Goal: Task Accomplishment & Management: Manage account settings

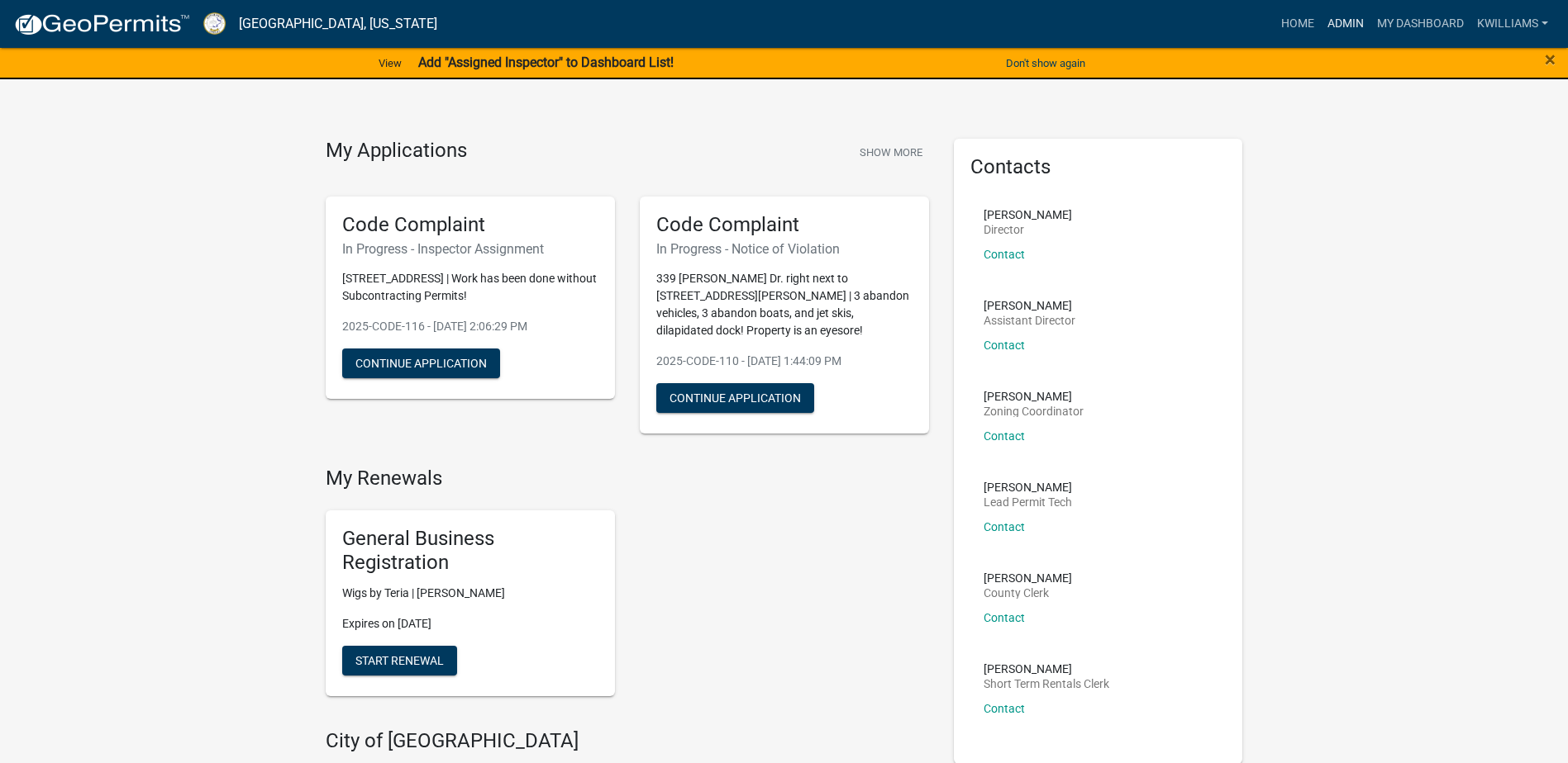
click at [1358, 19] on link "Admin" at bounding box center [1345, 24] width 50 height 31
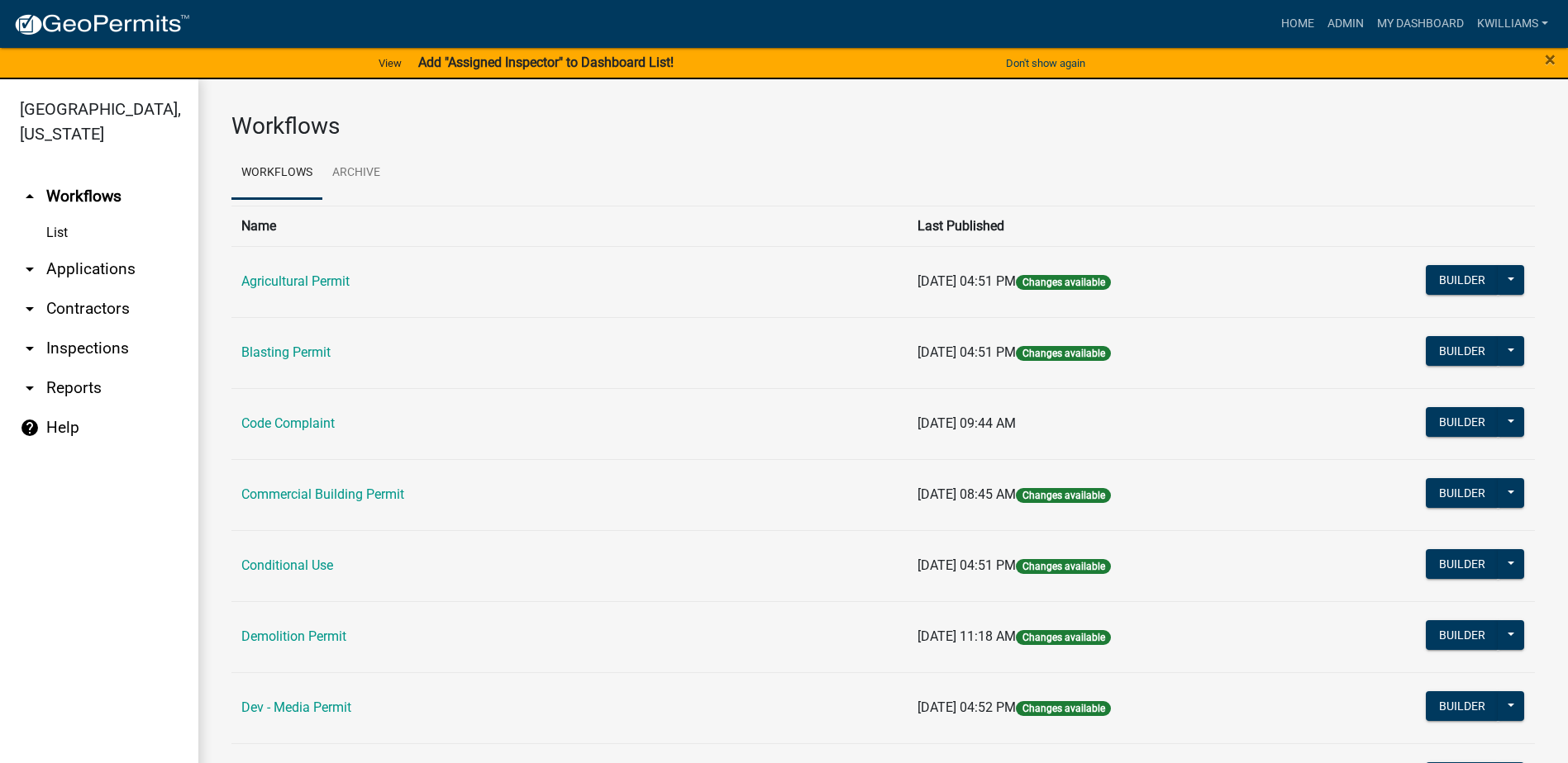
click at [82, 270] on link "arrow_drop_down Applications" at bounding box center [99, 268] width 199 height 40
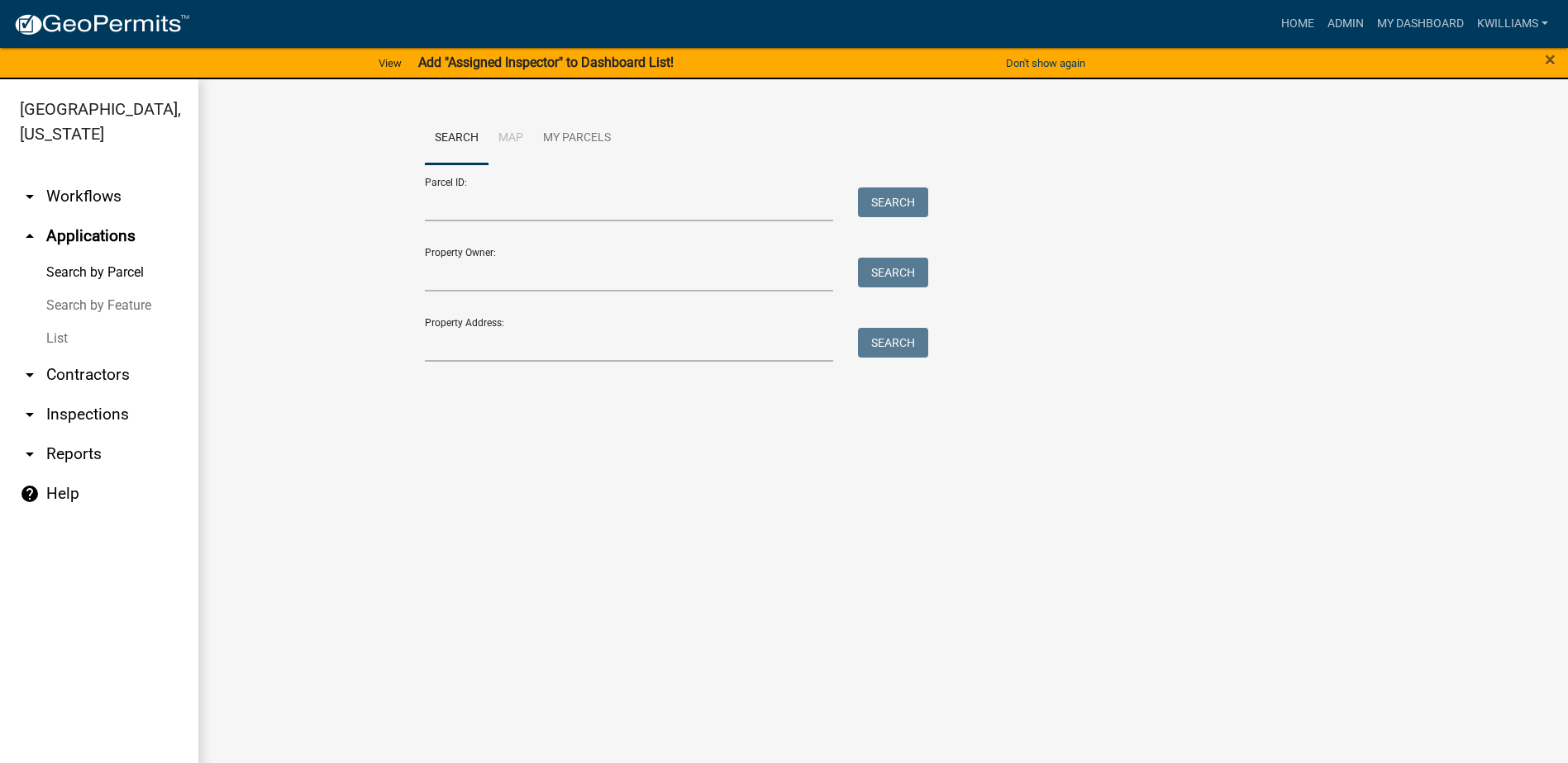
click at [37, 343] on link "List" at bounding box center [99, 339] width 199 height 33
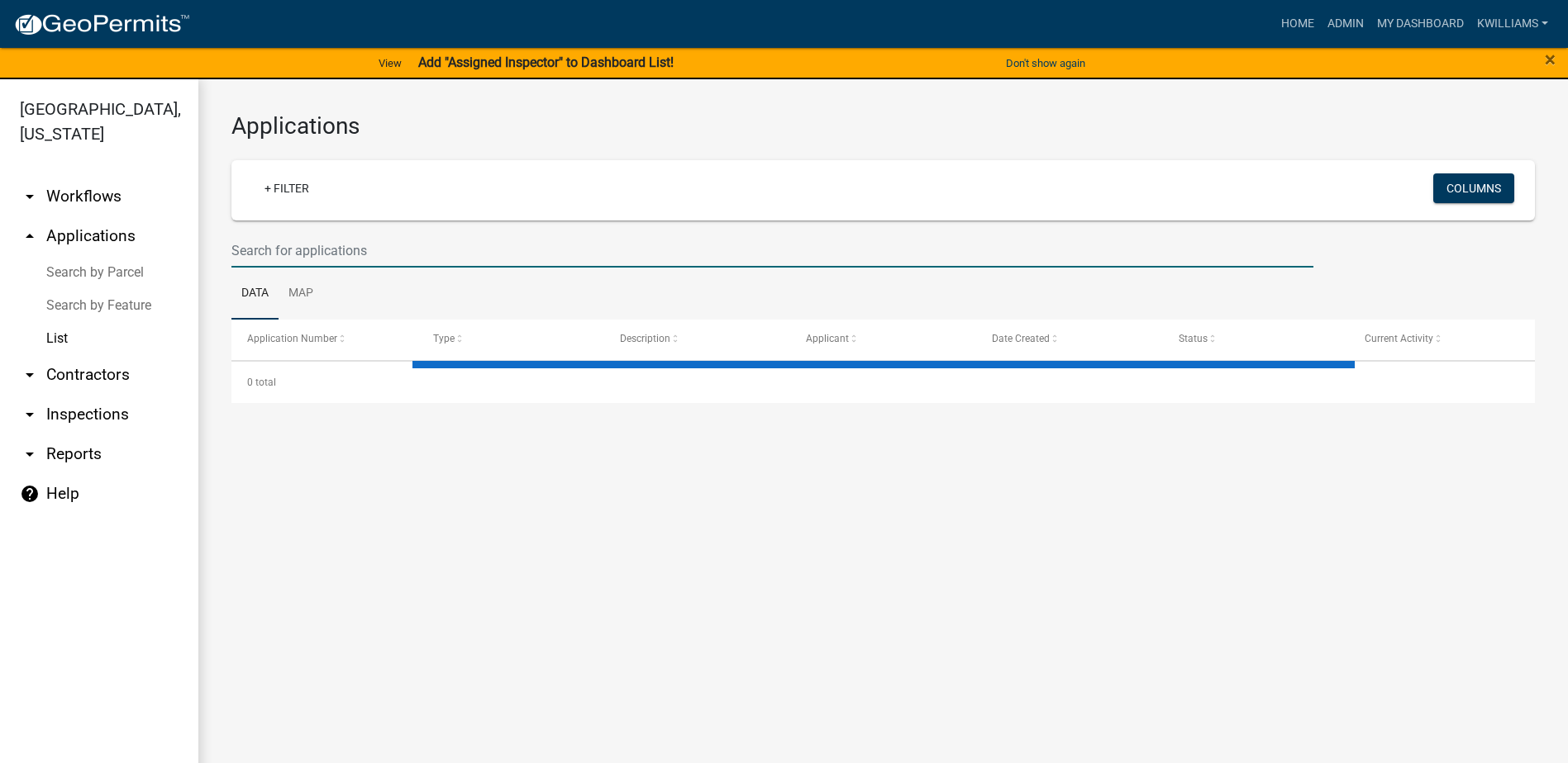
click at [338, 255] on input "text" at bounding box center [773, 250] width 1082 height 34
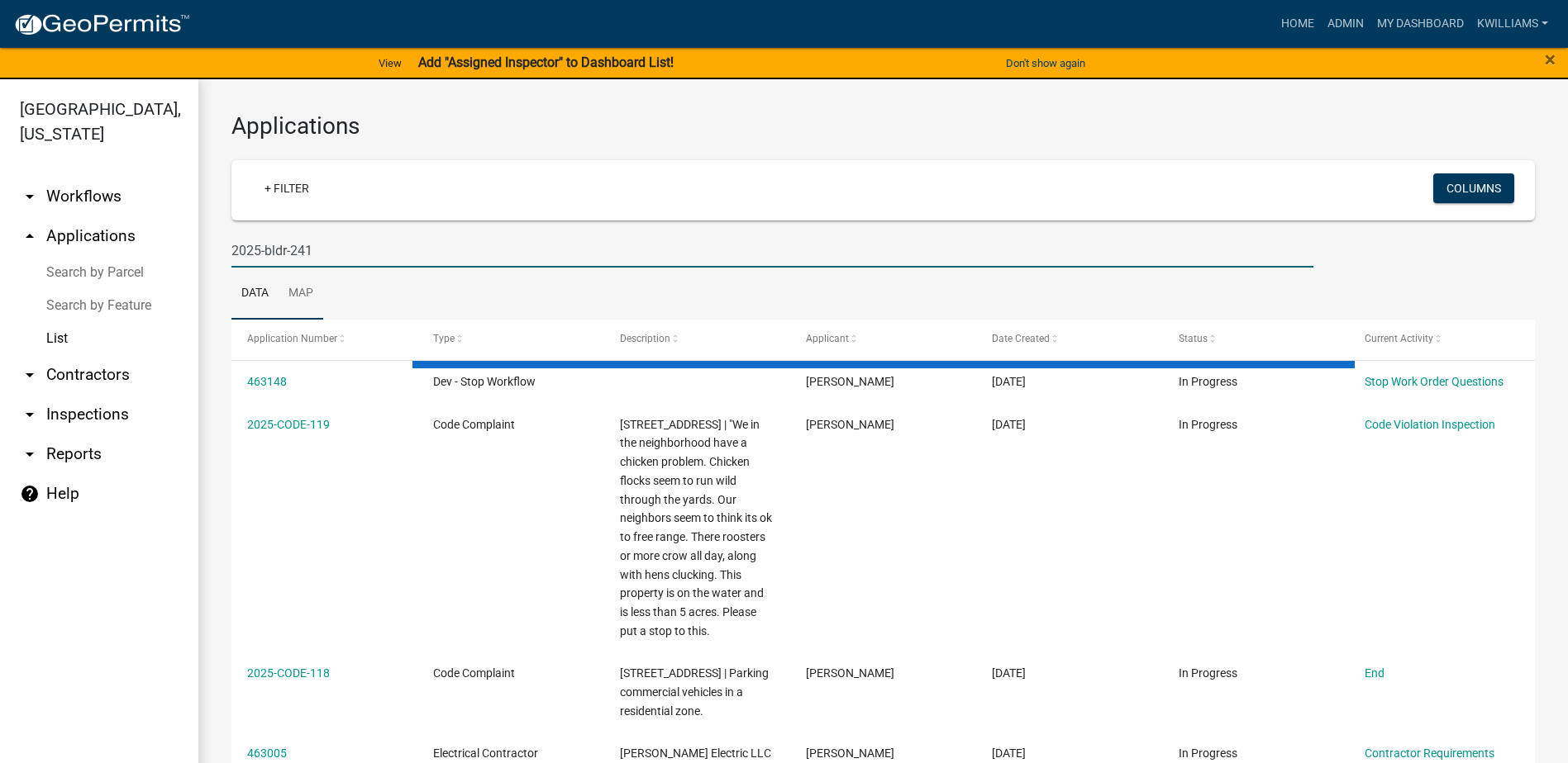
type input "2025-bldr-241"
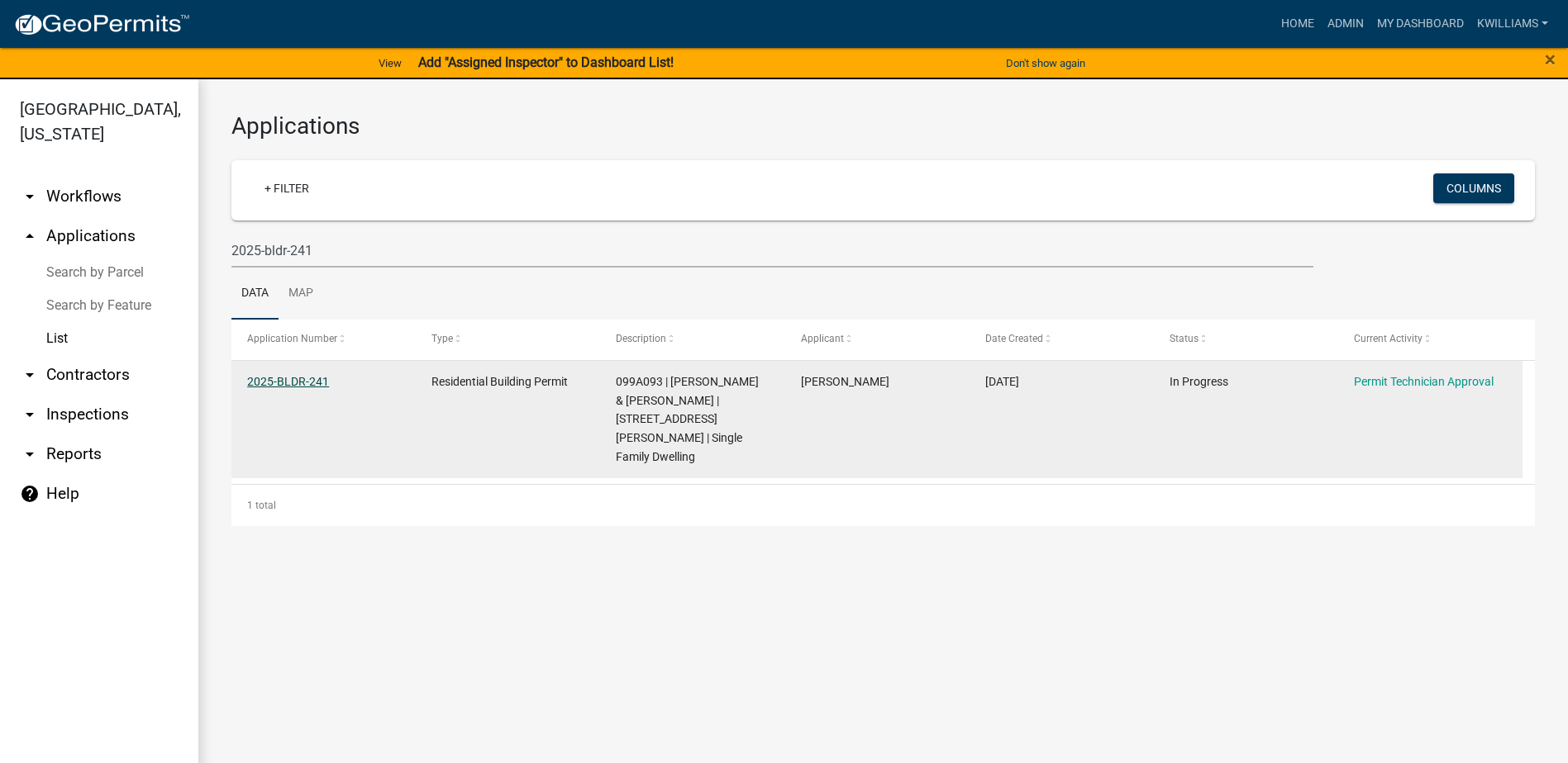
click at [324, 387] on link "2025-BLDR-241" at bounding box center [288, 382] width 82 height 13
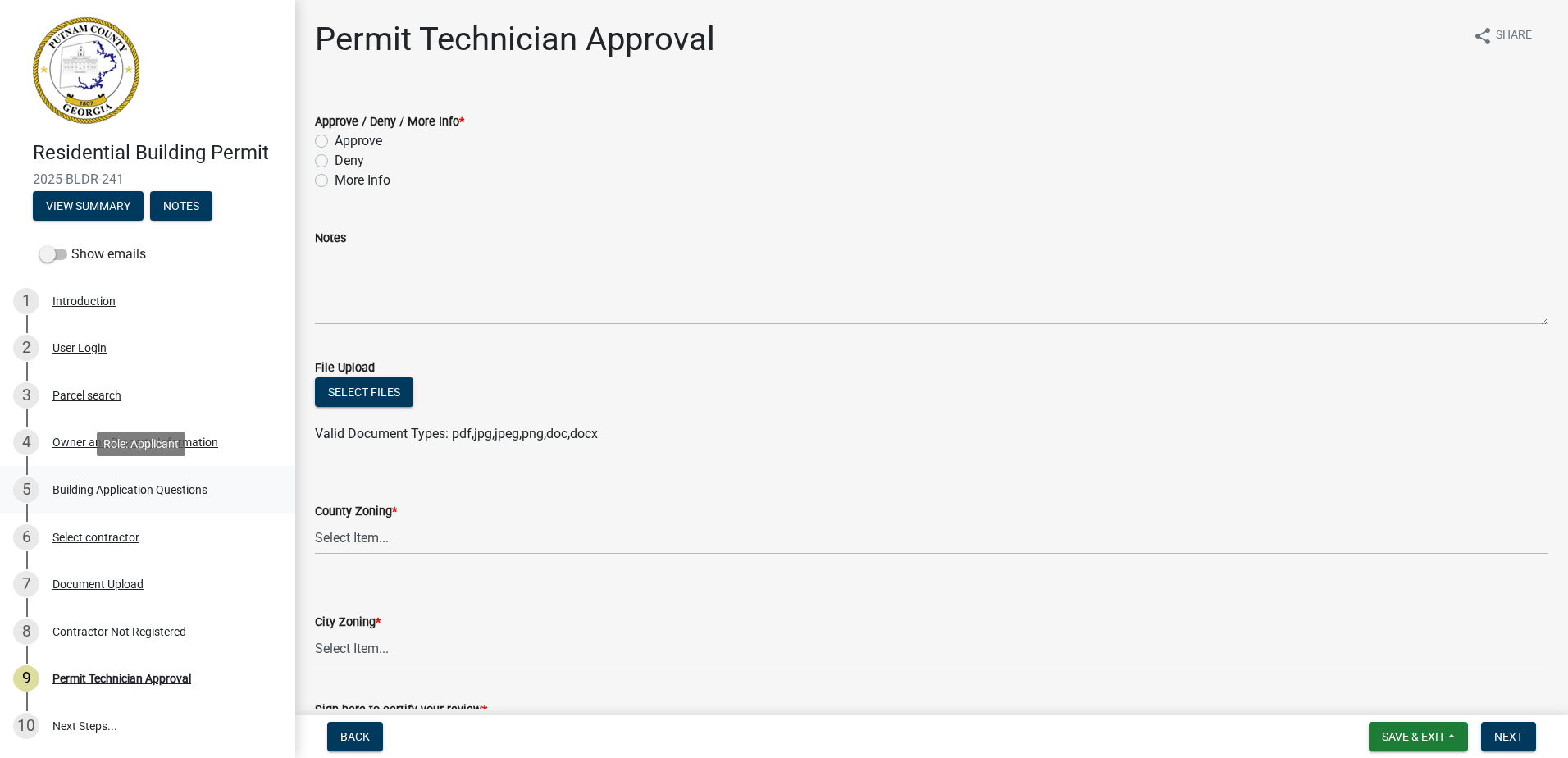
click at [136, 472] on link "5 Building Application Questions" at bounding box center [148, 490] width 296 height 47
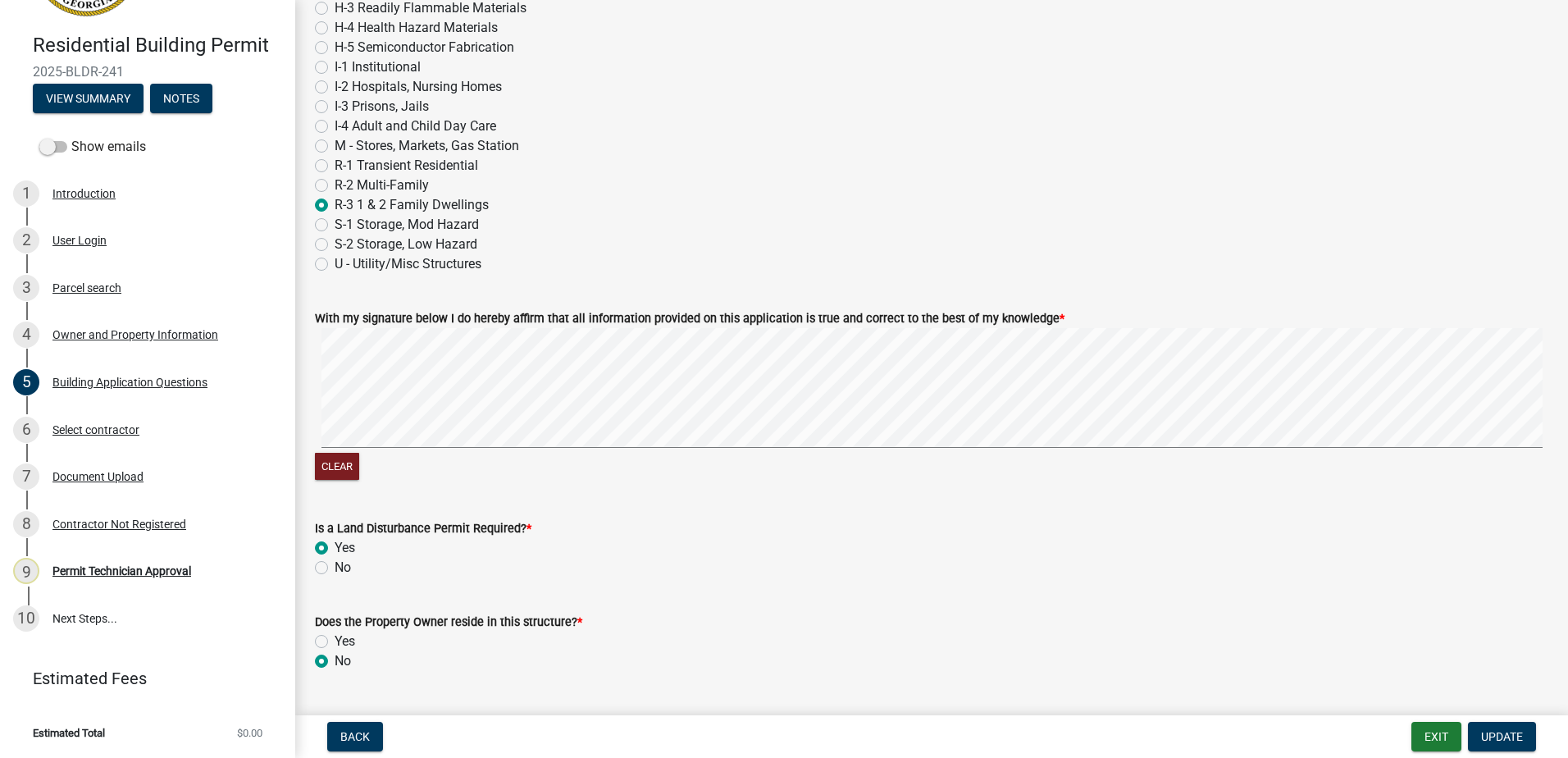
scroll to position [6900, 0]
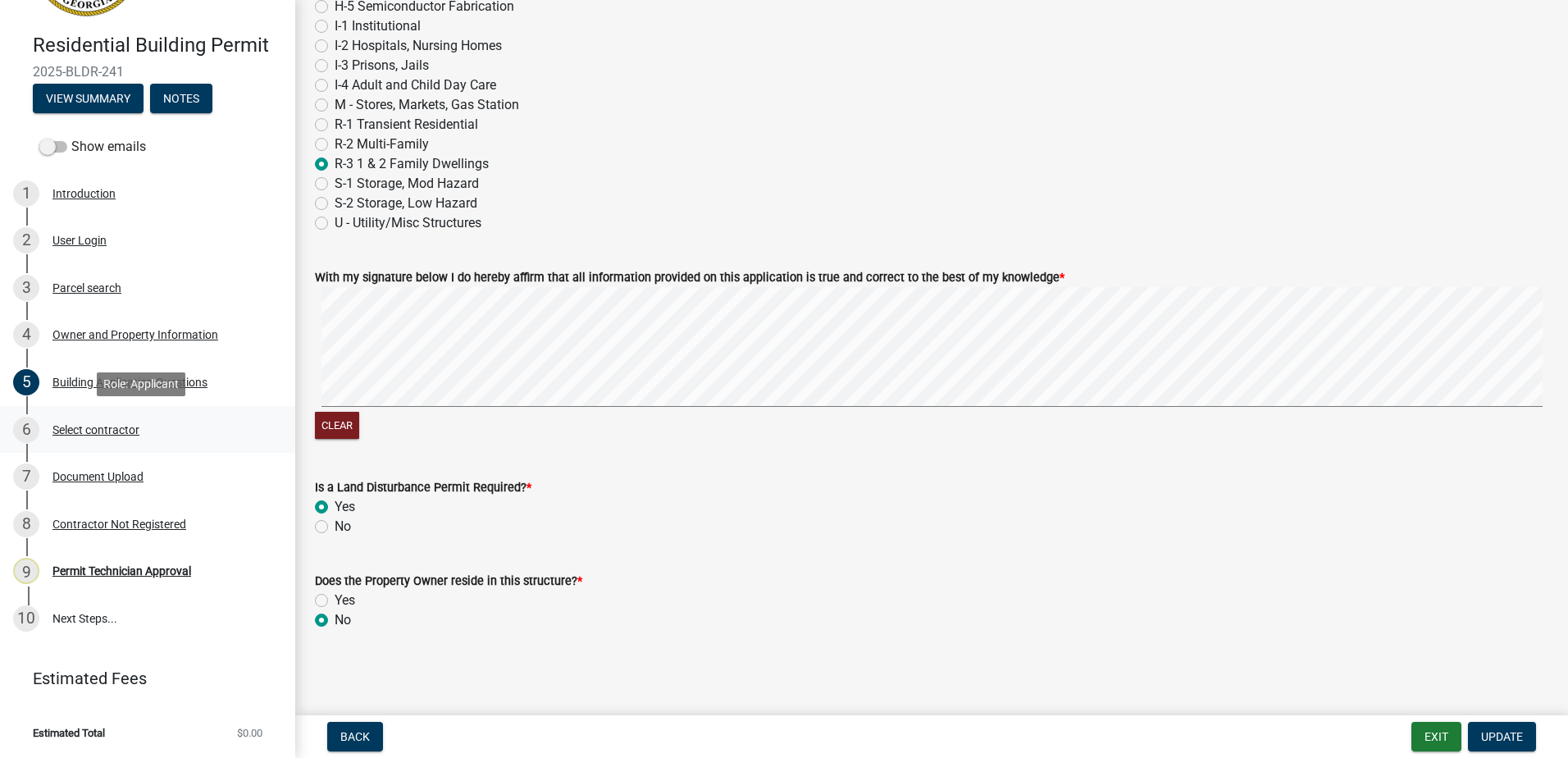
click at [82, 442] on div "6 Select contractor" at bounding box center [141, 430] width 256 height 26
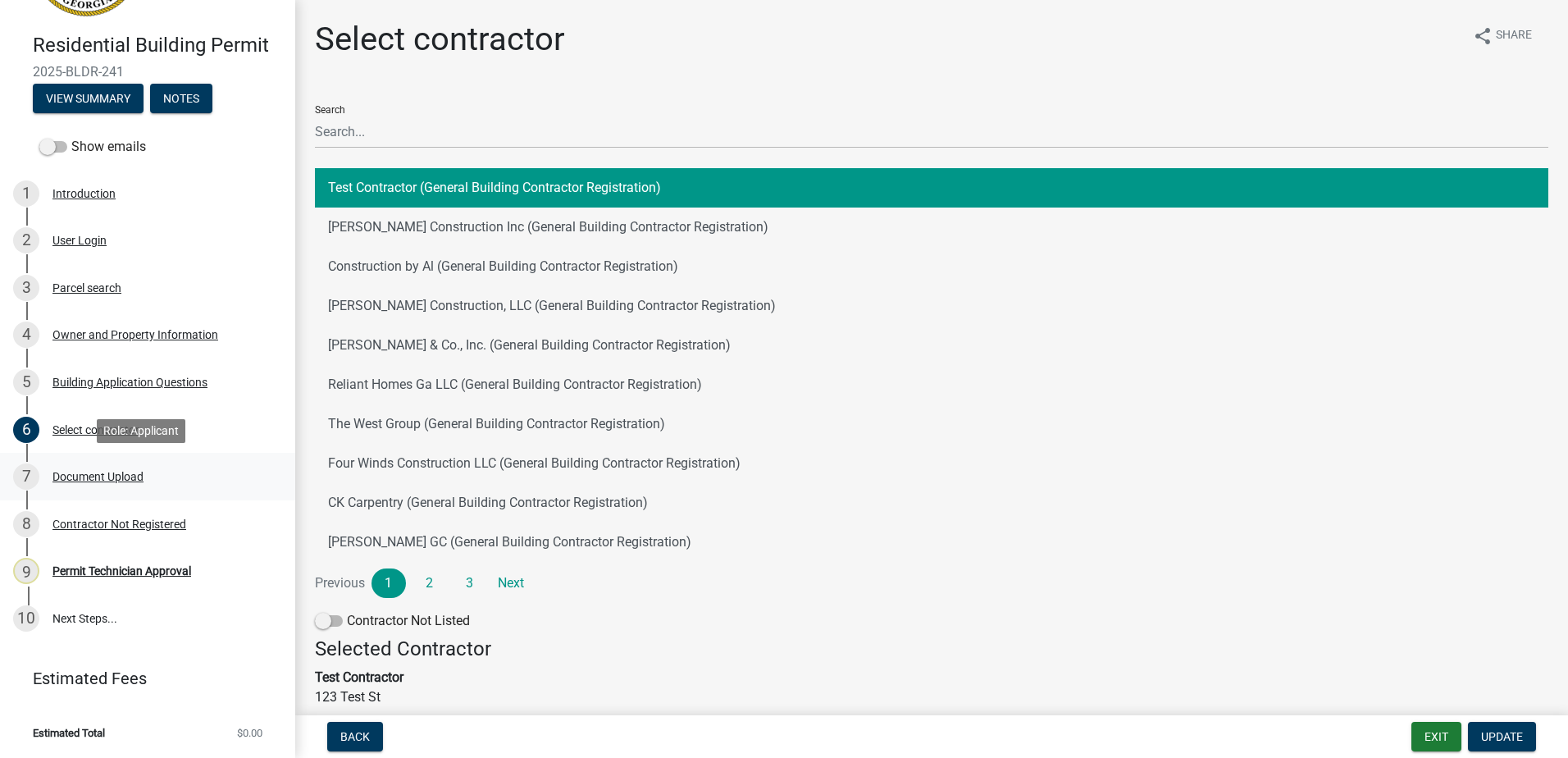
drag, startPoint x: 78, startPoint y: 462, endPoint x: 78, endPoint y: 475, distance: 13.0
click at [78, 475] on link "7 Document Upload" at bounding box center [148, 477] width 296 height 47
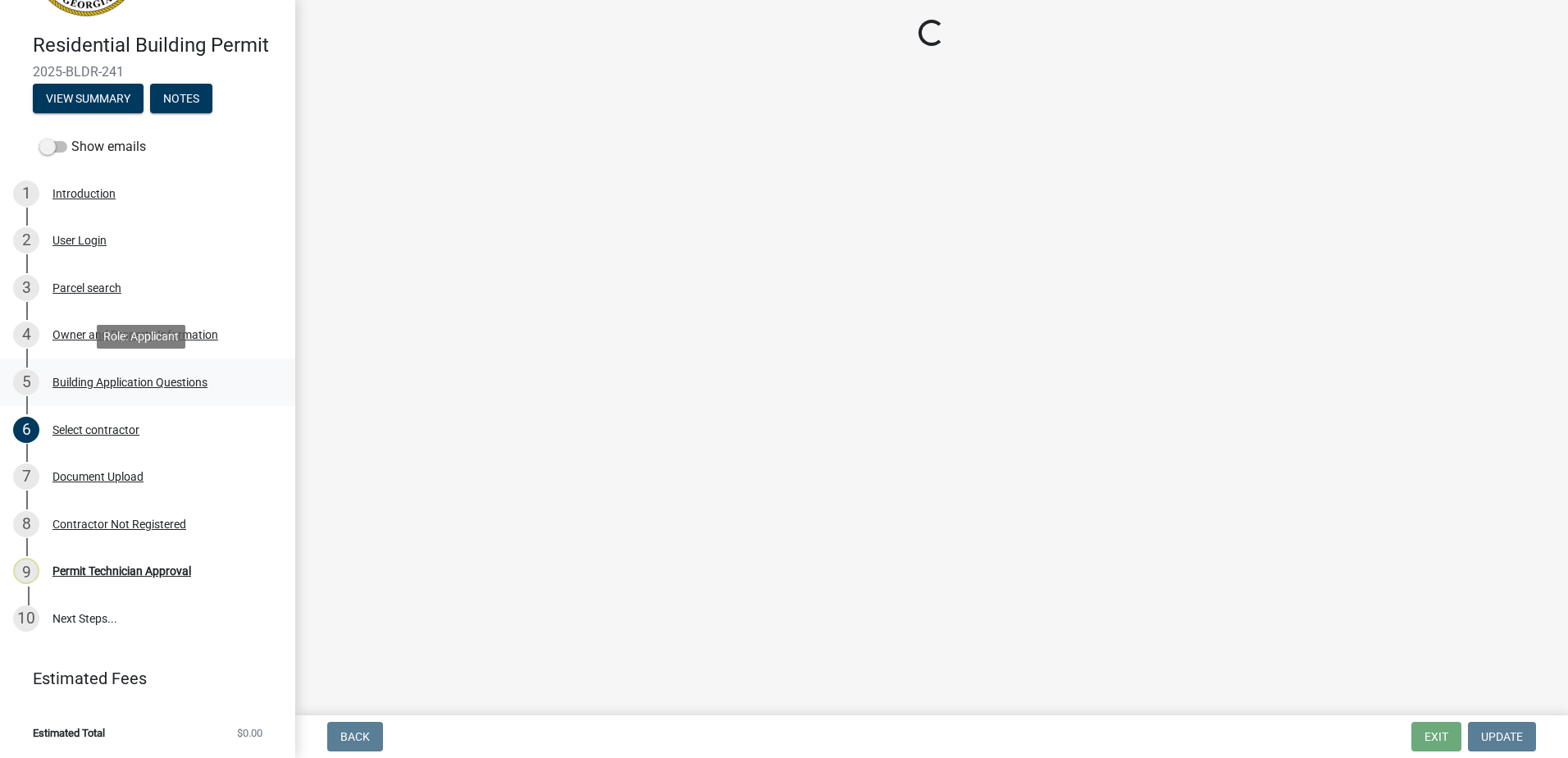
click at [113, 380] on div "Building Application Questions" at bounding box center [131, 383] width 155 height 12
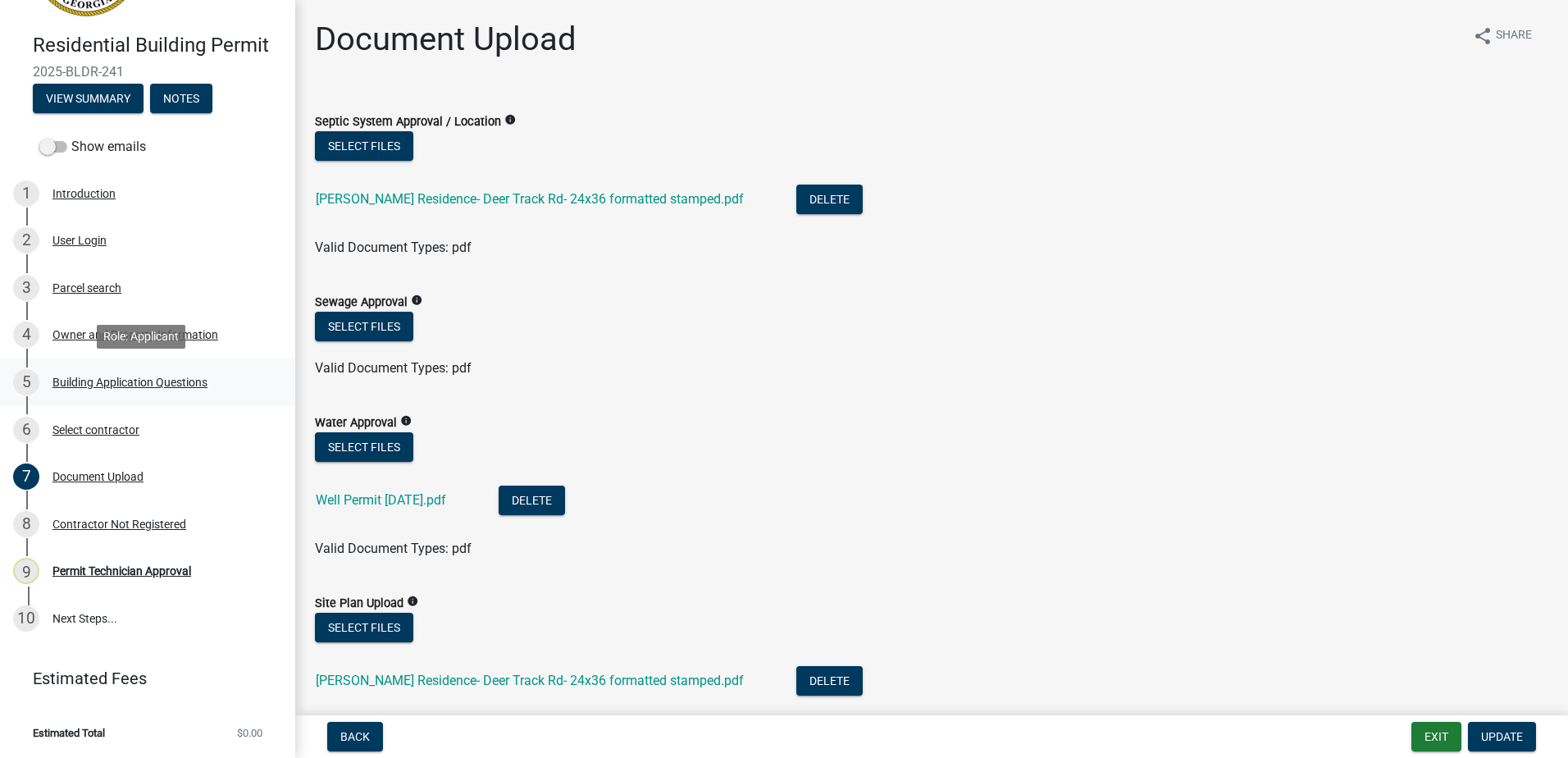
click at [121, 383] on div "Building Application Questions" at bounding box center [131, 383] width 155 height 12
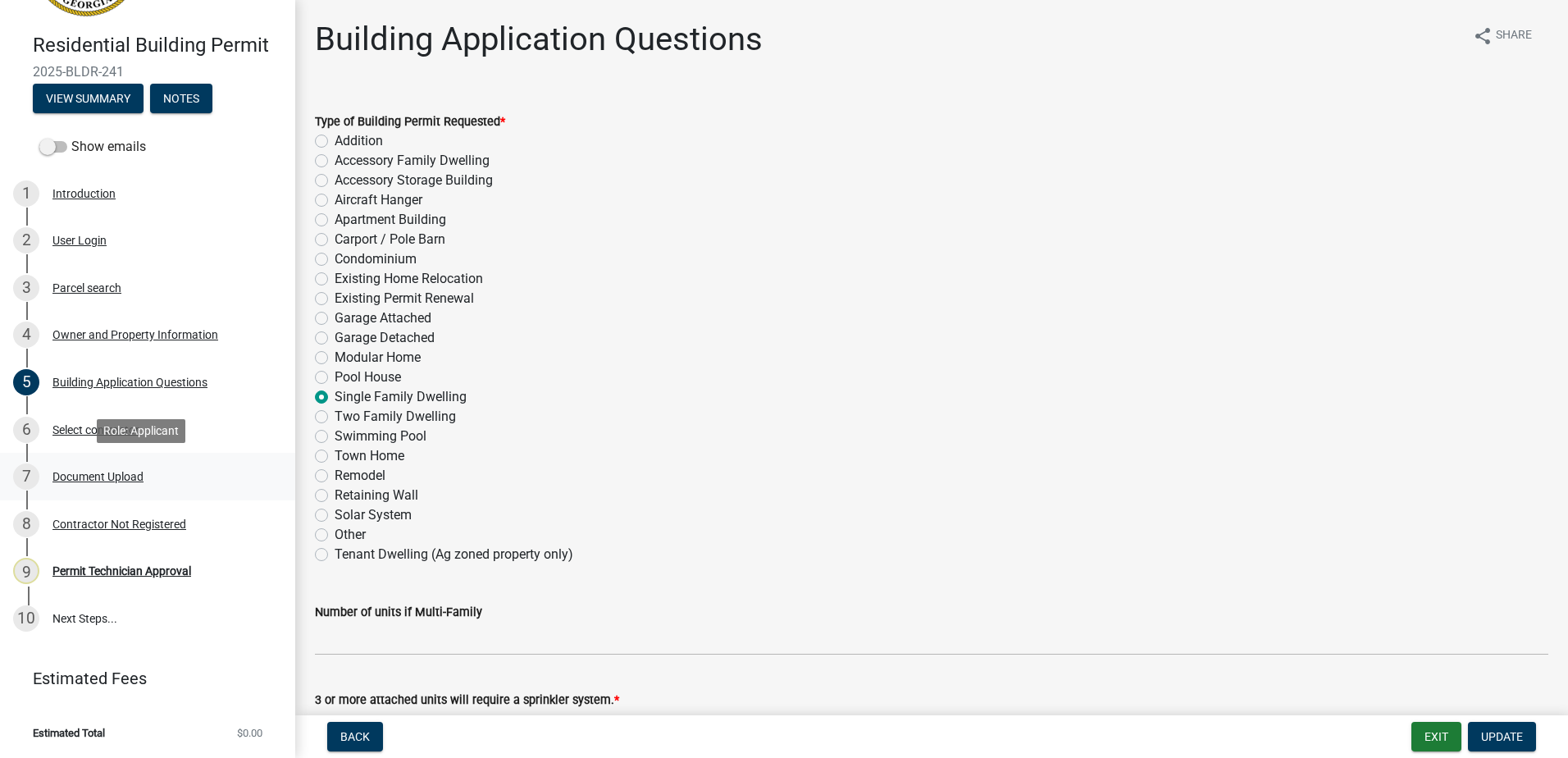
click at [99, 475] on div "Document Upload" at bounding box center [99, 477] width 91 height 12
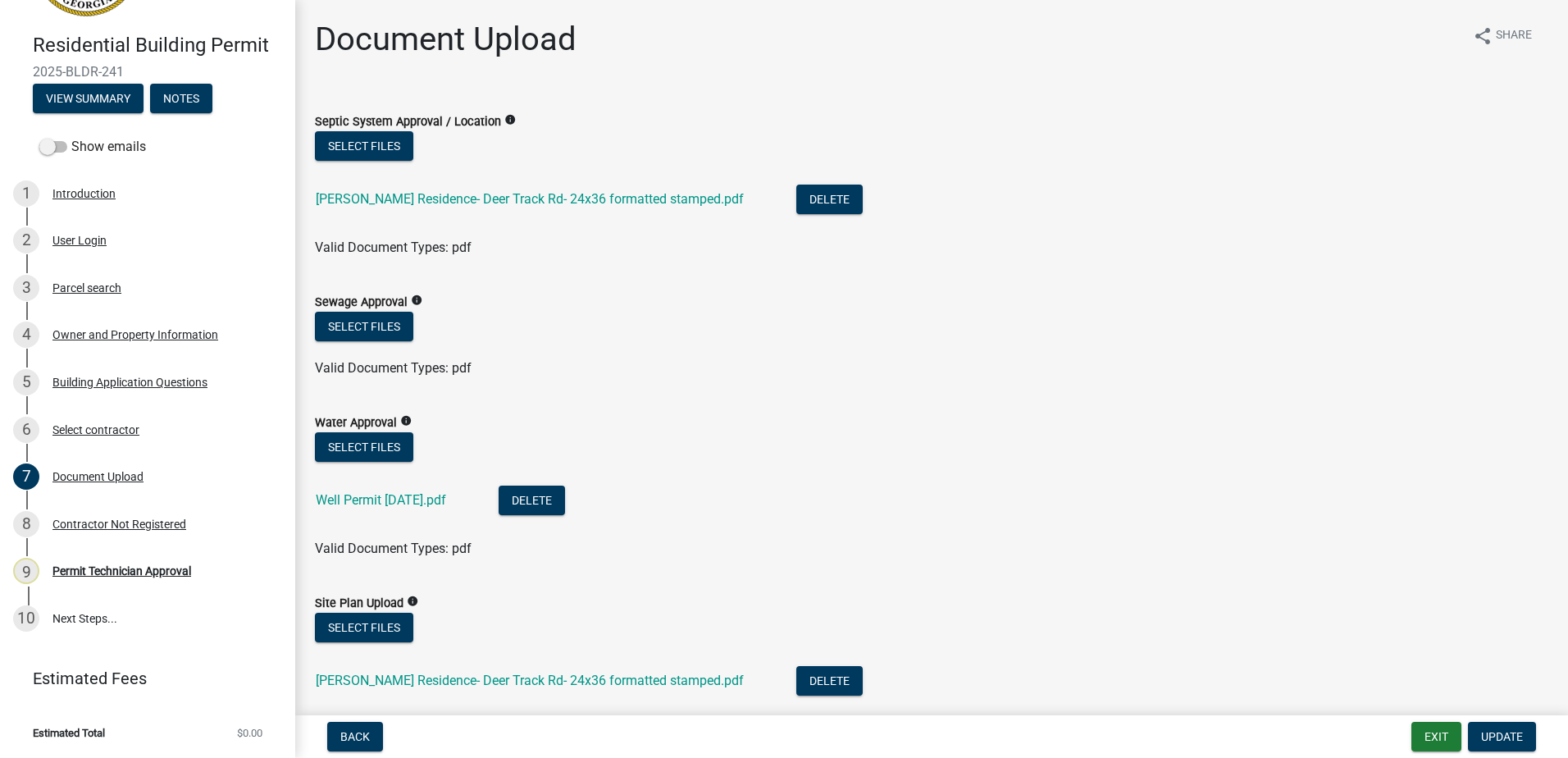
click at [442, 217] on div "Tamasi Residence- Deer Track Rd- 24x36 formatted stamped.pdf" at bounding box center [543, 201] width 455 height 34
click at [460, 192] on link "Tamasi Residence- Deer Track Rd- 24x36 formatted stamped.pdf" at bounding box center [529, 198] width 428 height 16
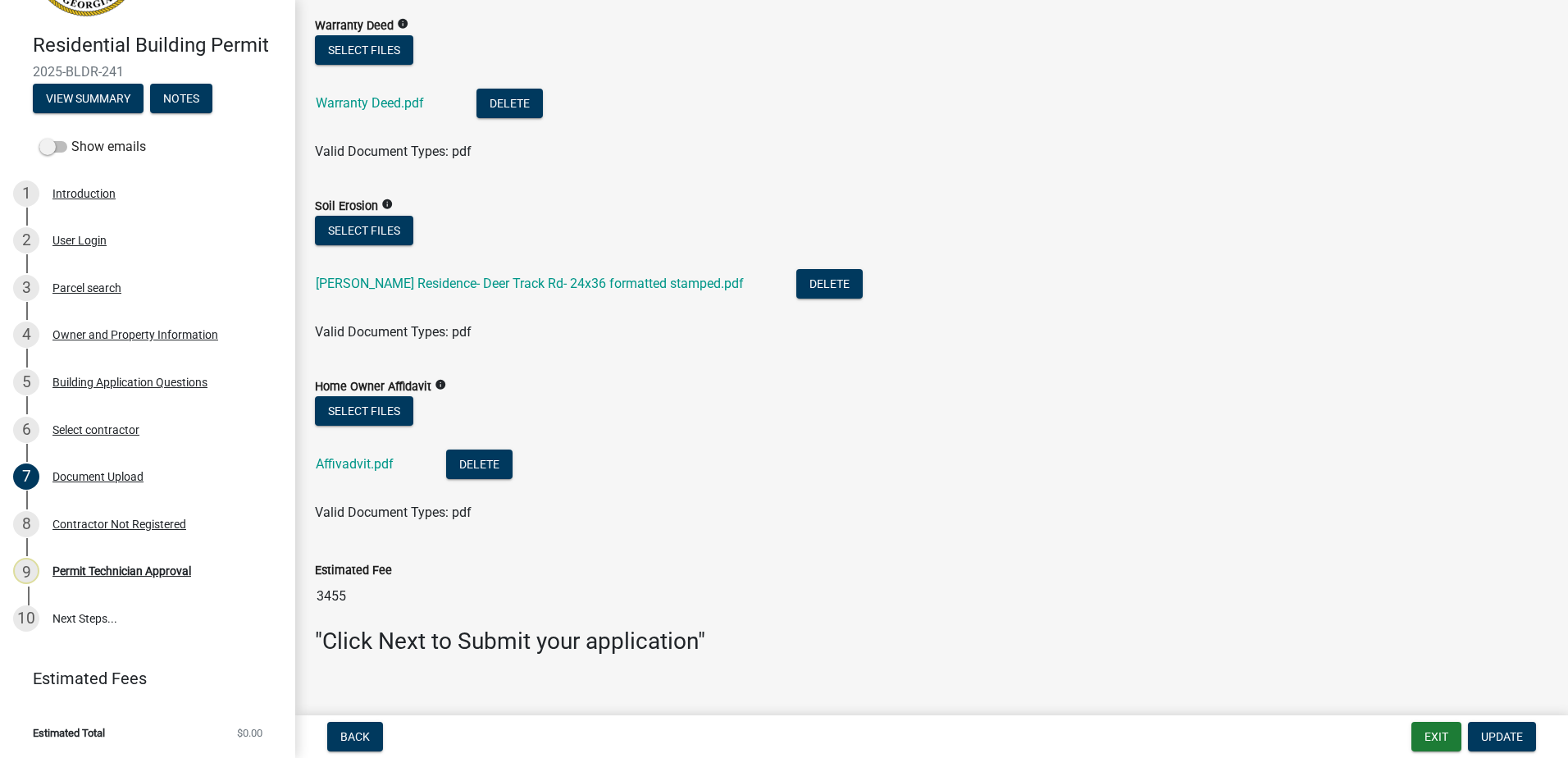
scroll to position [1444, 0]
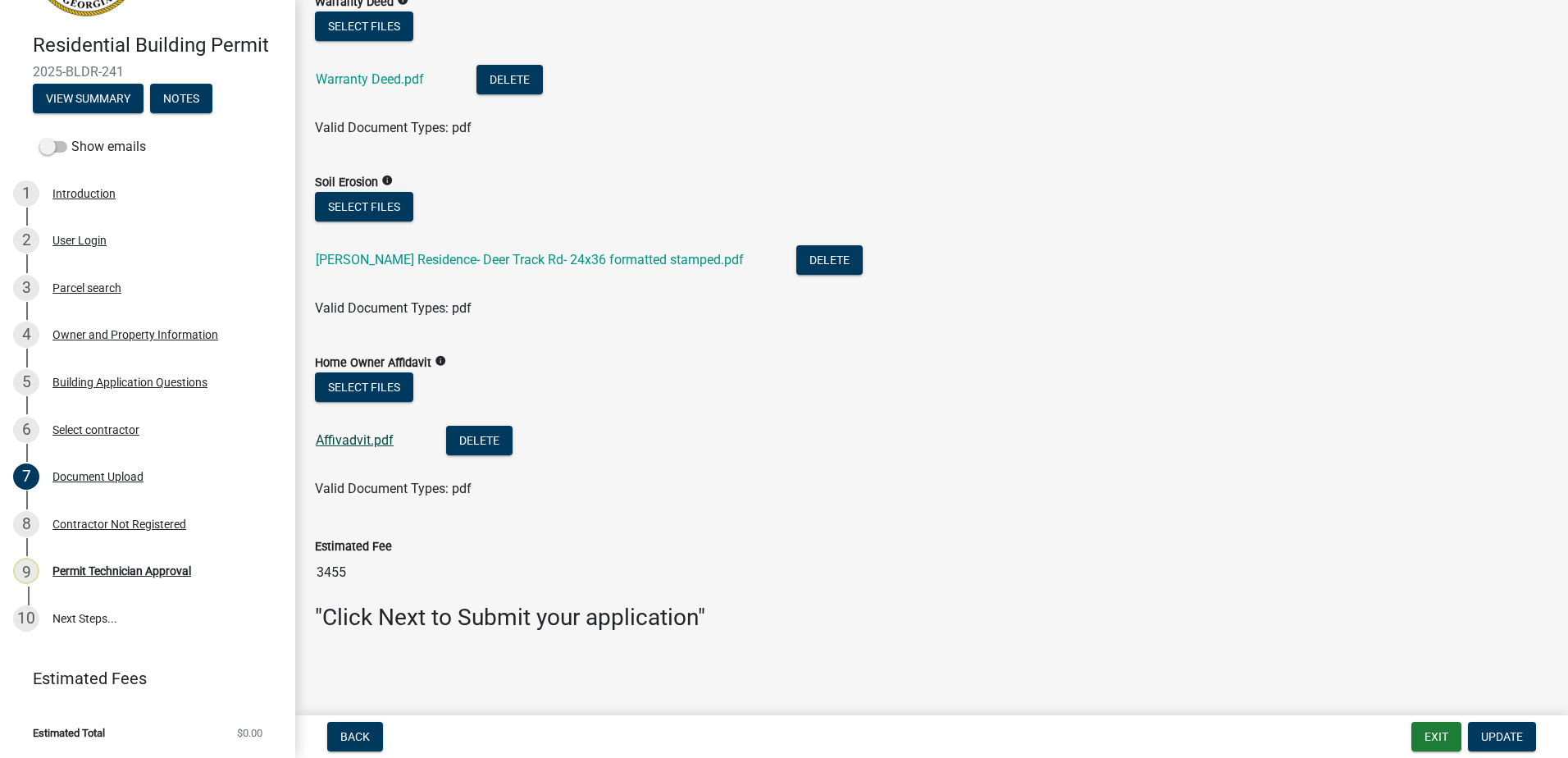
click at [355, 443] on link "Affivadvit.pdf" at bounding box center [354, 440] width 78 height 16
click at [99, 519] on div "Contractor Not Registered" at bounding box center [120, 524] width 134 height 12
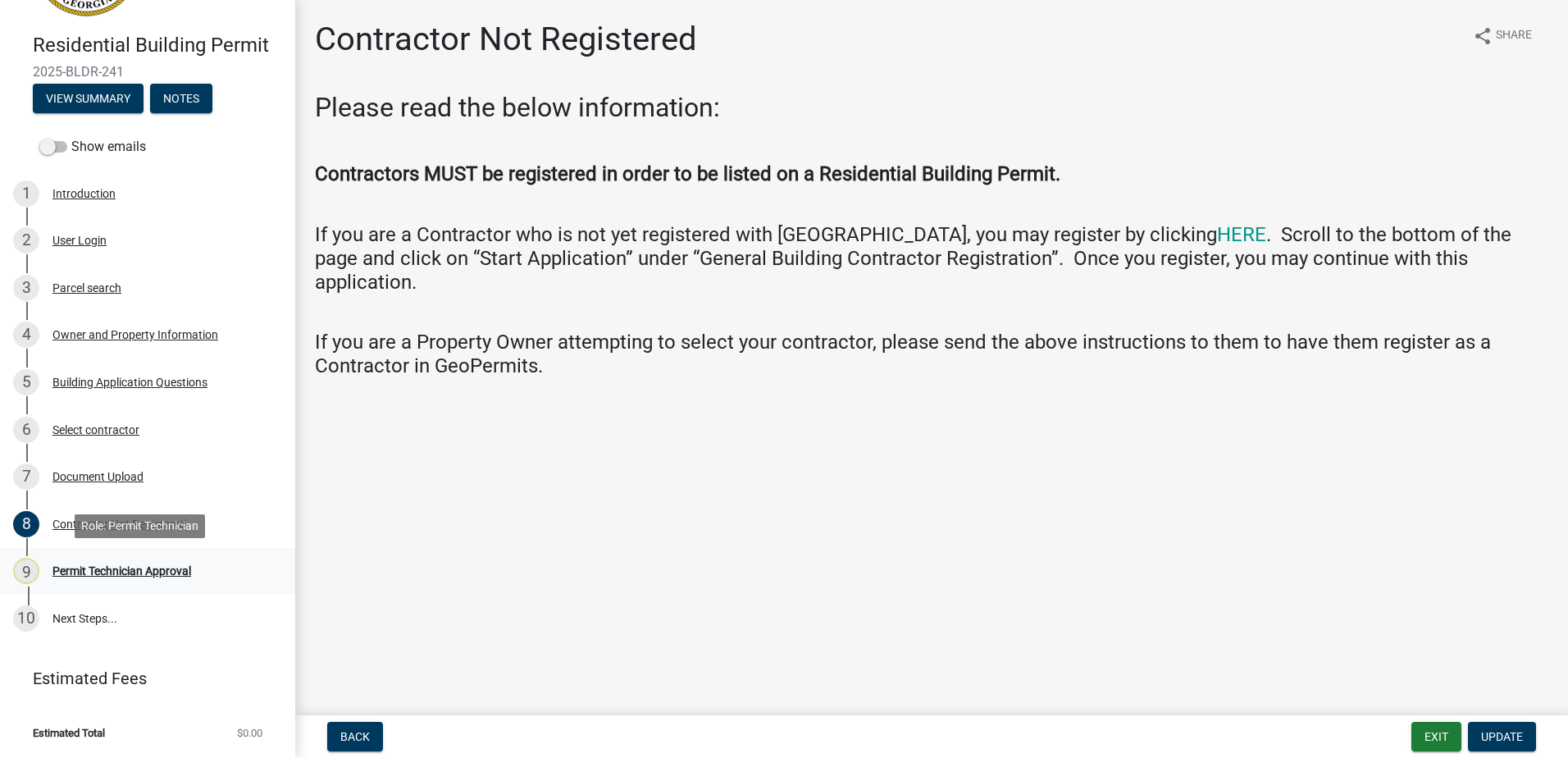
click at [107, 572] on div "Permit Technician Approval" at bounding box center [122, 571] width 139 height 12
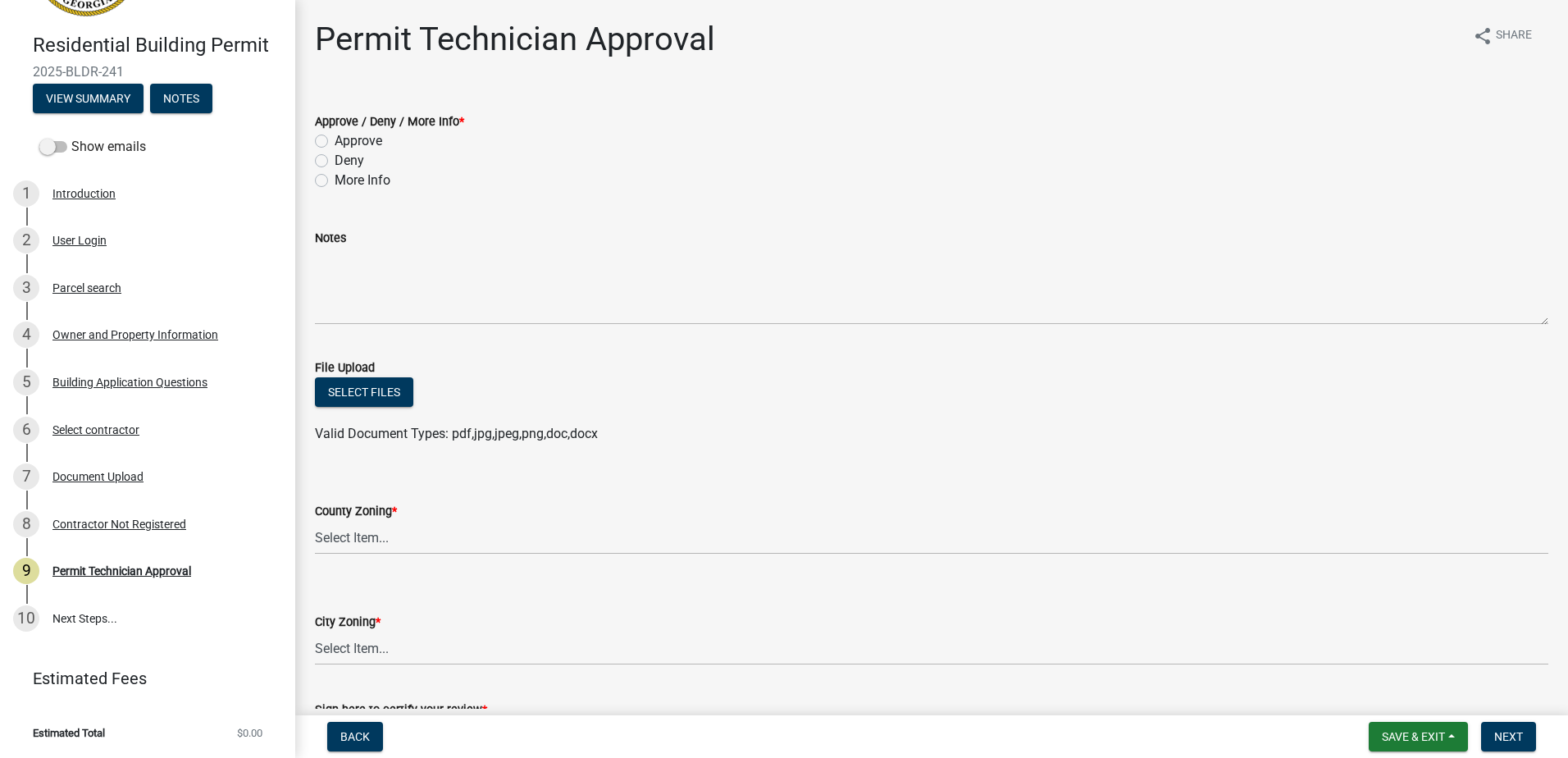
click at [309, 188] on div "Approve / Deny / More Info * Approve Deny More Info" at bounding box center [932, 142] width 1259 height 99
click at [313, 183] on div "Approve / Deny / More Info * Approve Deny More Info" at bounding box center [932, 142] width 1259 height 99
click at [335, 181] on label "More Info" at bounding box center [362, 181] width 56 height 20
click at [335, 181] on input "More Info" at bounding box center [340, 176] width 11 height 11
radio input "true"
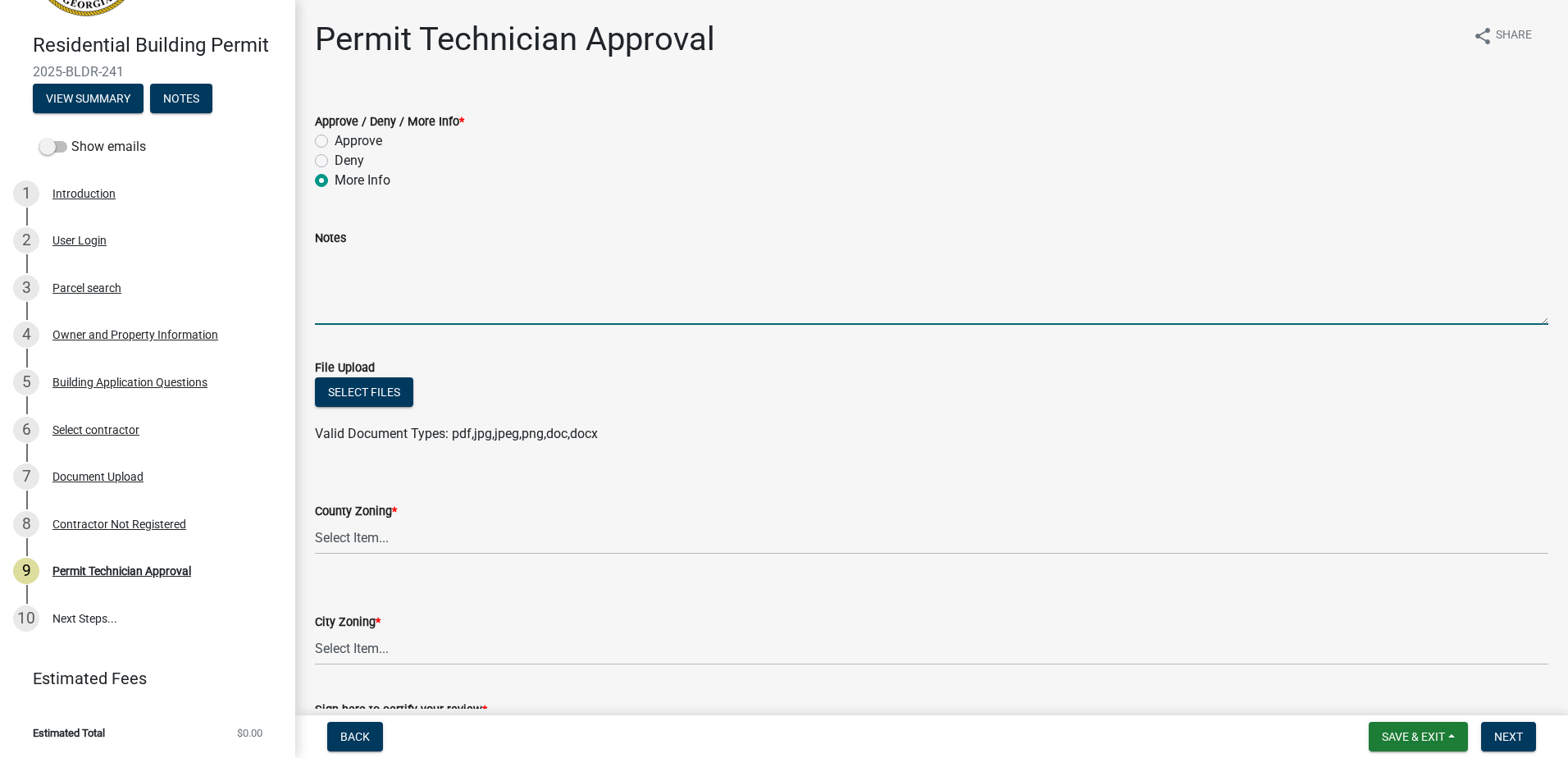
click at [348, 299] on textarea "Notes" at bounding box center [932, 286] width 1234 height 77
paste textarea "087b243 001 001 001 002 001 002001 002 001 002 002 002 003 002 004 002 005 002 …"
type textarea "087b243 001 001 001 002 001 002001 002 001 002 002 002 003 002 004 002 005 002 …"
drag, startPoint x: 377, startPoint y: 304, endPoint x: 267, endPoint y: 158, distance: 182.8
click at [267, 158] on div "Residential Building Permit 2025-BLDR-241 View Summary Notes Show emails 1 Intr…" at bounding box center [784, 379] width 1568 height 758
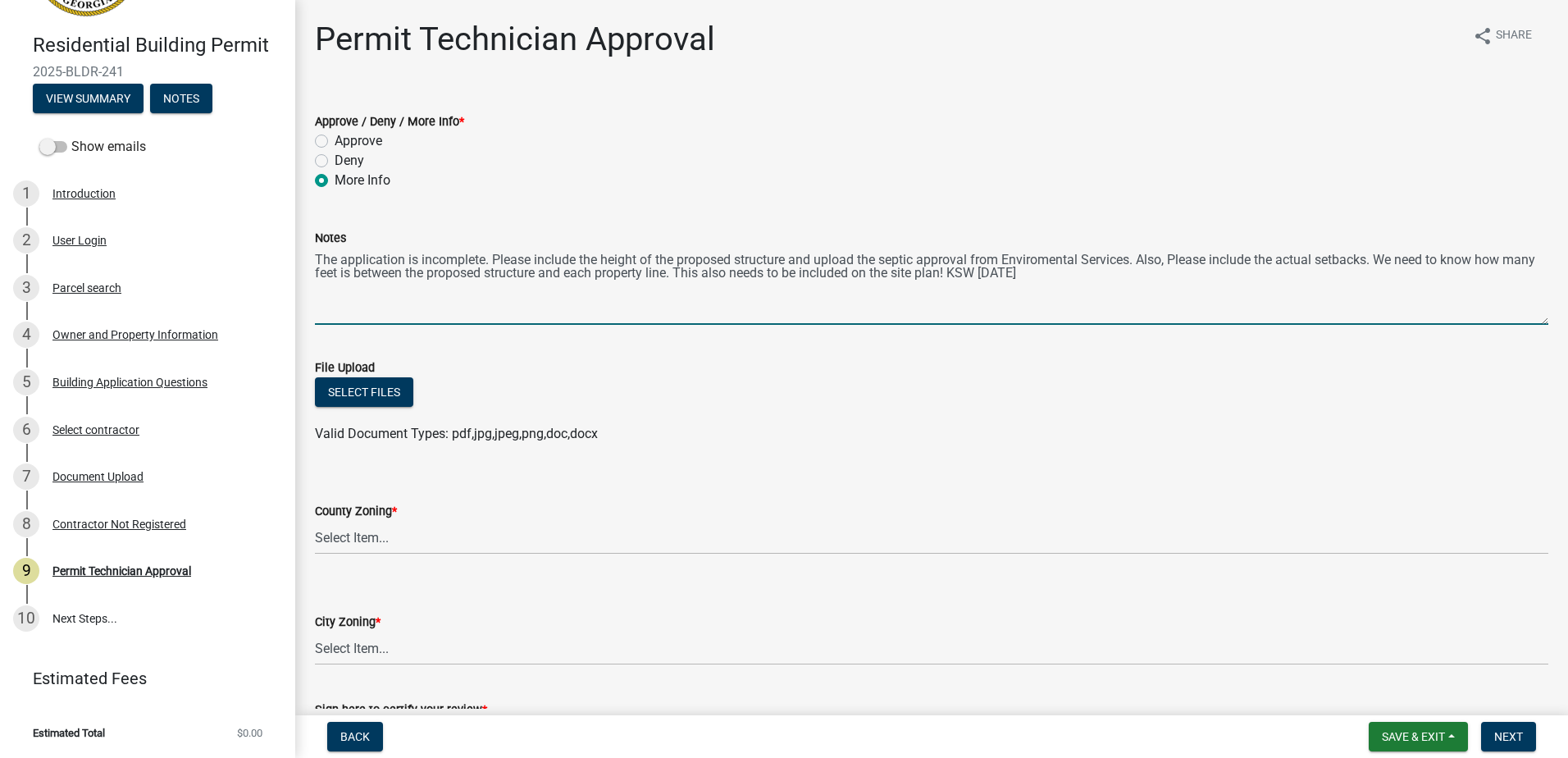
type textarea "The application is incomplete. Please include the height of the proposed struct…"
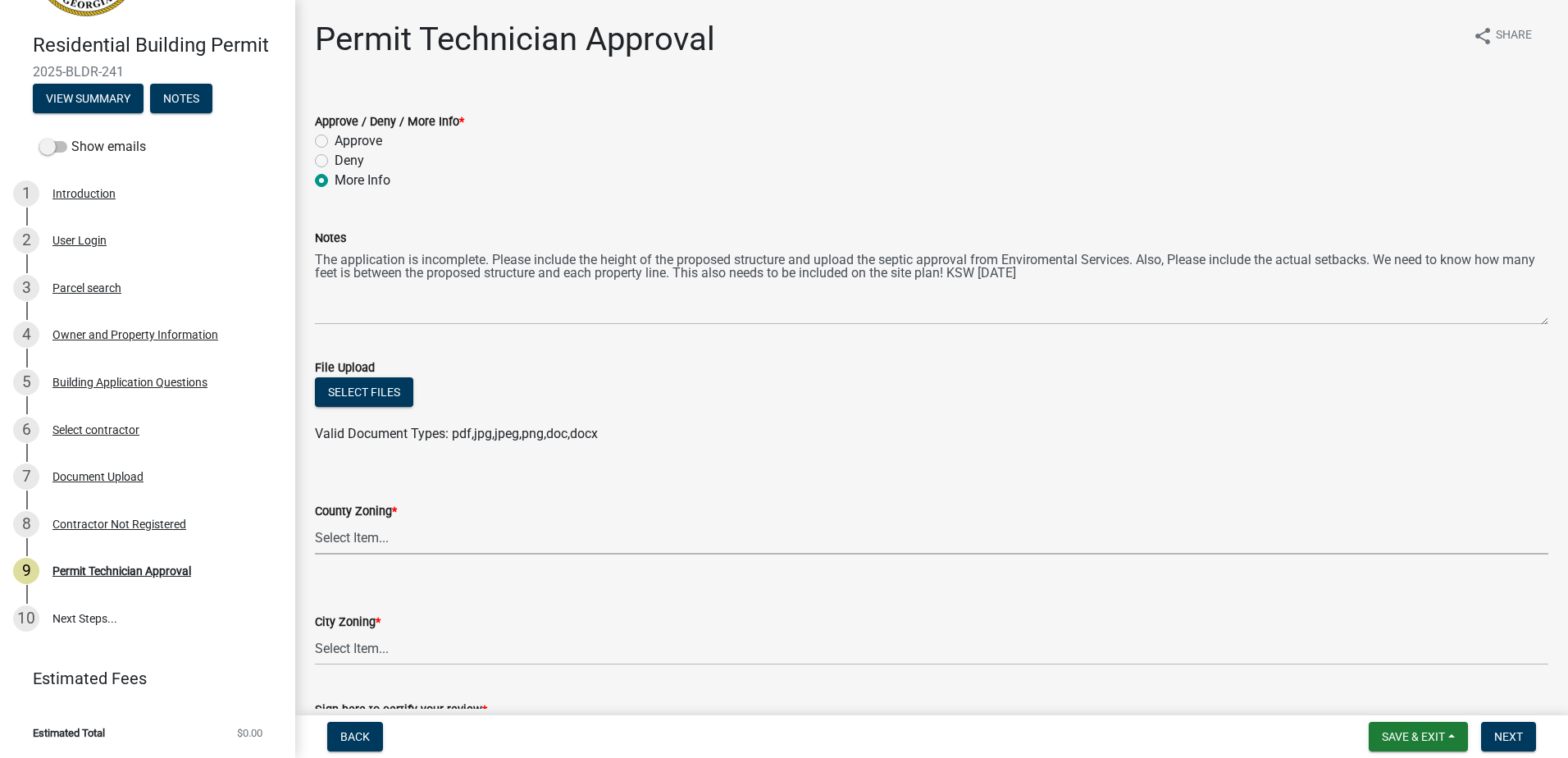
click at [370, 542] on select "Select Item... AG-1 R-1R R-1 R-2 MHP RM-1 RM-3 C-1 C-2 I-M PUD N/A" at bounding box center [932, 538] width 1234 height 34
click at [315, 521] on select "Select Item... AG-1 R-1R R-1 R-2 MHP RM-1 RM-3 C-1 C-2 I-M PUD N/A" at bounding box center [932, 538] width 1234 height 34
select select "34fe85c2-5f76-4343-b6bb-8ca387e0bed7"
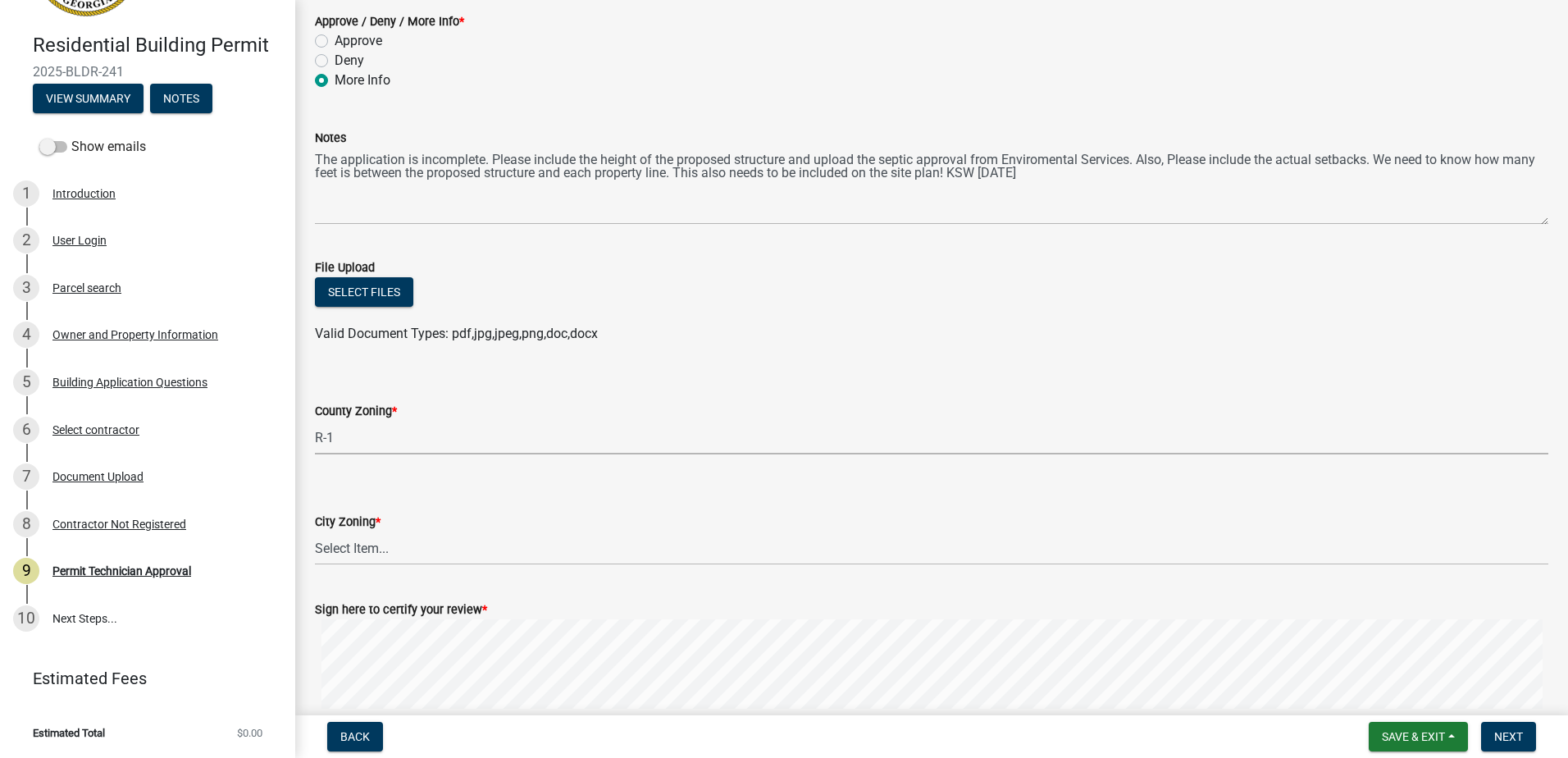
scroll to position [246, 0]
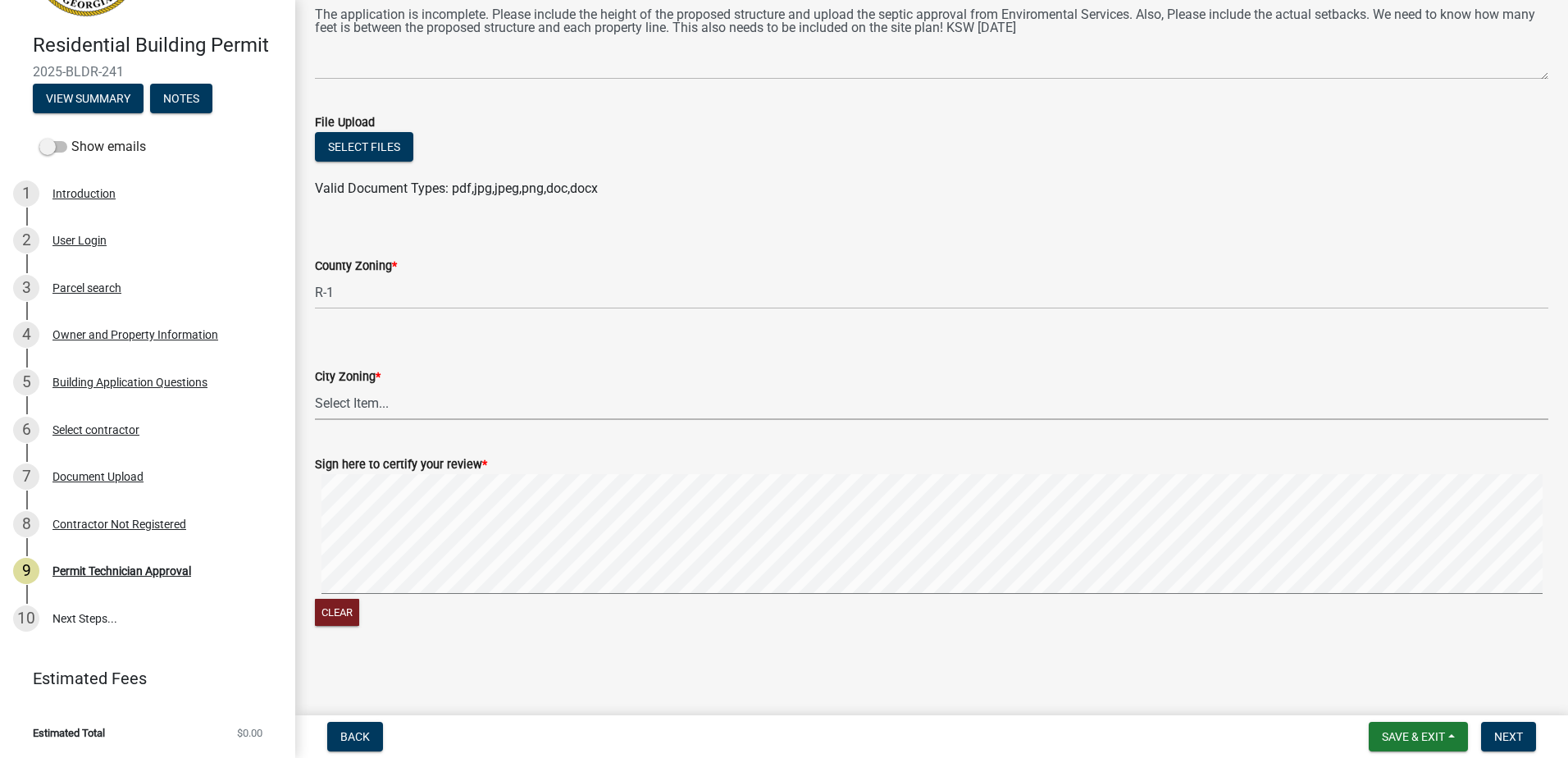
click at [352, 401] on select "Select Item... A-1 A-2 R-1 R-2 R-3 R-4 MHP C-1 C-2 I-1 I-2 DB FH H-P N/A" at bounding box center [932, 403] width 1234 height 34
click at [315, 386] on select "Select Item... A-1 A-2 R-1 R-2 R-3 R-4 MHP C-1 C-2 I-1 I-2 DB FH H-P N/A" at bounding box center [932, 403] width 1234 height 34
select select "83394b22-4a11-496c-8e5c-75ade2e72faf"
click at [1515, 738] on span "Next" at bounding box center [1509, 737] width 28 height 13
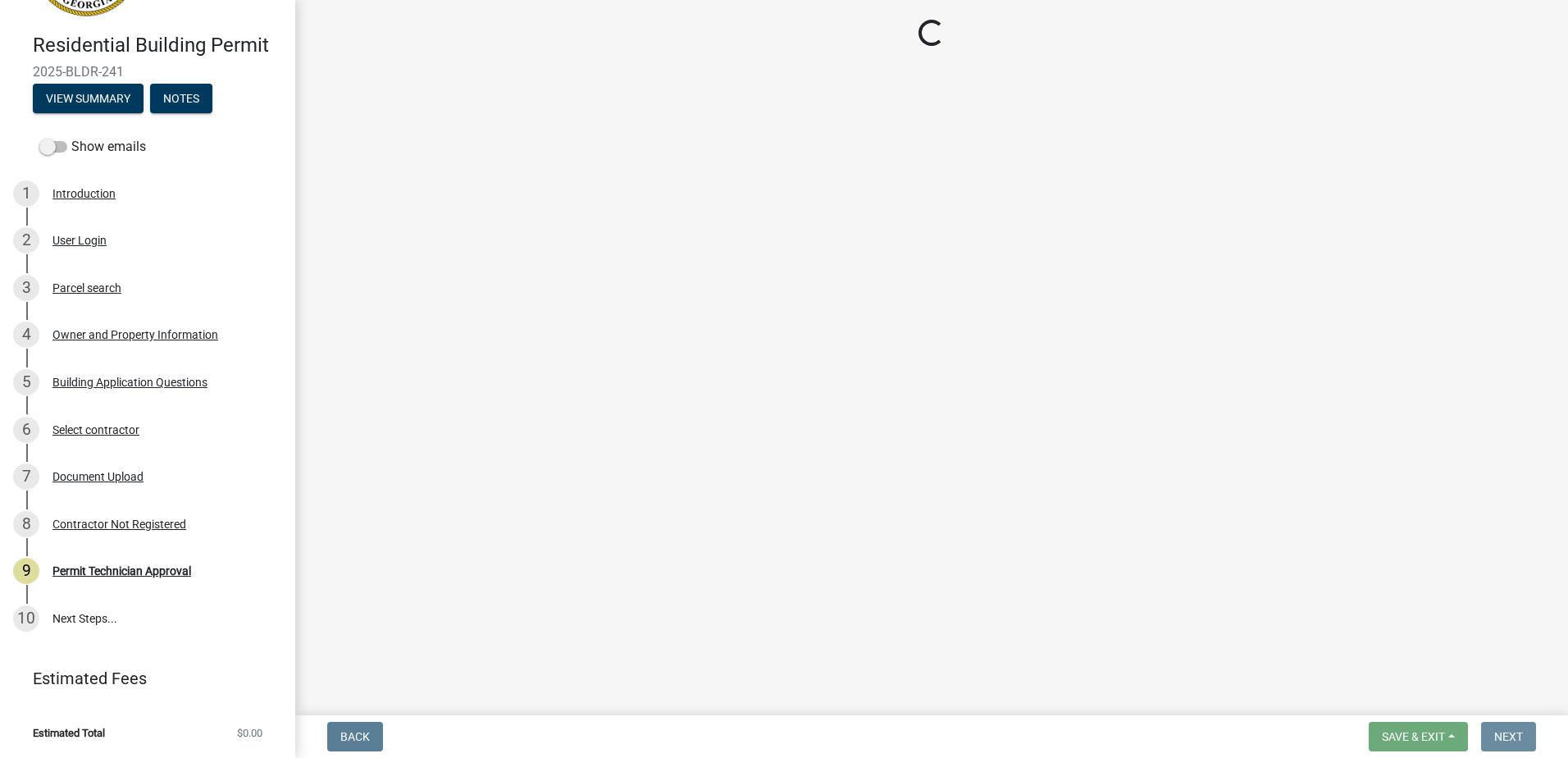
scroll to position [0, 0]
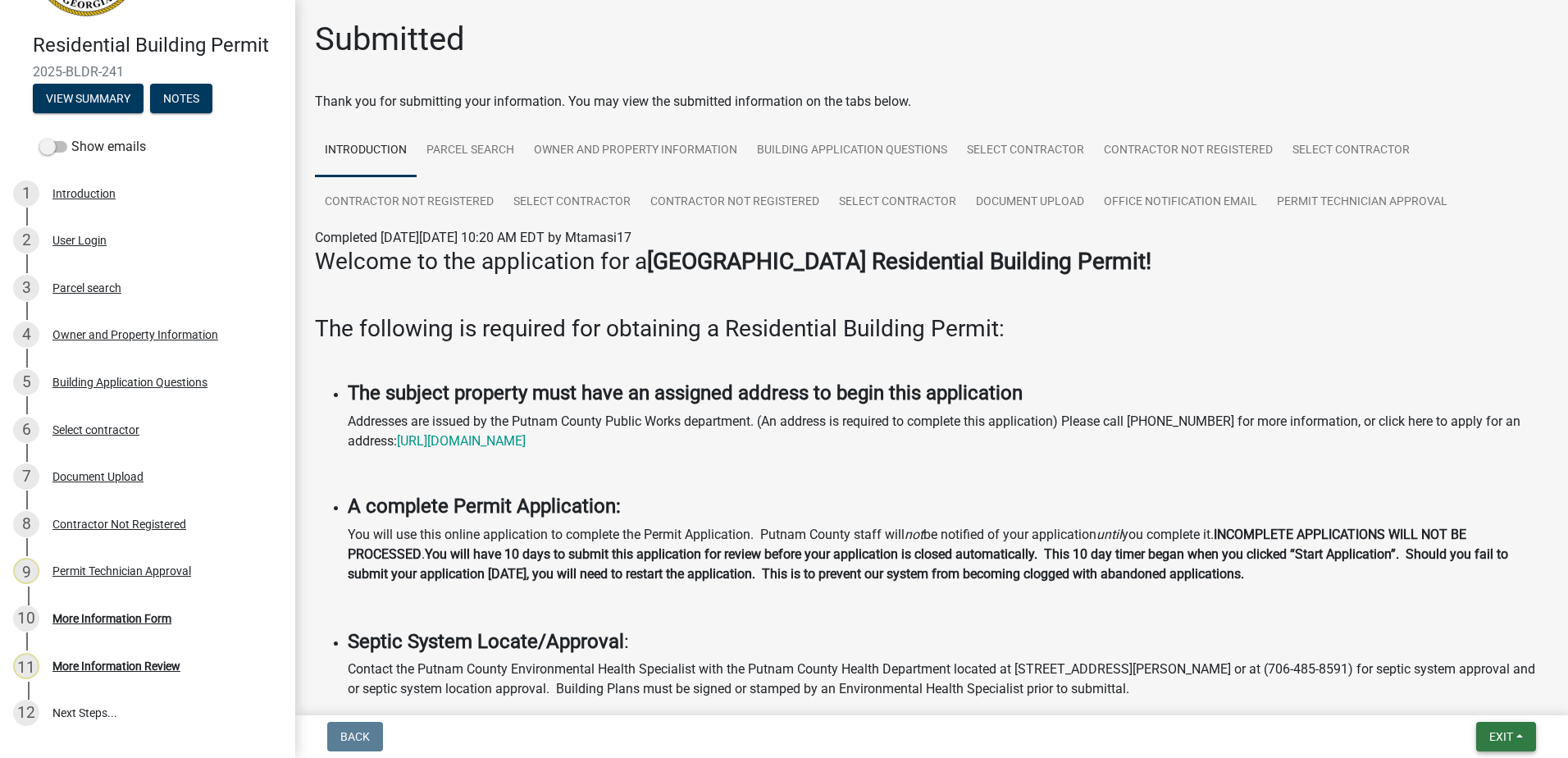
click at [1490, 736] on span "Exit" at bounding box center [1501, 737] width 24 height 13
click at [1481, 700] on button "Save & Exit" at bounding box center [1471, 694] width 131 height 39
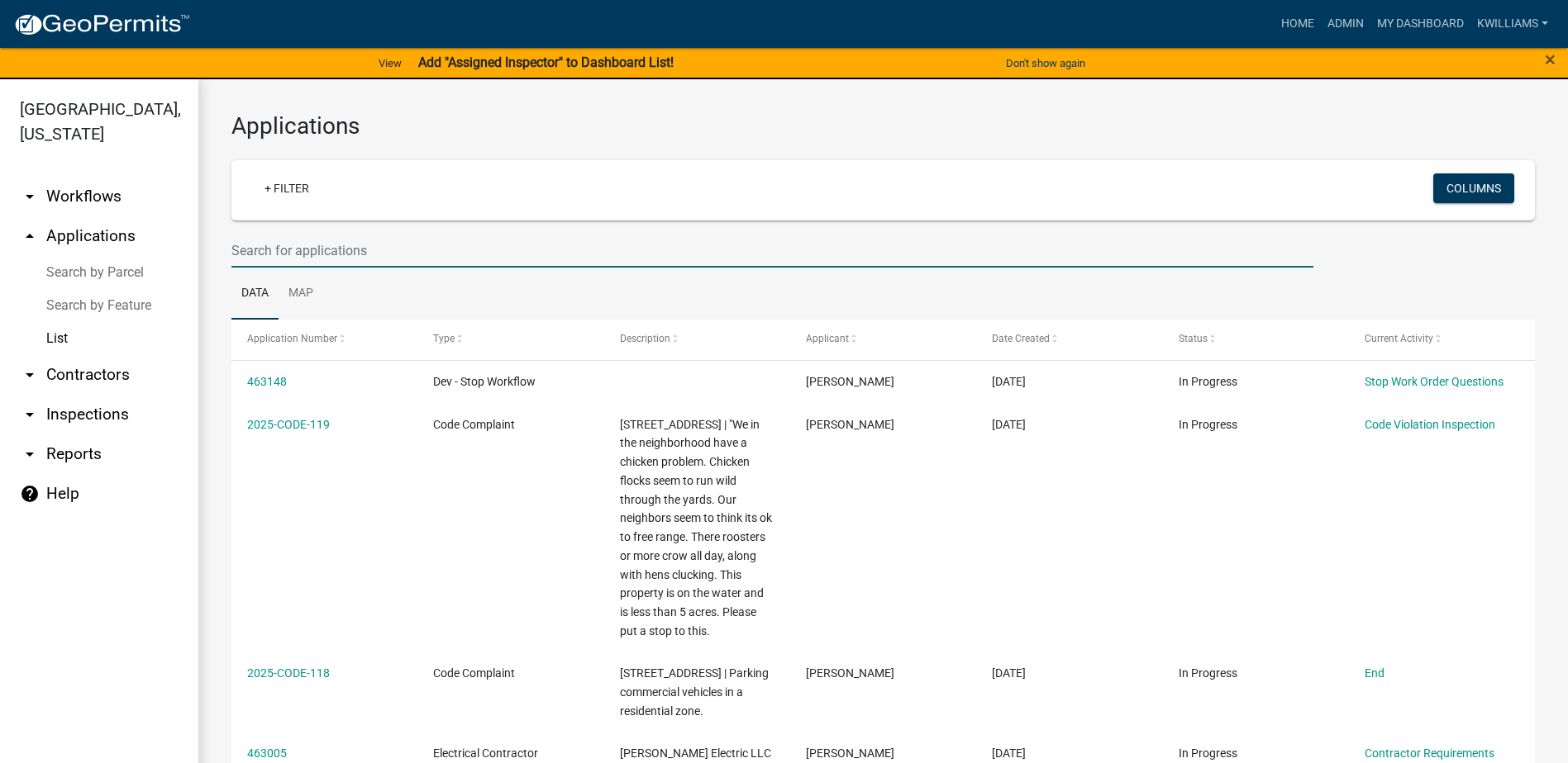
click at [405, 251] on input "text" at bounding box center [773, 250] width 1082 height 34
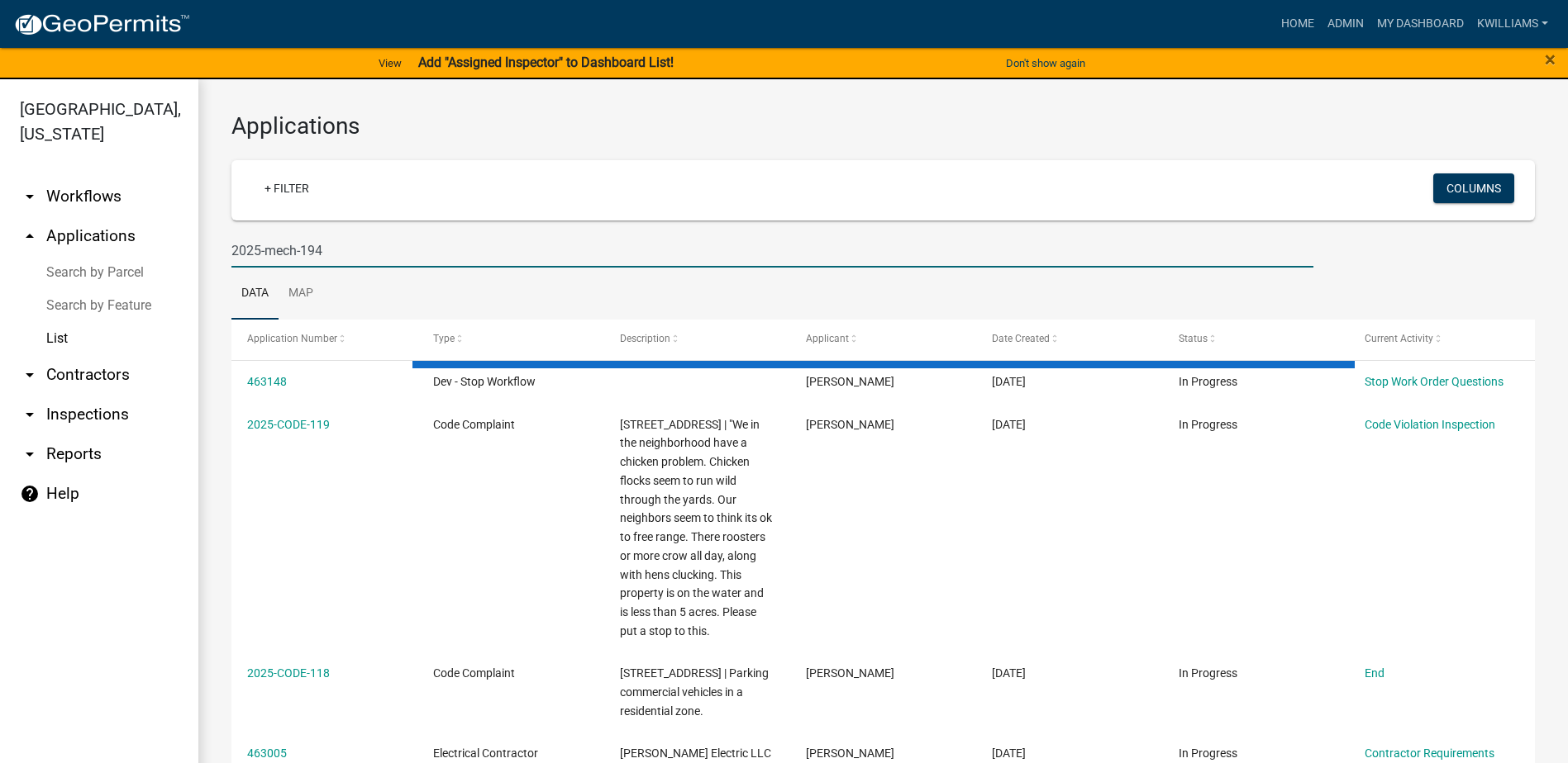
type input "2025-mech-194"
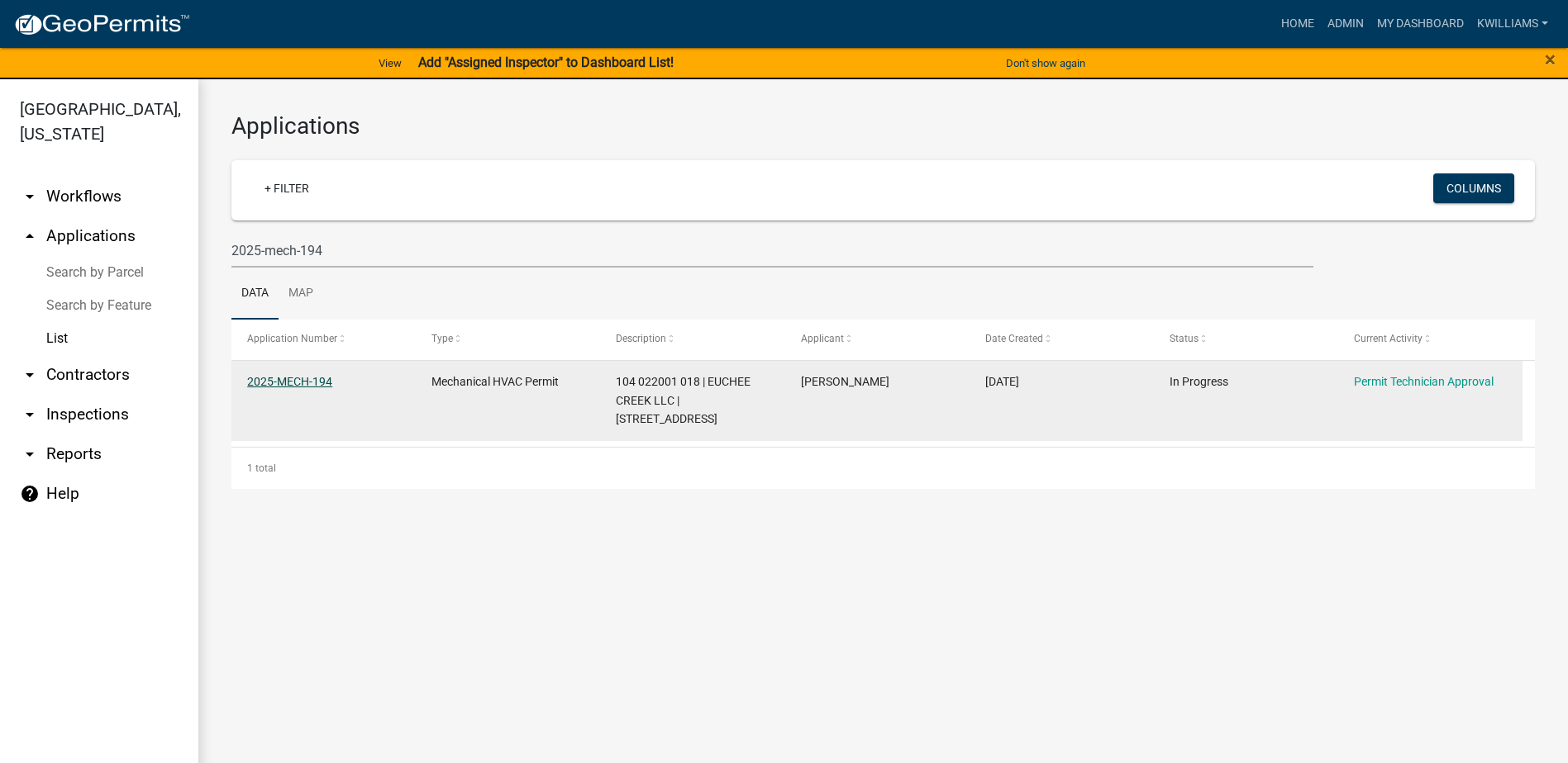
click at [294, 381] on link "2025-MECH-194" at bounding box center [290, 382] width 86 height 13
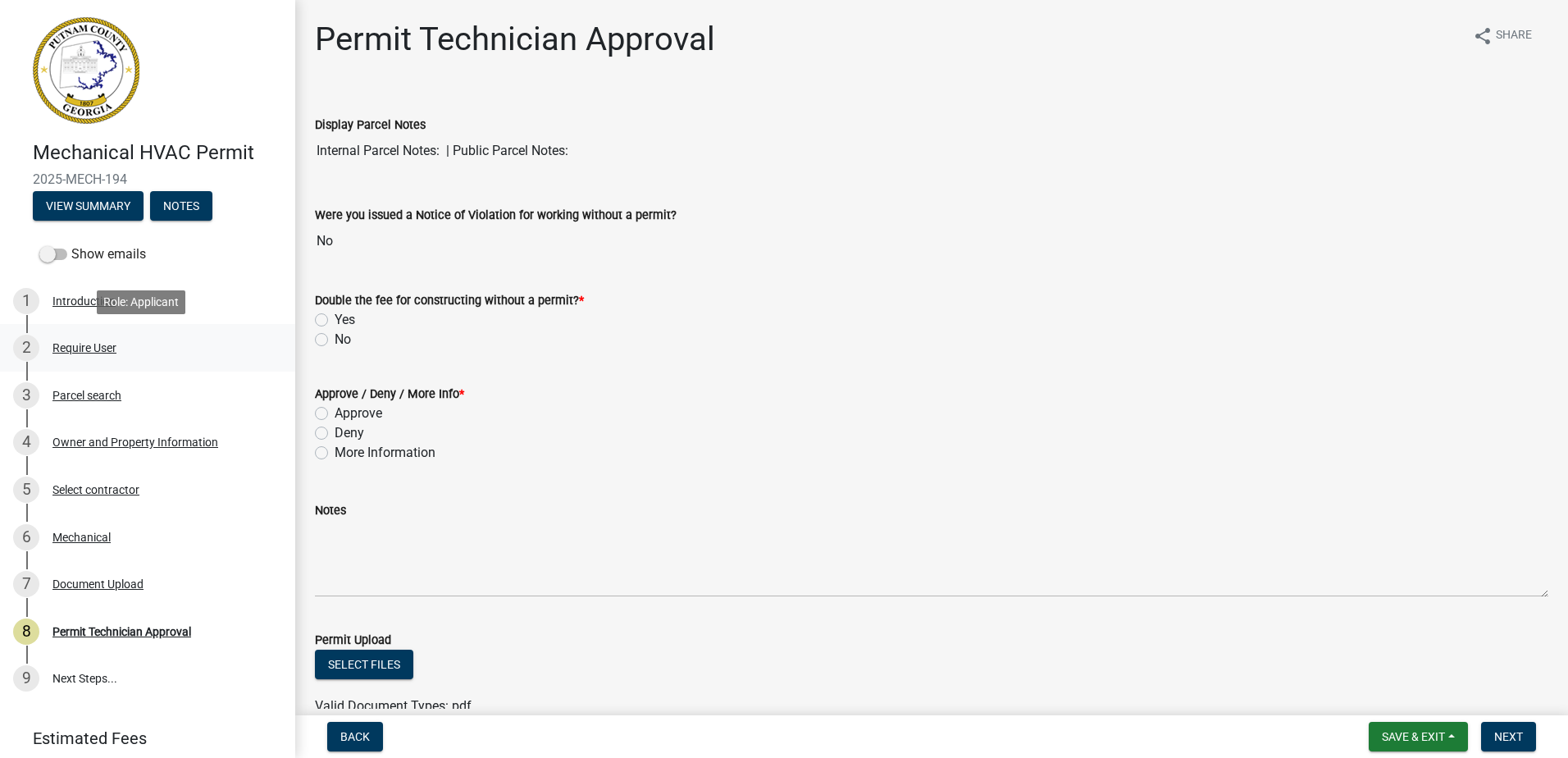
click at [122, 346] on div "2 Require User" at bounding box center [141, 348] width 256 height 26
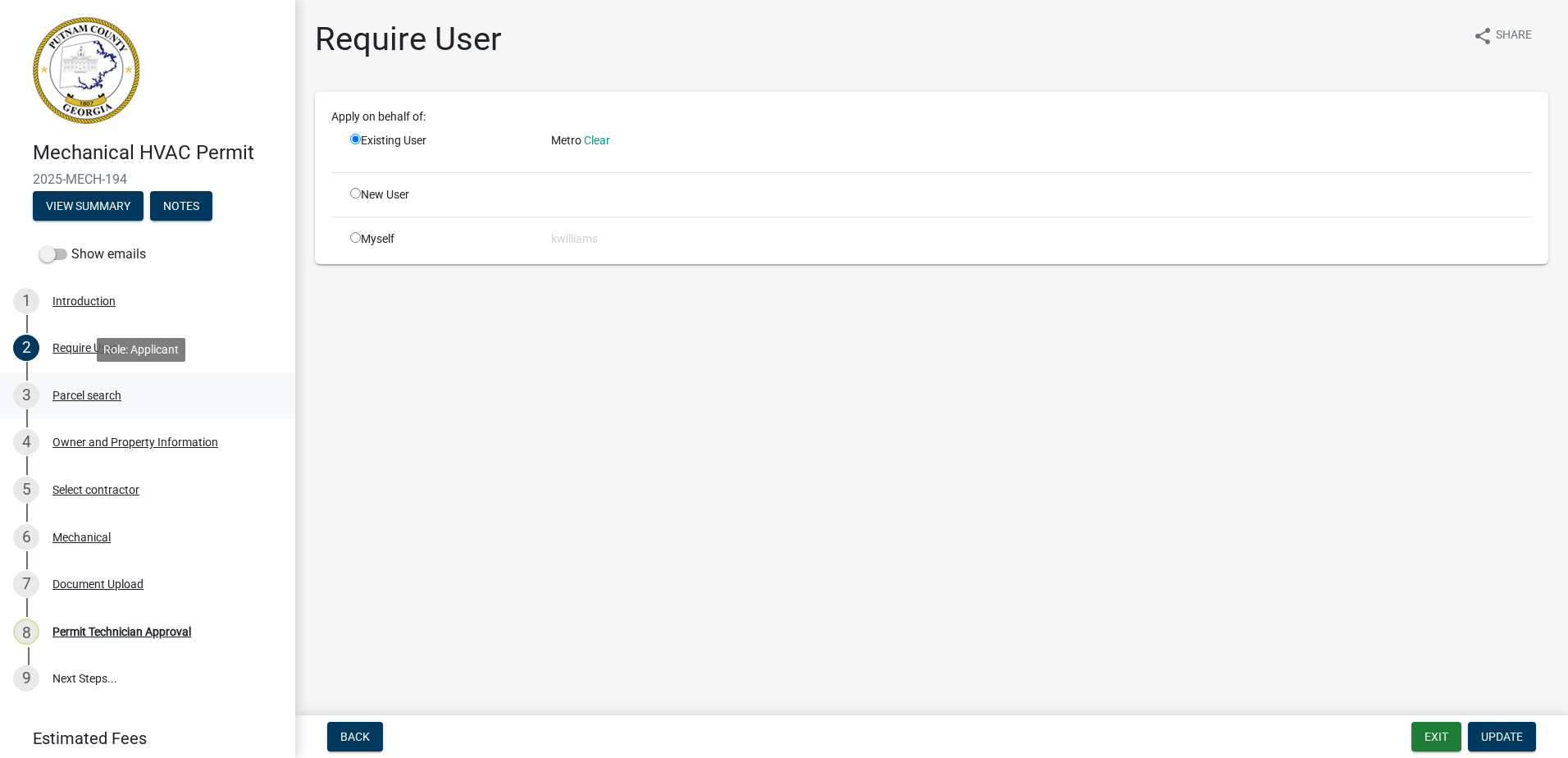
click at [94, 402] on div "Parcel search" at bounding box center [87, 395] width 68 height 12
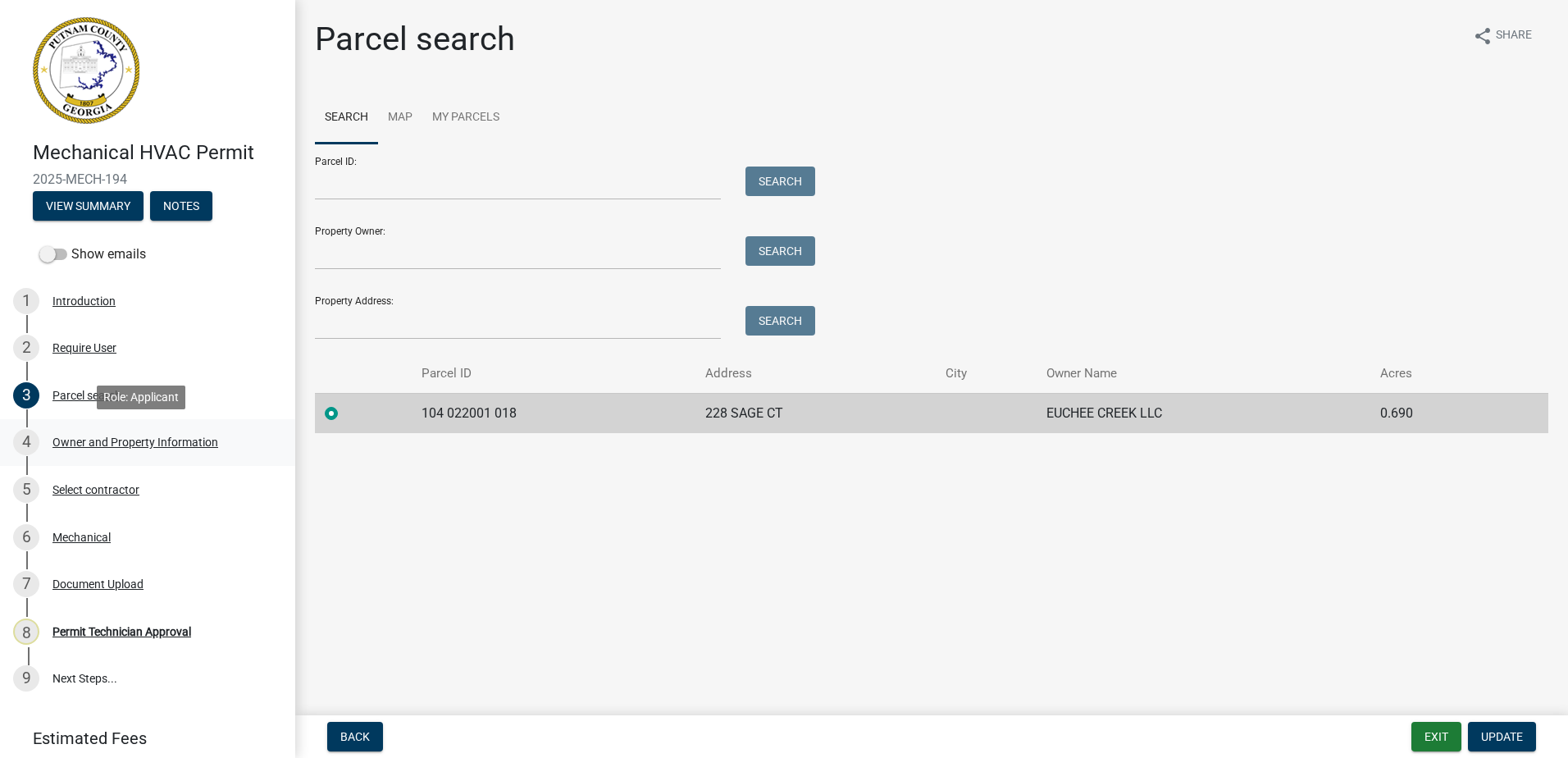
click at [96, 437] on div "Owner and Property Information" at bounding box center [136, 442] width 166 height 12
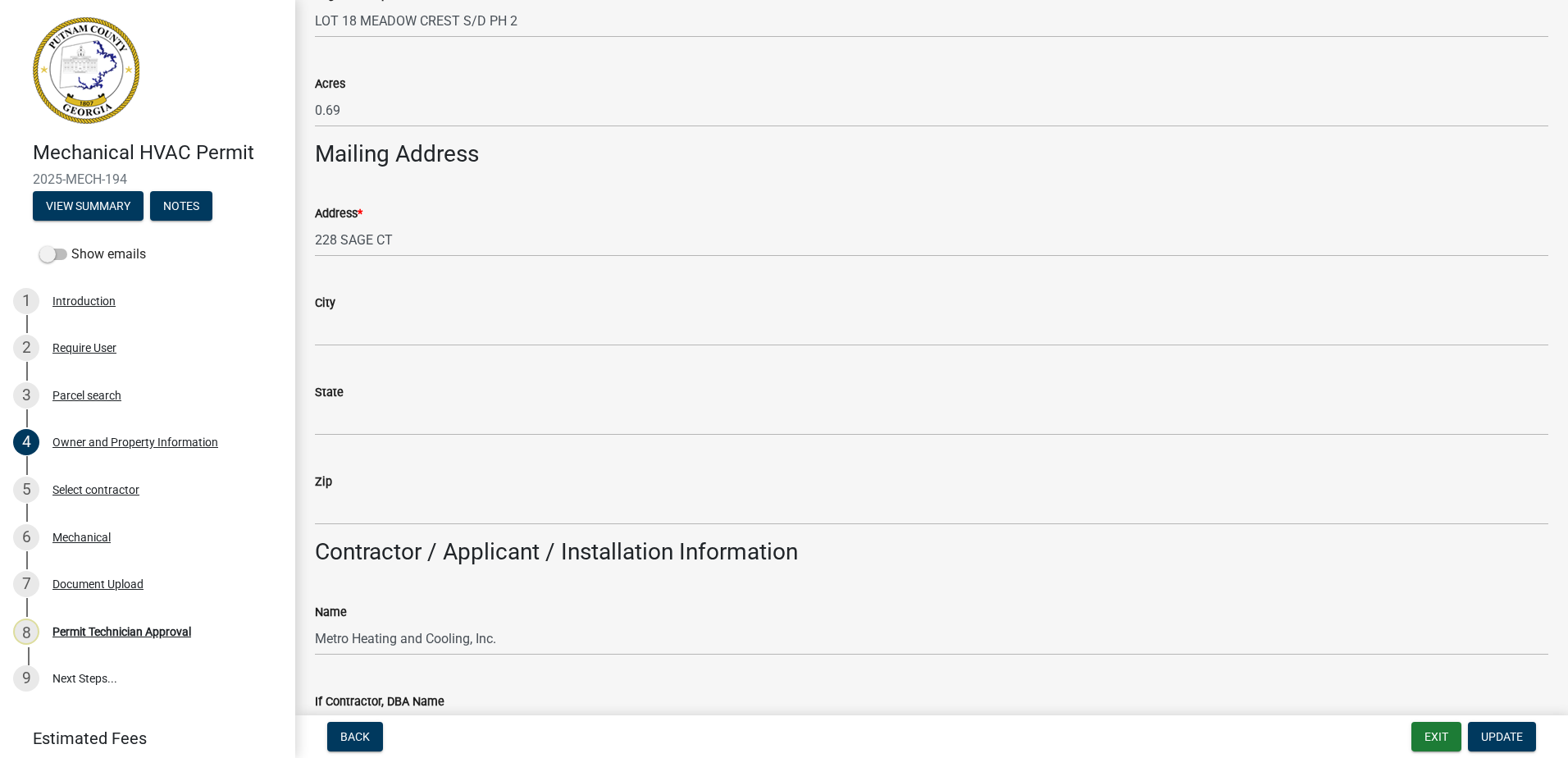
scroll to position [903, 0]
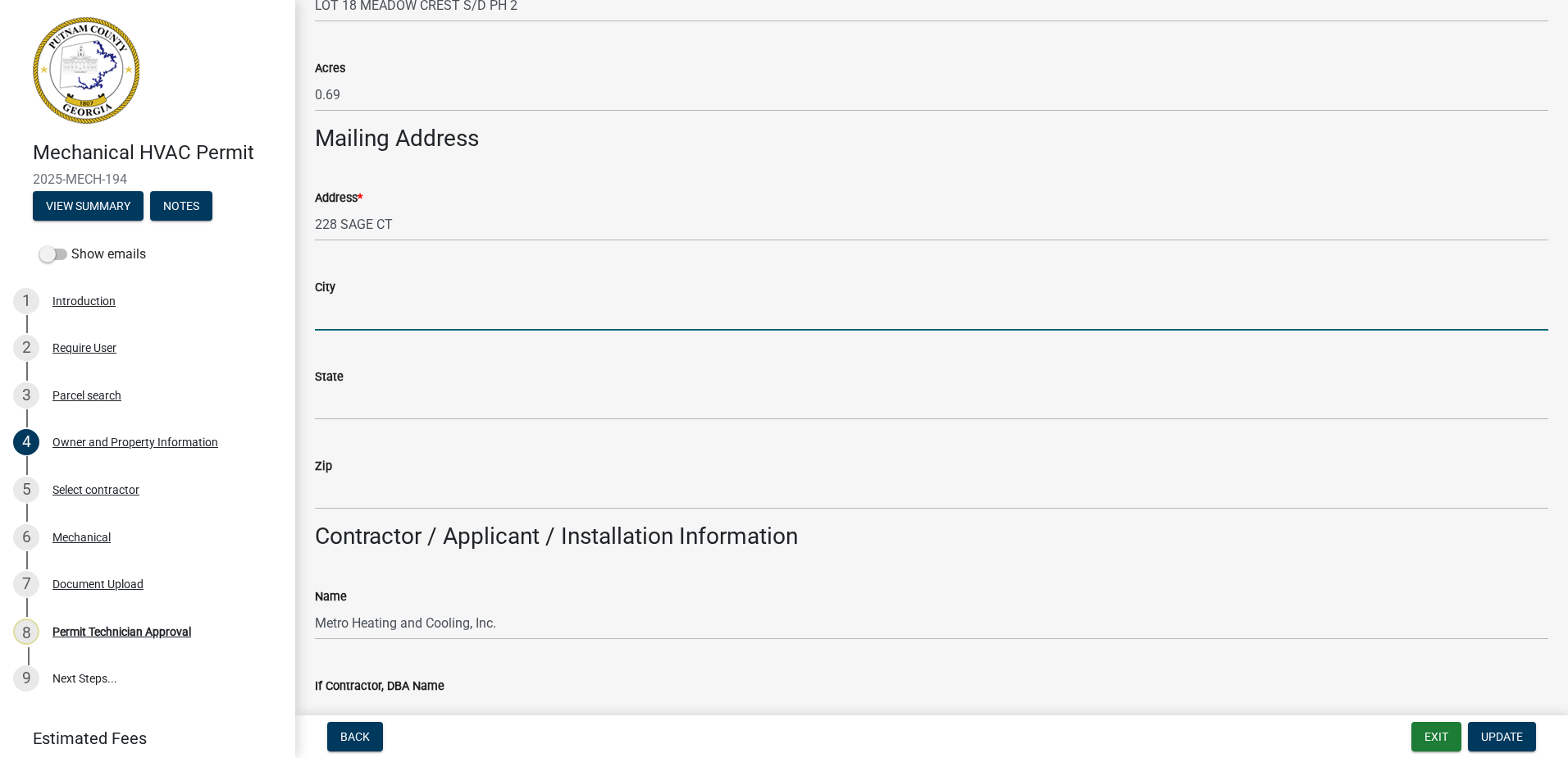
click at [353, 297] on input "City" at bounding box center [932, 313] width 1234 height 34
type input "Eatonton"
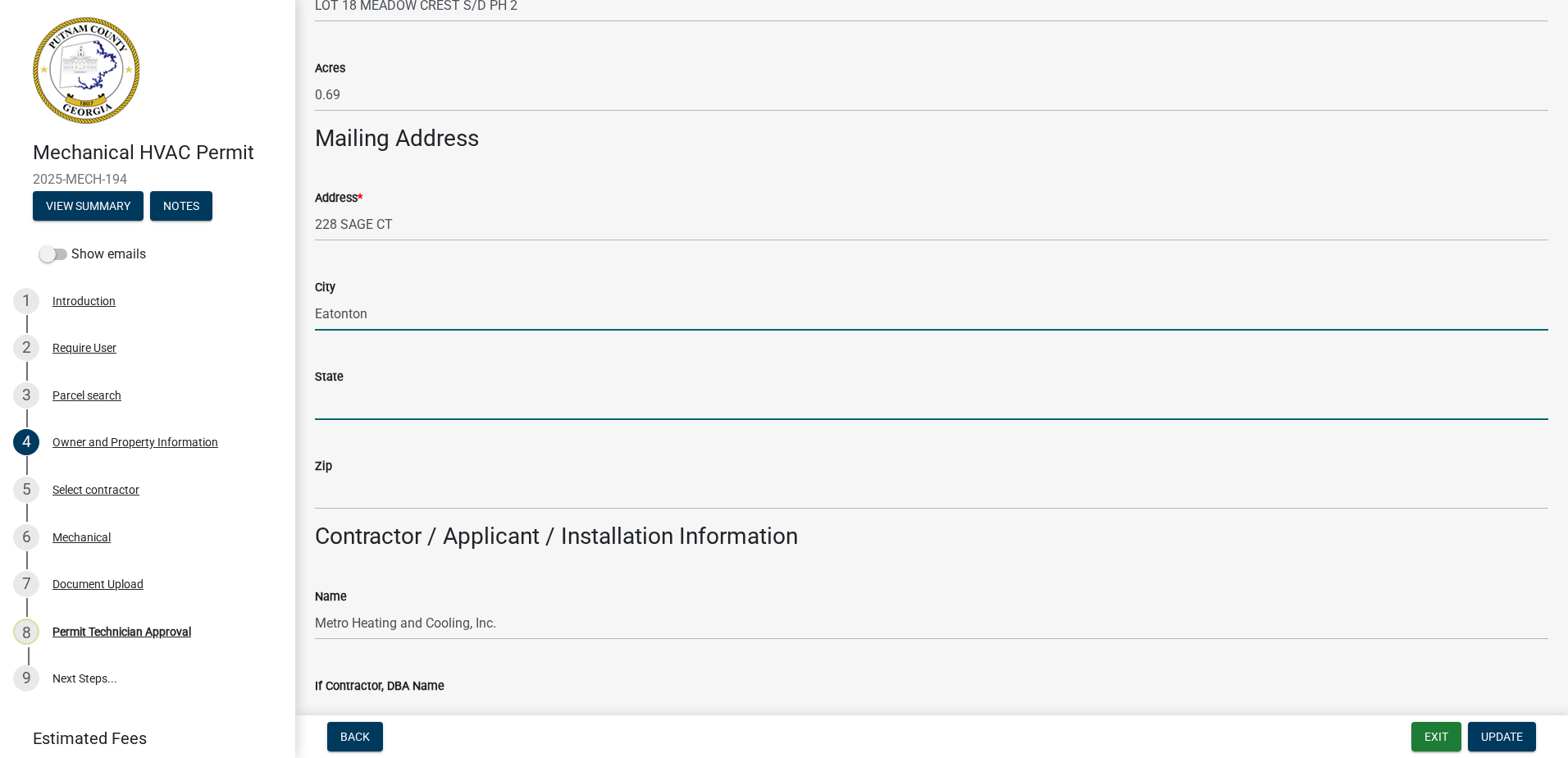
type input "GA"
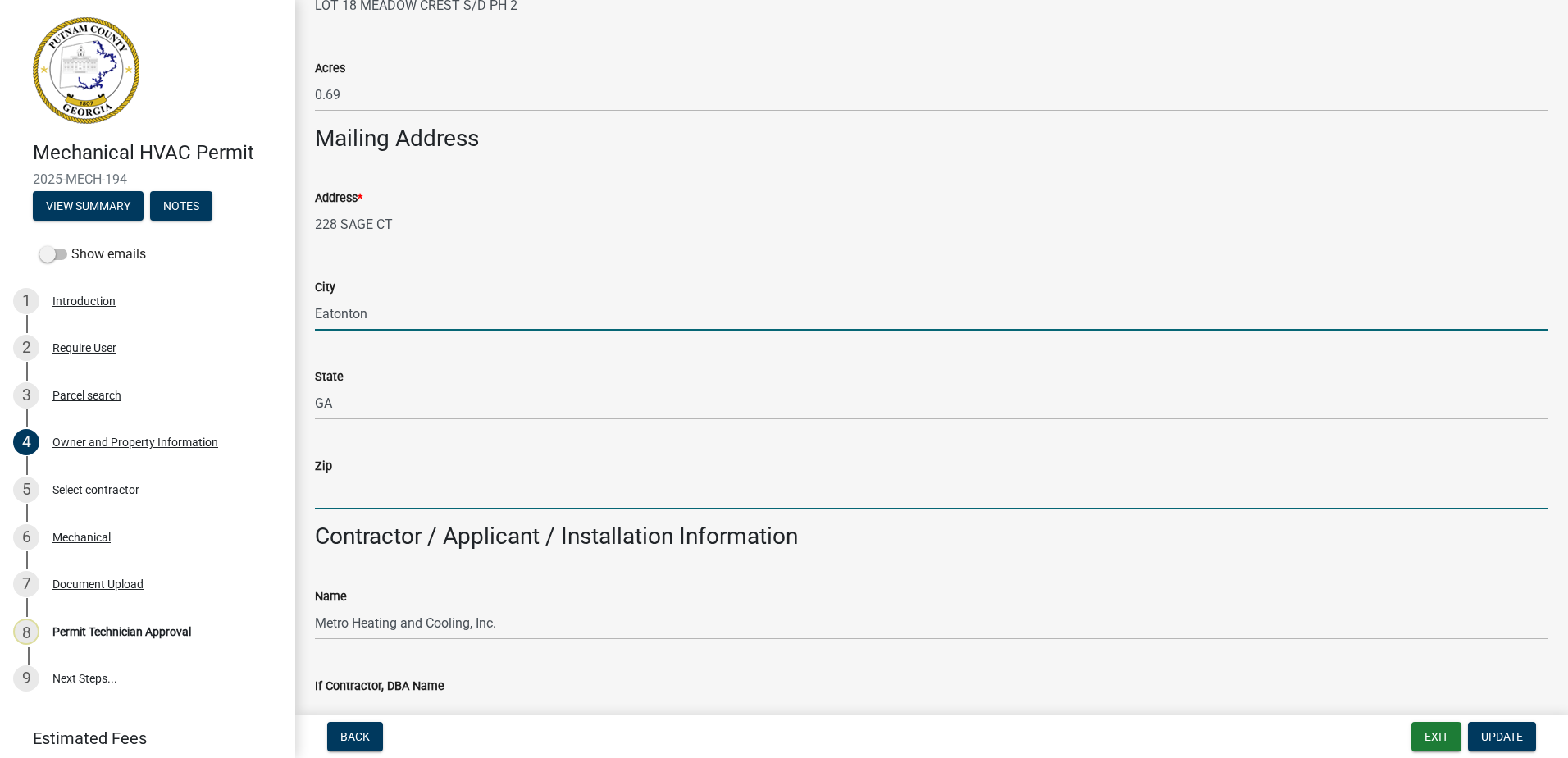
type input "31024"
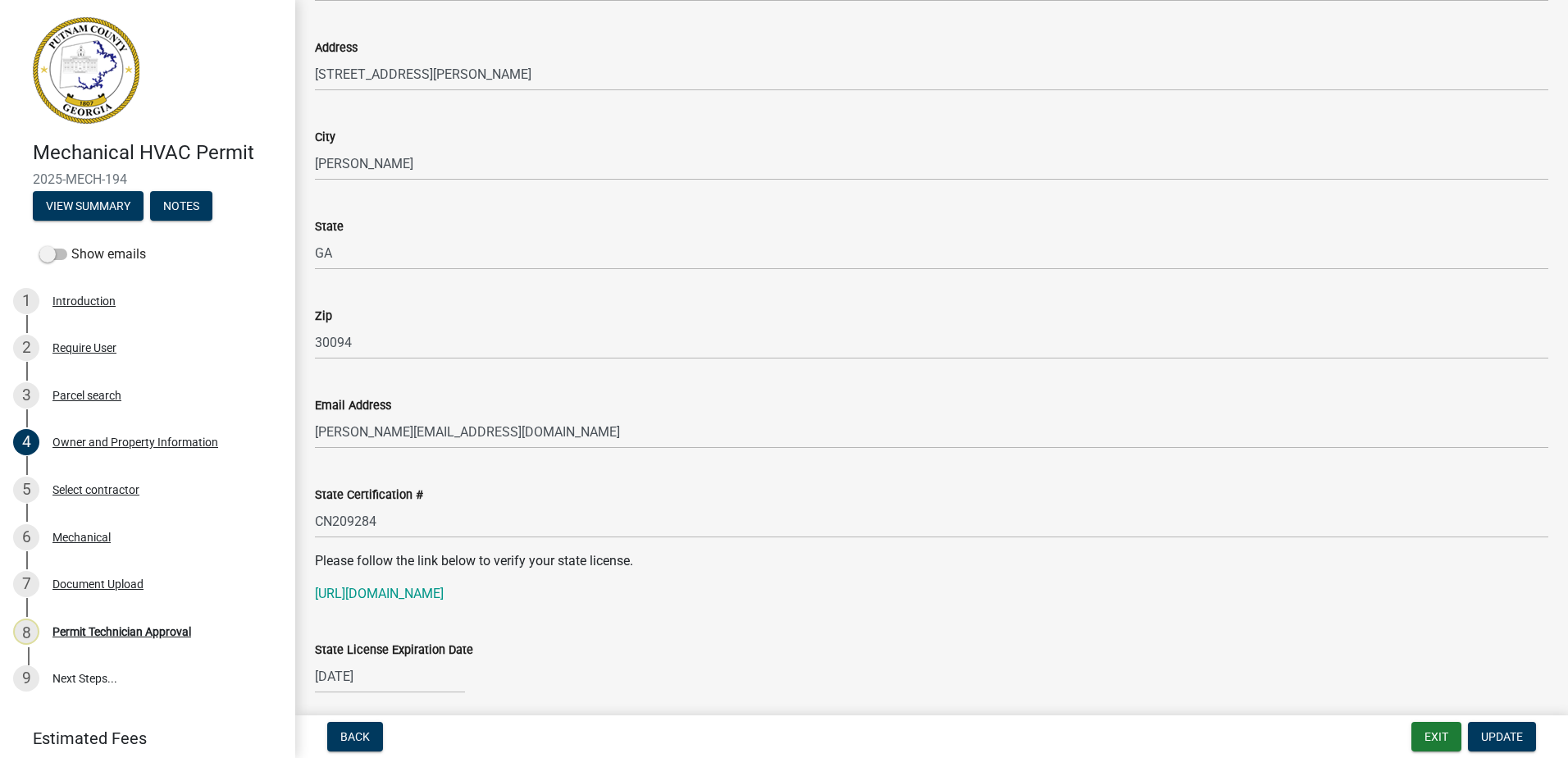
scroll to position [1888, 0]
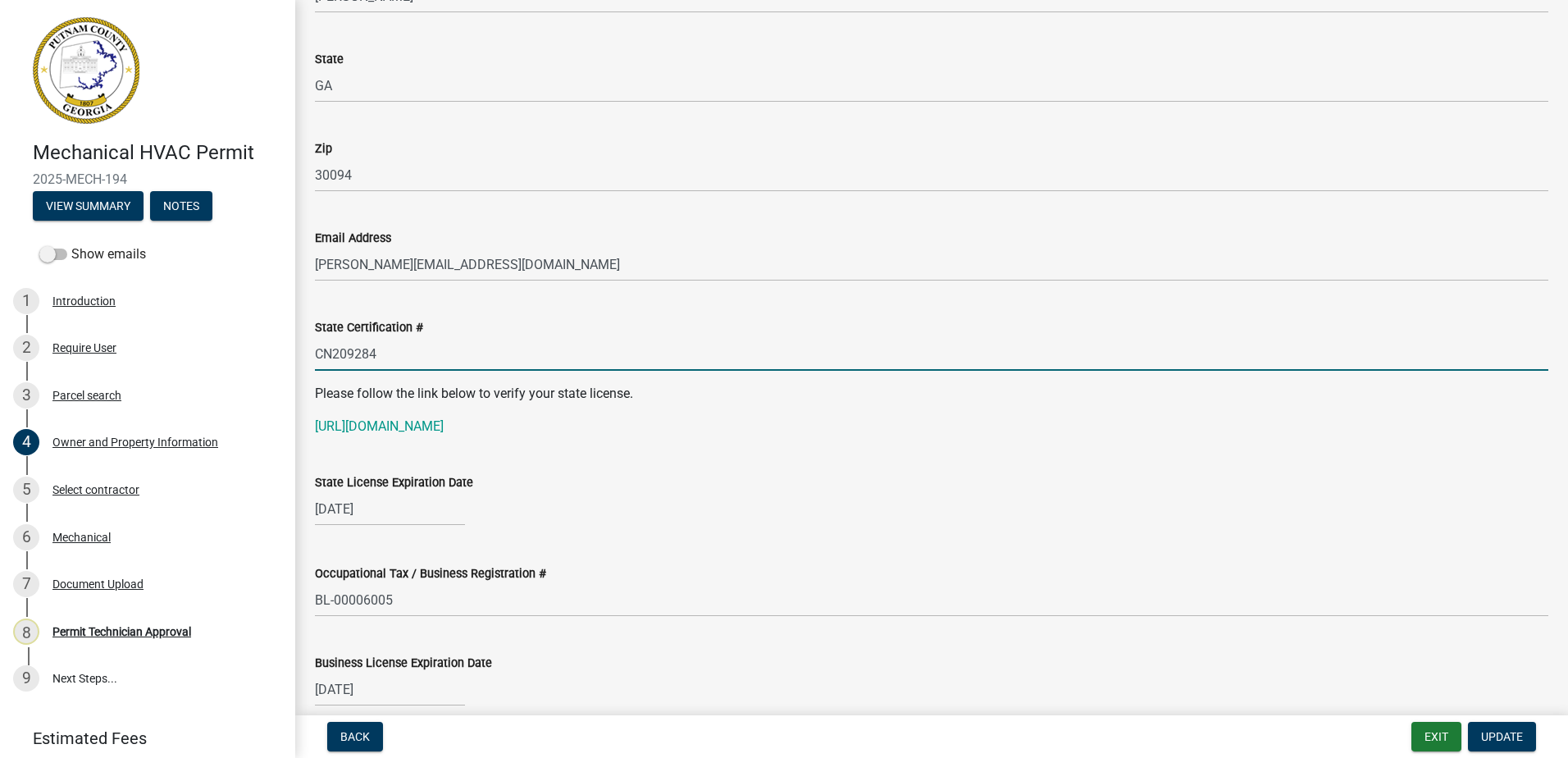
drag, startPoint x: 389, startPoint y: 356, endPoint x: 310, endPoint y: 353, distance: 79.1
click at [310, 353] on div "State Certification # CN209284" at bounding box center [932, 333] width 1259 height 77
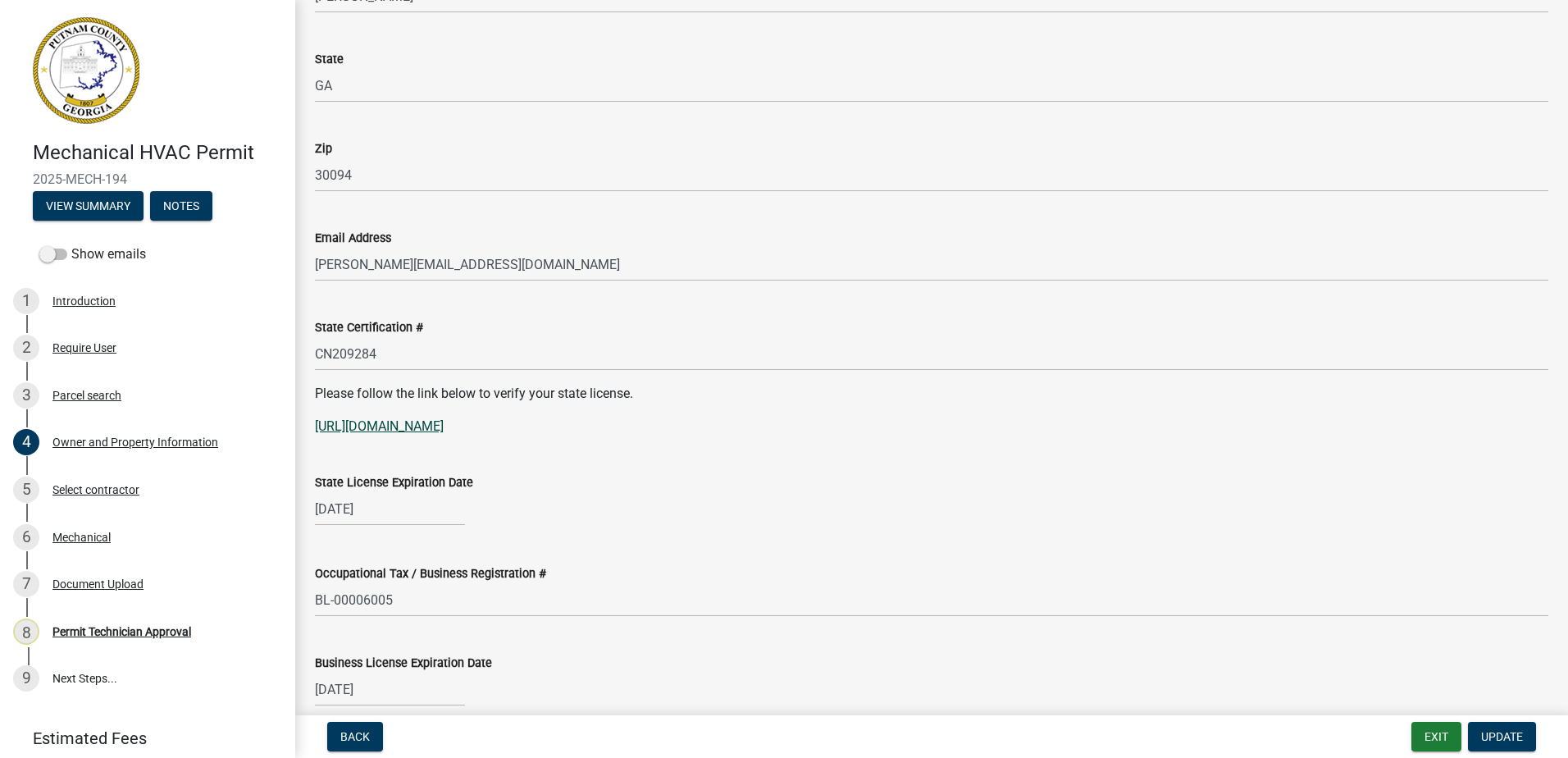
click at [388, 426] on link "[URL][DOMAIN_NAME]" at bounding box center [379, 426] width 129 height 16
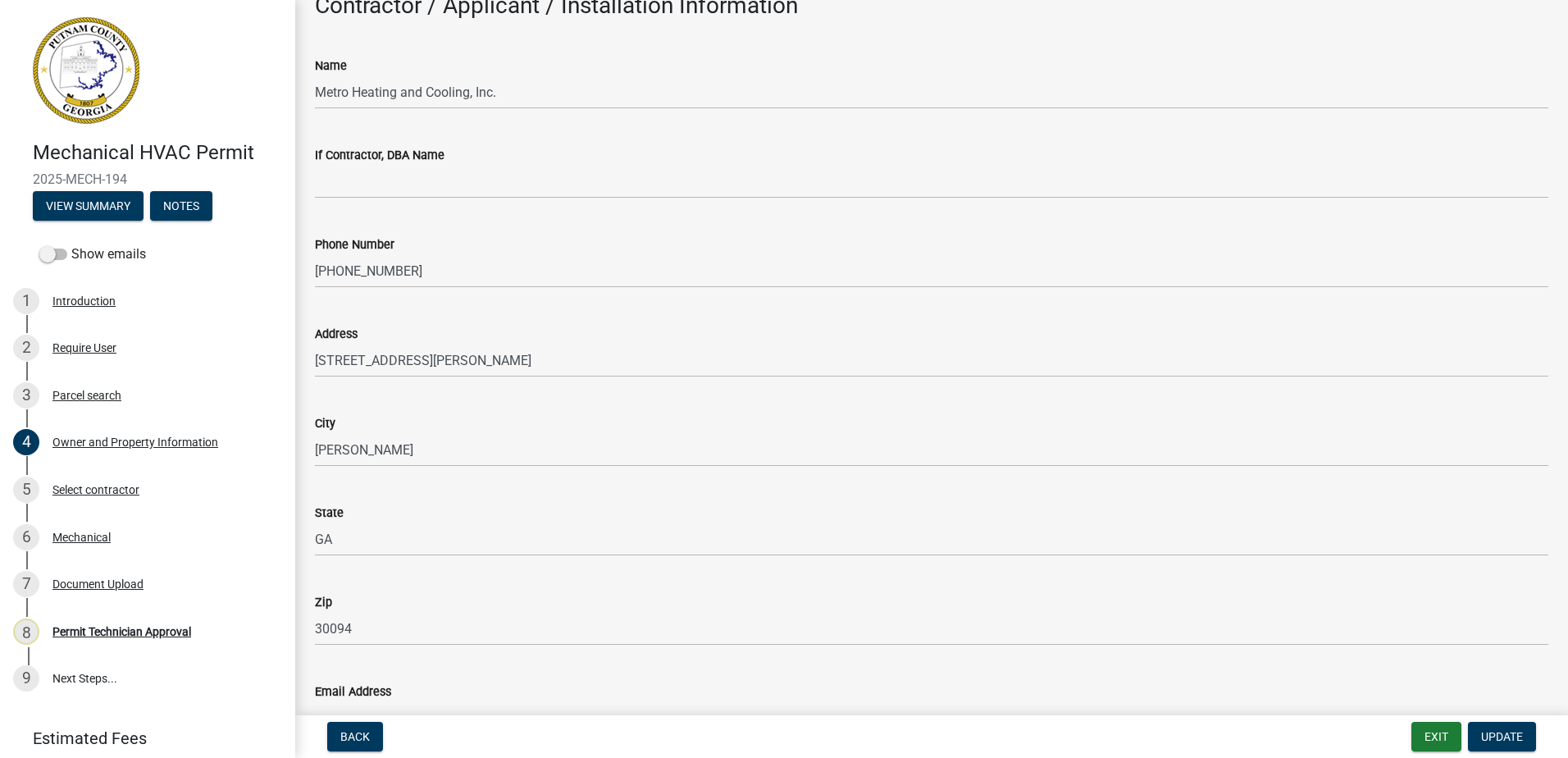
scroll to position [1231, 0]
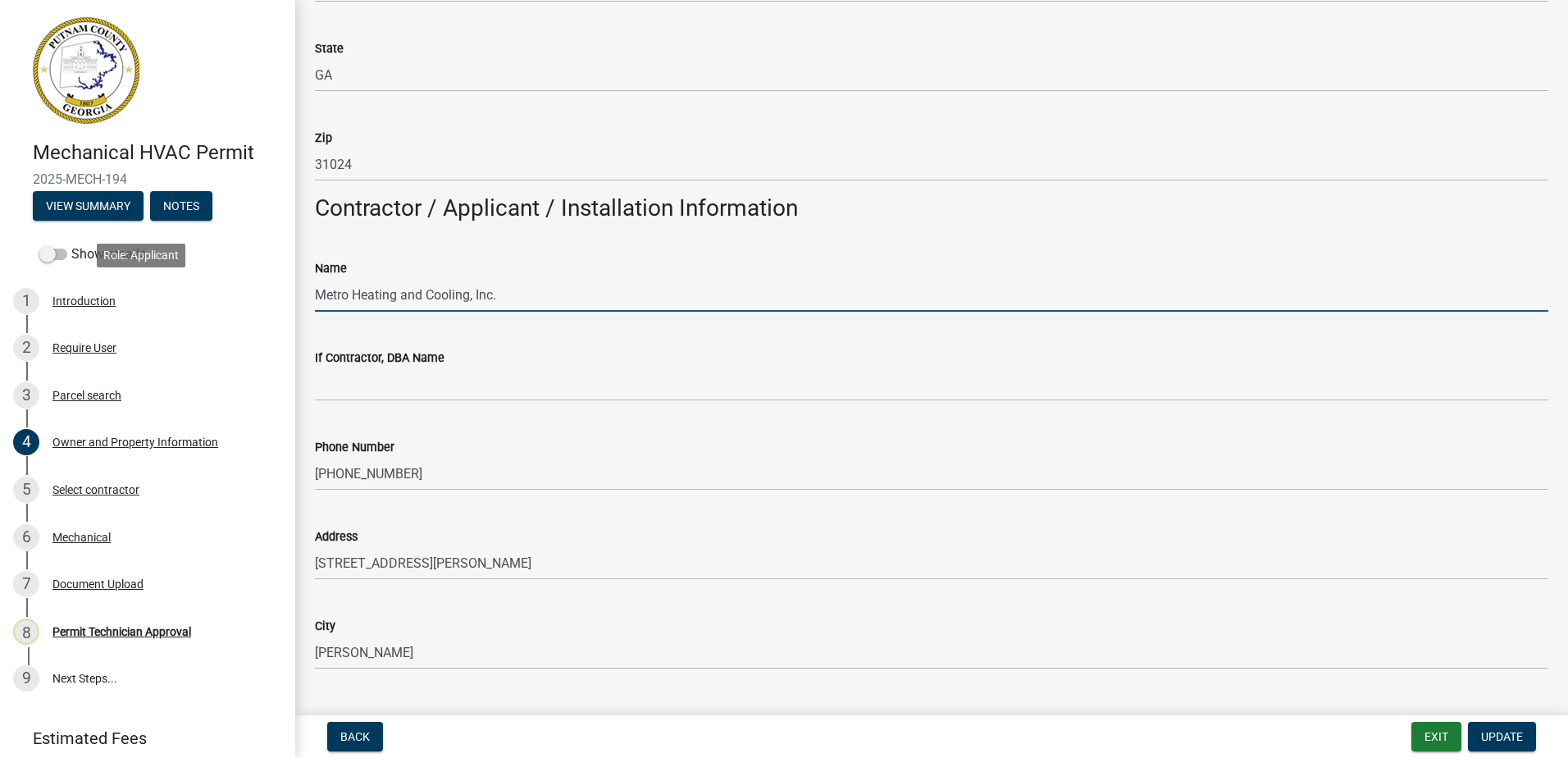
drag, startPoint x: 503, startPoint y: 307, endPoint x: 320, endPoint y: 290, distance: 183.8
click at [258, 284] on div "Mechanical HVAC Permit 2025-MECH-194 View Summary Notes Show emails 1 Introduct…" at bounding box center [784, 379] width 1568 height 758
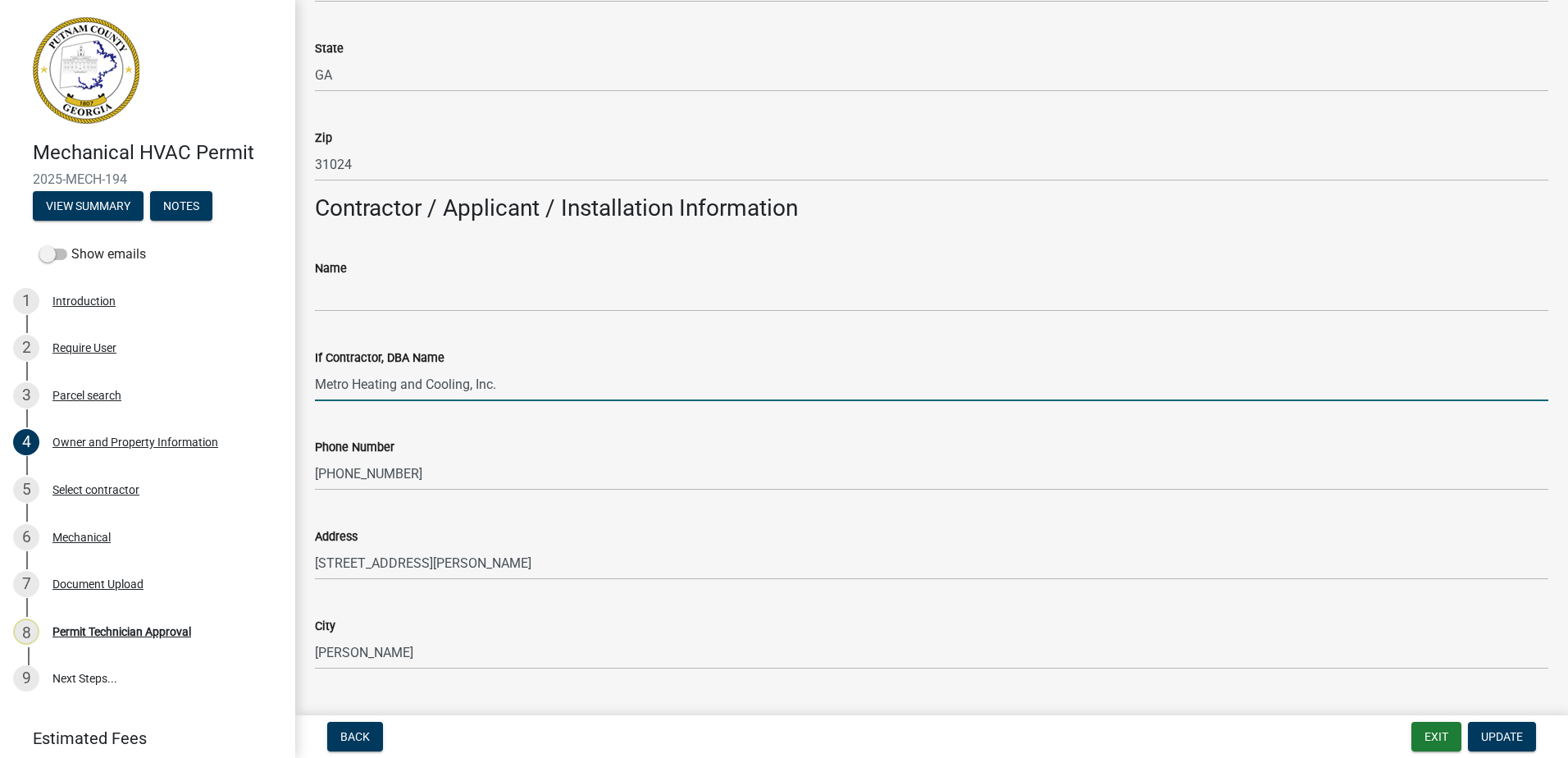
type input "Metro Heating and Cooling, Inc."
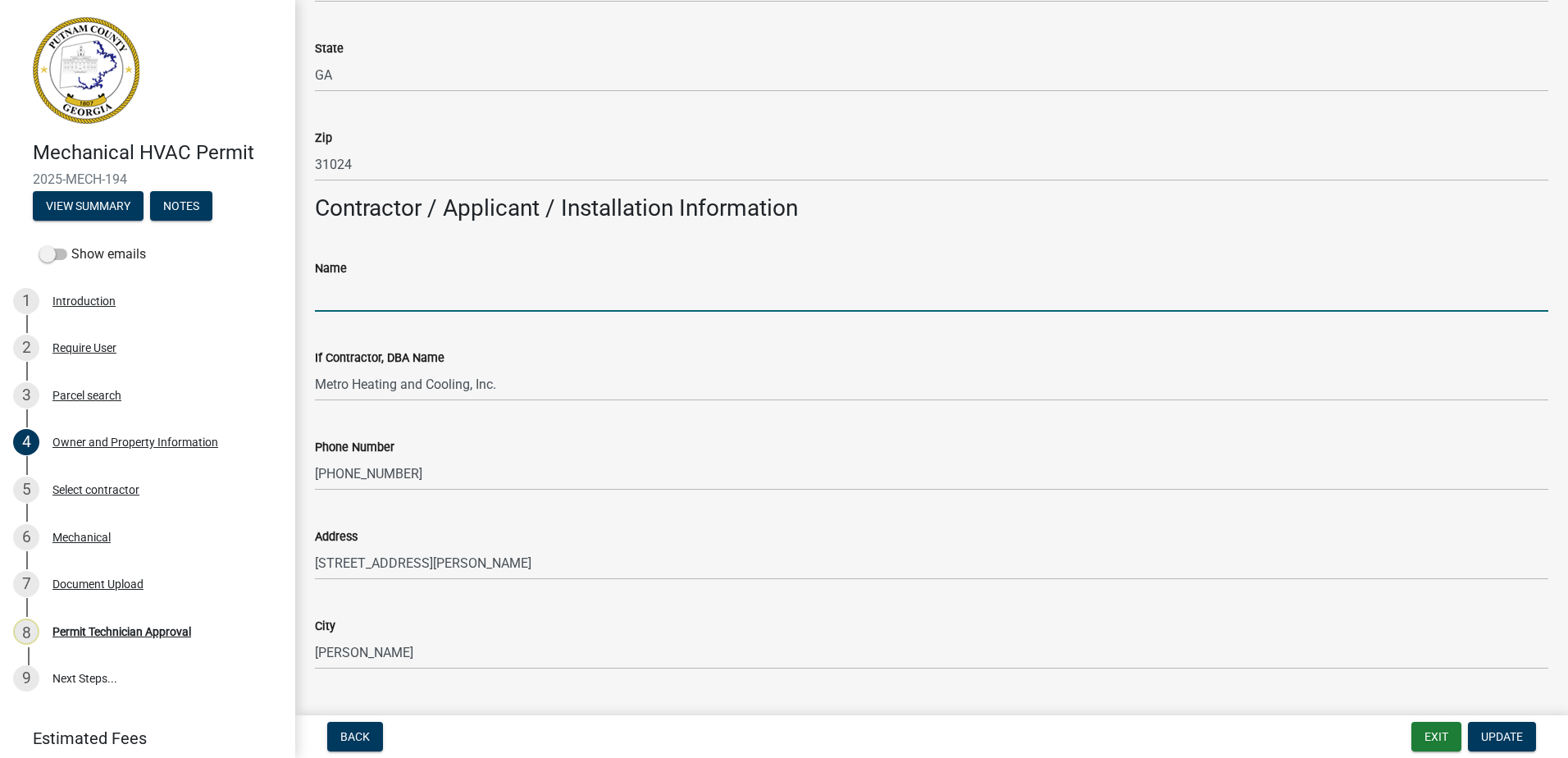
paste input "Steve Meredith Ritchie"
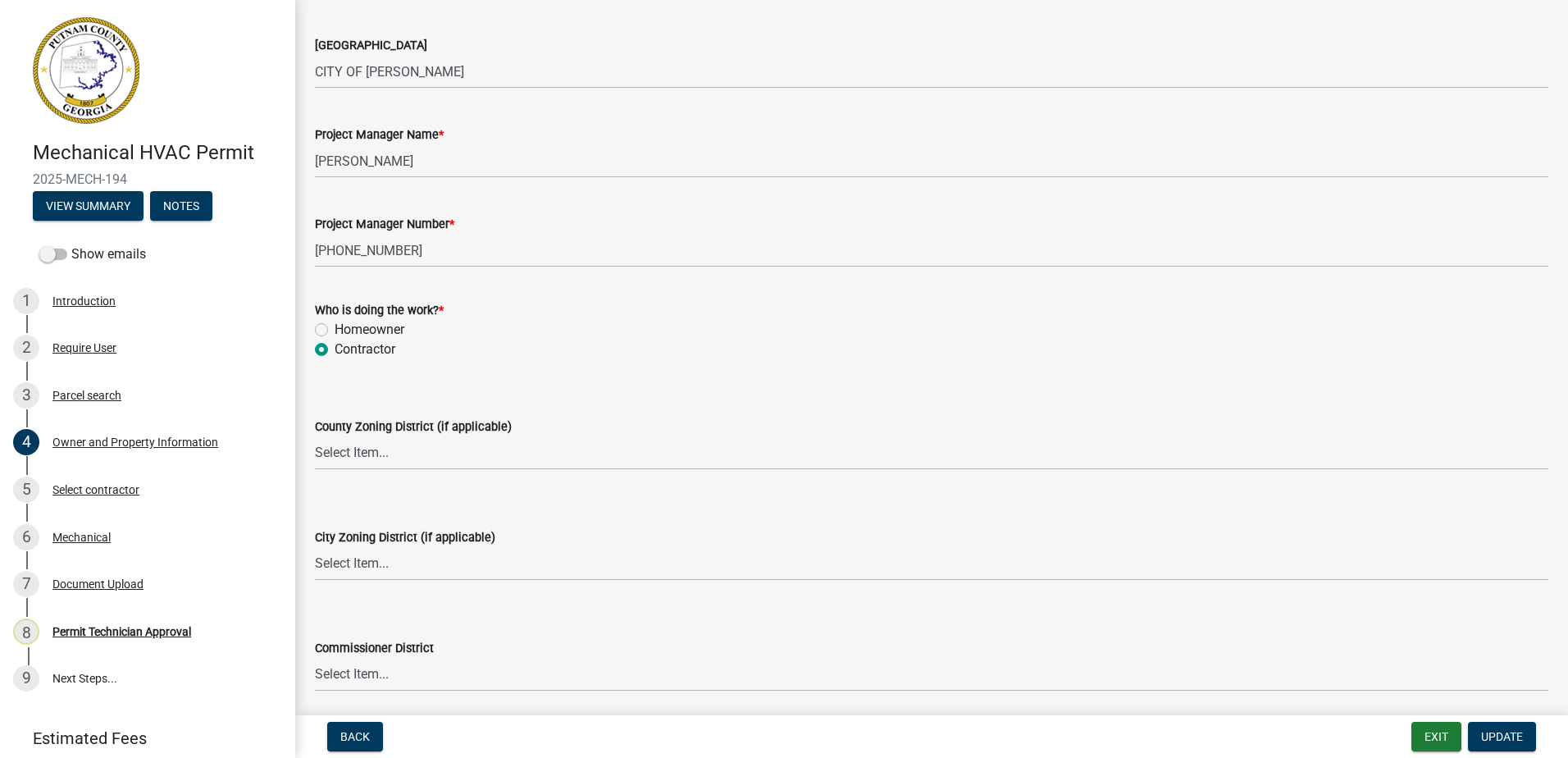
scroll to position [2627, 0]
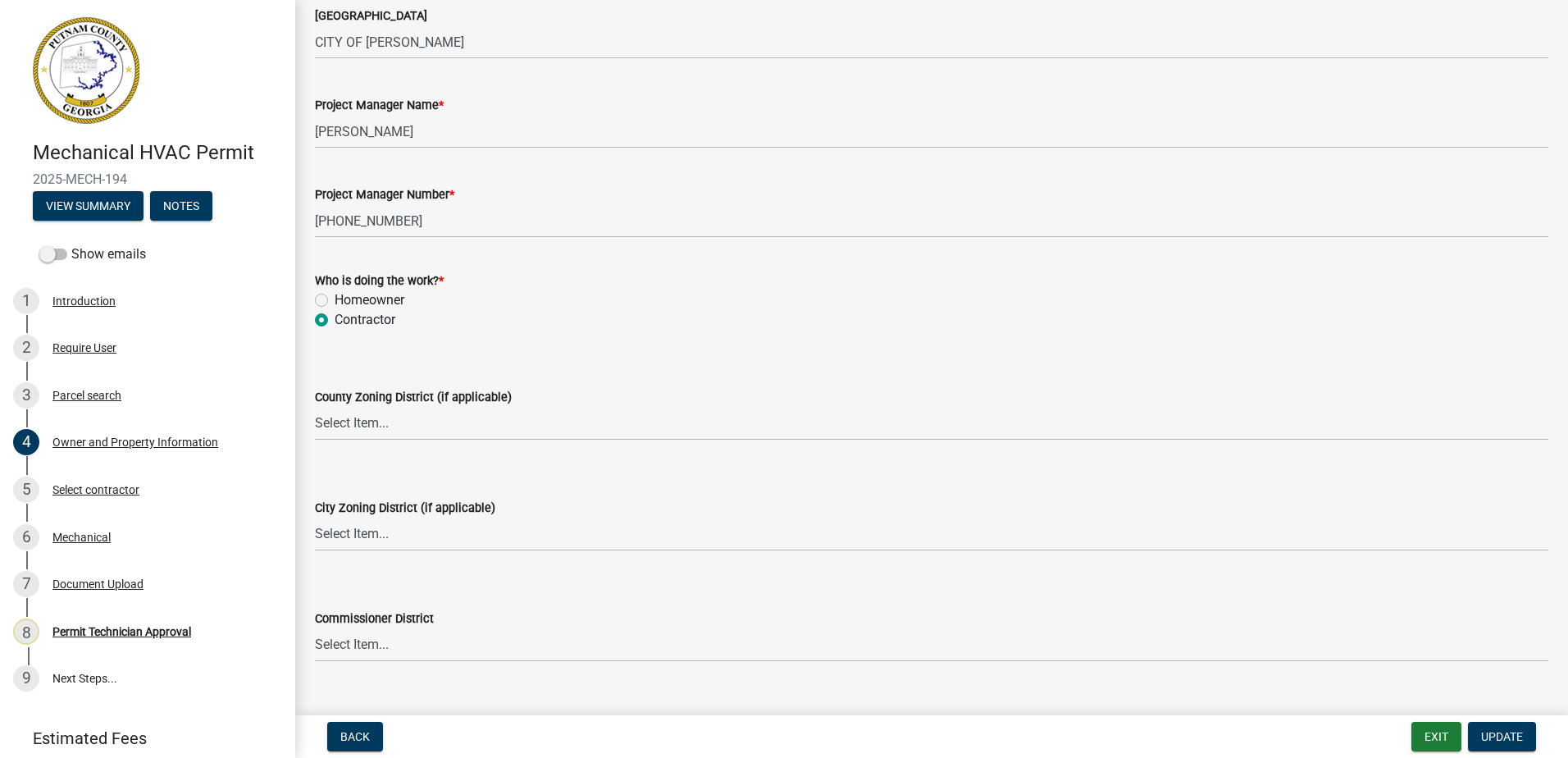
type input "Steve Meredith Ritchie"
click at [442, 430] on select "Select Item... AG-1 R-1R R-1 R-2 MHP RM-1 RM-3 C-1 C-2 I-M PUD N/A" at bounding box center [932, 424] width 1234 height 34
click at [315, 407] on select "Select Item... AG-1 R-1R R-1 R-2 MHP RM-1 RM-3 C-1 C-2 I-M PUD N/A" at bounding box center [932, 424] width 1234 height 34
select select "a6b90f04-145f-43dc-a4e6-6d5ec8e28ec9"
click at [384, 537] on select "Select Item... A-1 A-2 R-1 R-2 R-3 R-4 MHP C-1 C-2 I-1 I-2 DB FH H-P N/A" at bounding box center [932, 534] width 1234 height 34
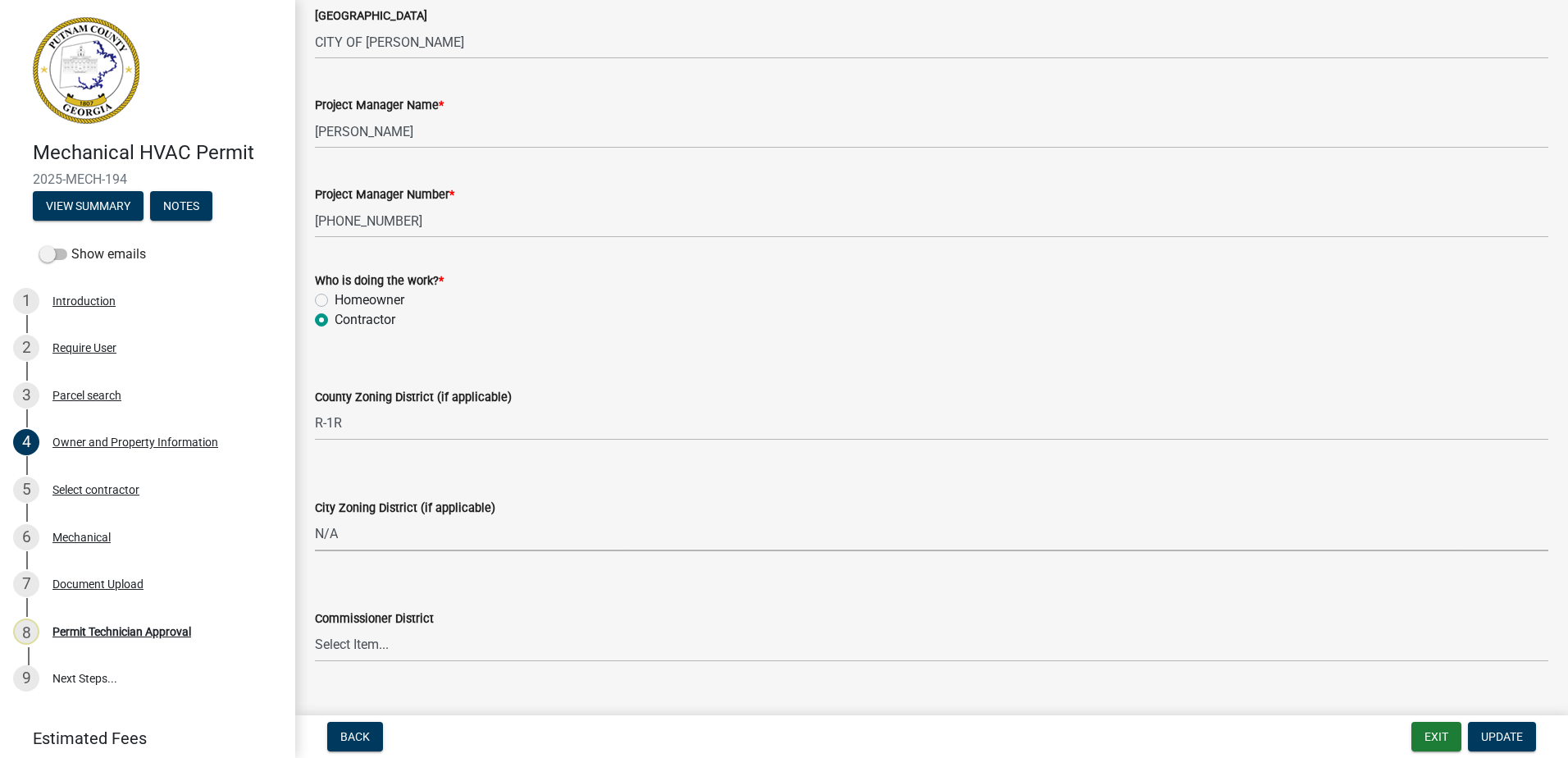
click at [315, 518] on select "Select Item... A-1 A-2 R-1 R-2 R-3 R-4 MHP C-1 C-2 I-1 I-2 DB FH H-P N/A" at bounding box center [932, 534] width 1234 height 34
select select "83394b22-4a11-496c-8e5c-75ade2e72faf"
click at [397, 650] on select "Select Item... District 1 District 2 District 3 District 4" at bounding box center [932, 645] width 1234 height 34
click at [315, 628] on select "Select Item... District 1 District 2 District 3 District 4" at bounding box center [932, 645] width 1234 height 34
select select "469c5908-2854-42d5-89ed-bee7fc26529e"
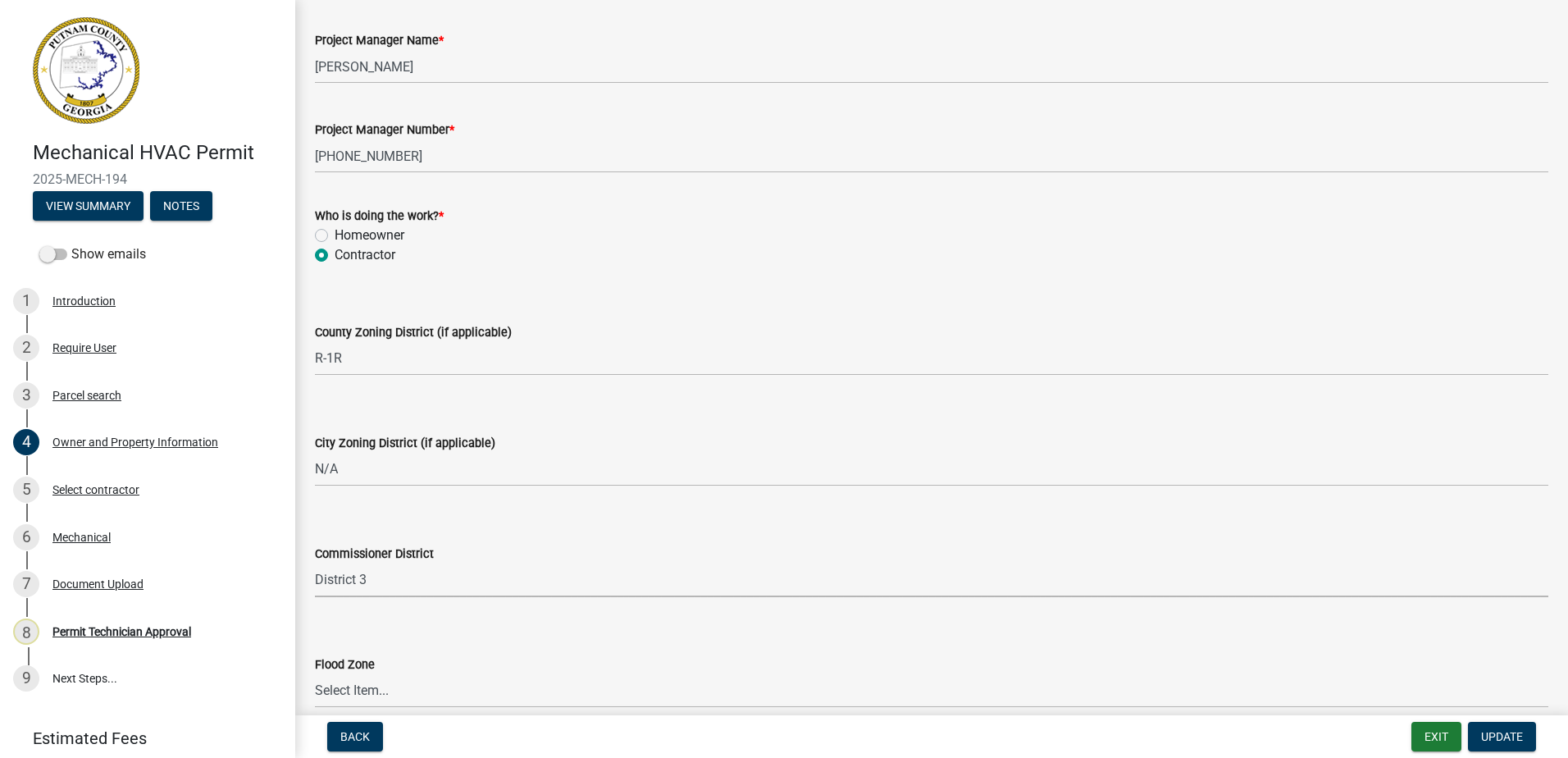
scroll to position [2770, 0]
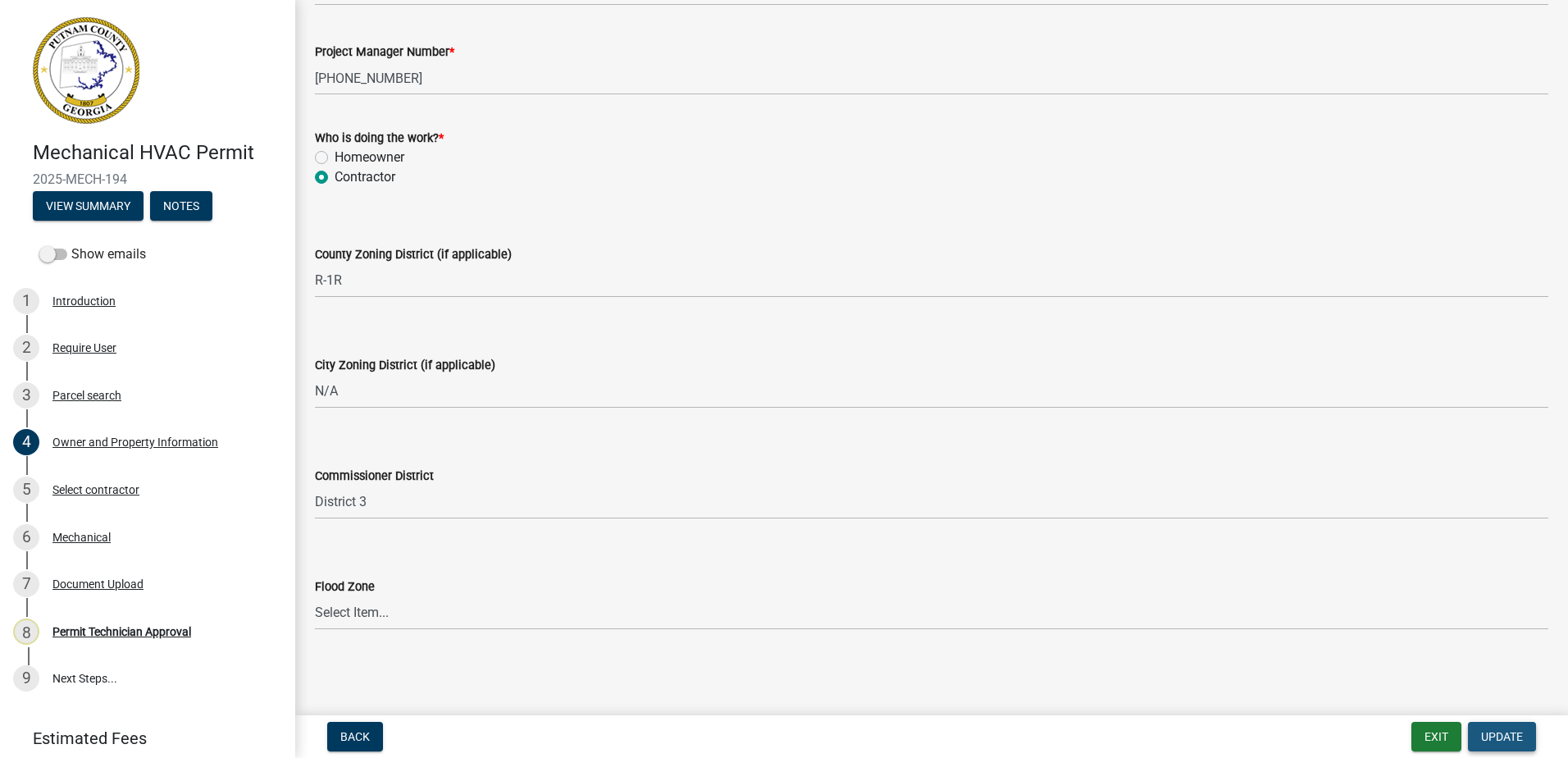
click at [1517, 743] on span "Update" at bounding box center [1502, 737] width 42 height 13
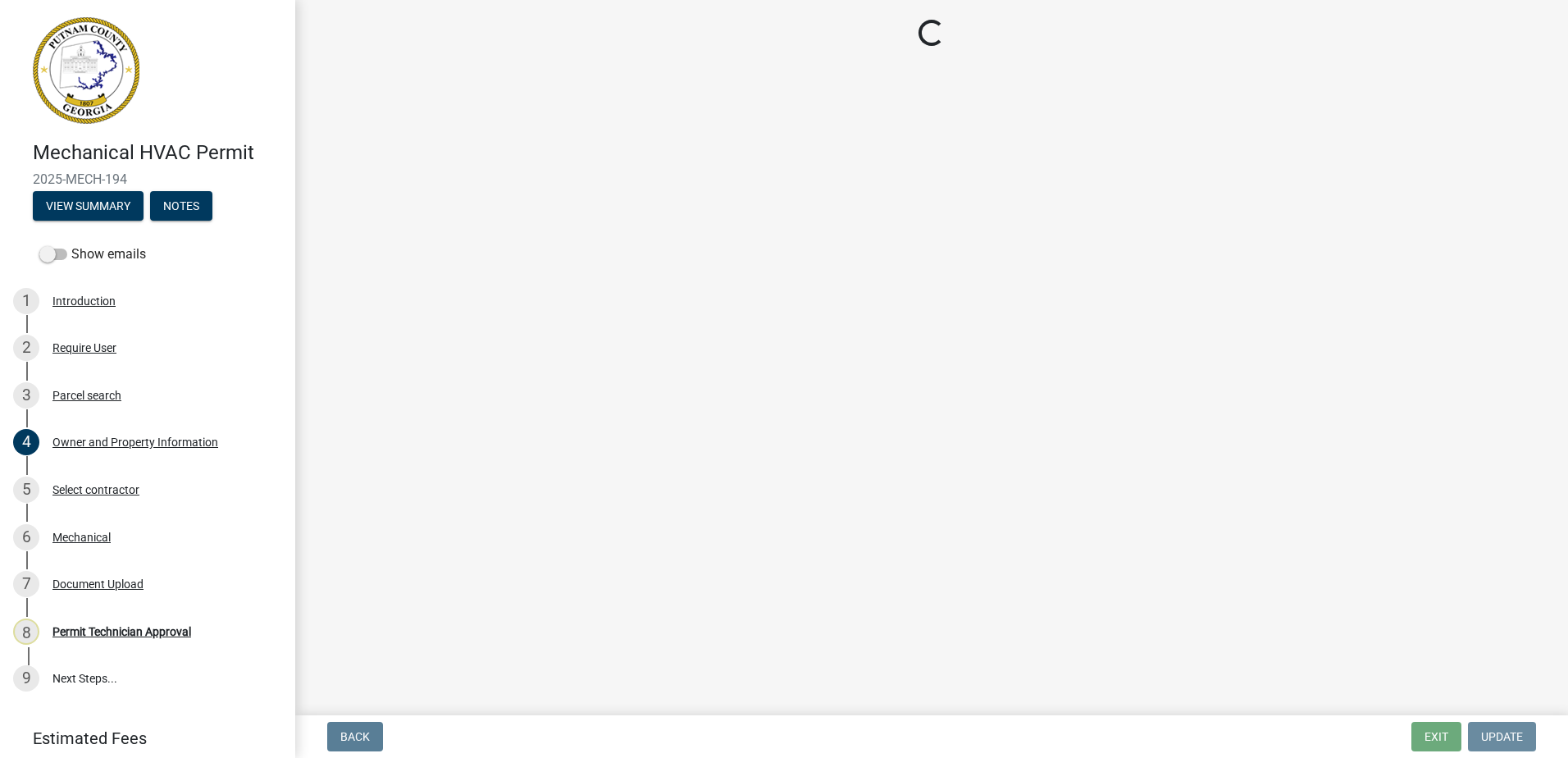
scroll to position [0, 0]
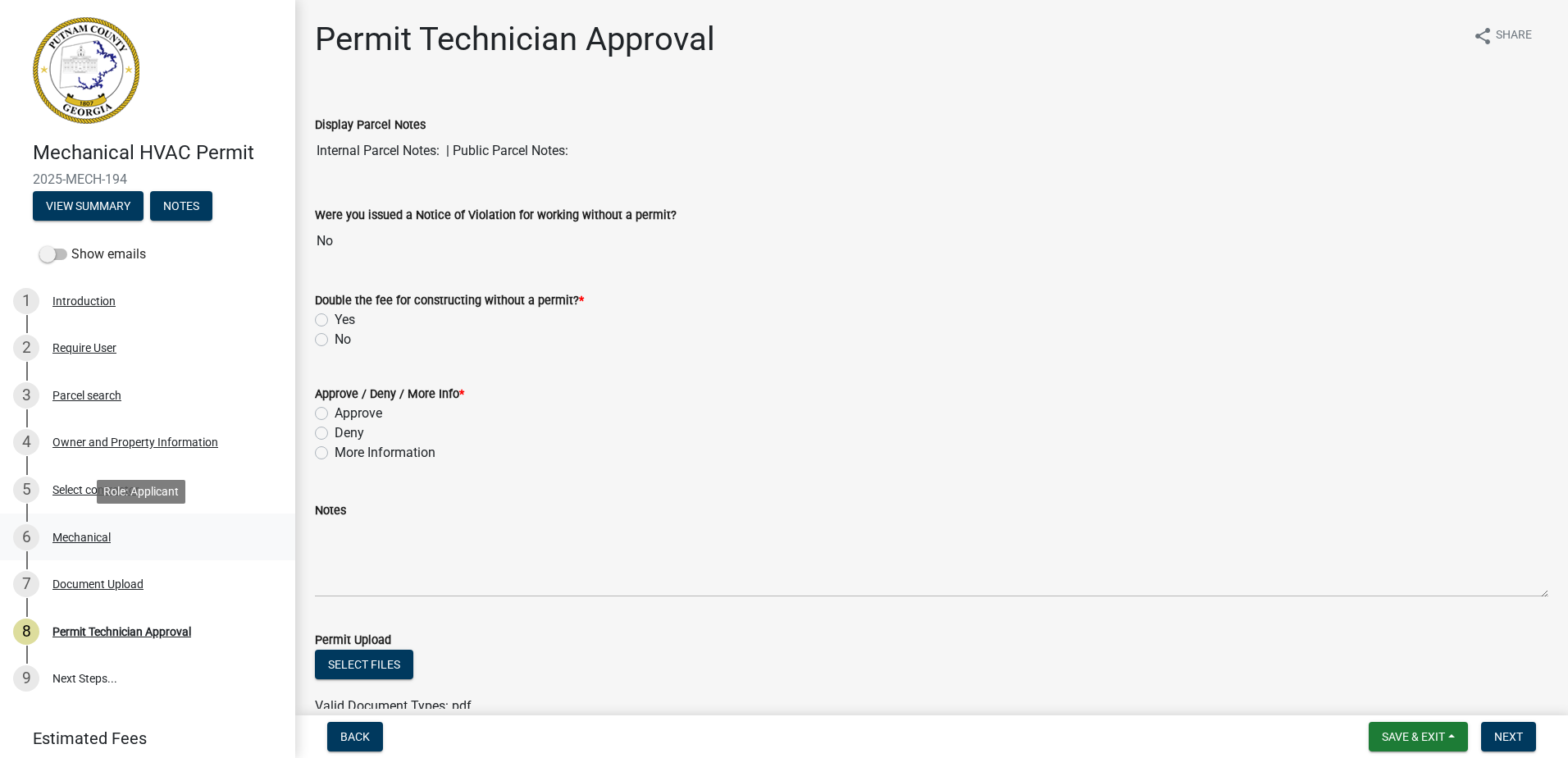
click at [75, 527] on div "6 Mechanical" at bounding box center [141, 537] width 256 height 26
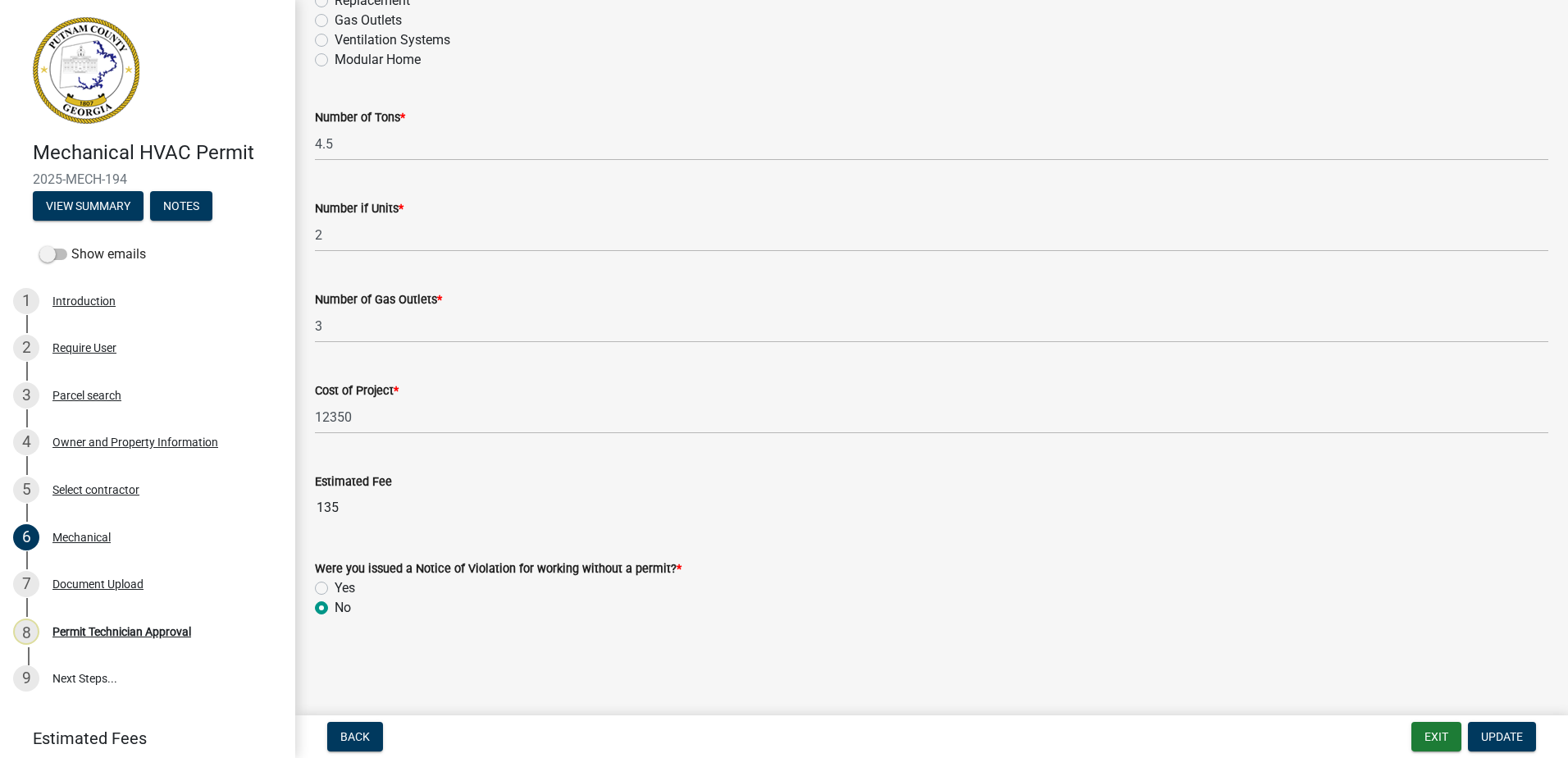
scroll to position [1008, 0]
click at [83, 584] on div "Document Upload" at bounding box center [99, 584] width 91 height 12
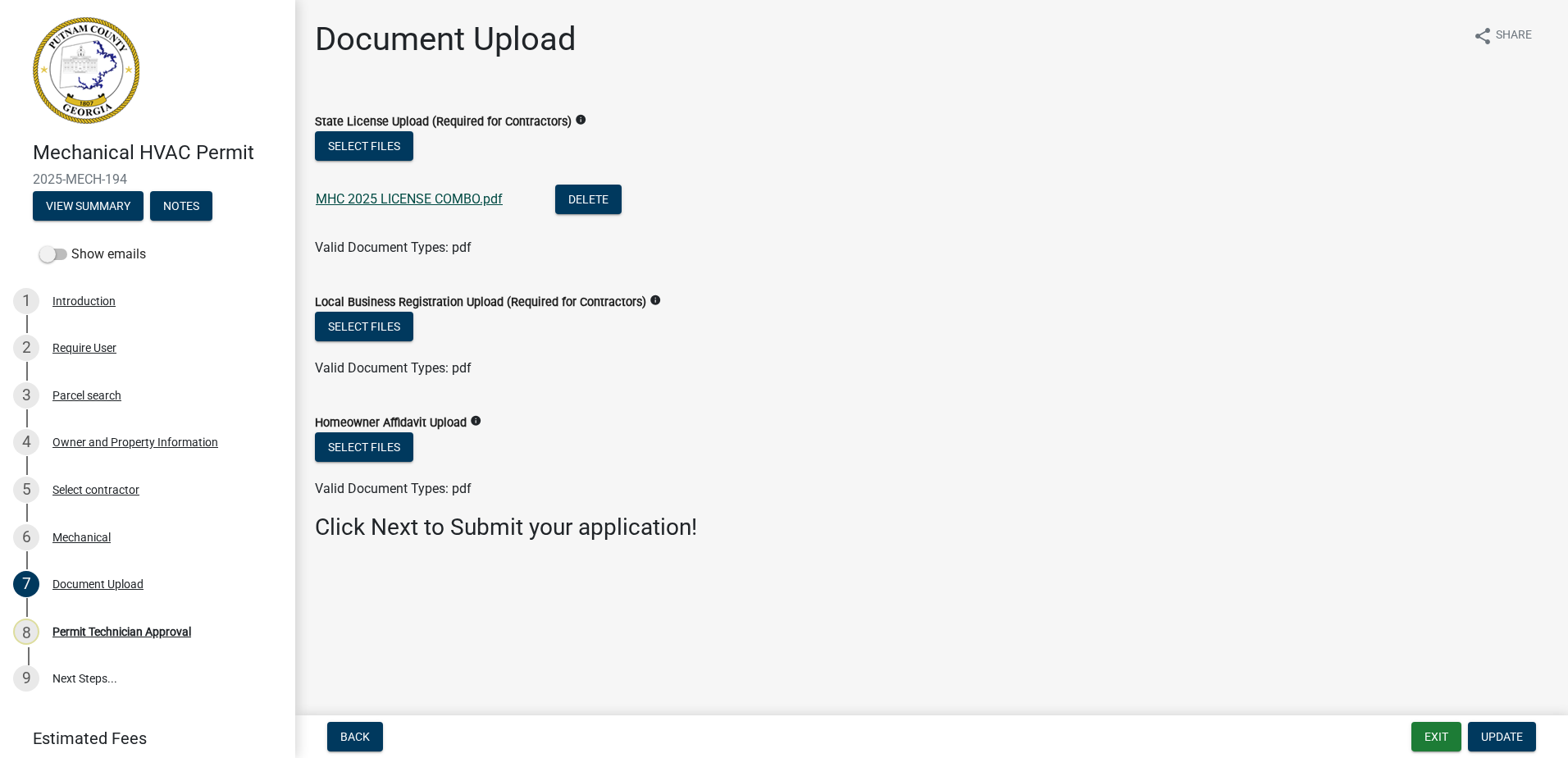
click at [442, 194] on link "MHC 2025 LICENSE COMBO.pdf" at bounding box center [409, 198] width 187 height 16
click at [386, 191] on div "MHC 2025 LICENSE COMBO.pdf" at bounding box center [423, 201] width 214 height 34
click at [390, 200] on link "MHC 2025 LICENSE COMBO.pdf" at bounding box center [409, 198] width 187 height 16
click at [369, 325] on button "Select files" at bounding box center [364, 327] width 99 height 29
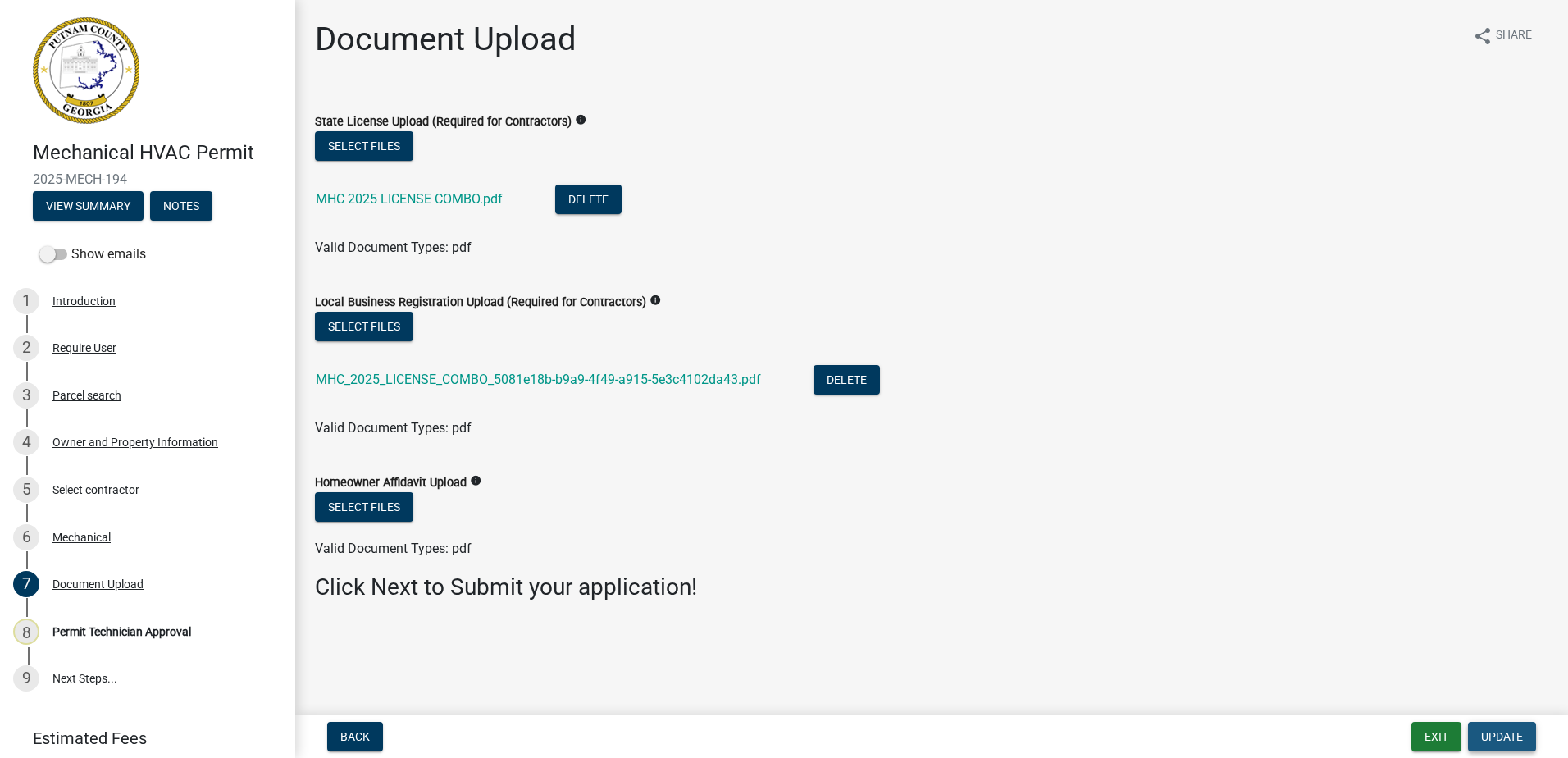
click at [1489, 731] on span "Update" at bounding box center [1502, 737] width 42 height 13
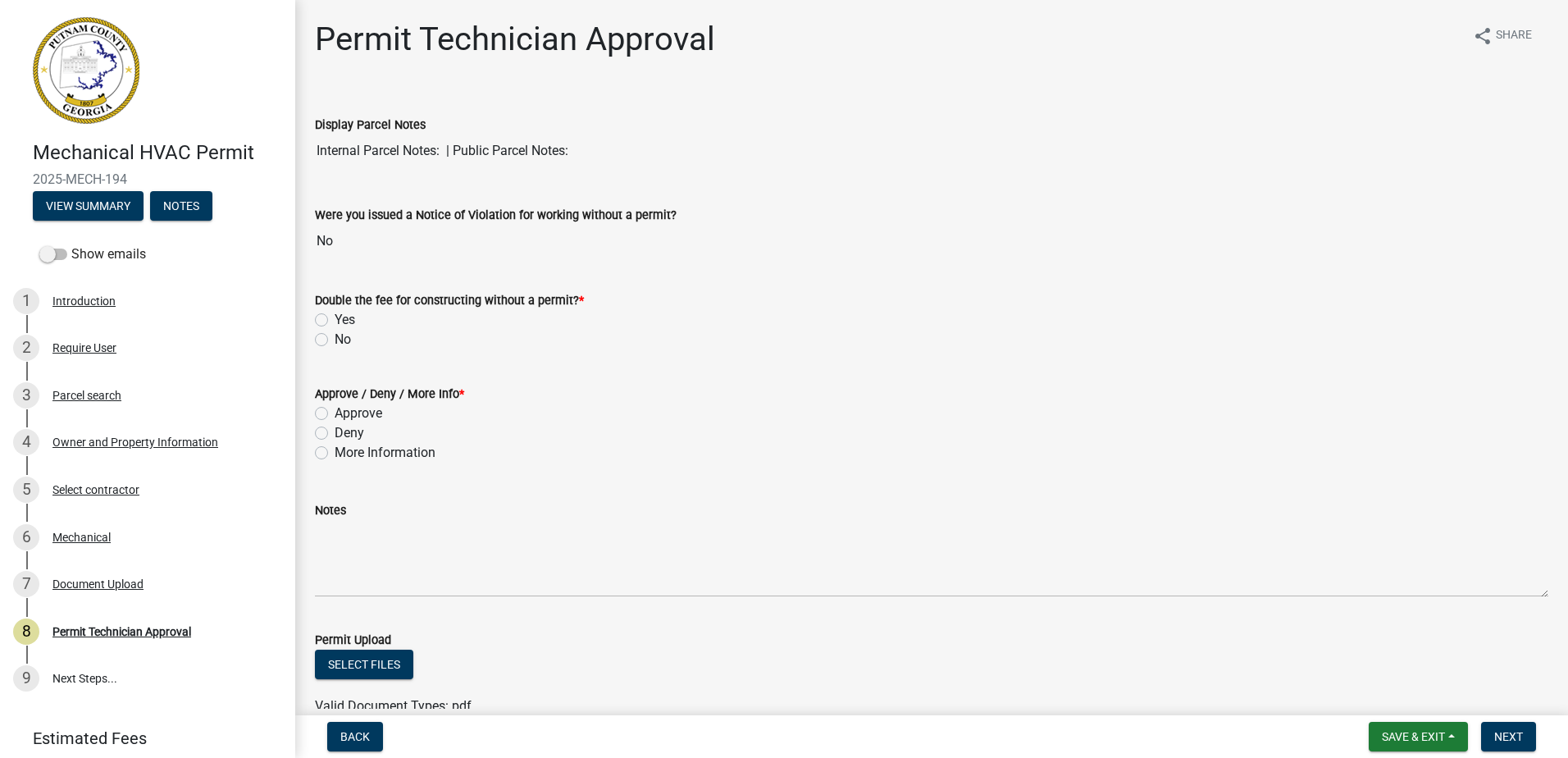
click at [328, 332] on div "No" at bounding box center [932, 340] width 1234 height 20
click at [335, 338] on label "No" at bounding box center [343, 340] width 16 height 20
click at [335, 338] on input "No" at bounding box center [340, 335] width 11 height 11
radio input "true"
click at [335, 418] on label "Approve" at bounding box center [359, 414] width 47 height 20
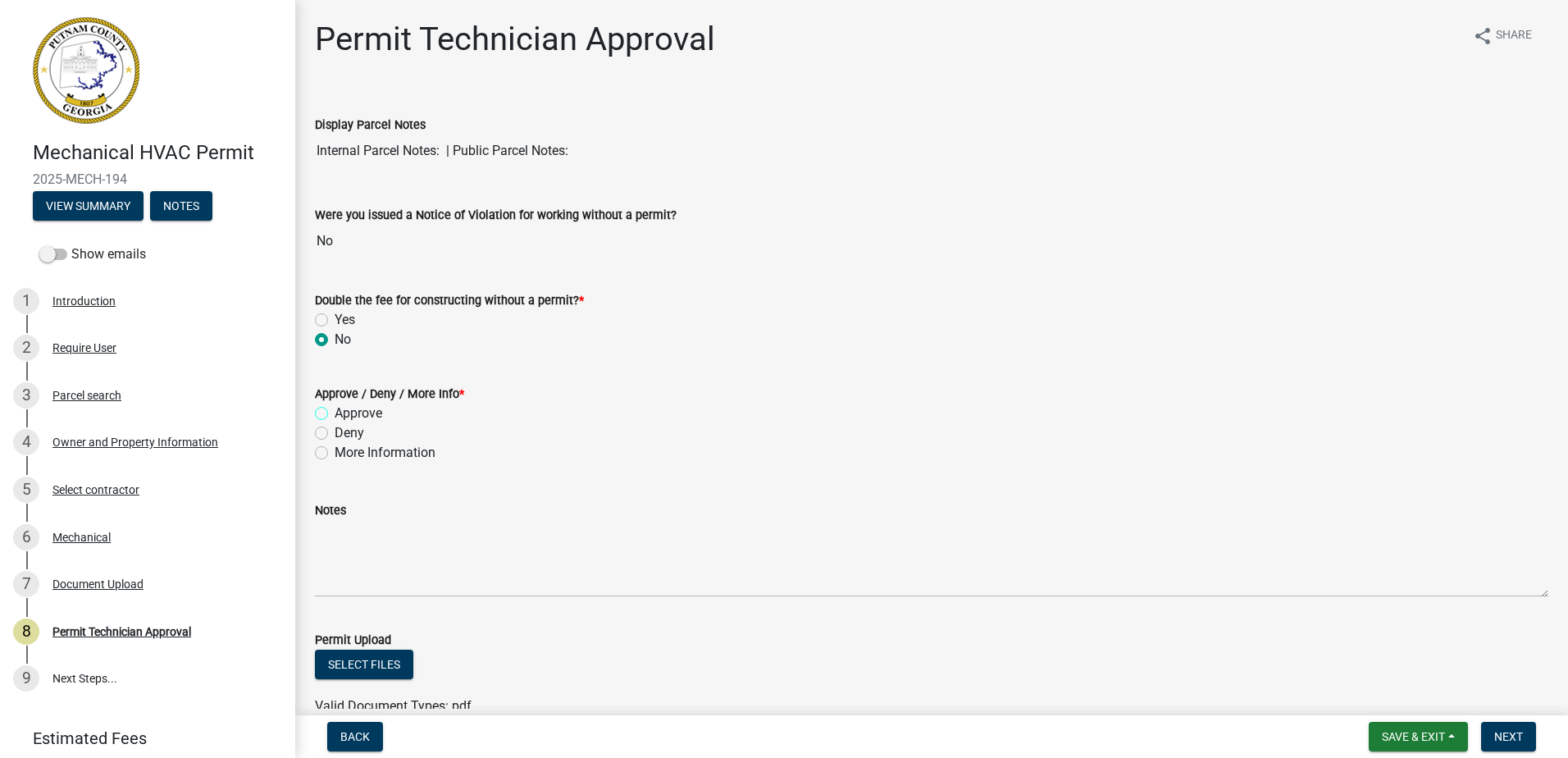
click at [335, 415] on input "Approve" at bounding box center [340, 409] width 11 height 11
radio input "true"
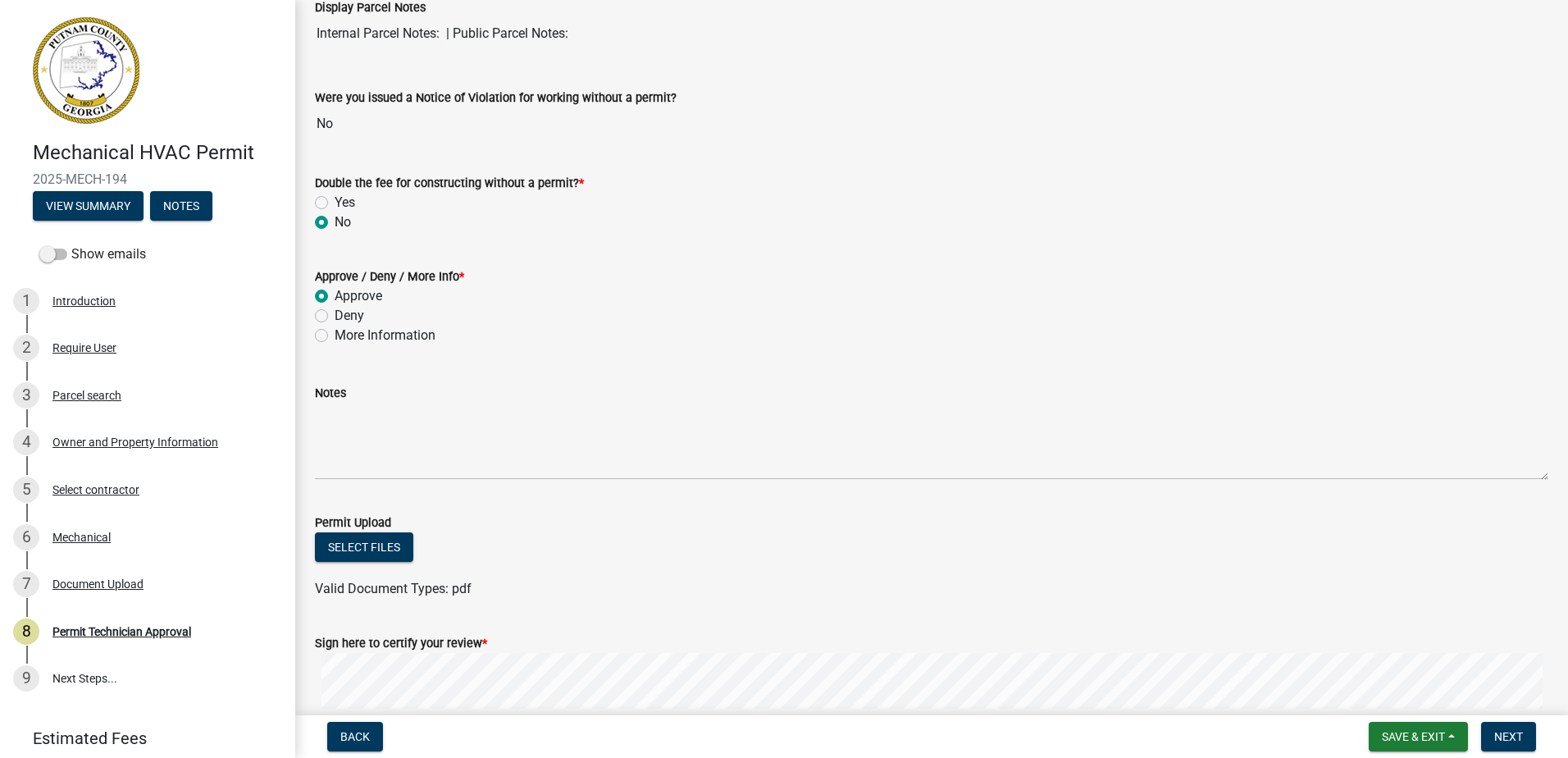
scroll to position [296, 0]
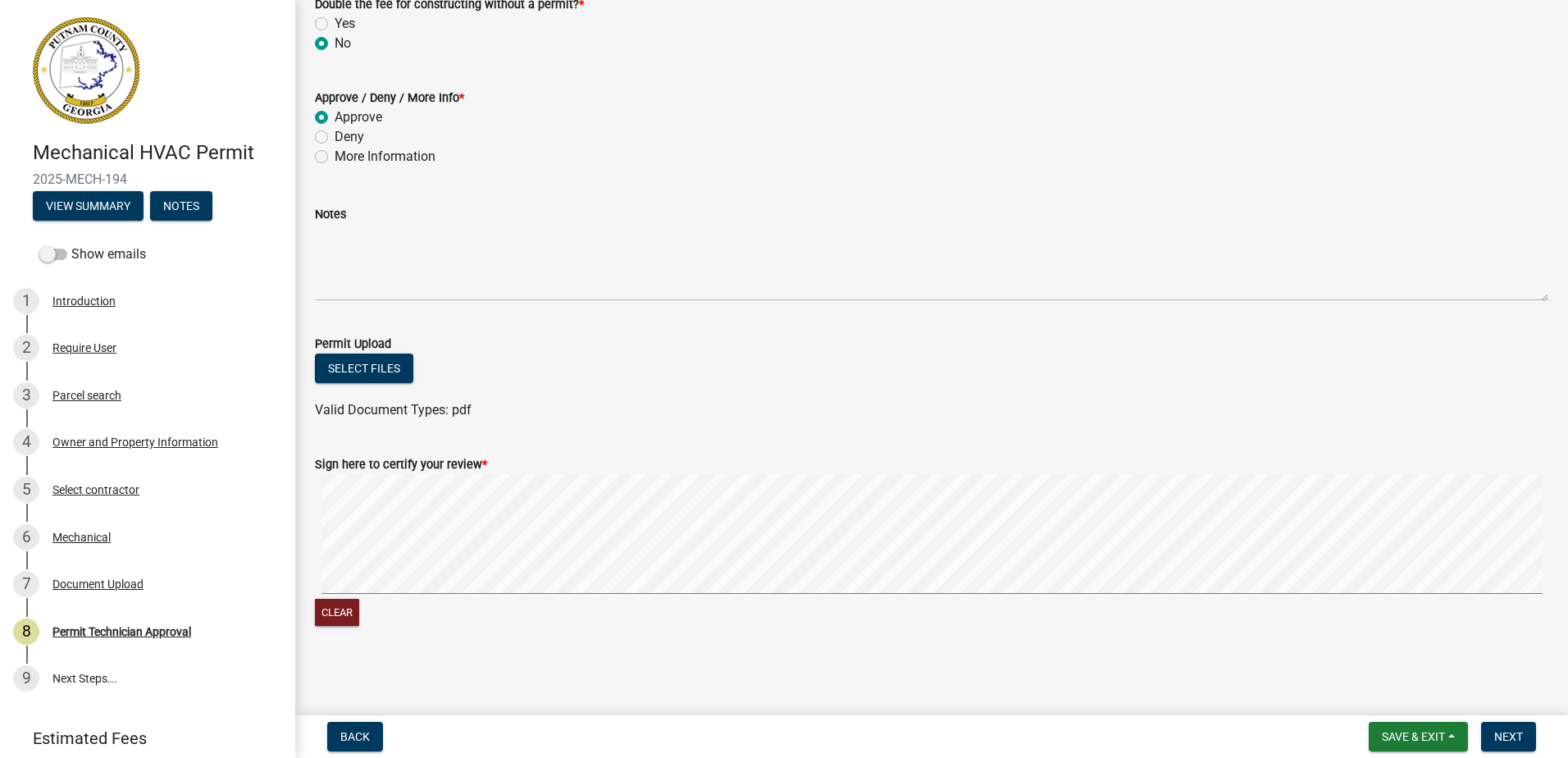
click at [619, 436] on form "Sign here to certify your review * Clear" at bounding box center [932, 532] width 1234 height 195
click at [1511, 732] on span "Next" at bounding box center [1509, 737] width 28 height 13
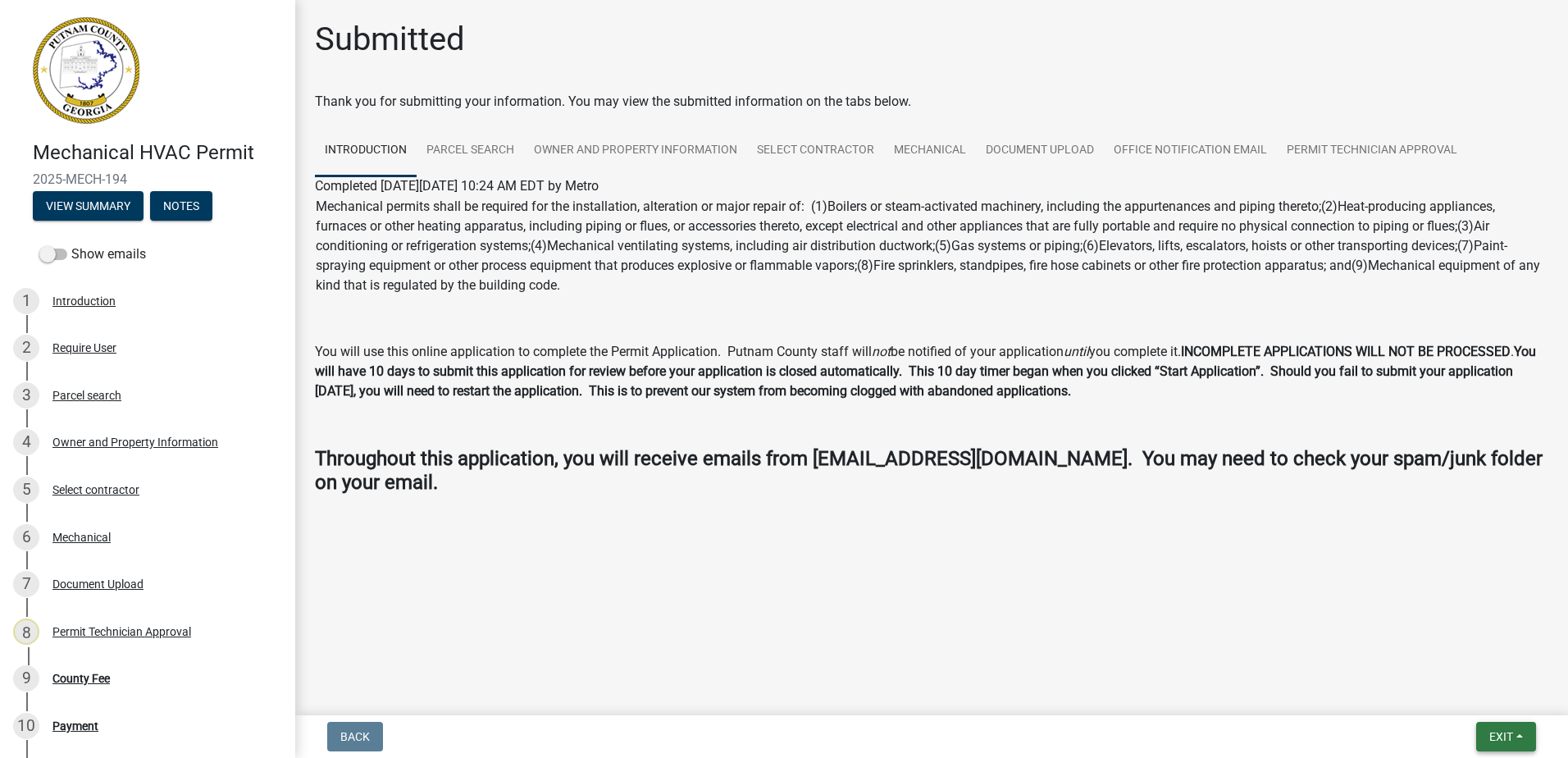
click at [1504, 734] on span "Exit" at bounding box center [1501, 737] width 24 height 13
click at [1488, 690] on button "Save & Exit" at bounding box center [1471, 694] width 131 height 39
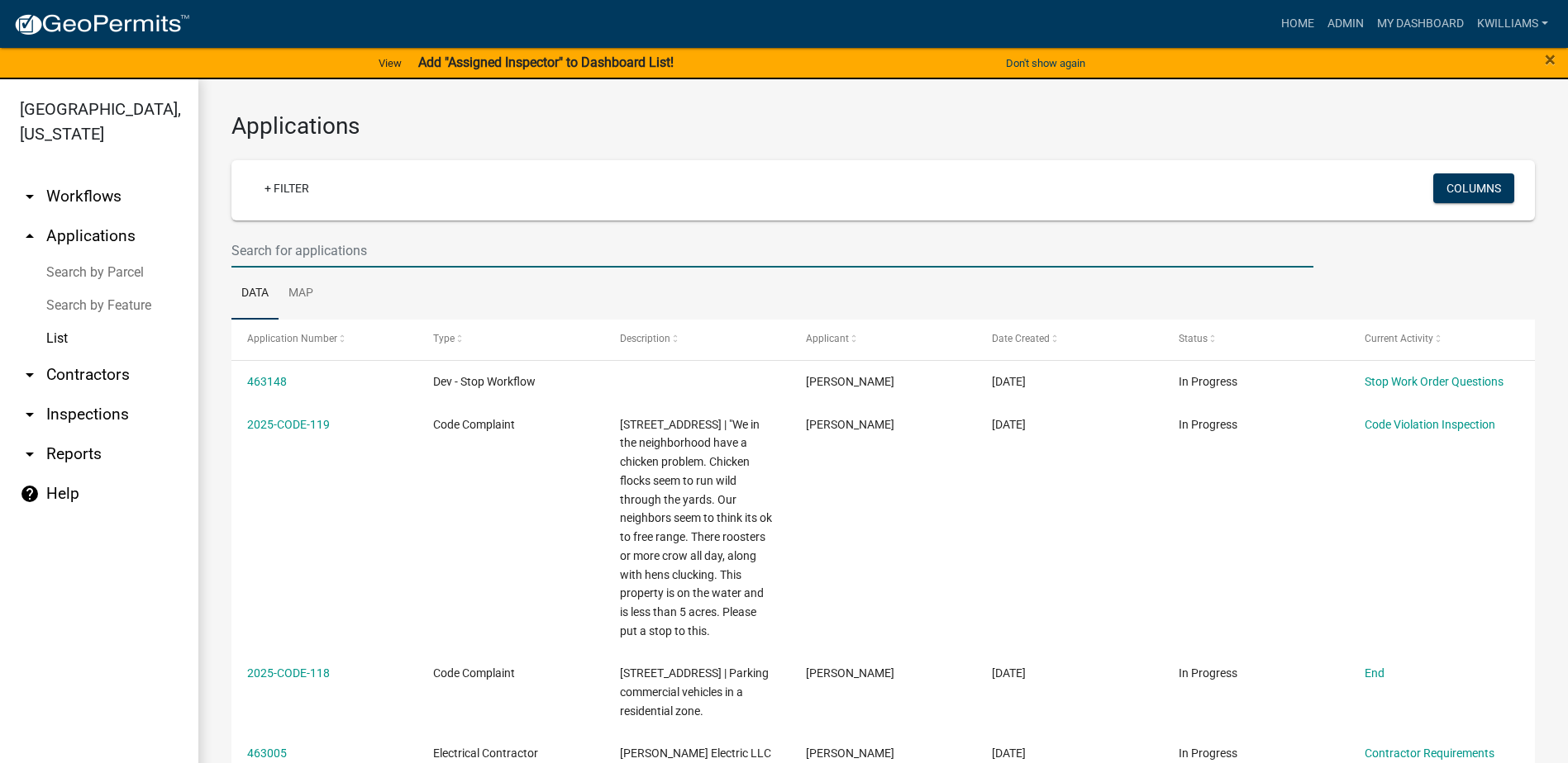
click at [370, 254] on input "text" at bounding box center [773, 250] width 1082 height 34
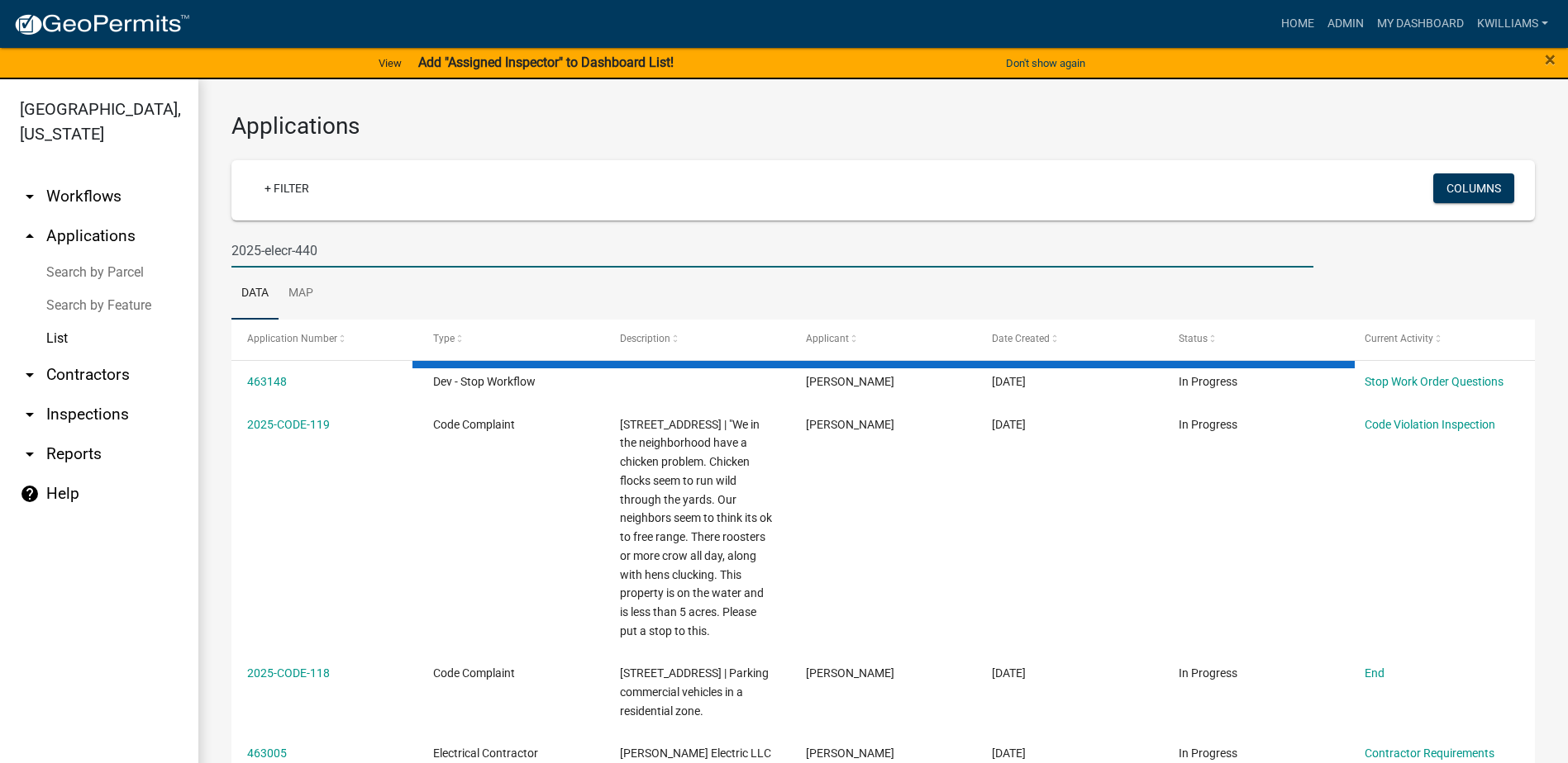
type input "2025-elecr-440"
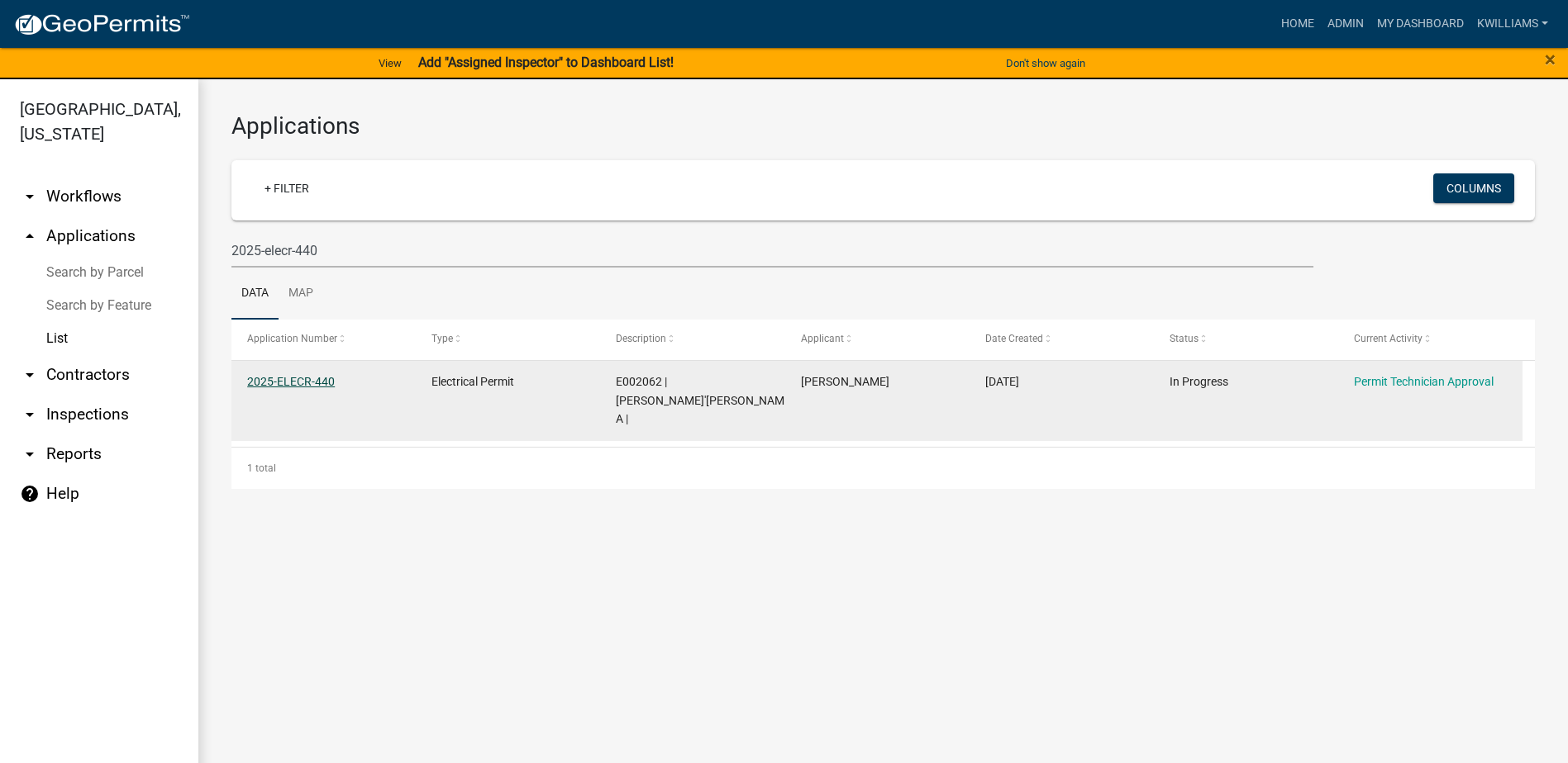
click at [303, 376] on link "2025-ELECR-440" at bounding box center [291, 382] width 87 height 13
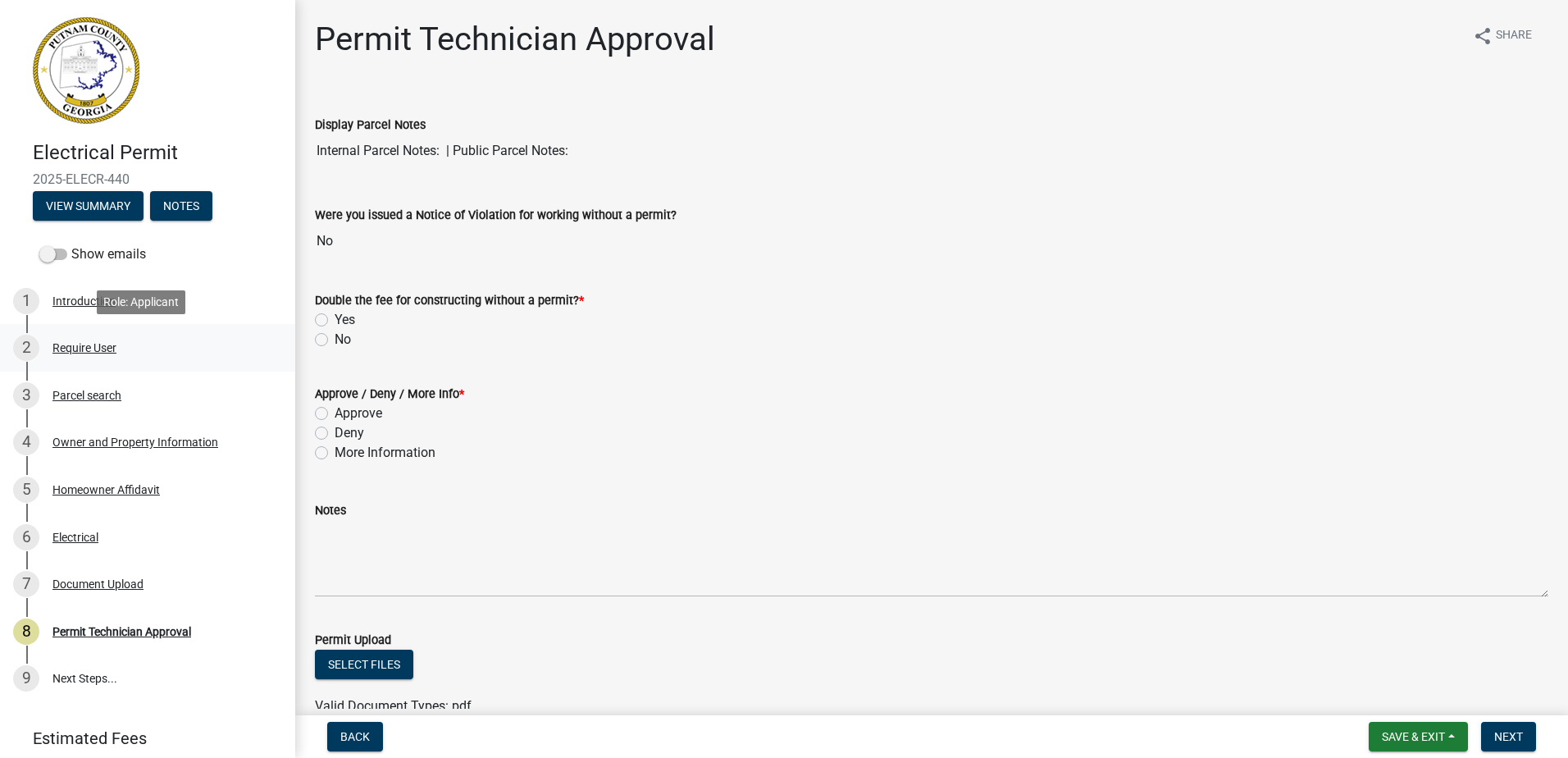
click at [79, 345] on div "Require User" at bounding box center [85, 348] width 64 height 12
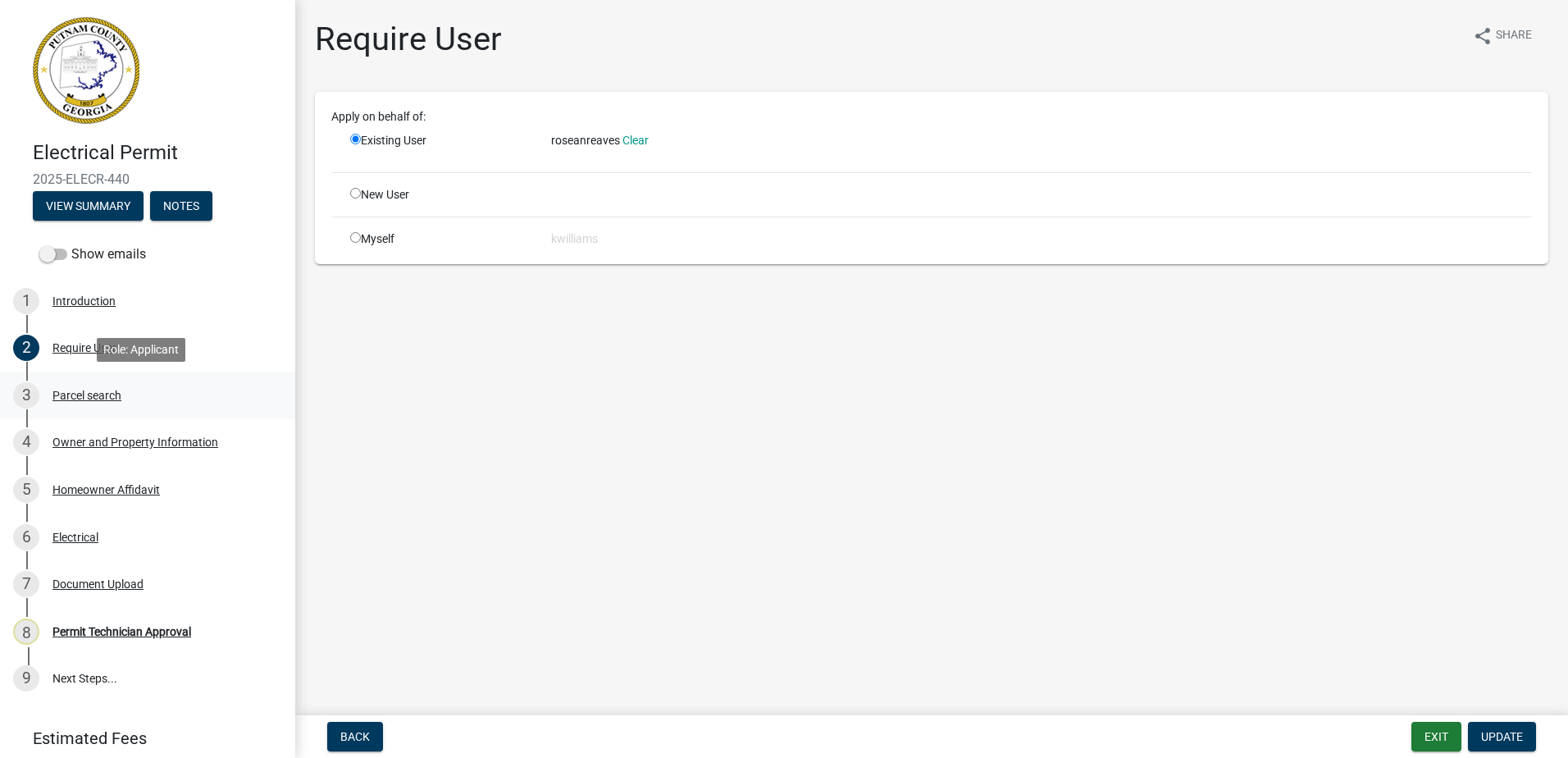
click at [89, 394] on div "Parcel search" at bounding box center [87, 395] width 68 height 12
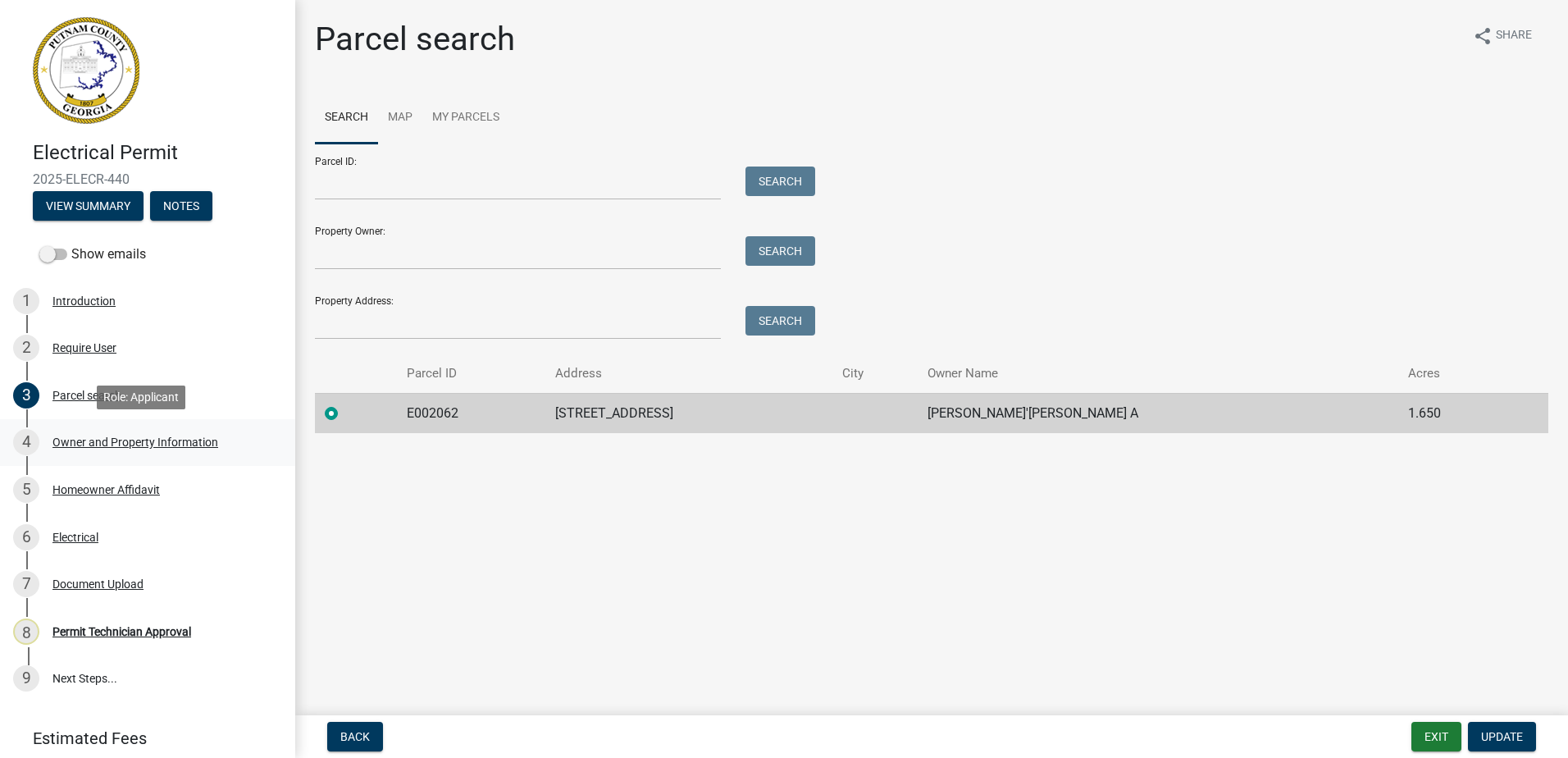
click at [117, 443] on div "Owner and Property Information" at bounding box center [136, 442] width 166 height 12
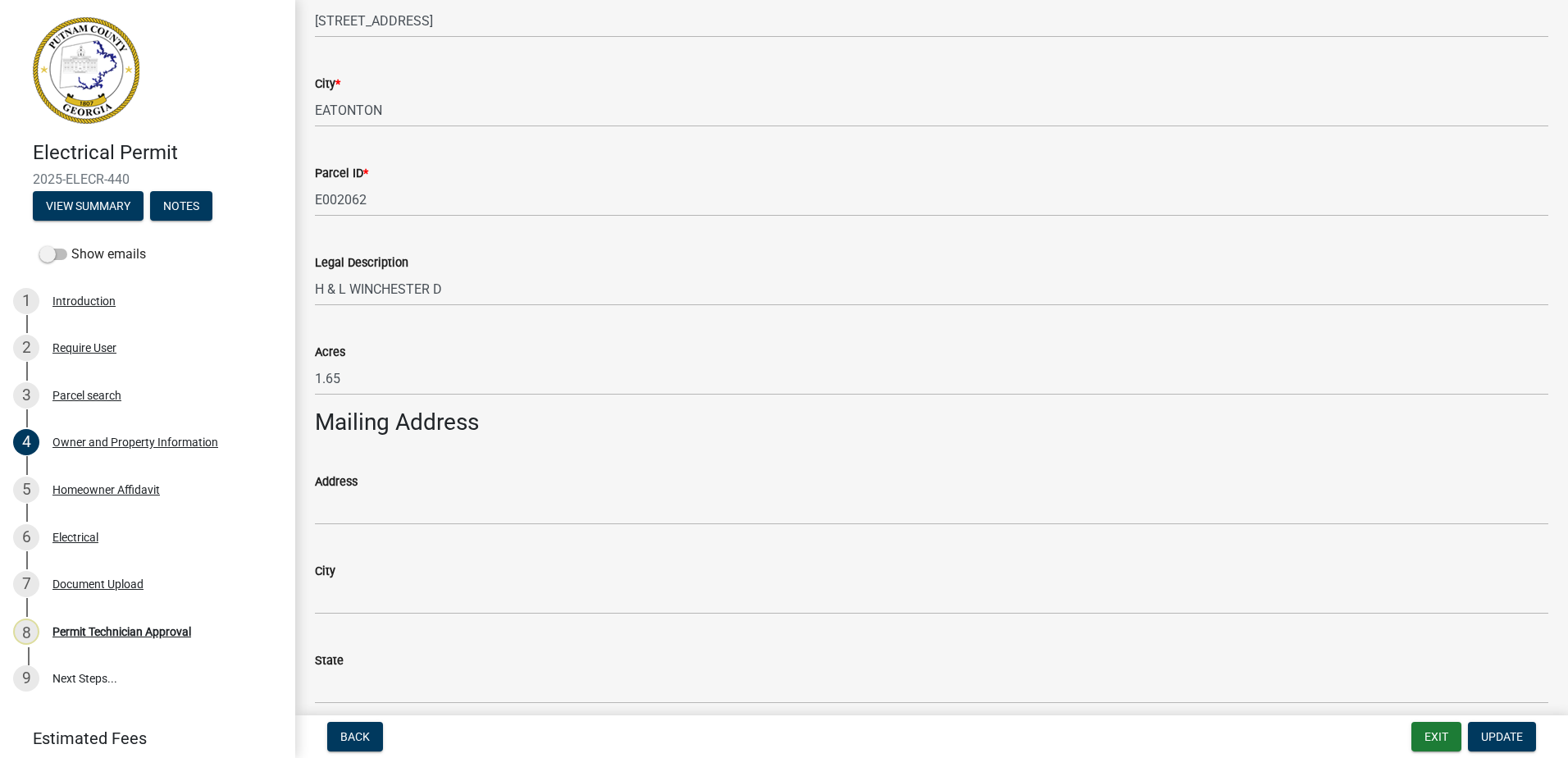
scroll to position [739, 0]
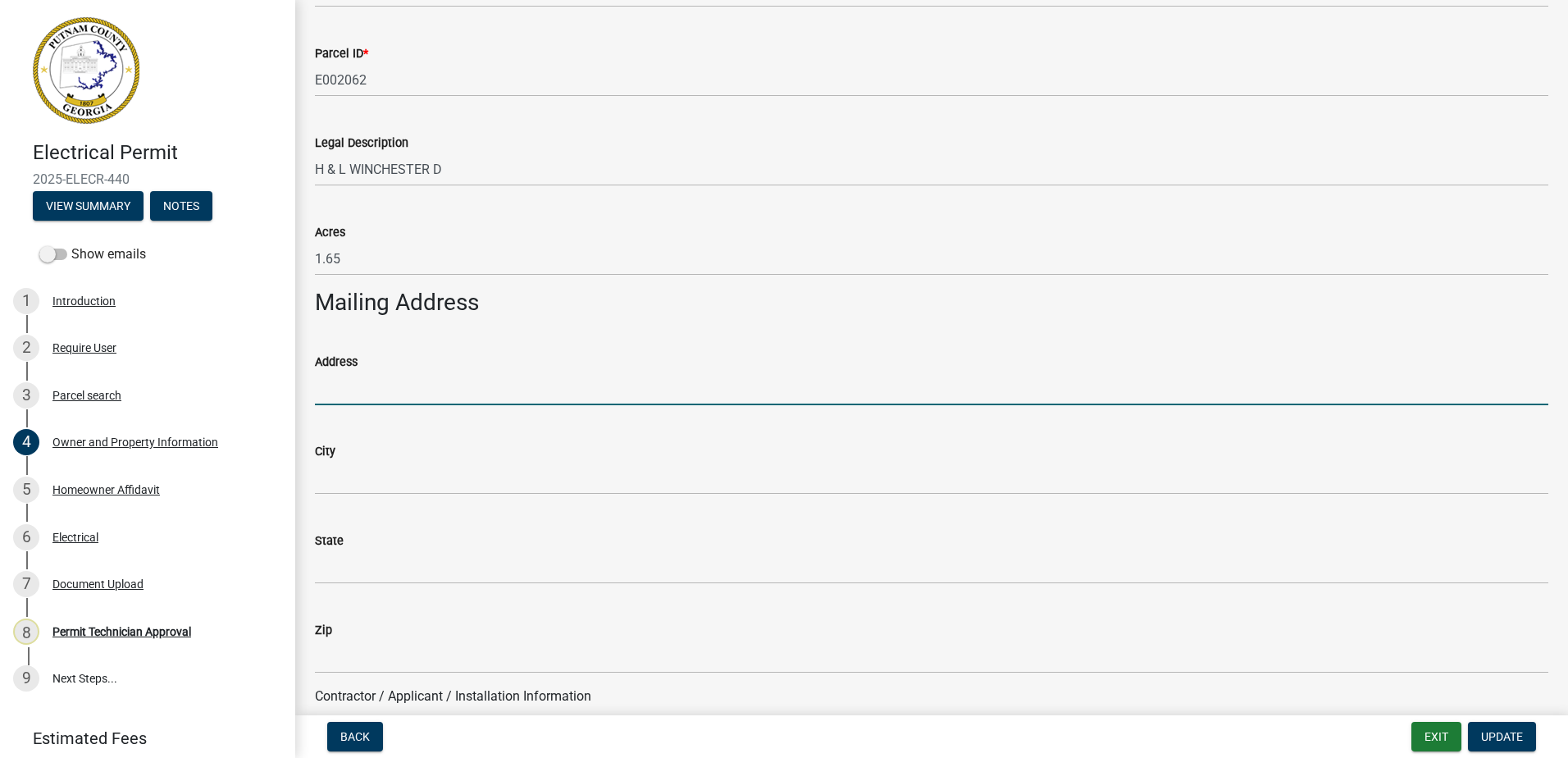
click at [369, 400] on input "Address" at bounding box center [932, 388] width 1234 height 34
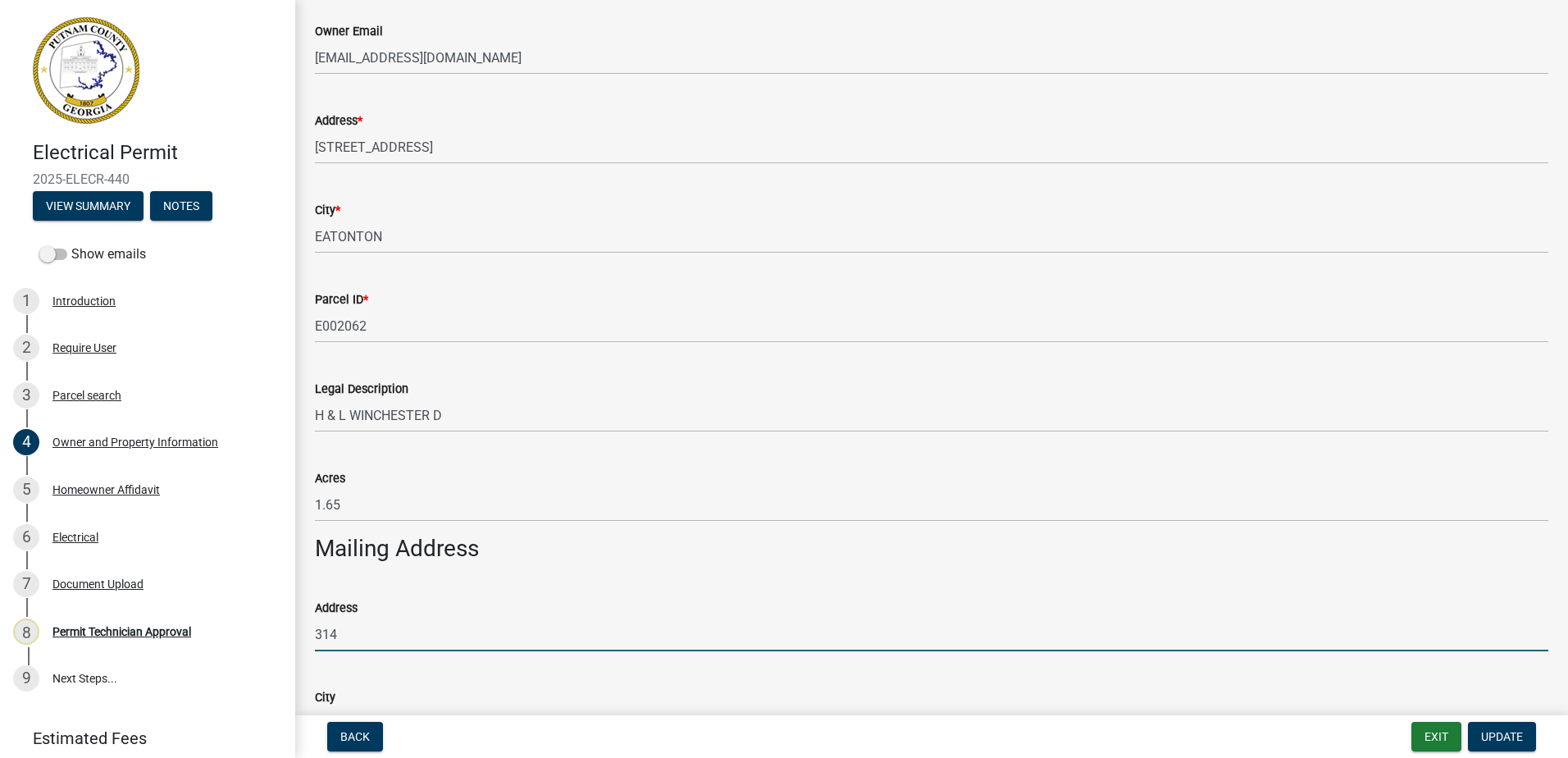
scroll to position [164, 0]
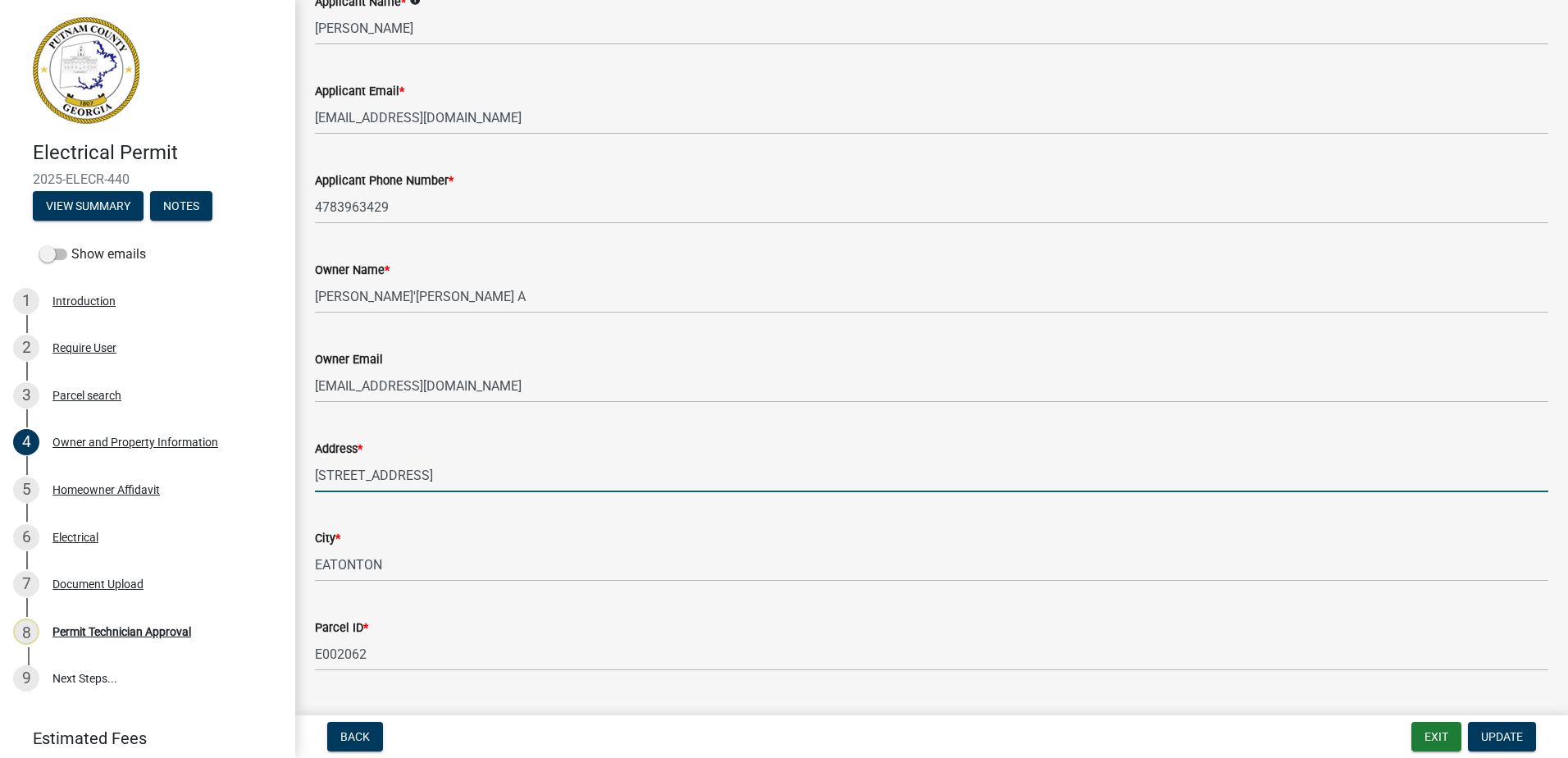
drag, startPoint x: 464, startPoint y: 466, endPoint x: 341, endPoint y: 453, distance: 123.7
click at [341, 453] on form "Address * 314 WINCHESTER DR" at bounding box center [932, 466] width 1234 height 53
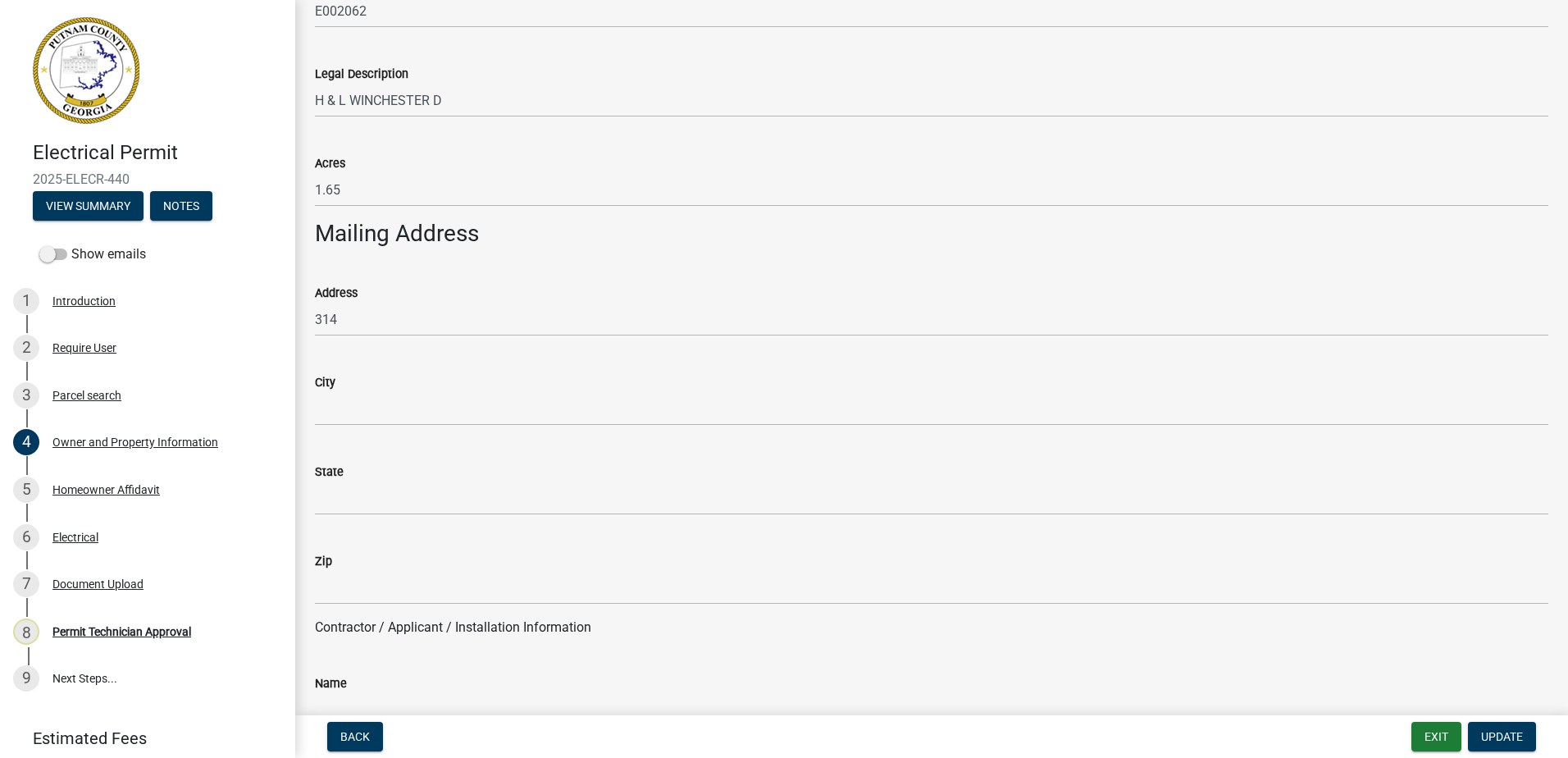
scroll to position [903, 0]
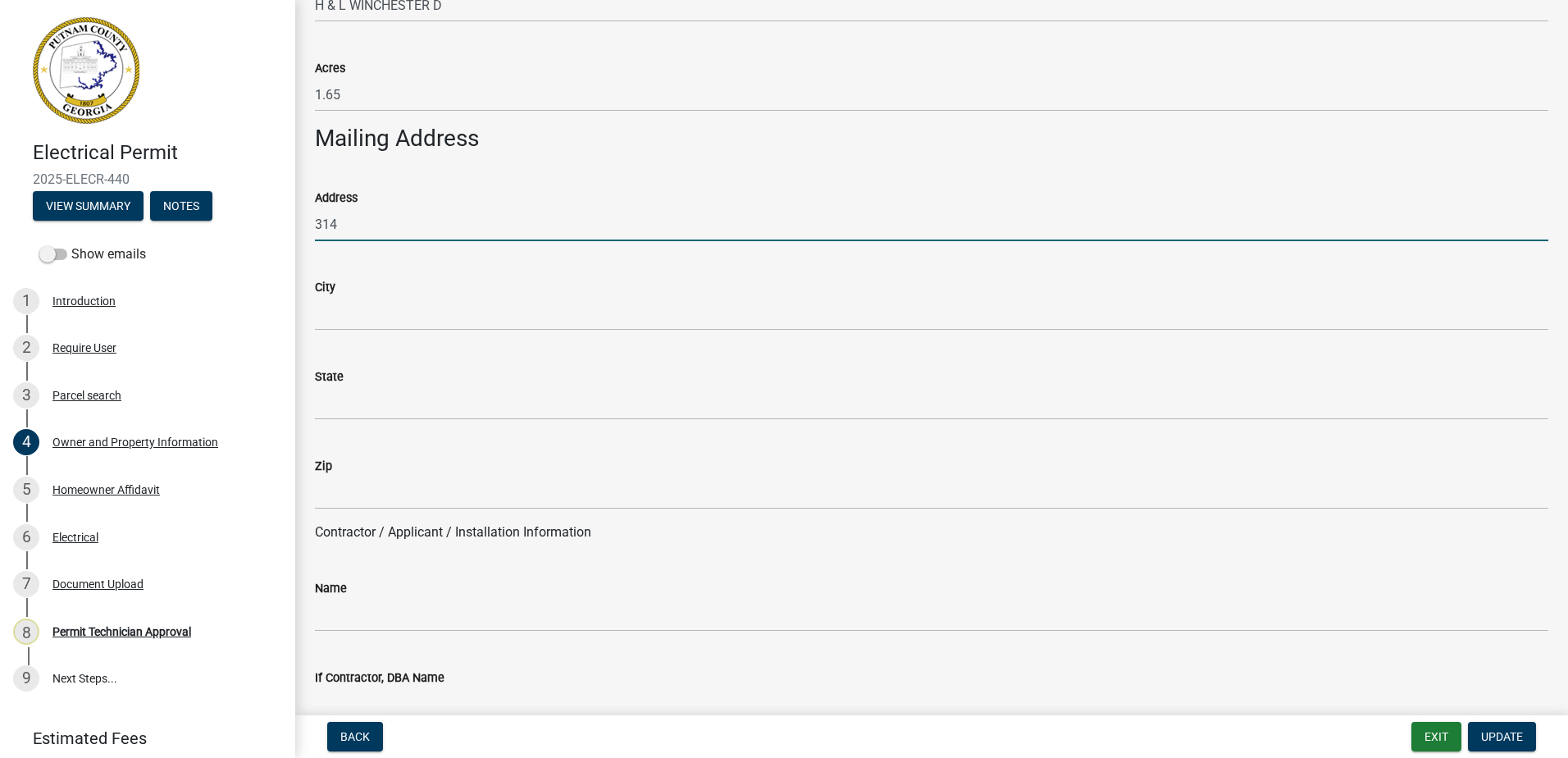
click at [381, 211] on input "314" at bounding box center [932, 224] width 1234 height 34
paste input "WINCHESTER DR"
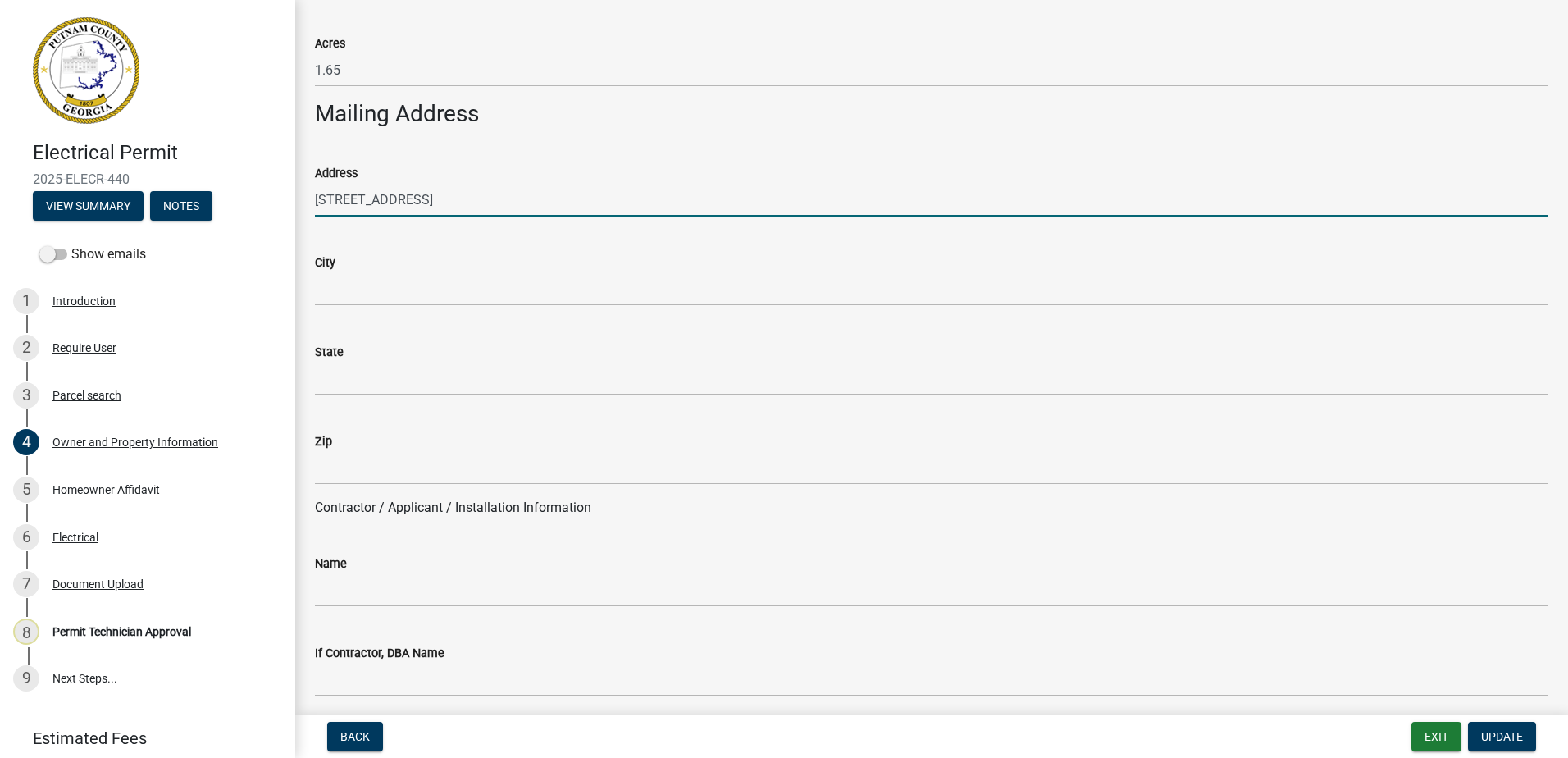
scroll to position [821, 0]
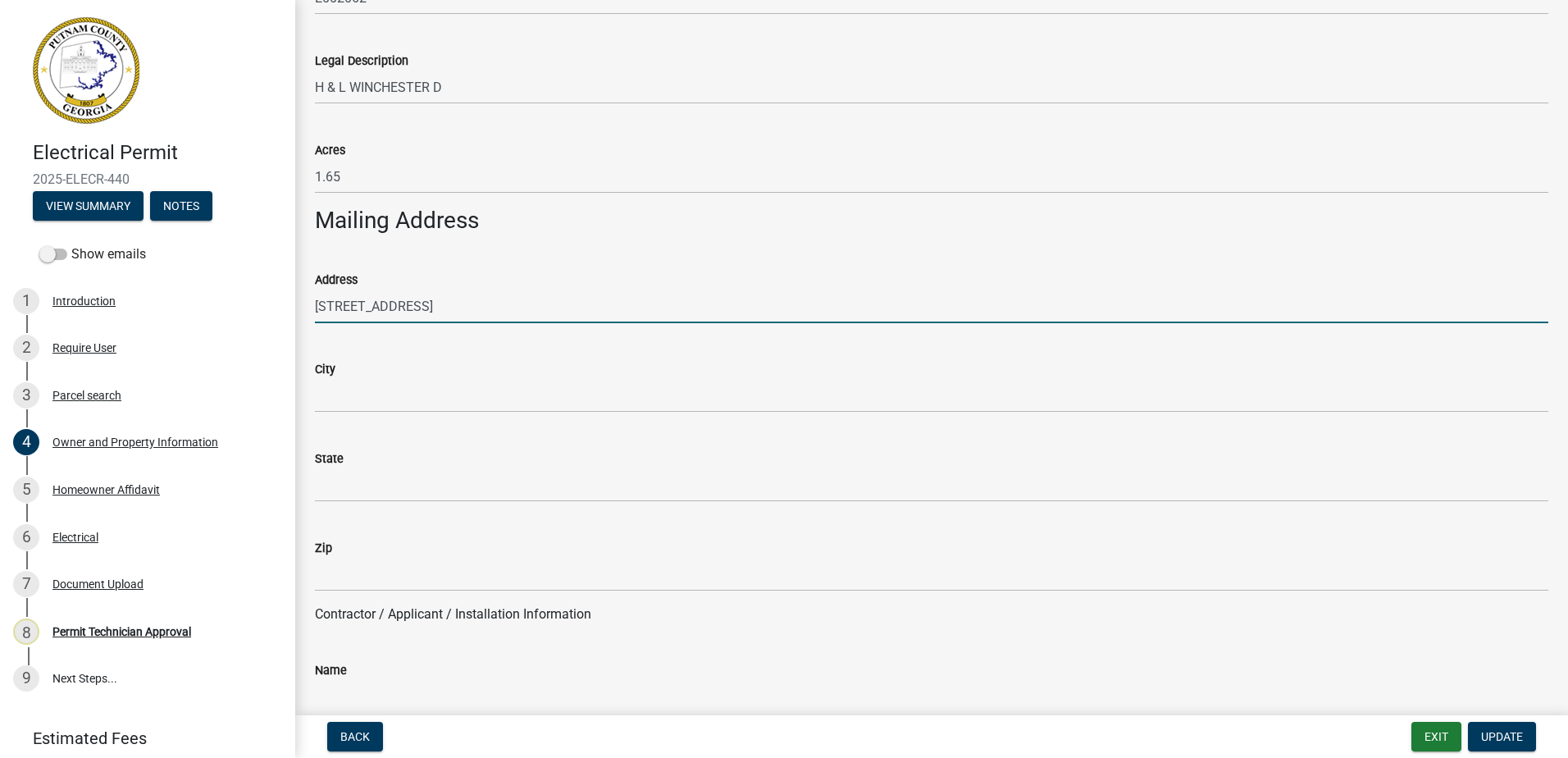
type input "314 WINCHESTER DR"
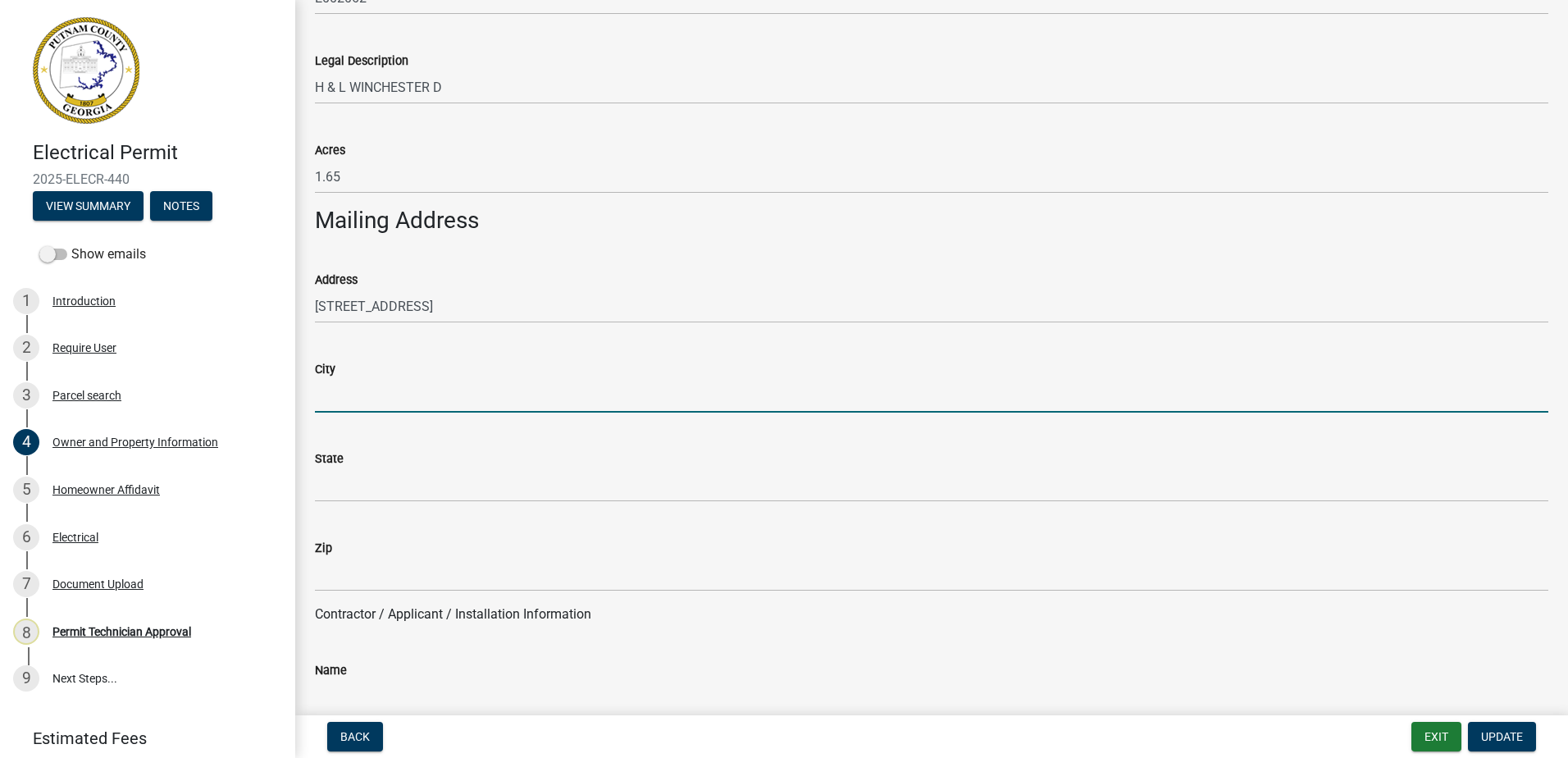
drag, startPoint x: 382, startPoint y: 389, endPoint x: 430, endPoint y: 403, distance: 50.0
click at [384, 384] on input "City" at bounding box center [932, 395] width 1234 height 34
type input "e"
type input "Eatonton"
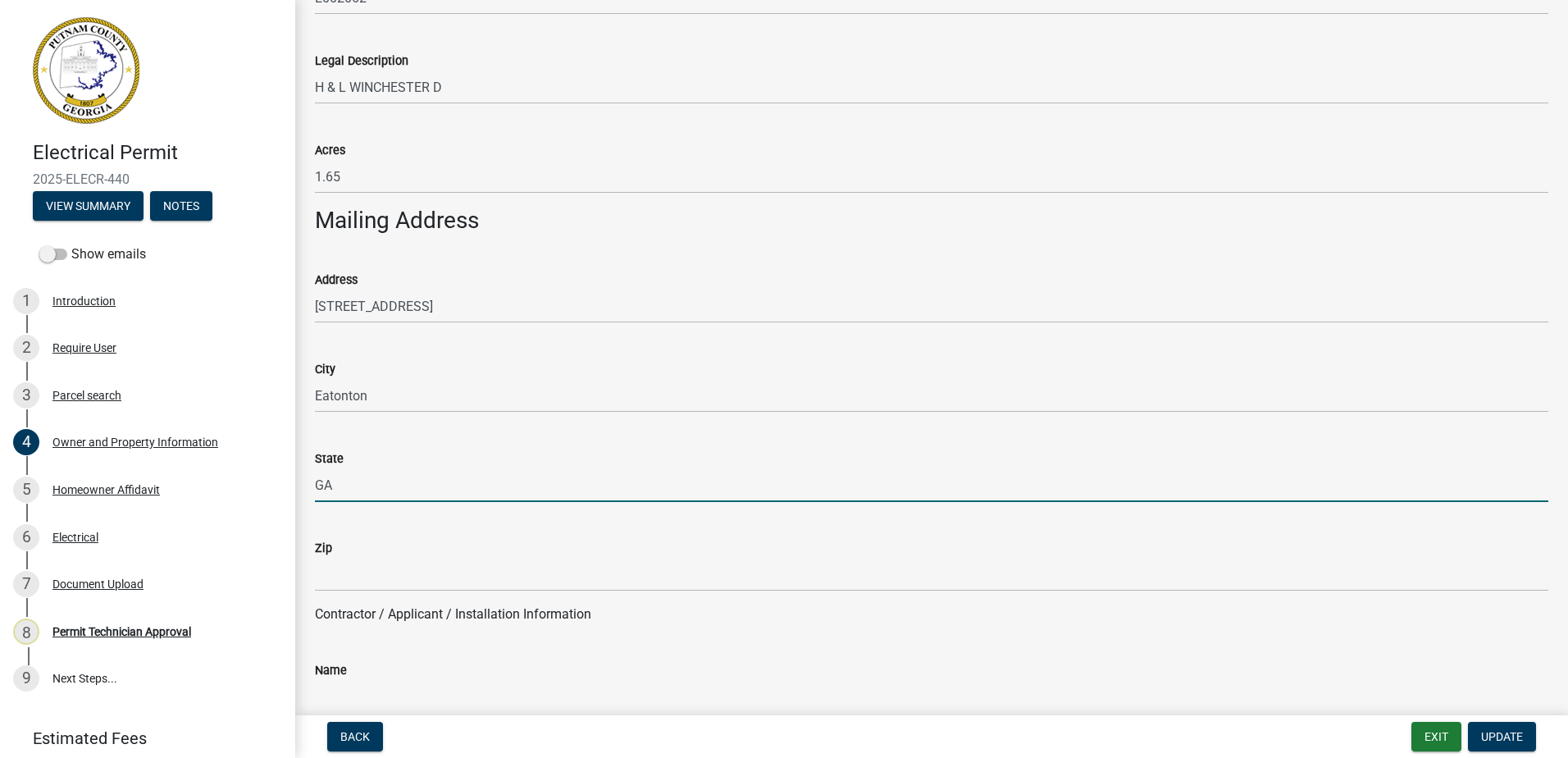
type input "GA"
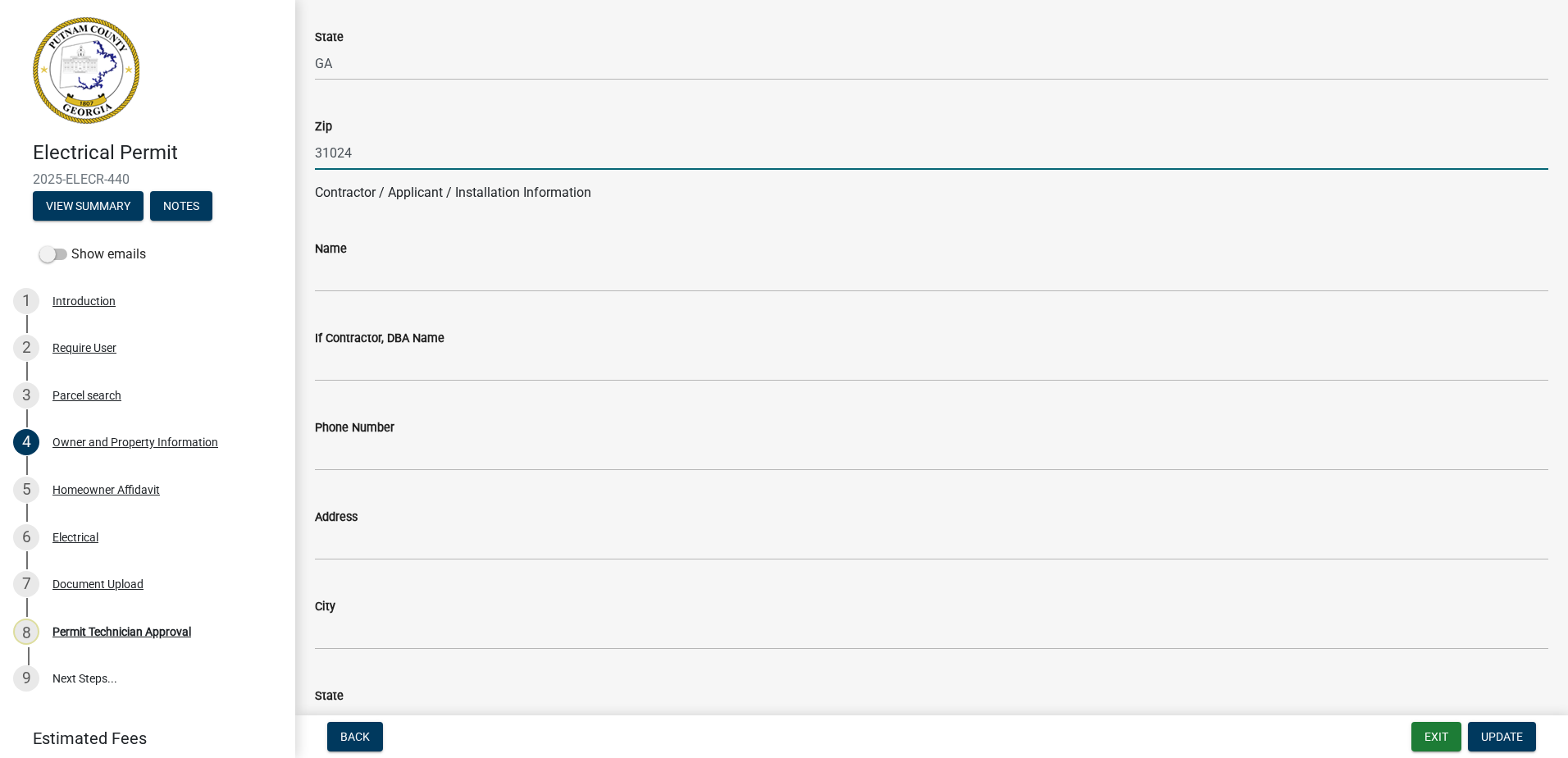
scroll to position [1149, 0]
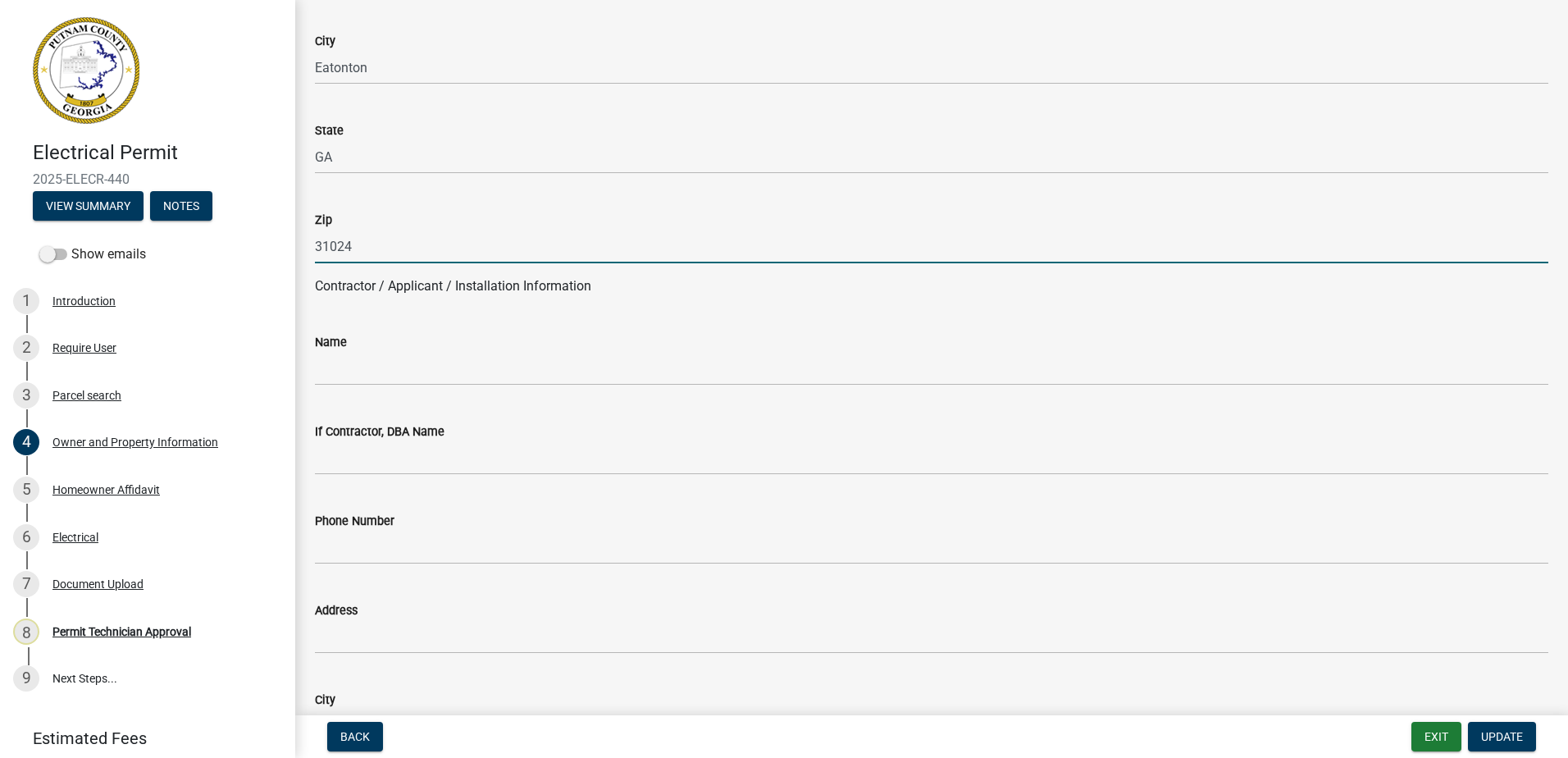
type input "31024"
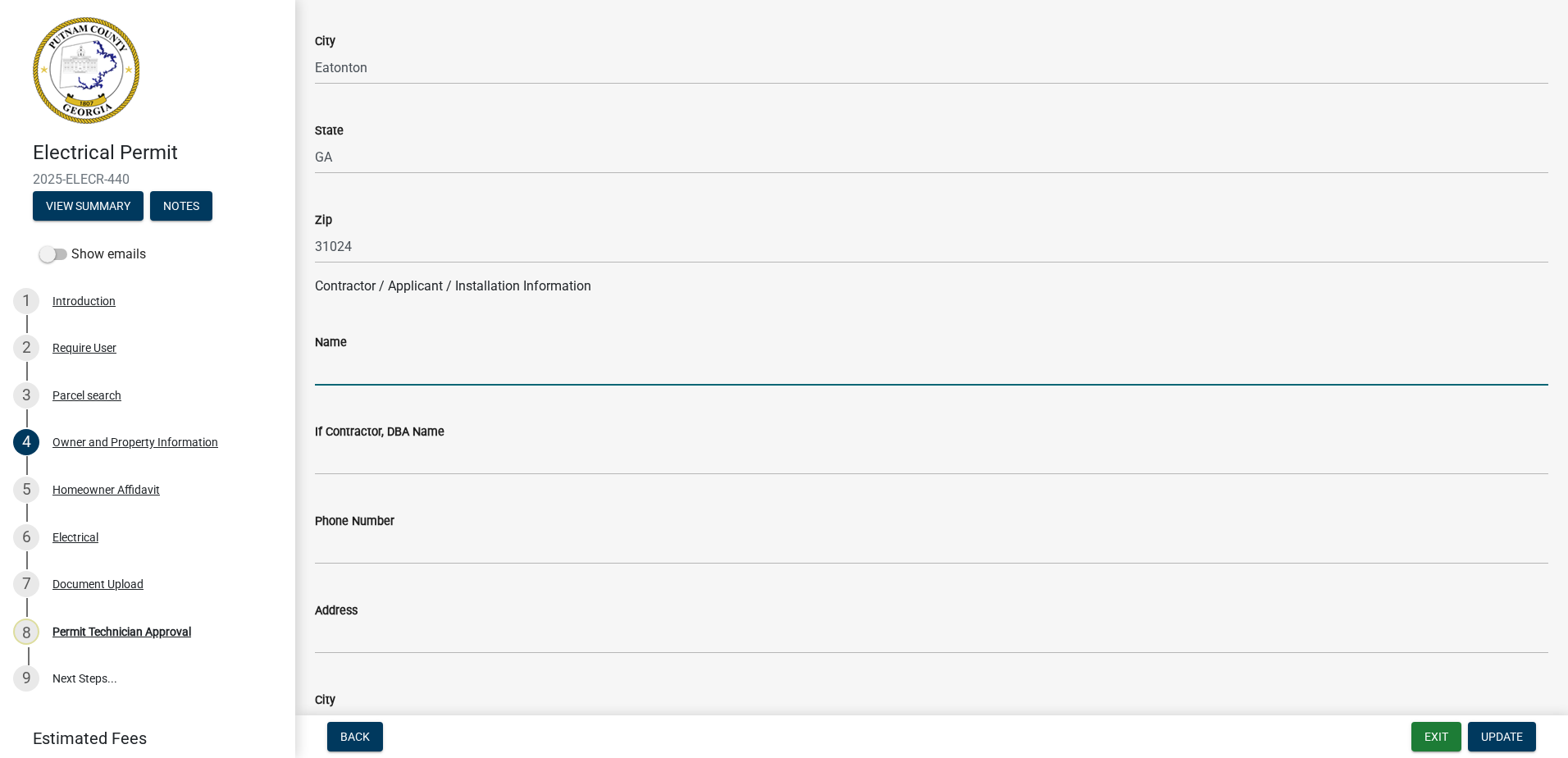
click at [376, 372] on input "Name" at bounding box center [932, 369] width 1234 height 34
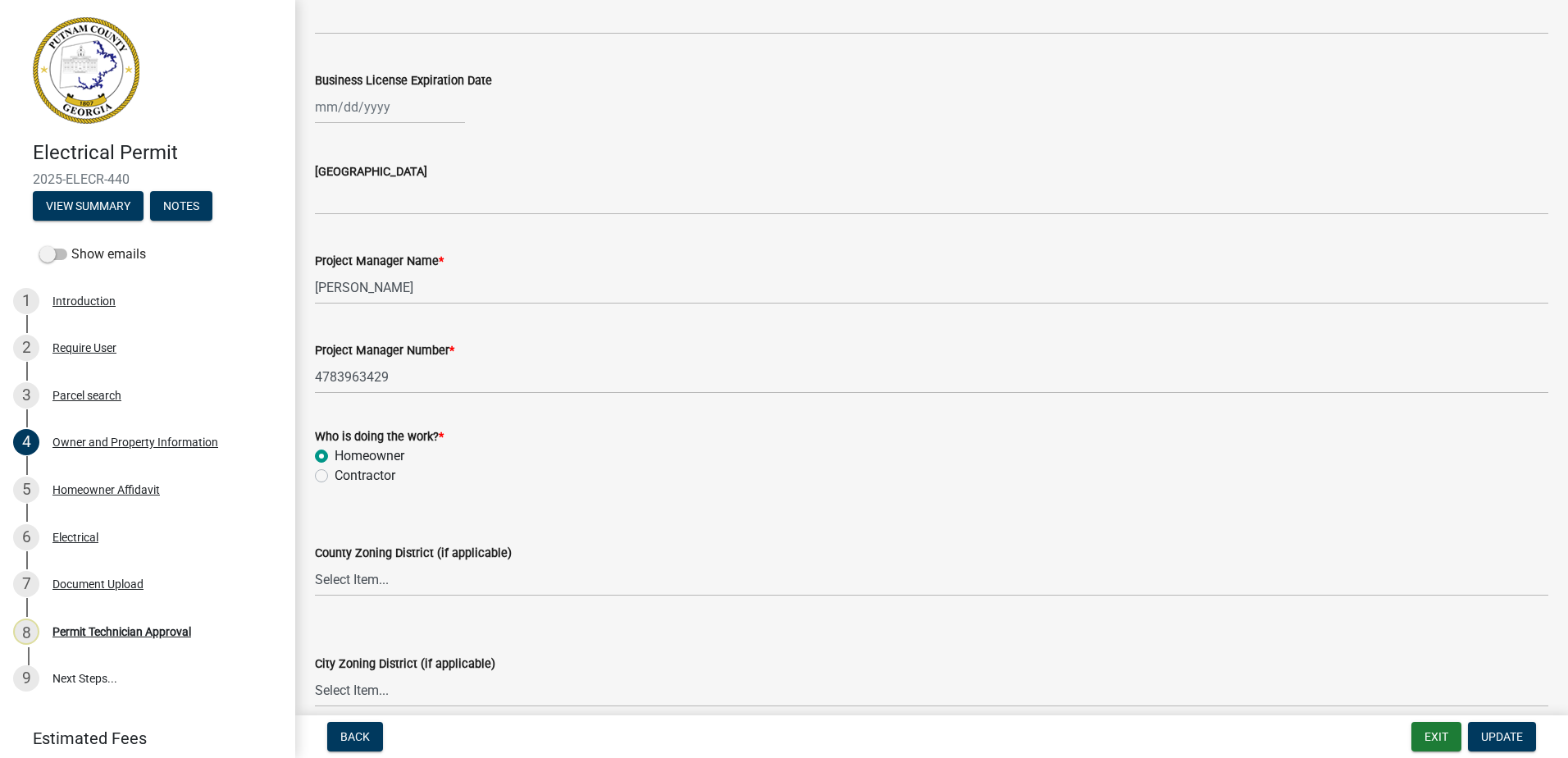
scroll to position [2544, 0]
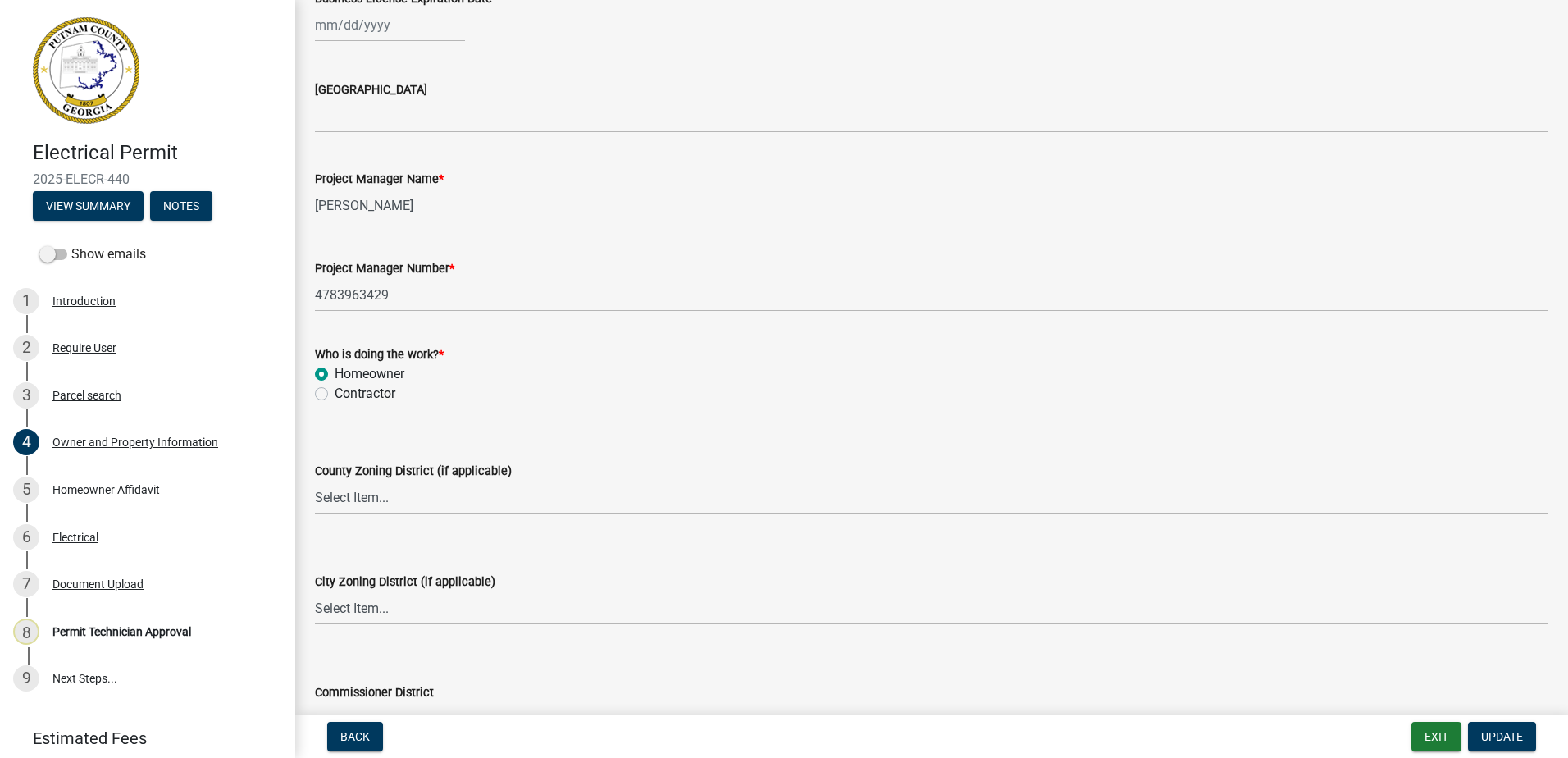
type input "Homeowner"
click at [357, 579] on label "City Zoning District (if applicable)" at bounding box center [405, 583] width 181 height 12
click at [357, 592] on select "Select Item... A-1 A-2 R-1 R-2 R-3 R-4 MHP C-1 C-2 I-1 I-2 DB FH H-P N/A" at bounding box center [932, 608] width 1234 height 34
click at [336, 610] on select "Select Item... A-1 A-2 R-1 R-2 R-3 R-4 MHP C-1 C-2 I-1 I-2 DB FH H-P N/A" at bounding box center [932, 608] width 1234 height 34
click at [315, 592] on select "Select Item... A-1 A-2 R-1 R-2 R-3 R-4 MHP C-1 C-2 I-1 I-2 DB FH H-P N/A" at bounding box center [932, 608] width 1234 height 34
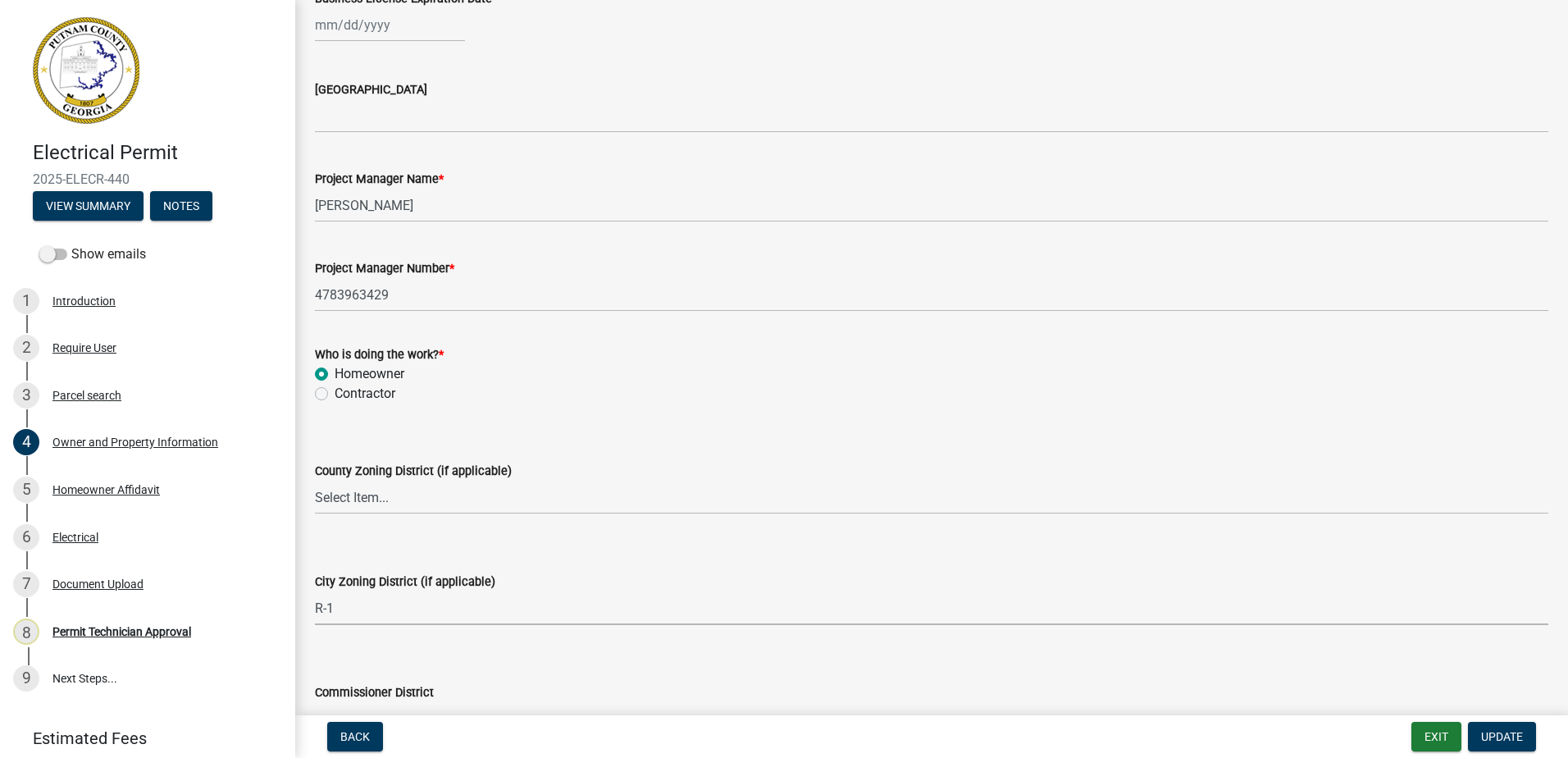
select select "8e53ab76-c026-4800-bafa-f3959daf7b99"
click at [362, 501] on select "Select Item... AG-1 R-1R R-1 R-2 MHP RM-1 RM-3 C-1 C-2 I-M PUD N/A" at bounding box center [932, 498] width 1234 height 34
click at [315, 481] on select "Select Item... AG-1 R-1R R-1 R-2 MHP RM-1 RM-3 C-1 C-2 I-M PUD N/A" at bounding box center [932, 498] width 1234 height 34
select select "ef7a1fc2-7a7a-426d-b1f0-c9b9b6ca7ff4"
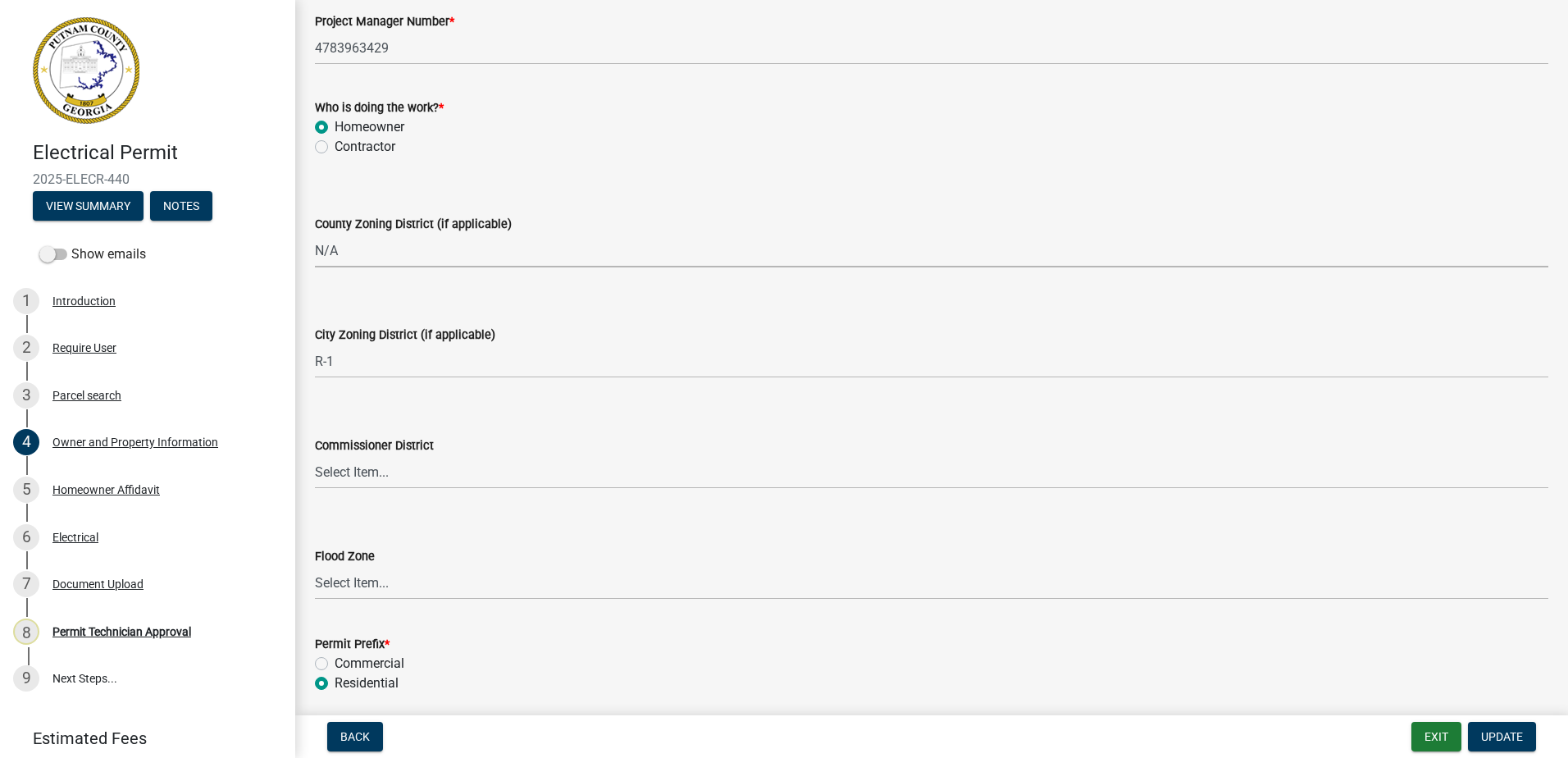
scroll to position [2855, 0]
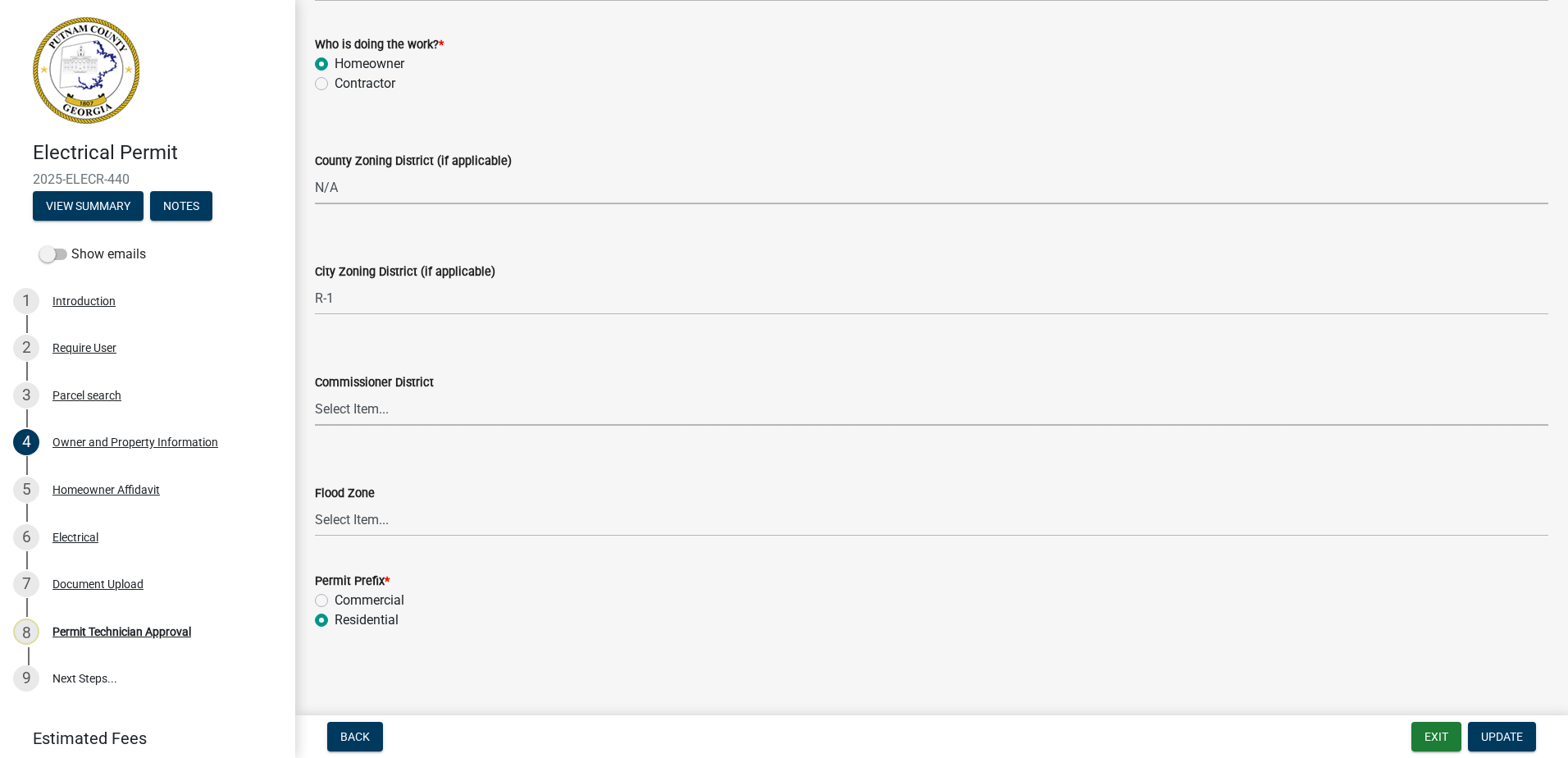
click at [360, 417] on select "Select Item... District 1 District 2 District 3 District 4" at bounding box center [932, 409] width 1234 height 34
click at [315, 393] on select "Select Item... District 1 District 2 District 3 District 4" at bounding box center [932, 409] width 1234 height 34
select select "95c2f08d-bd21-40ac-acc0-bf0ad2ba7c20"
click at [1523, 731] on button "Update" at bounding box center [1502, 737] width 68 height 29
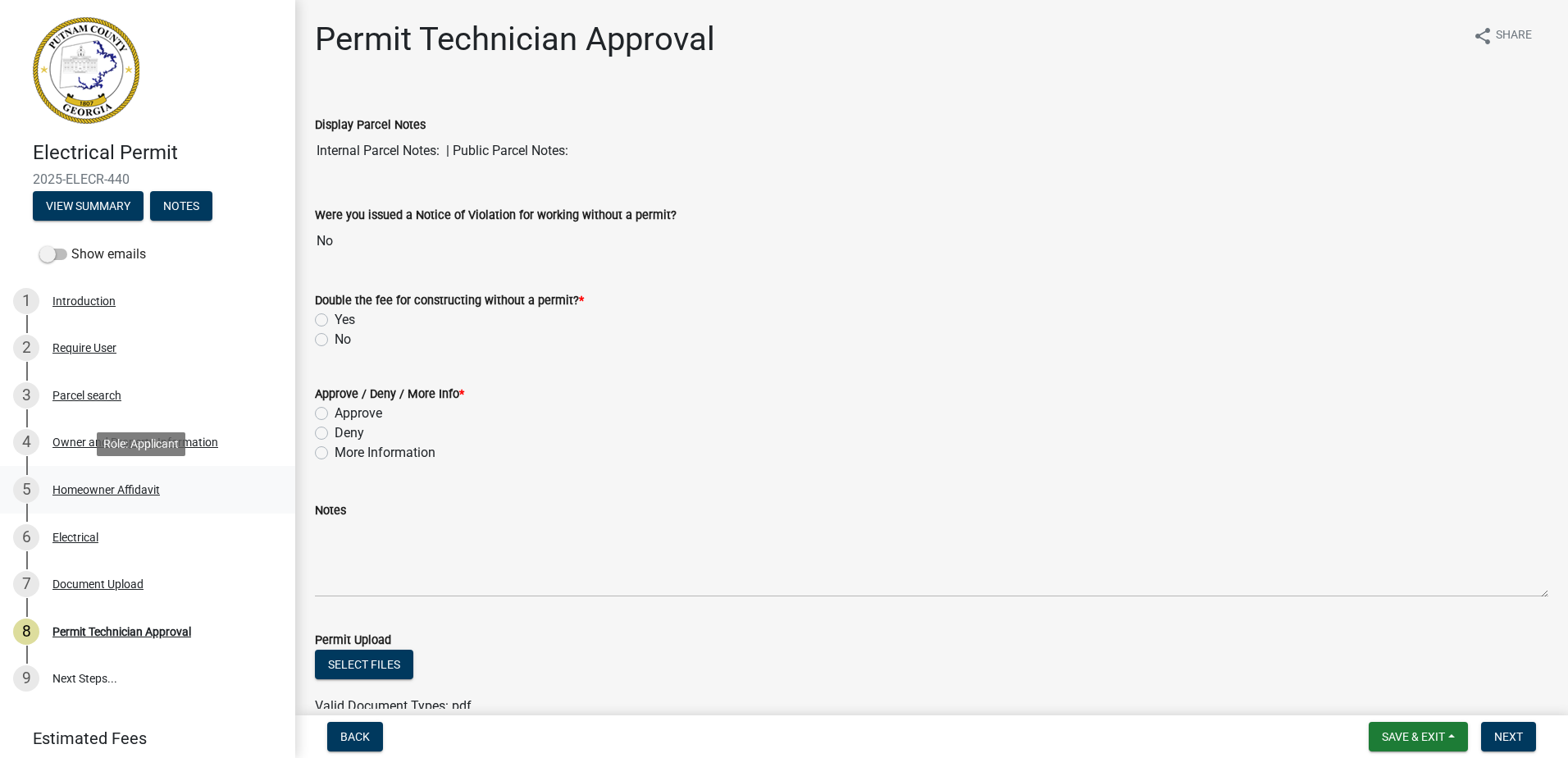
click at [97, 491] on div "Homeowner Affidavit" at bounding box center [107, 490] width 108 height 12
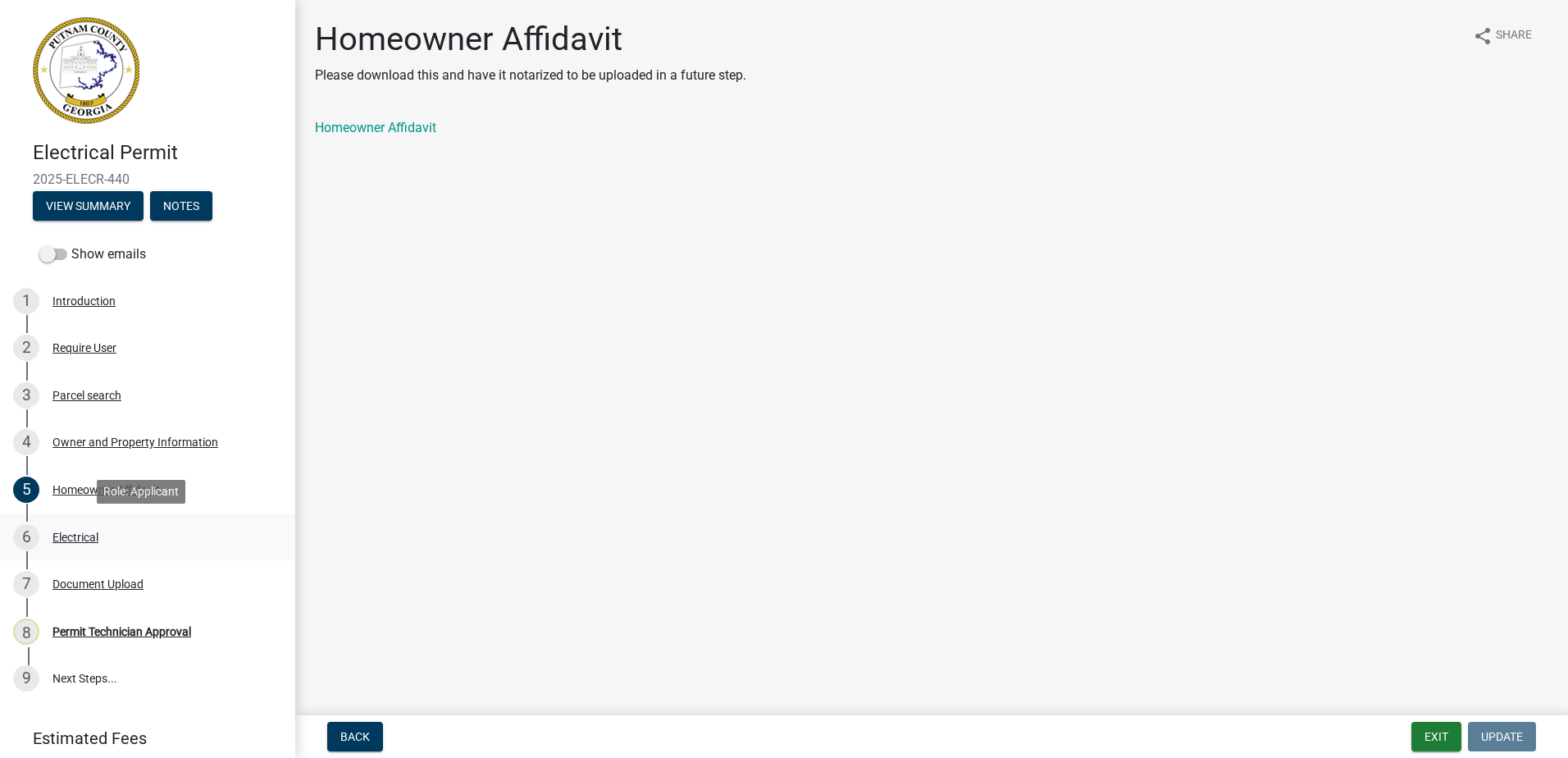
click at [68, 535] on div "Electrical" at bounding box center [76, 537] width 46 height 12
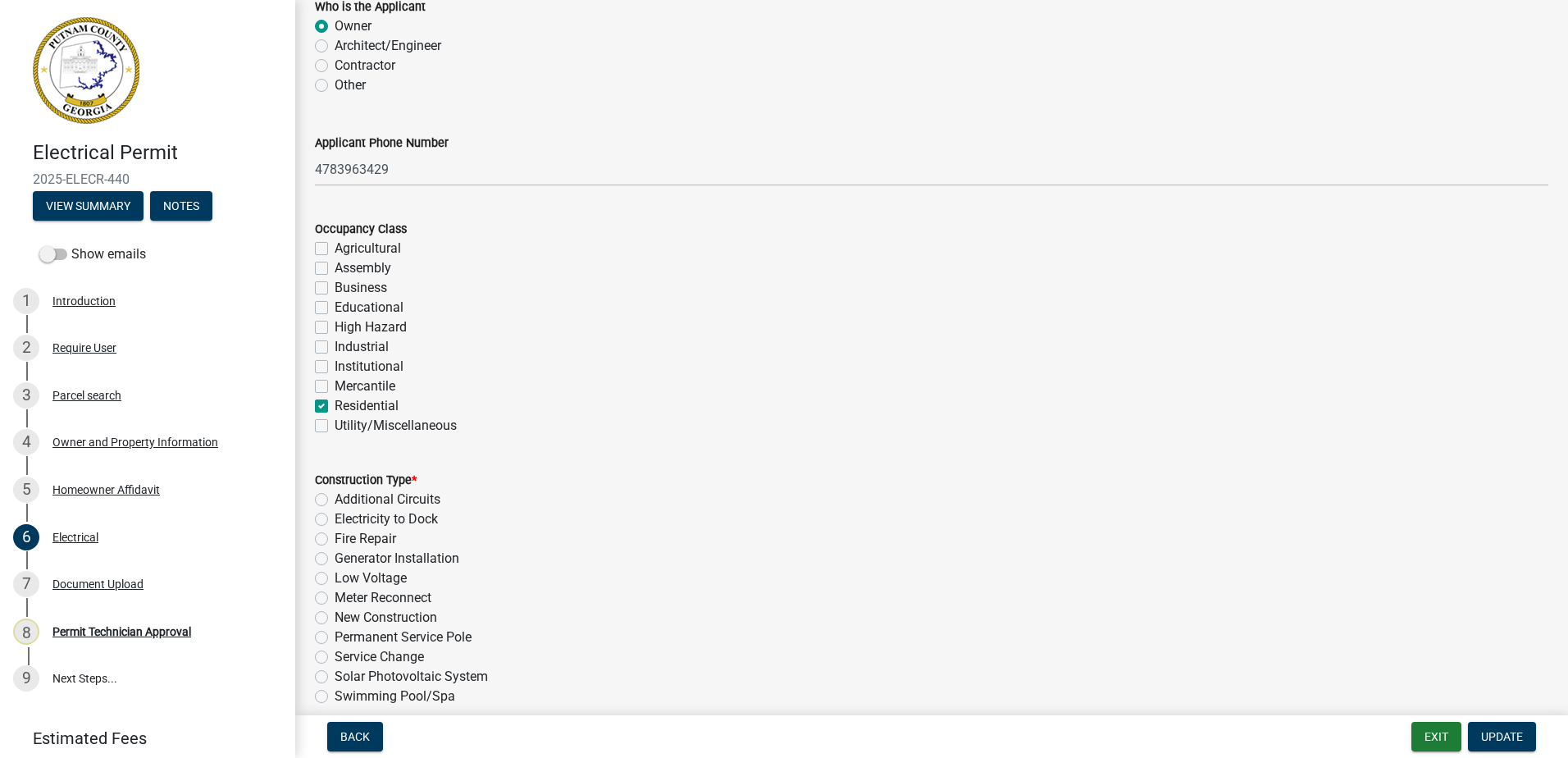
scroll to position [329, 0]
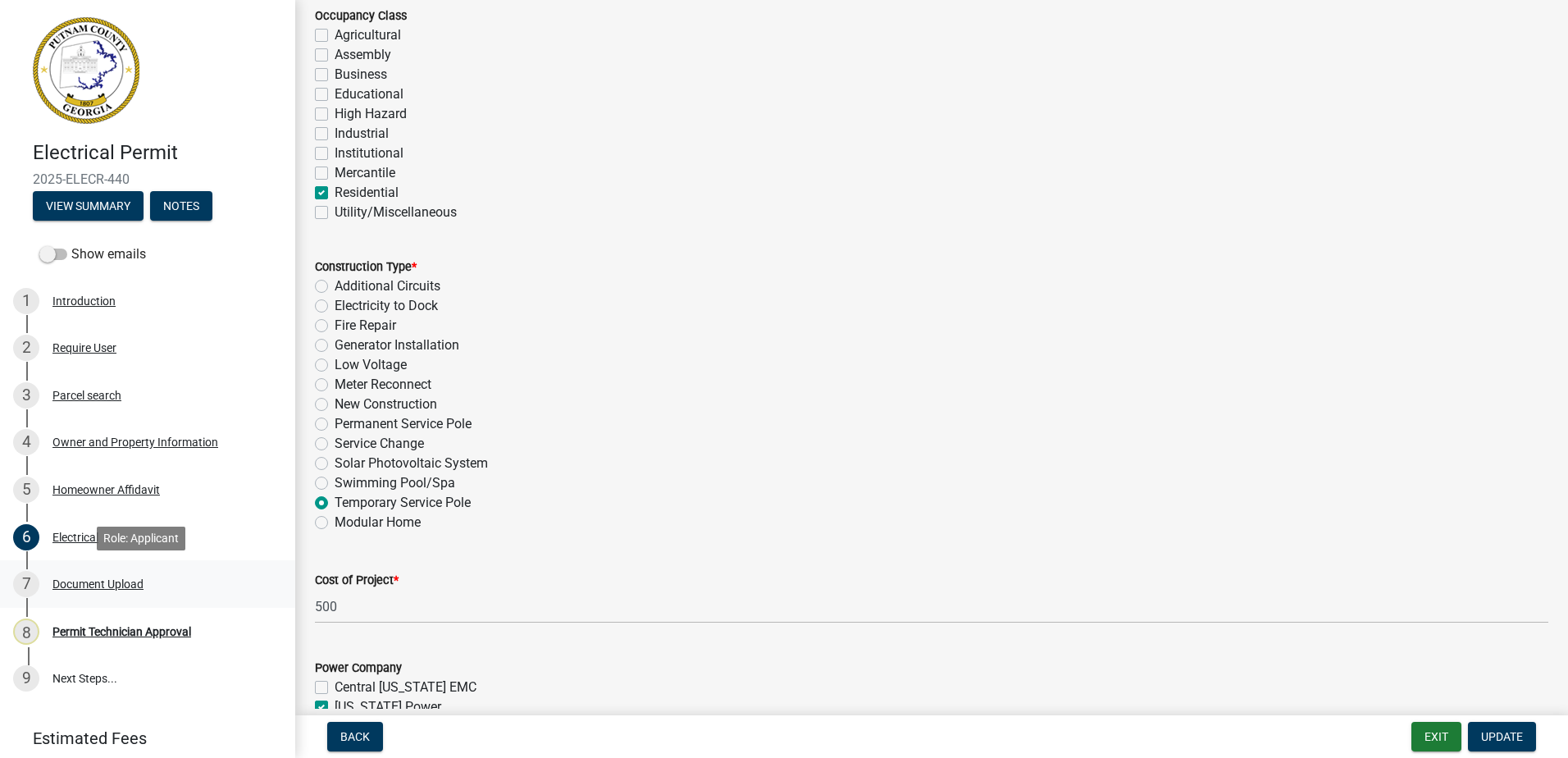
click at [98, 583] on div "Document Upload" at bounding box center [99, 584] width 91 height 12
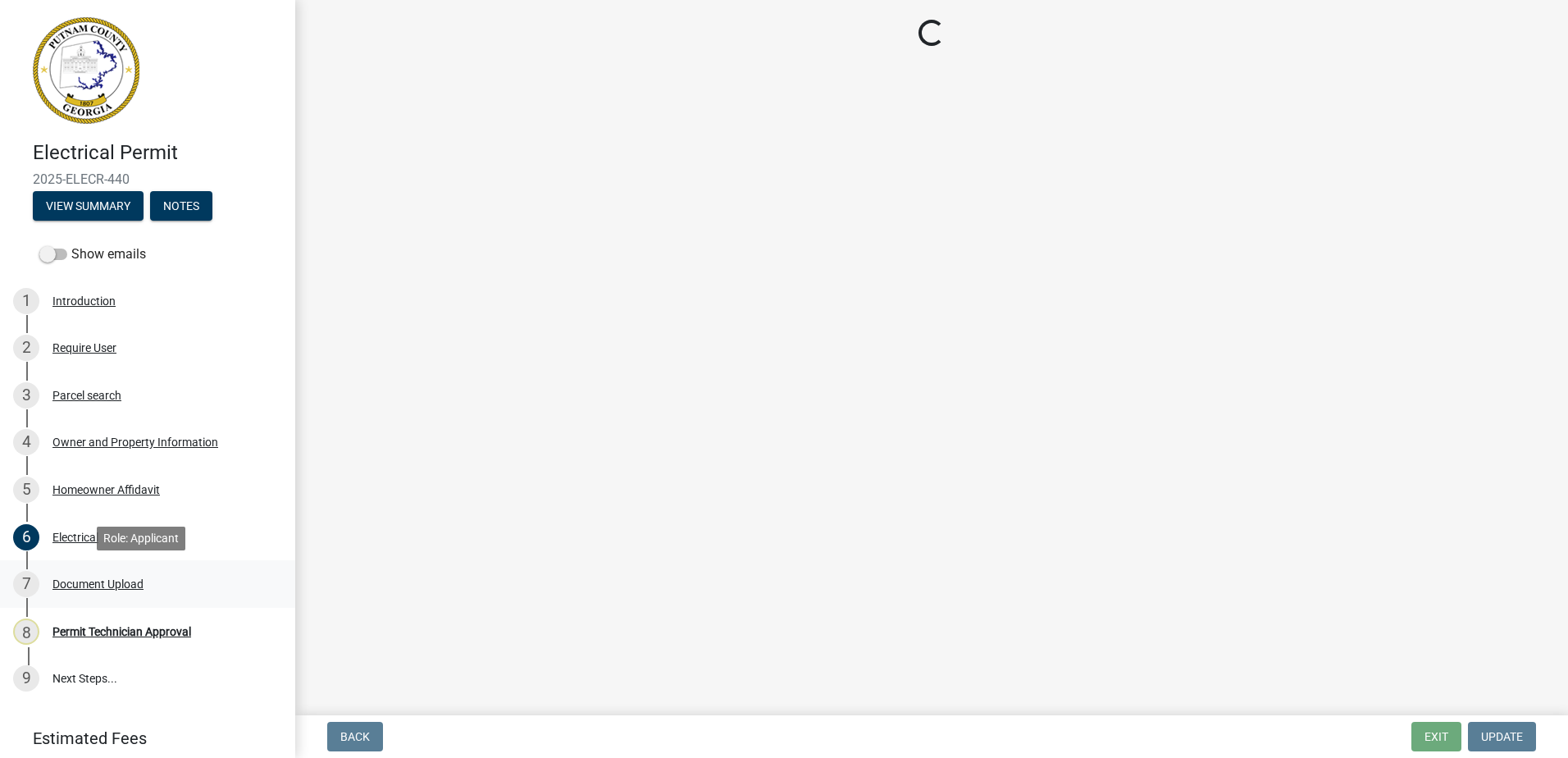
scroll to position [0, 0]
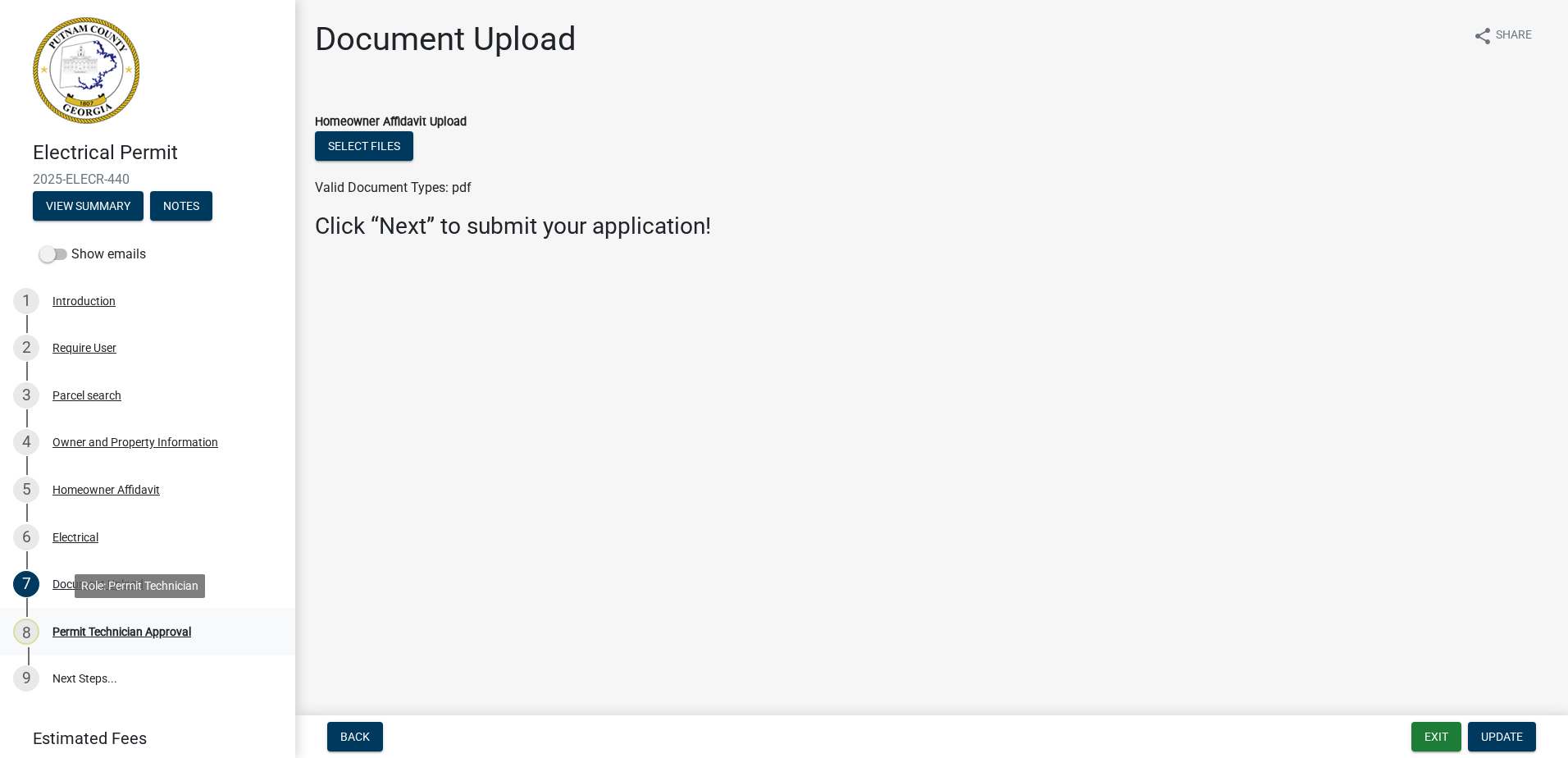
click at [120, 637] on div "Permit Technician Approval" at bounding box center [122, 632] width 139 height 12
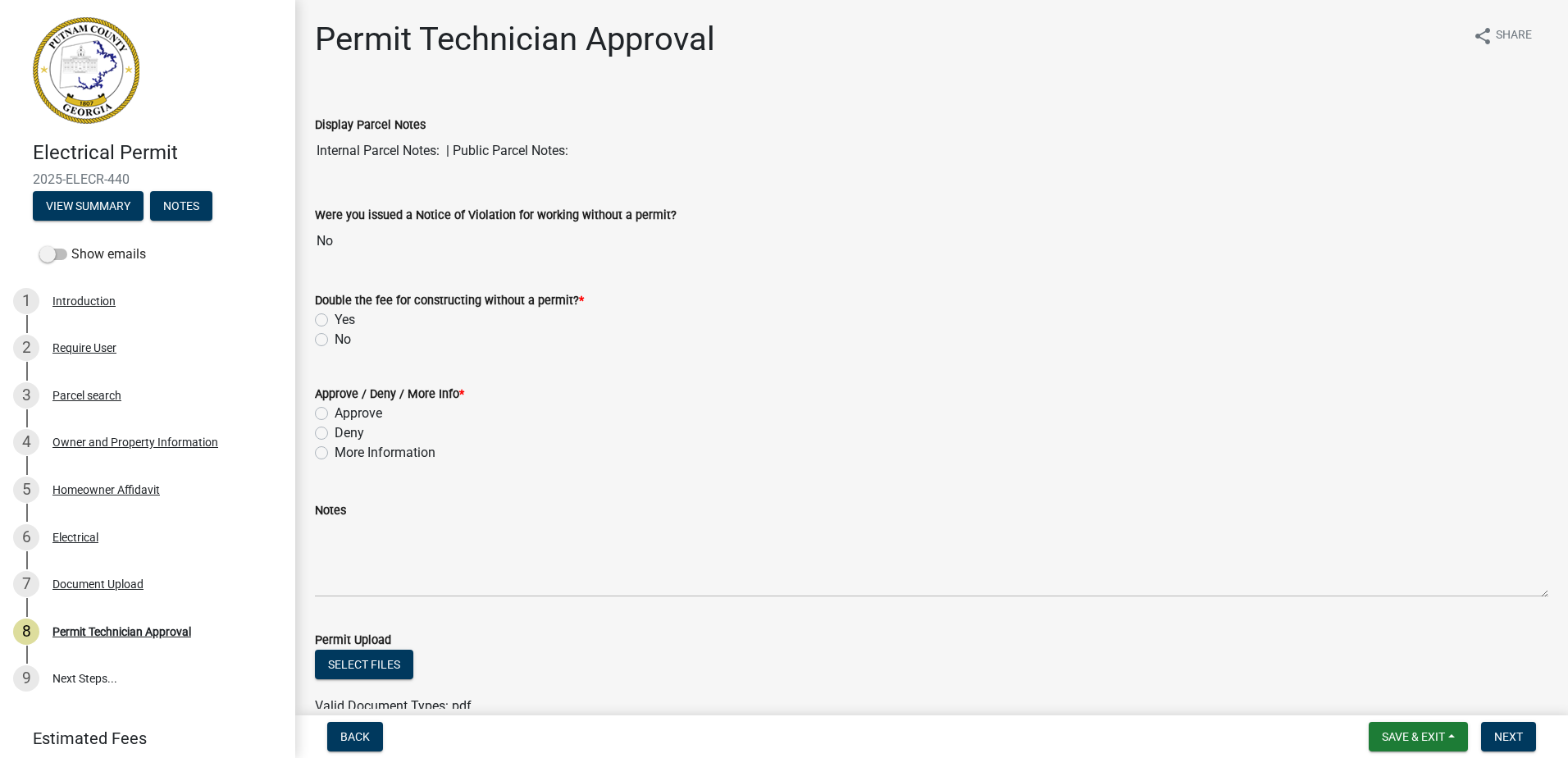
click at [335, 337] on label "No" at bounding box center [343, 340] width 16 height 20
click at [335, 337] on input "No" at bounding box center [340, 335] width 11 height 11
radio input "true"
click at [335, 407] on label "Approve" at bounding box center [359, 414] width 47 height 20
click at [335, 407] on input "Approve" at bounding box center [340, 409] width 11 height 11
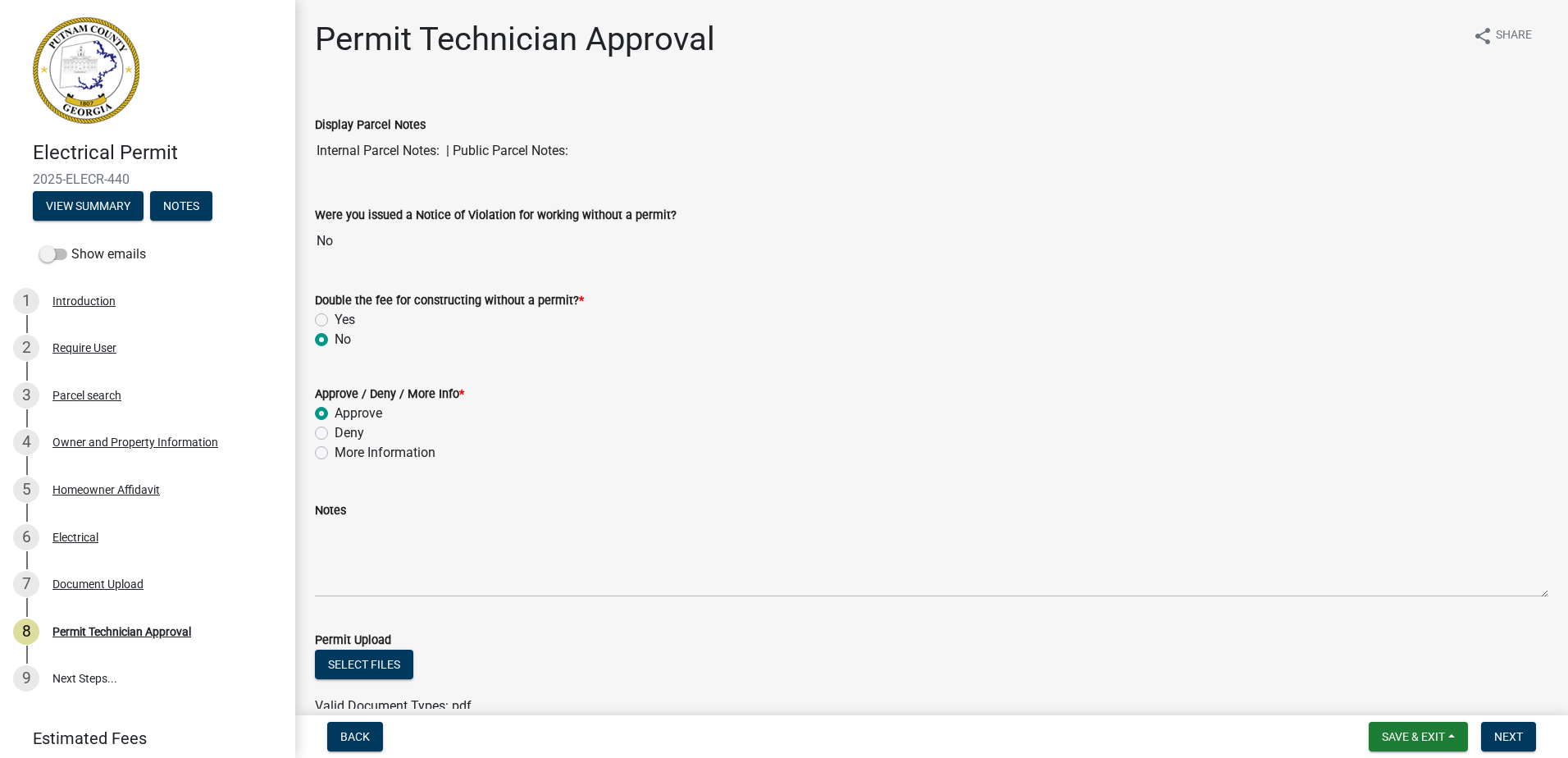
radio input "true"
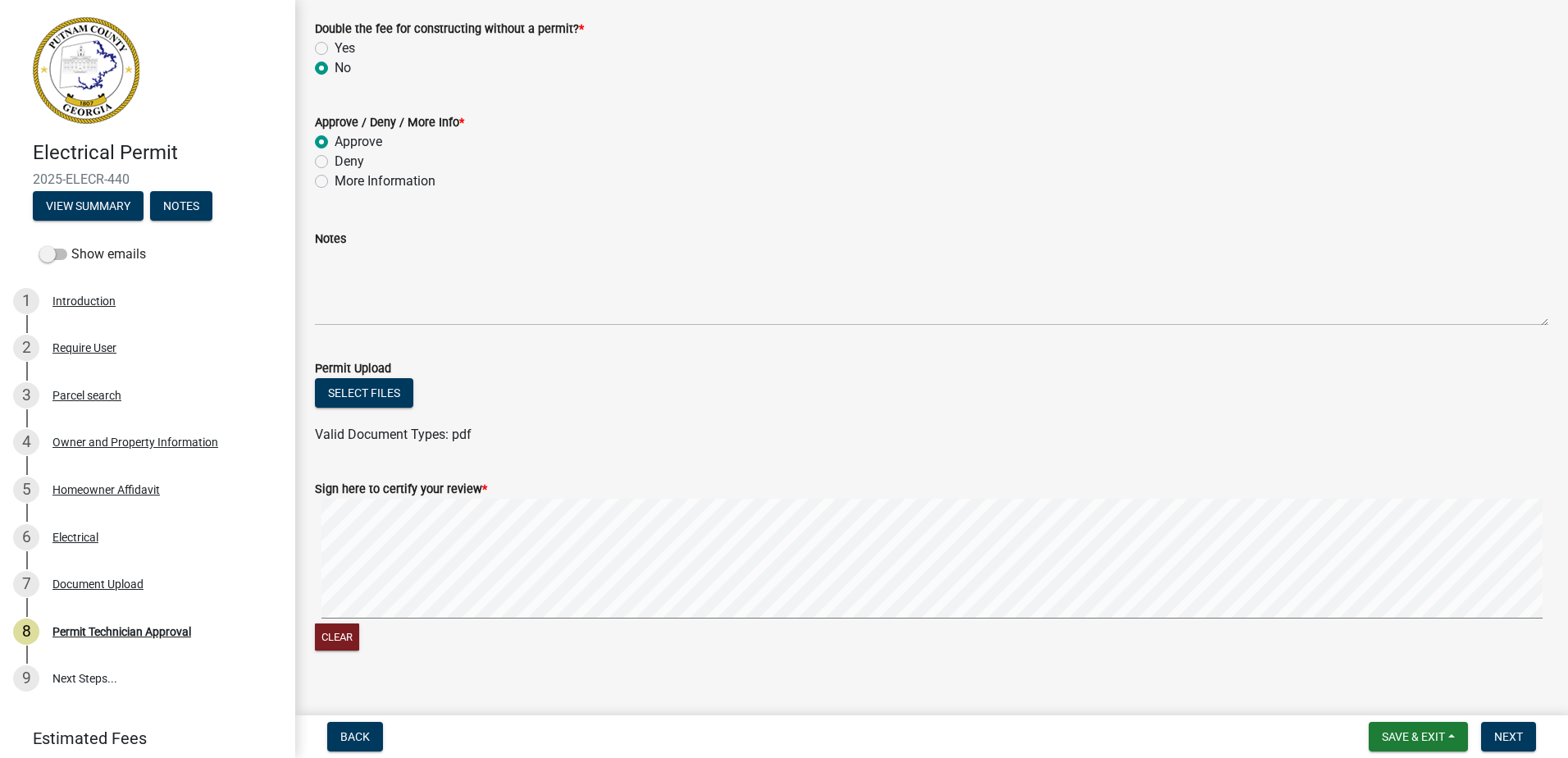
scroll to position [296, 0]
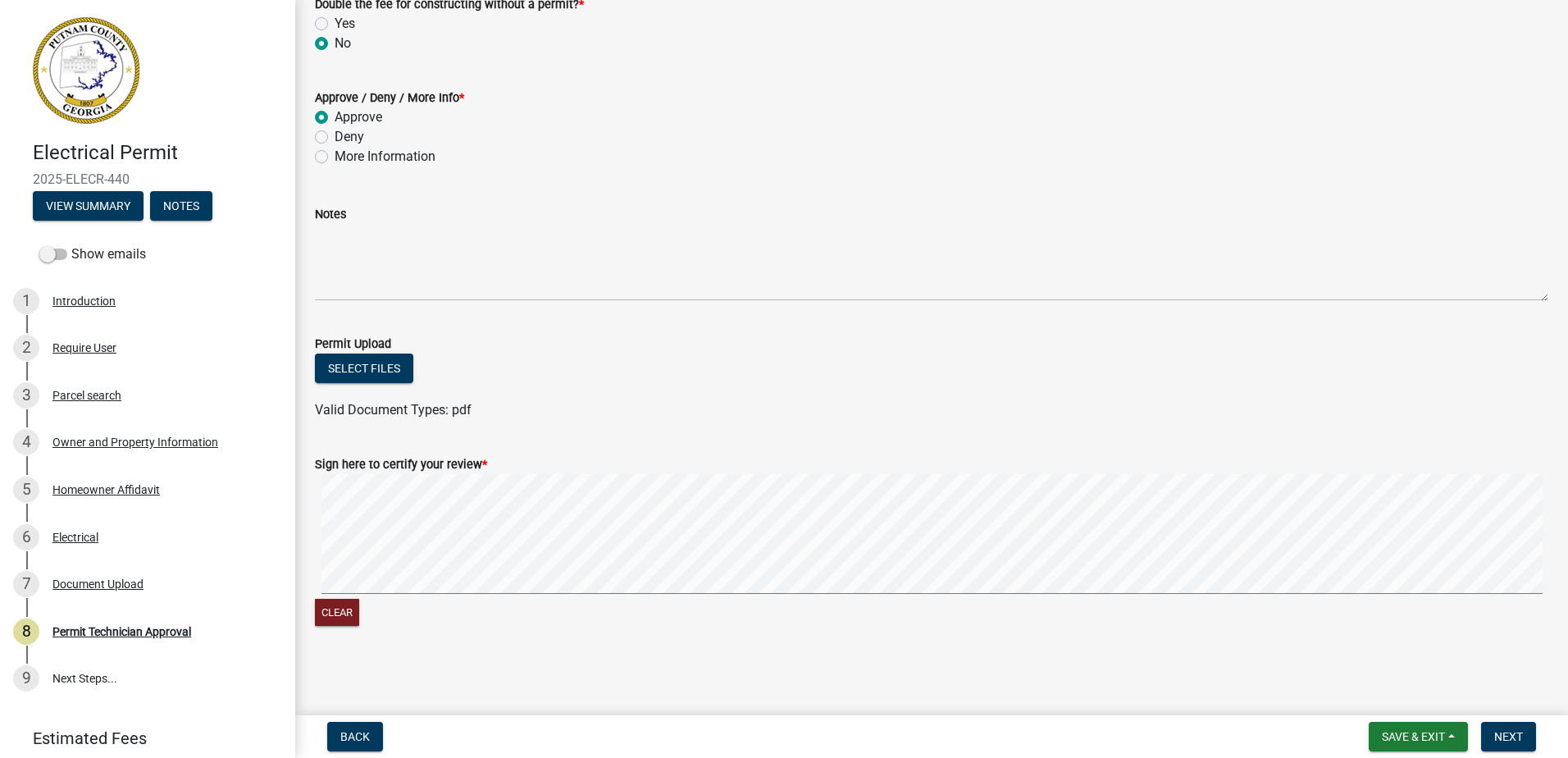
click at [779, 363] on wm-data-entity-input-list "Display Parcel Notes Internal Parcel Notes: | Public Parcel Notes: Were you iss…" at bounding box center [932, 220] width 1234 height 849
click at [1511, 738] on span "Next" at bounding box center [1509, 737] width 28 height 13
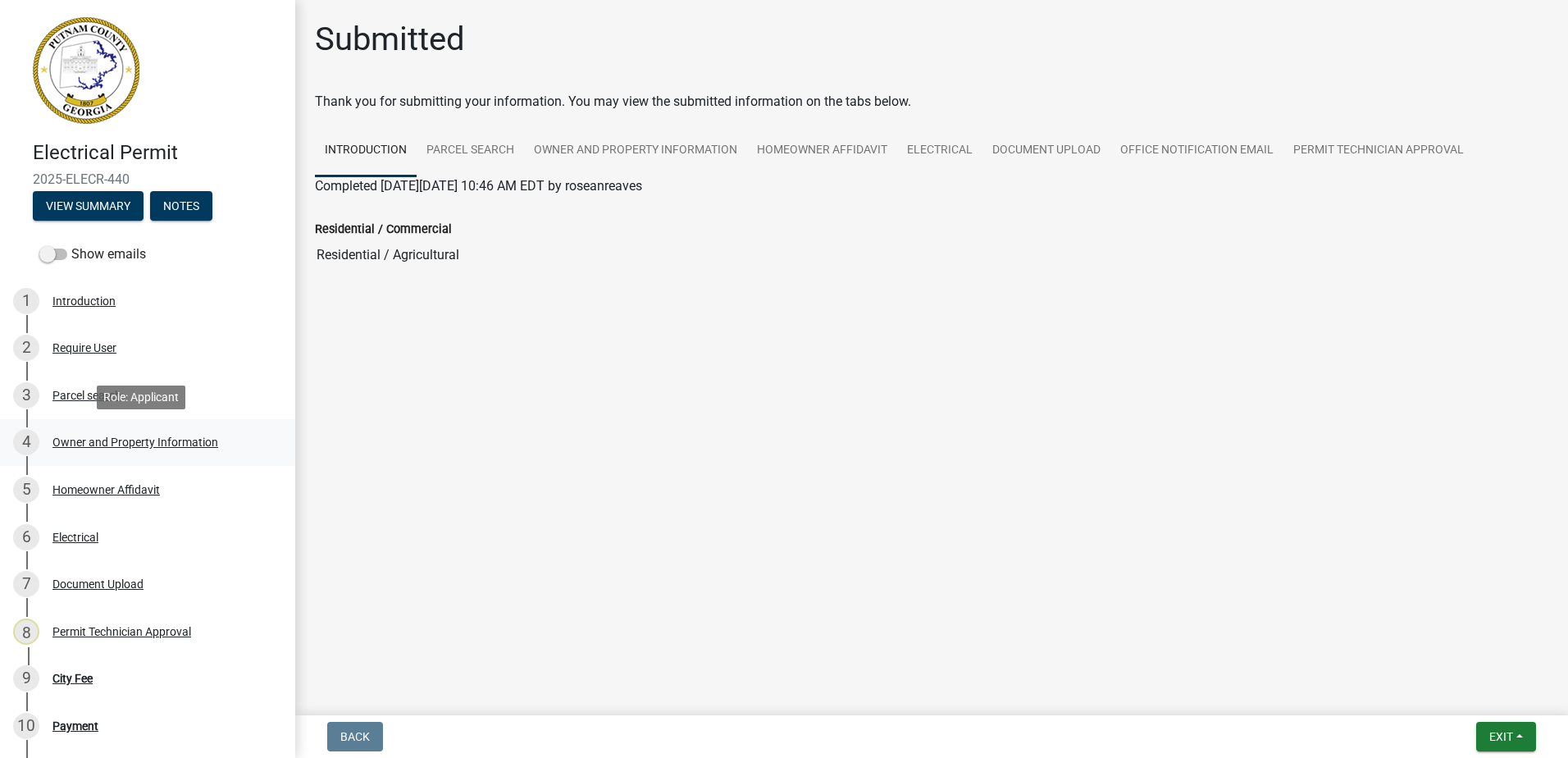
click at [68, 443] on div "Owner and Property Information" at bounding box center [136, 442] width 166 height 12
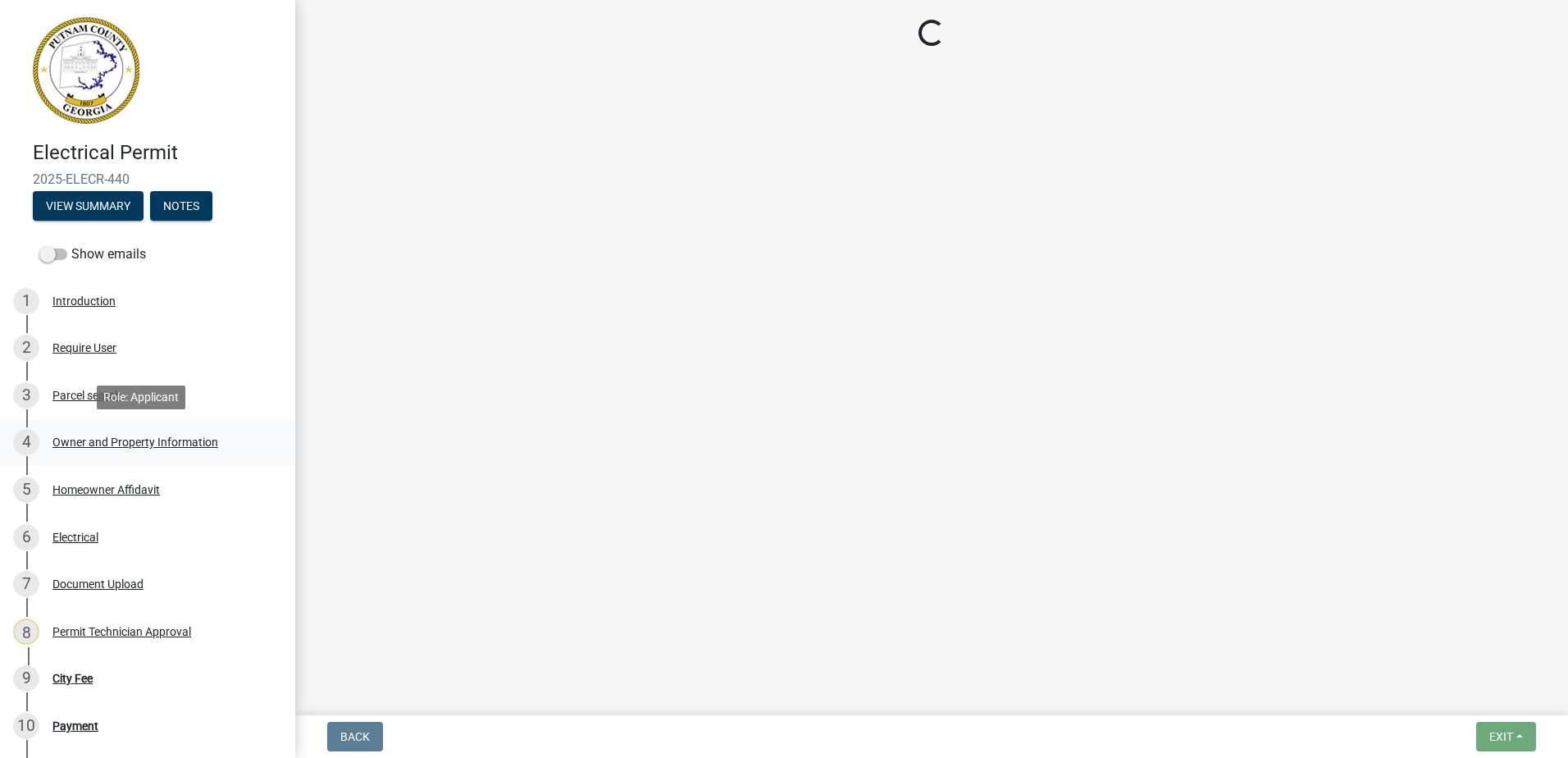
select select "ef7a1fc2-7a7a-426d-b1f0-c9b9b6ca7ff4"
select select "8e53ab76-c026-4800-bafa-f3959daf7b99"
select select "95c2f08d-bd21-40ac-acc0-bf0ad2ba7c20"
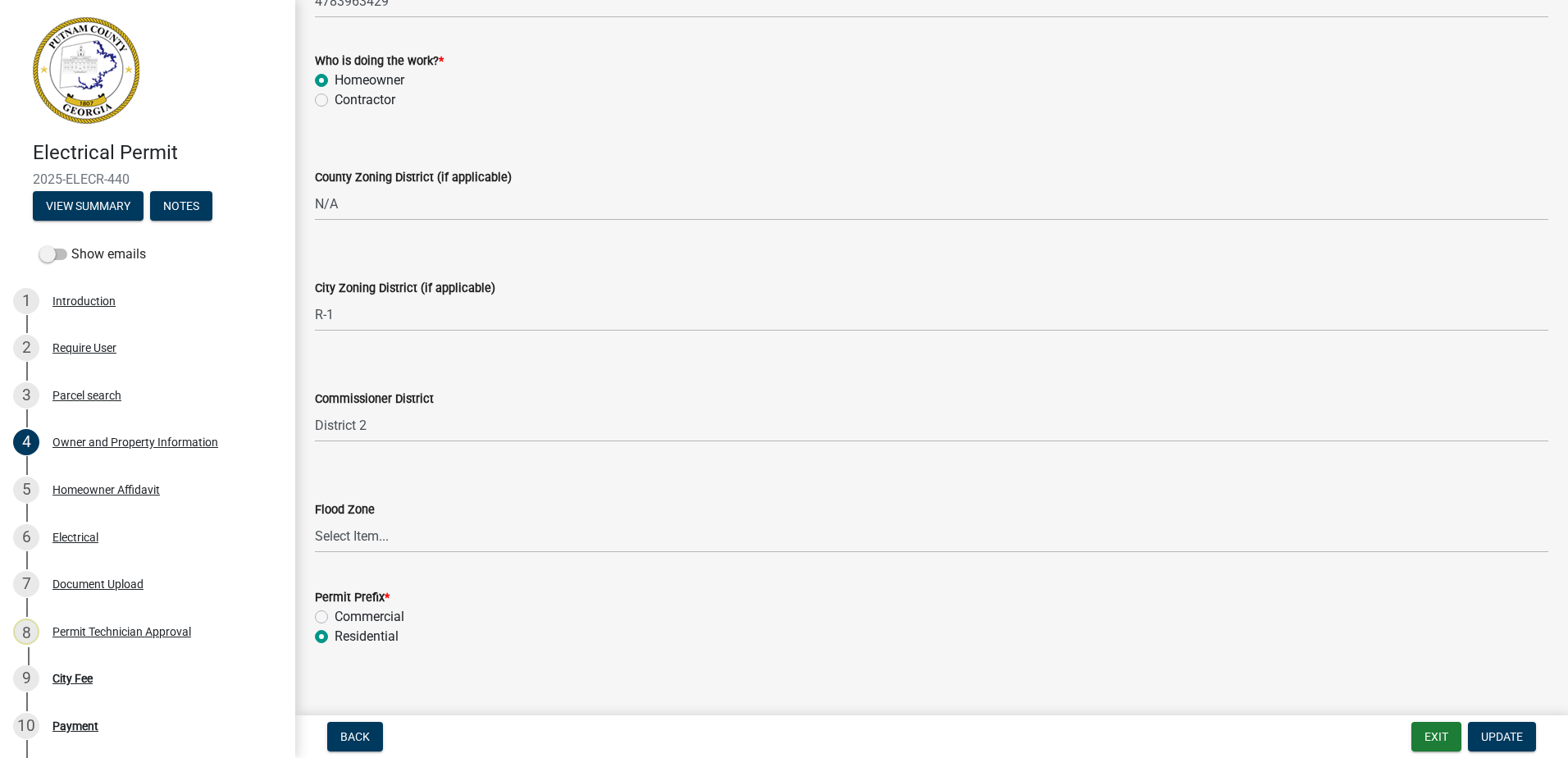
scroll to position [2855, 0]
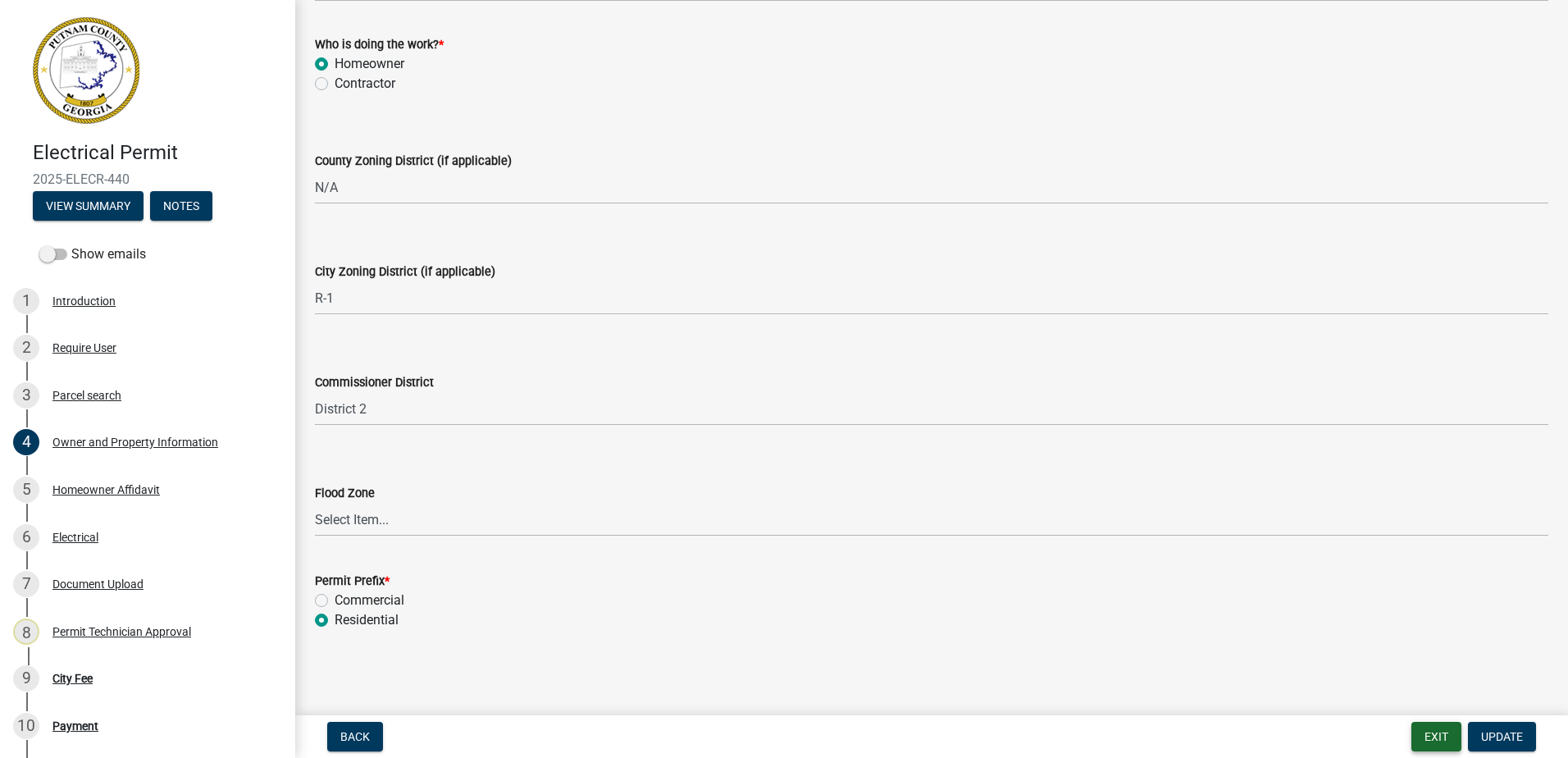
click at [1439, 734] on button "Exit" at bounding box center [1437, 737] width 50 height 29
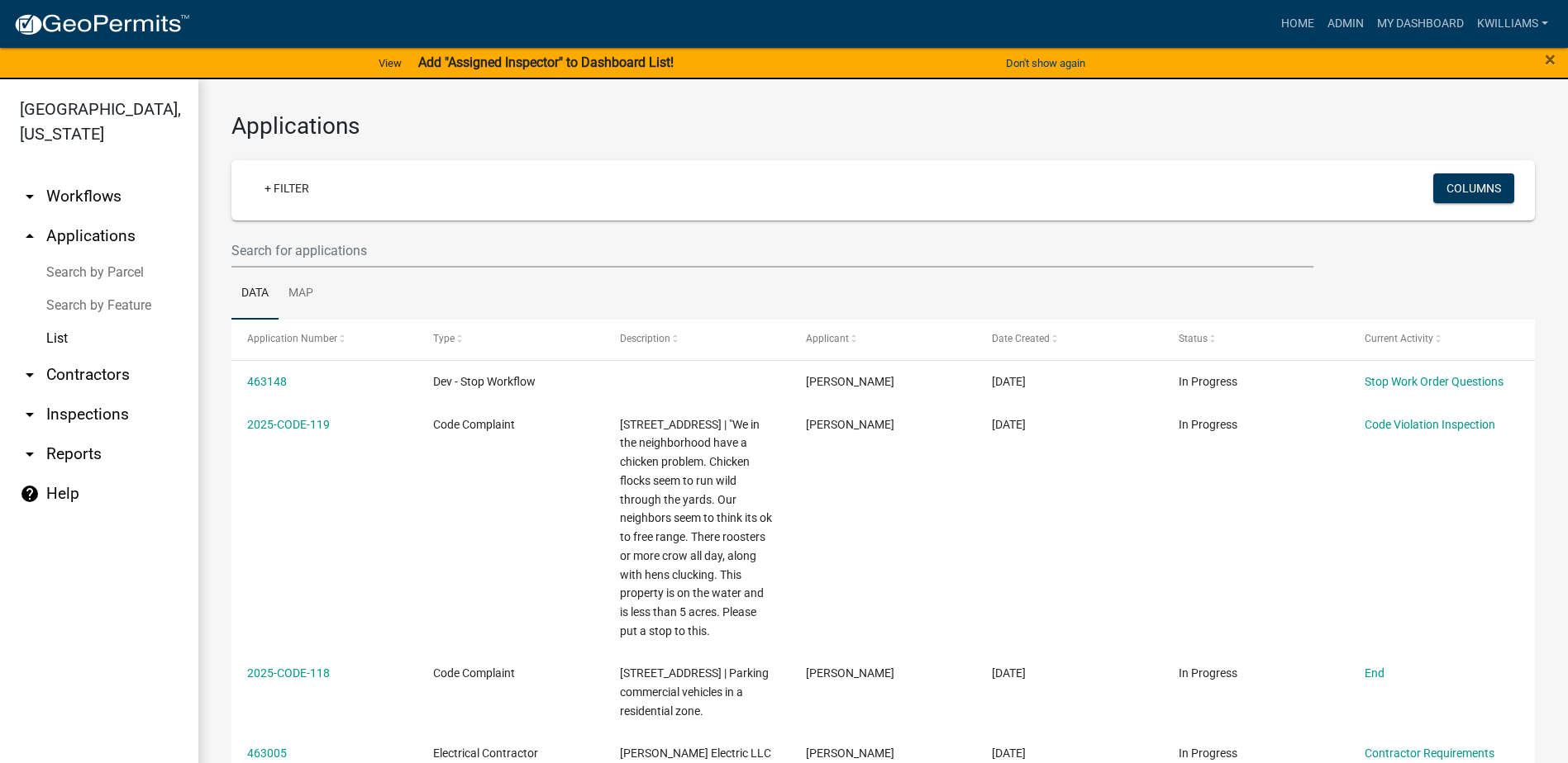
click at [335, 271] on ul "Data Map" at bounding box center [883, 293] width 1303 height 52
click at [320, 254] on input "text" at bounding box center [773, 250] width 1082 height 34
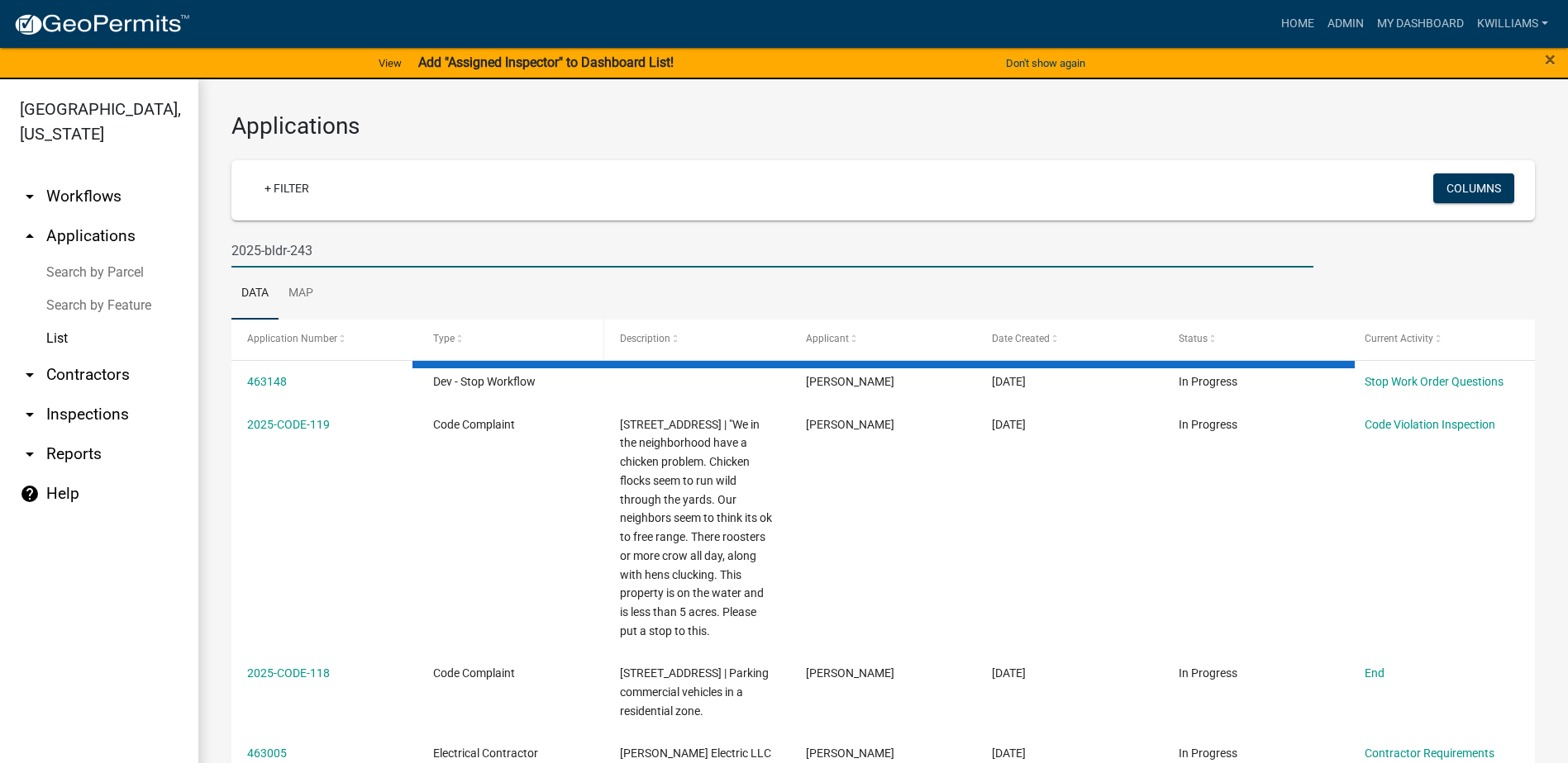
type input "2025-bldr-243"
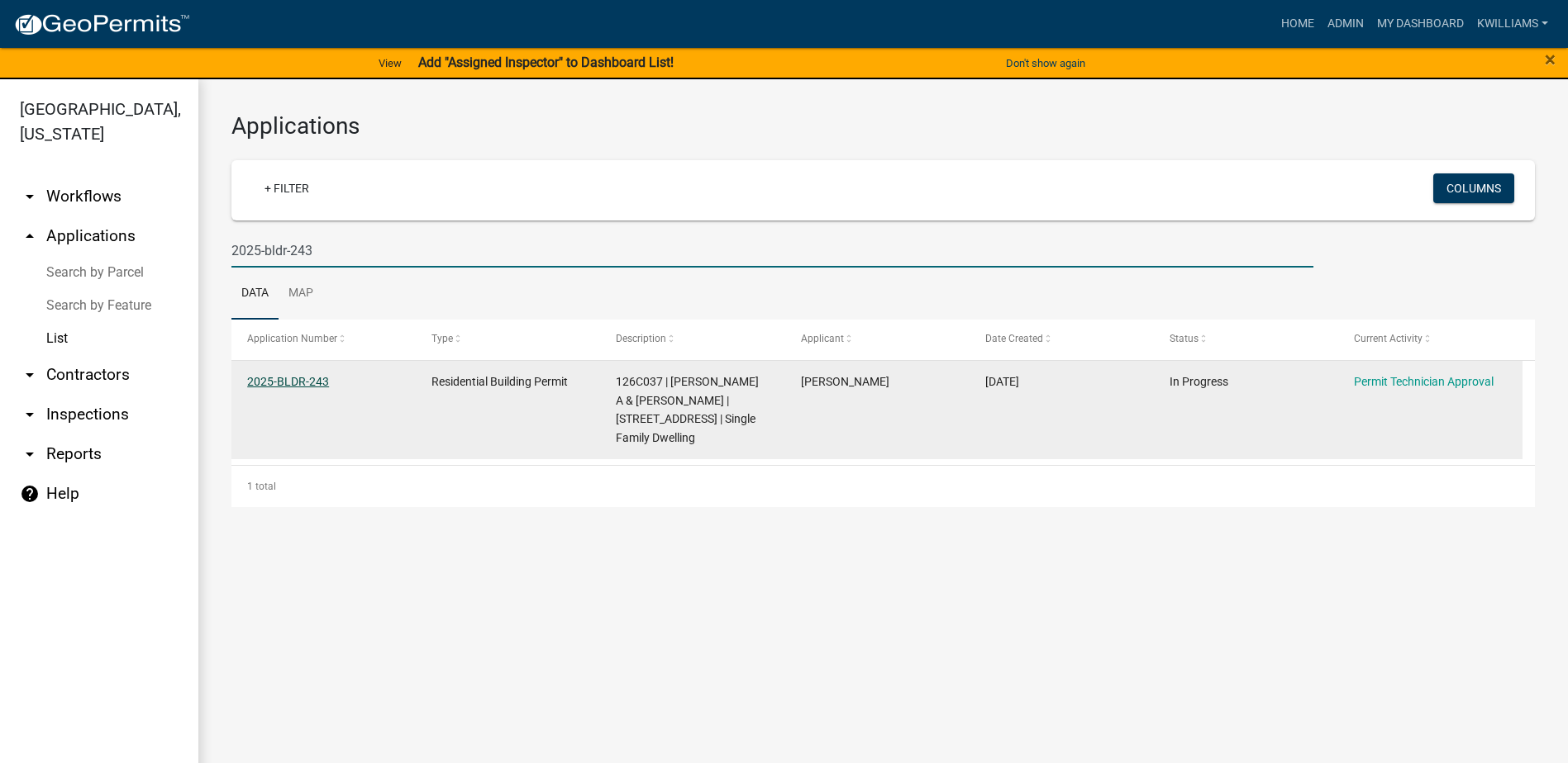
click at [305, 380] on link "2025-BLDR-243" at bounding box center [288, 382] width 82 height 13
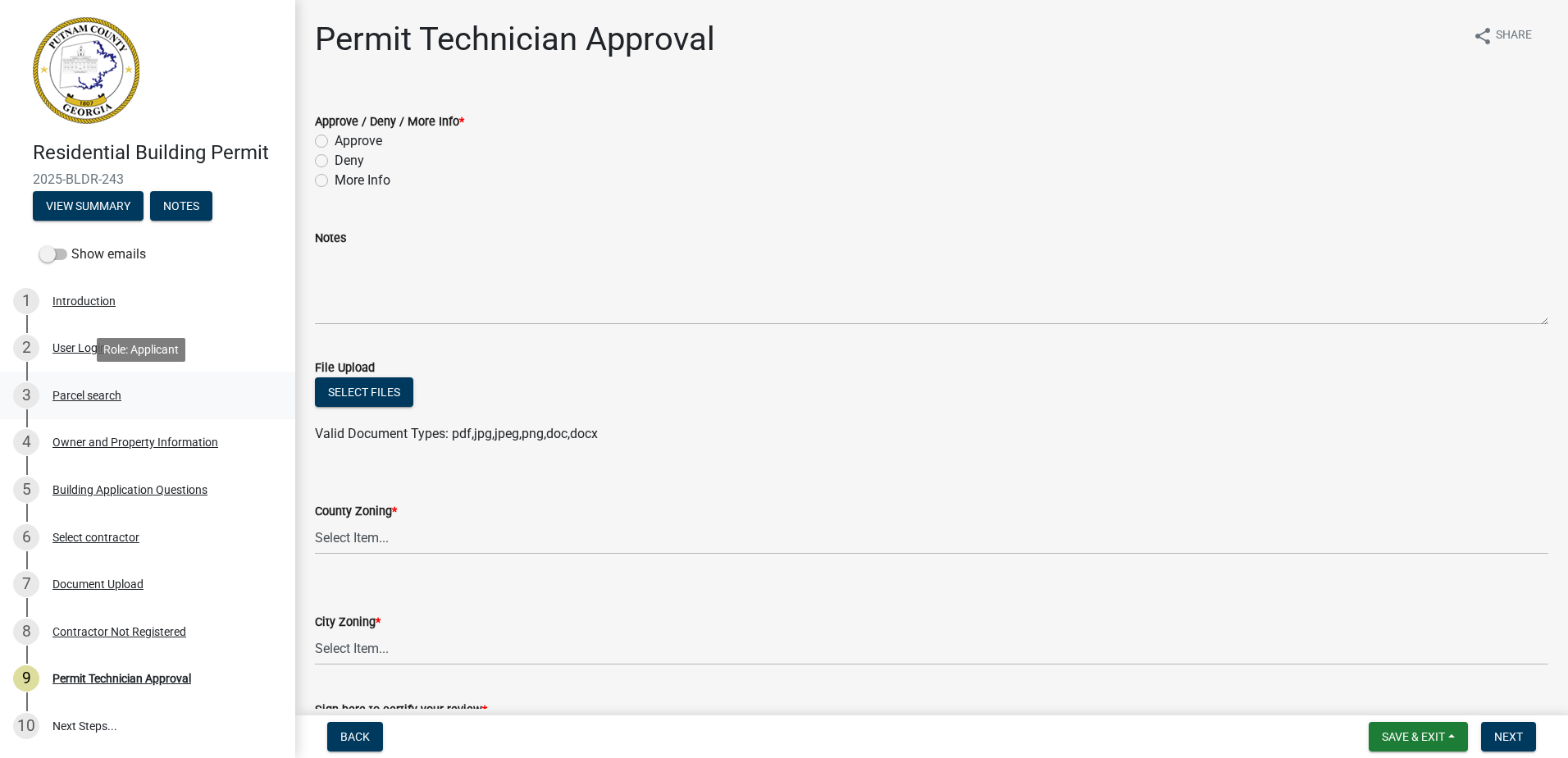
click at [62, 390] on div "Parcel search" at bounding box center [87, 395] width 68 height 12
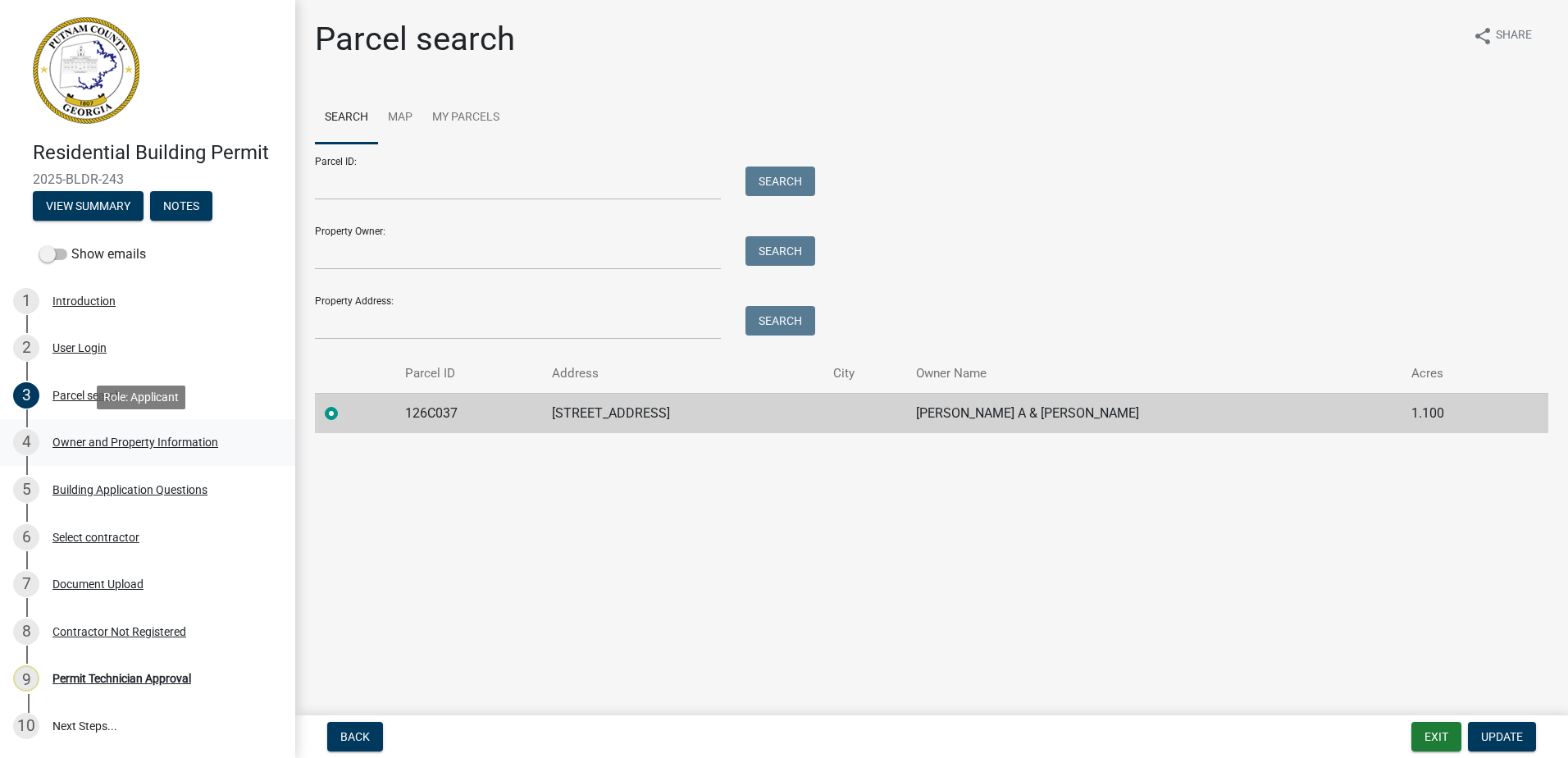
click at [101, 450] on div "4 Owner and Property Information" at bounding box center [141, 442] width 256 height 26
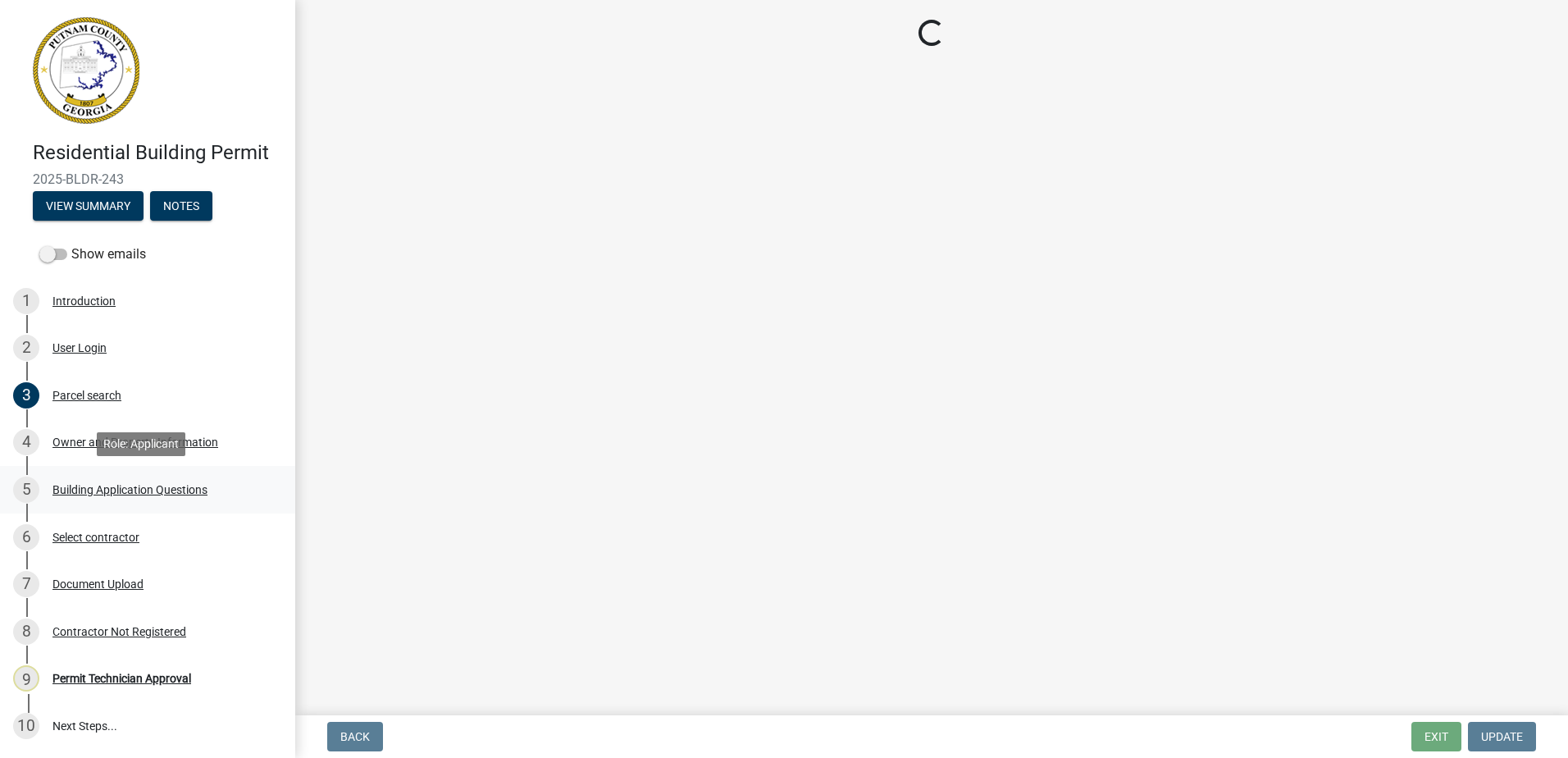
select select "34fe85c2-5f76-4343-b6bb-8ca387e0bed7"
select select "83394b22-4a11-496c-8e5c-75ade2e72faf"
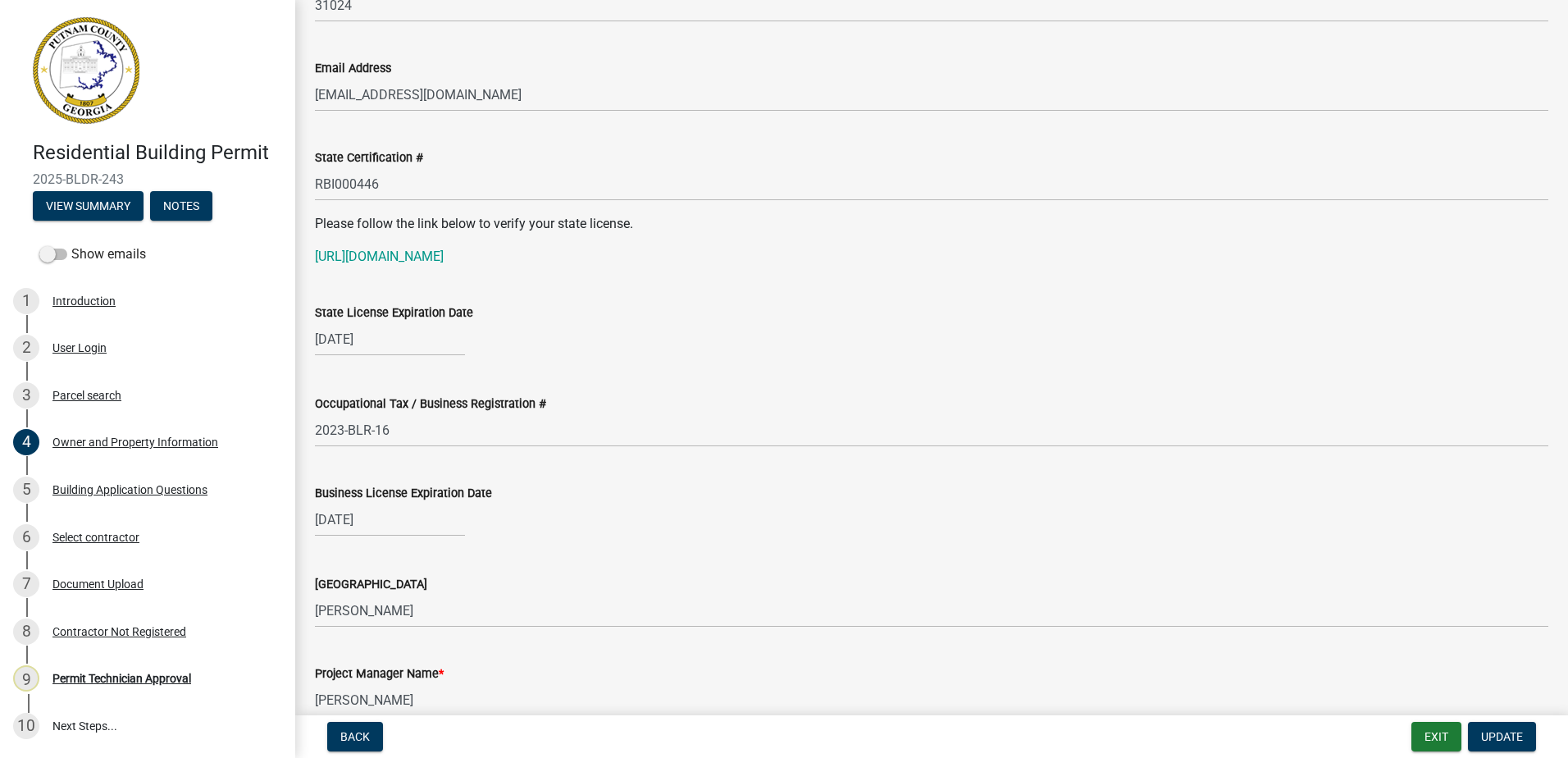
scroll to position [1970, 0]
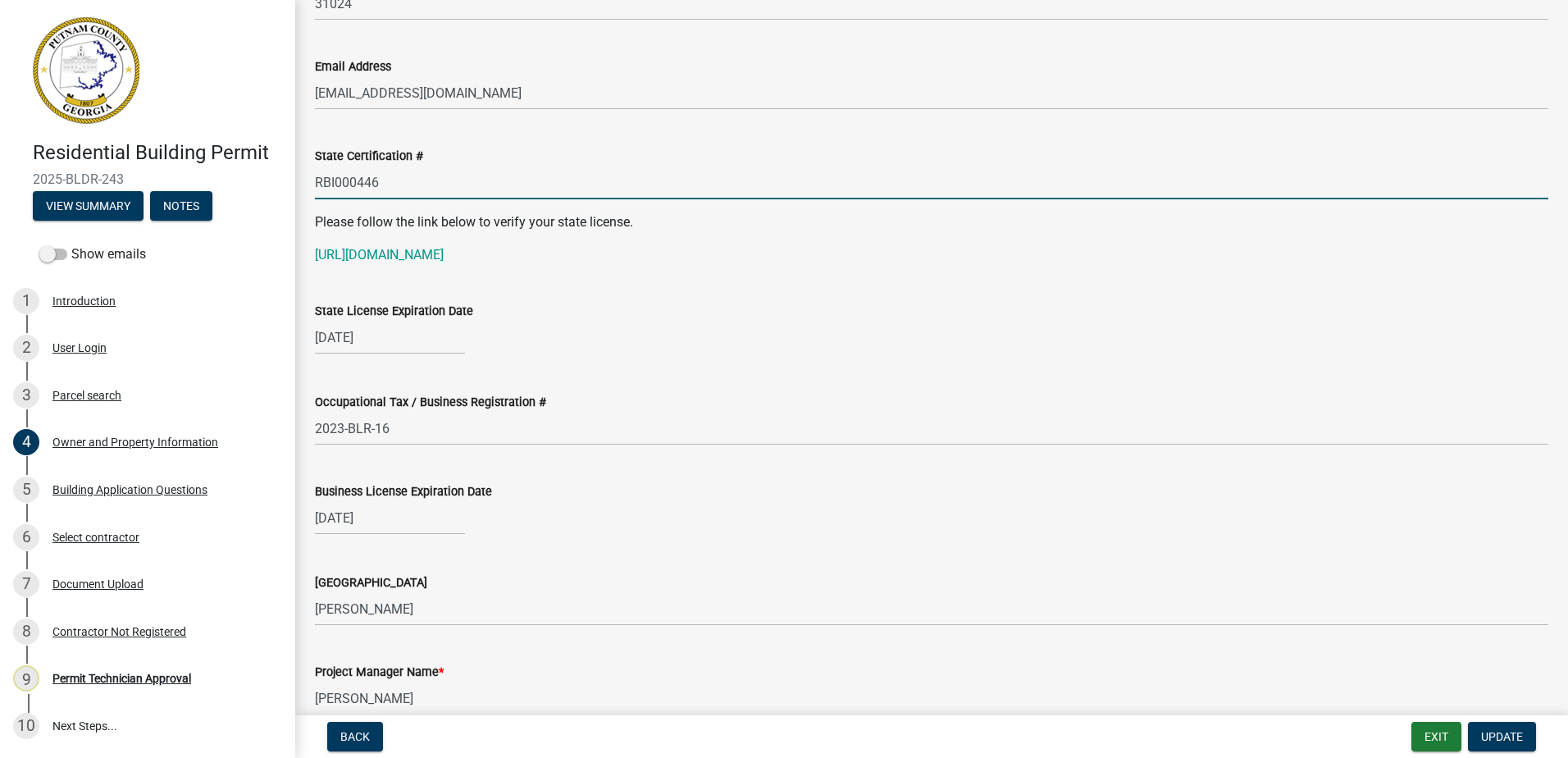
drag, startPoint x: 388, startPoint y: 191, endPoint x: 286, endPoint y: 199, distance: 102.3
click at [285, 199] on div "Residential Building Permit 2025-BLDR-243 View Summary Notes Show emails 1 Intr…" at bounding box center [784, 379] width 1568 height 758
click at [363, 254] on link "[URL][DOMAIN_NAME]" at bounding box center [379, 255] width 129 height 16
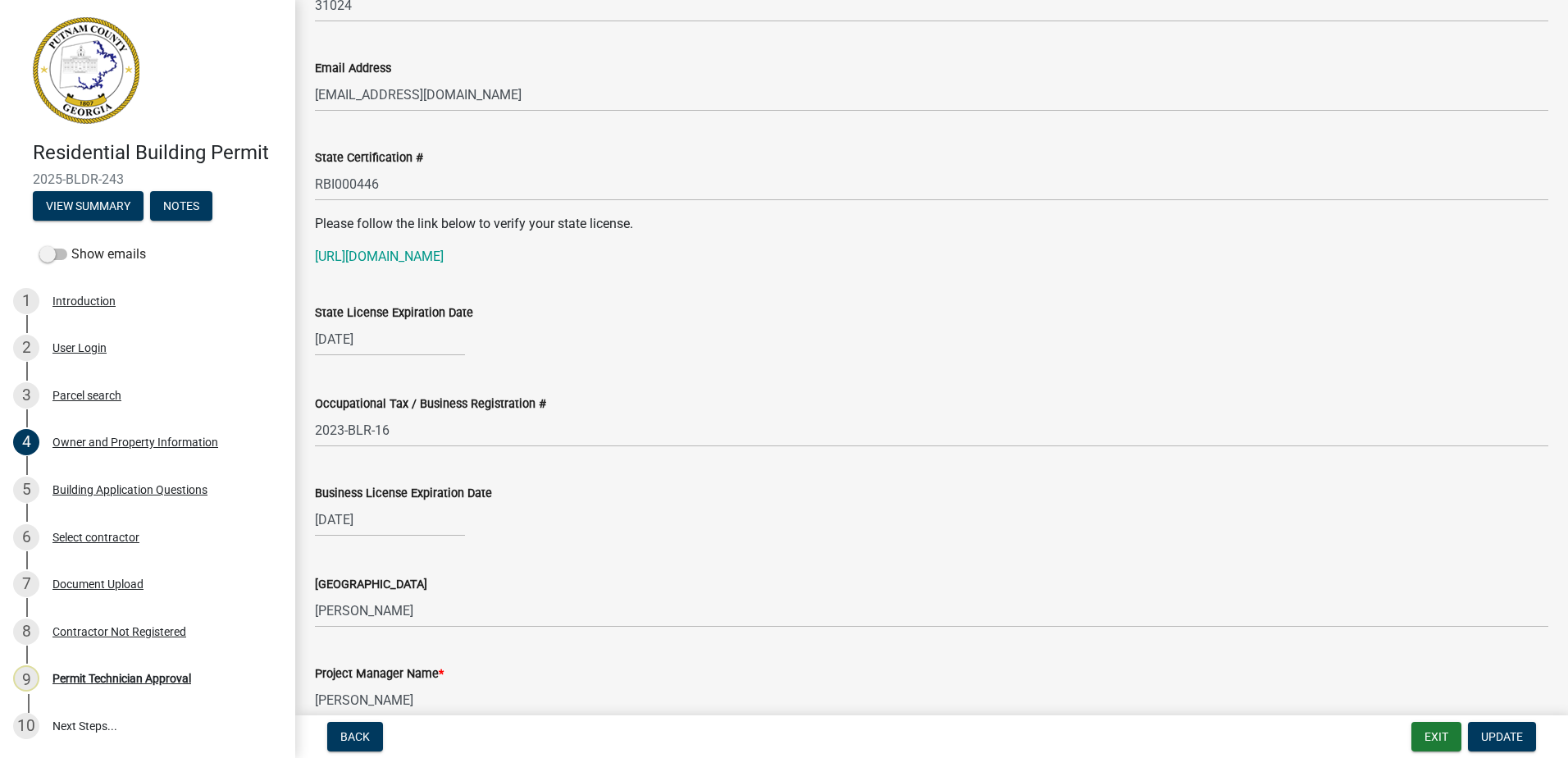
scroll to position [1939, 0]
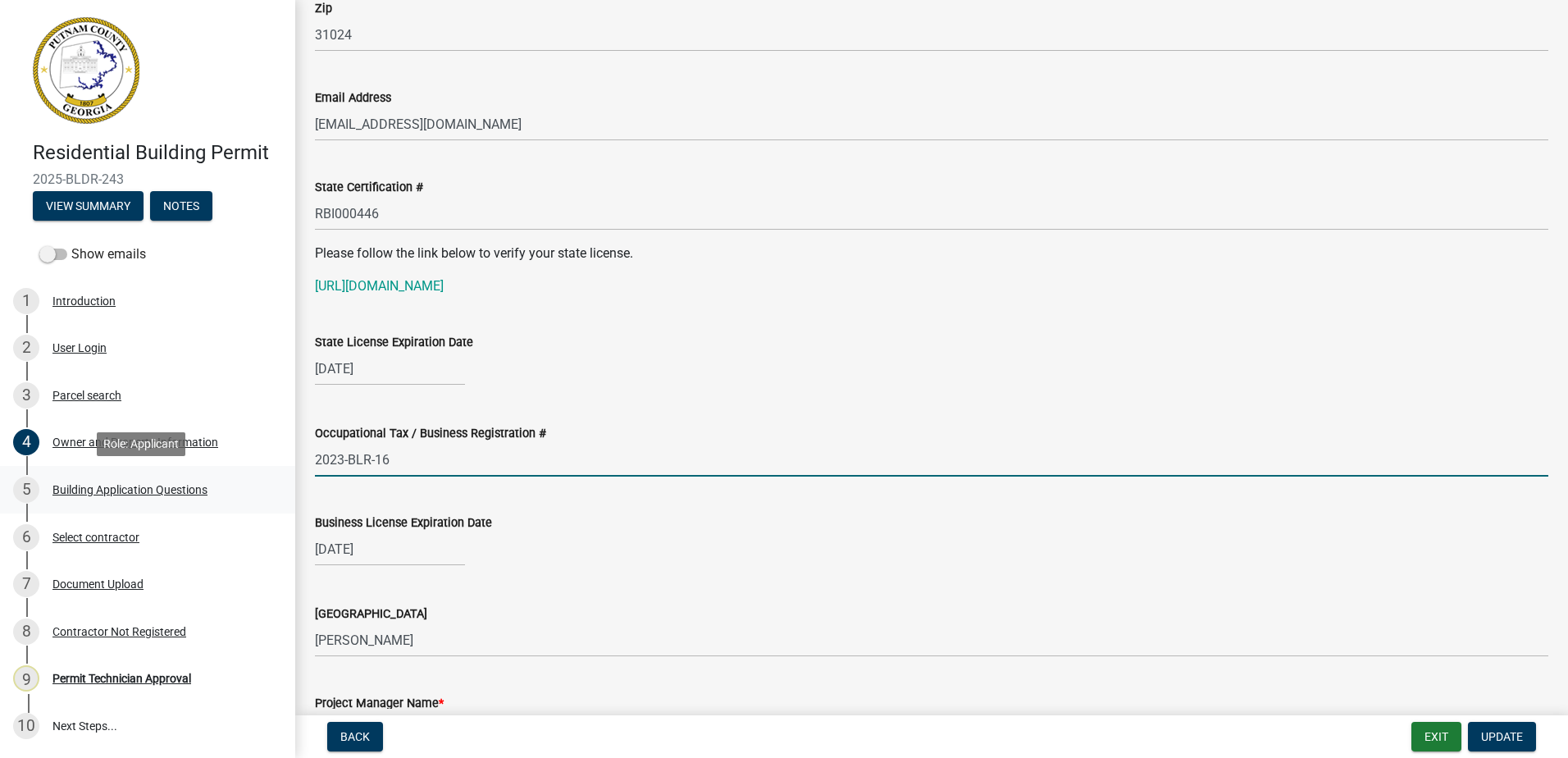
drag, startPoint x: 434, startPoint y: 465, endPoint x: 217, endPoint y: 467, distance: 217.0
click at [214, 468] on div "Residential Building Permit 2025-BLDR-243 View Summary Notes Show emails 1 Intr…" at bounding box center [784, 379] width 1568 height 758
paste input "2024-BL-166"
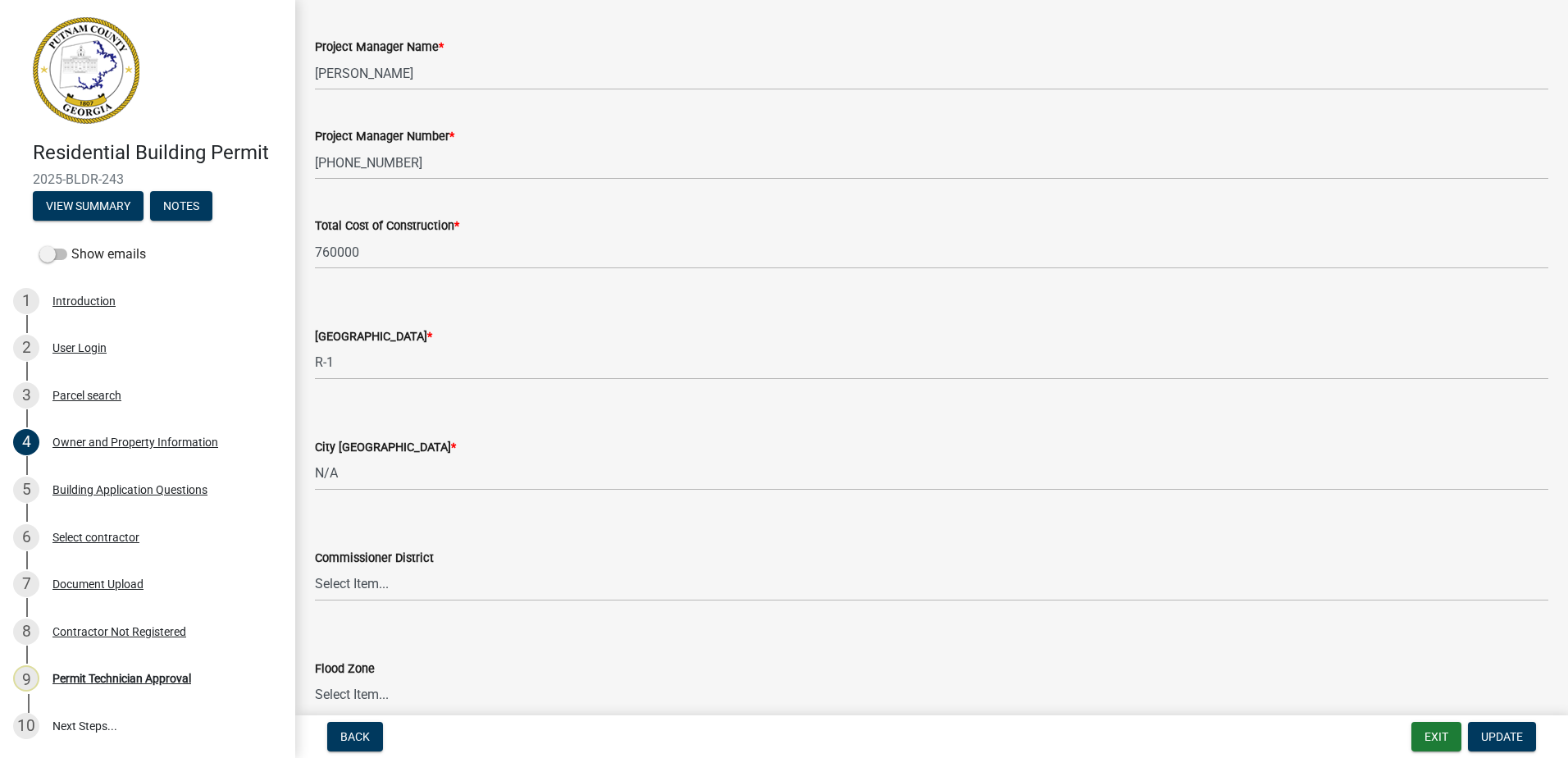
scroll to position [2678, 0]
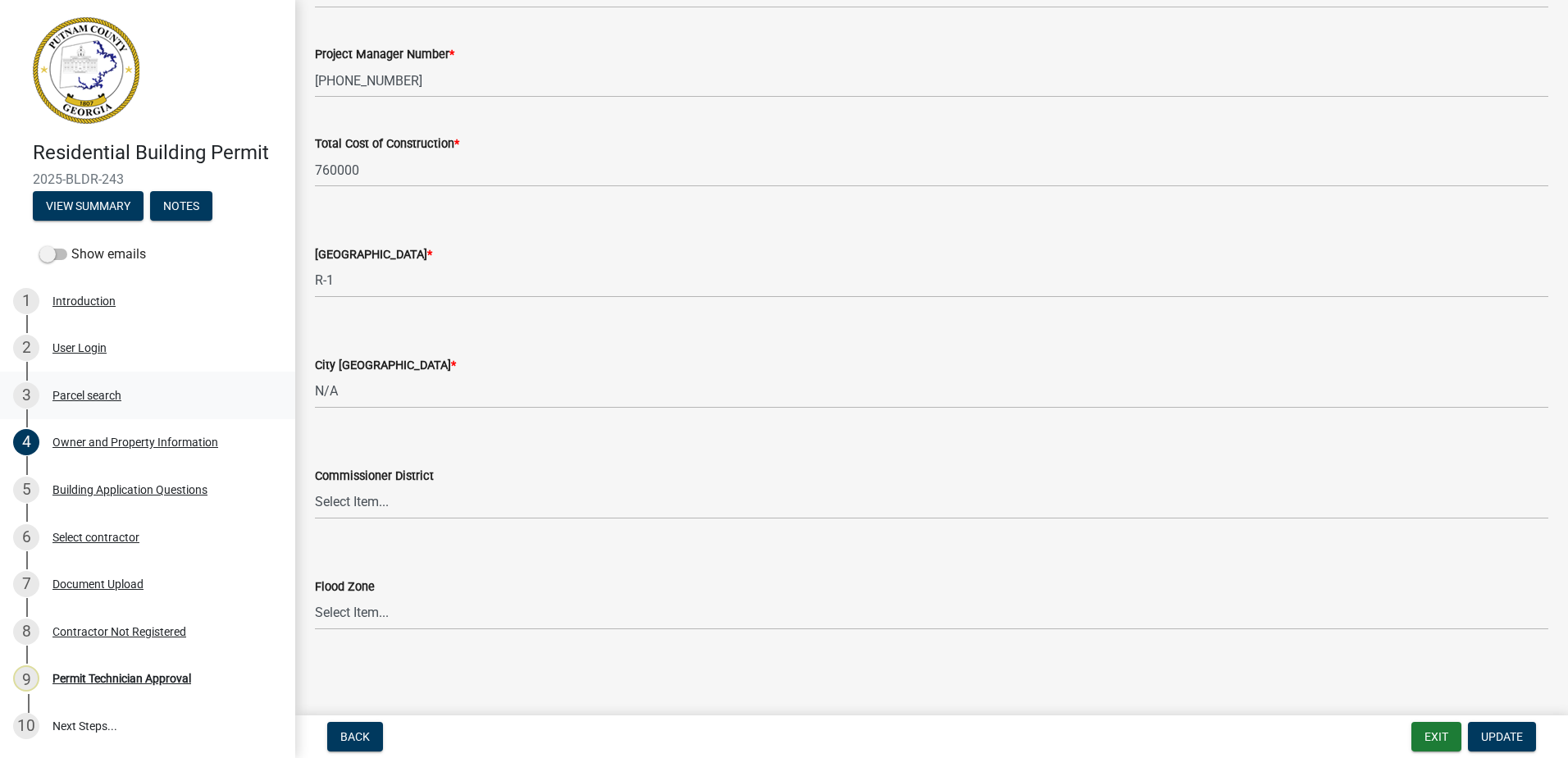
type input "2024-BL-166"
click at [471, 502] on select "Select Item... District 1 District 2 District 3 District 4" at bounding box center [932, 502] width 1234 height 34
click at [315, 486] on select "Select Item... District 1 District 2 District 3 District 4" at bounding box center [932, 502] width 1234 height 34
select select "469c5908-2854-42d5-89ed-bee7fc26529e"
drag, startPoint x: 1491, startPoint y: 735, endPoint x: 1552, endPoint y: 730, distance: 61.2
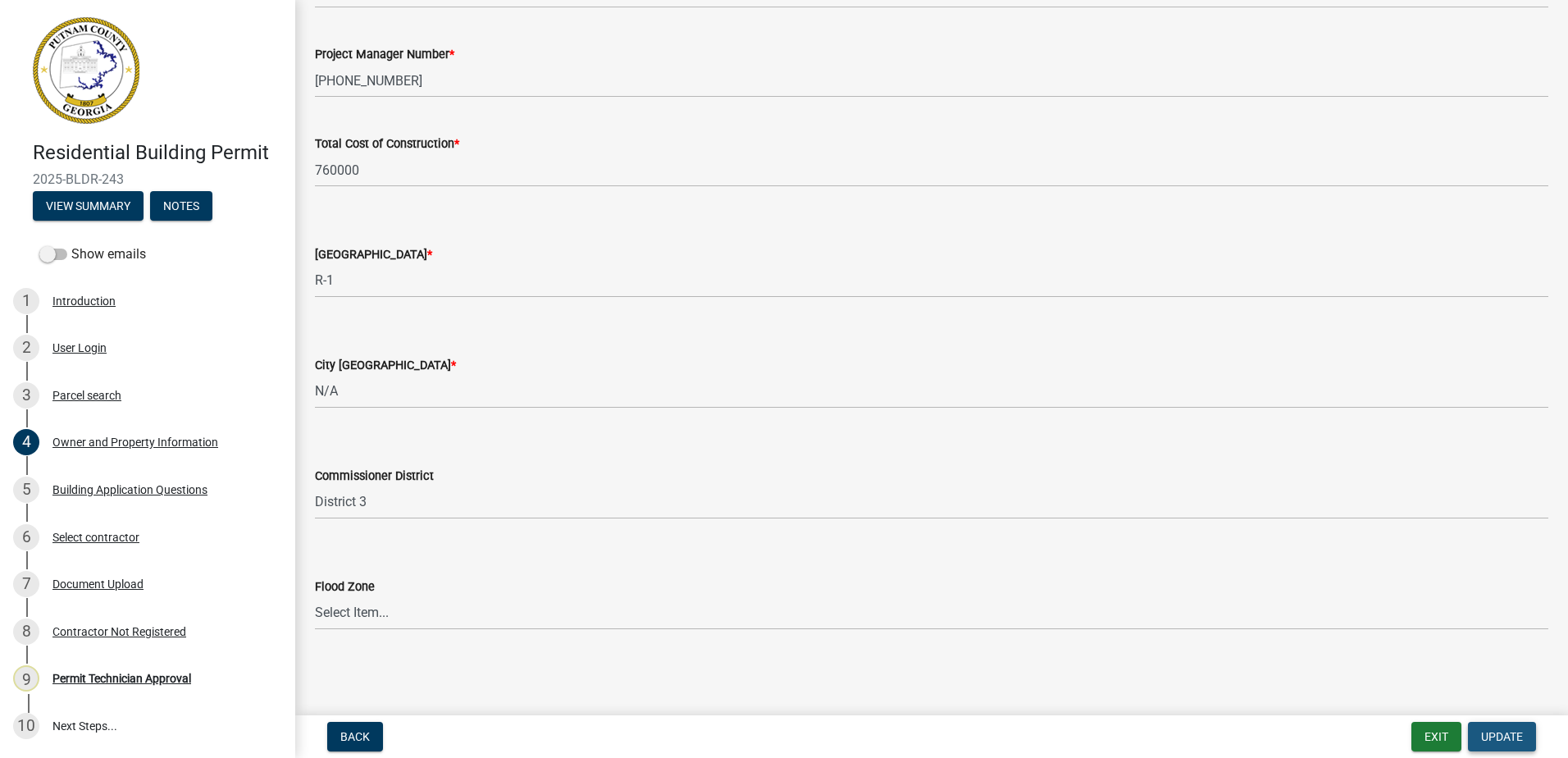
click at [1499, 734] on span "Update" at bounding box center [1502, 737] width 42 height 13
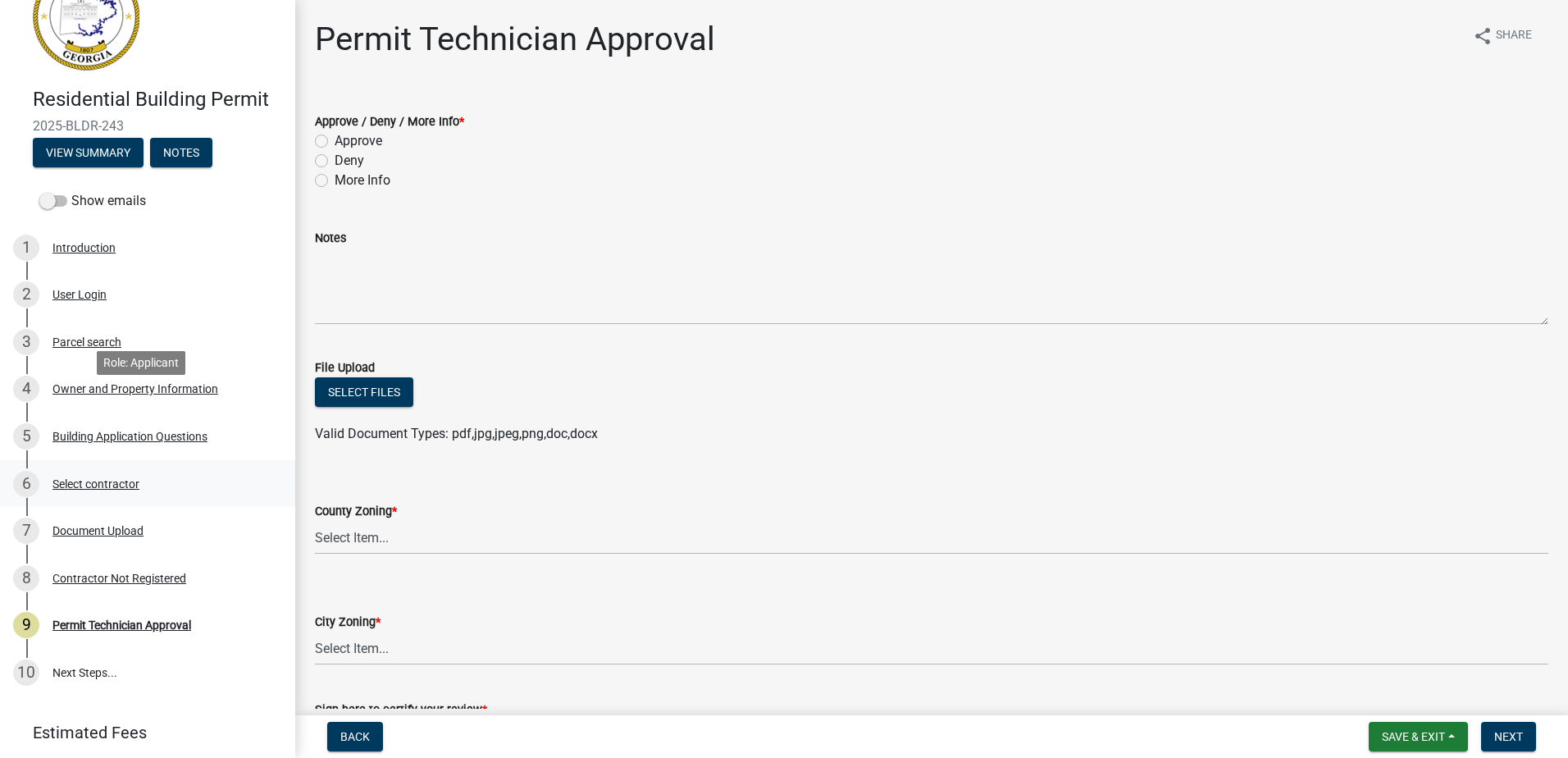
scroll to position [82, 0]
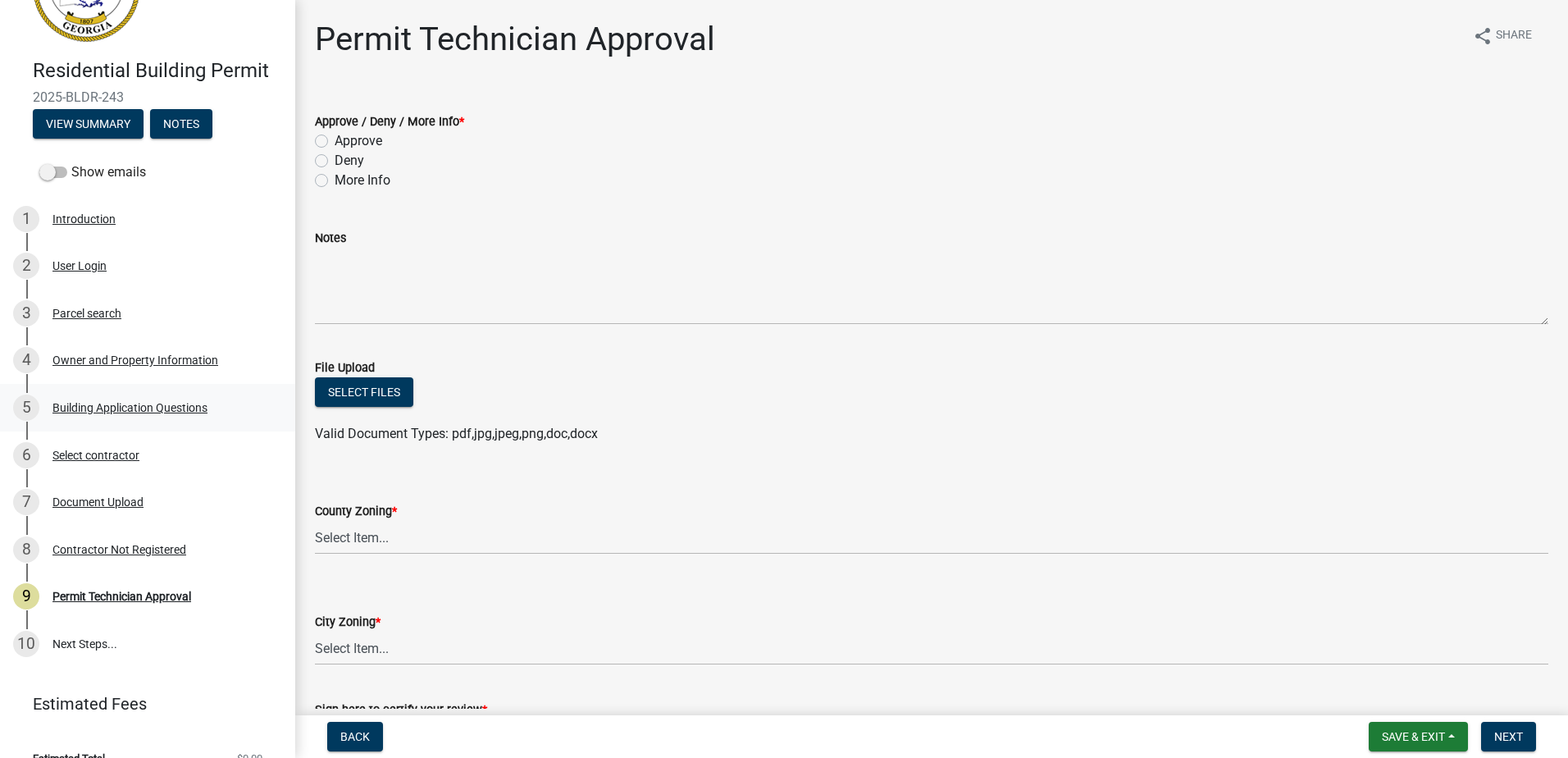
click at [108, 405] on div "Building Application Questions" at bounding box center [131, 407] width 155 height 12
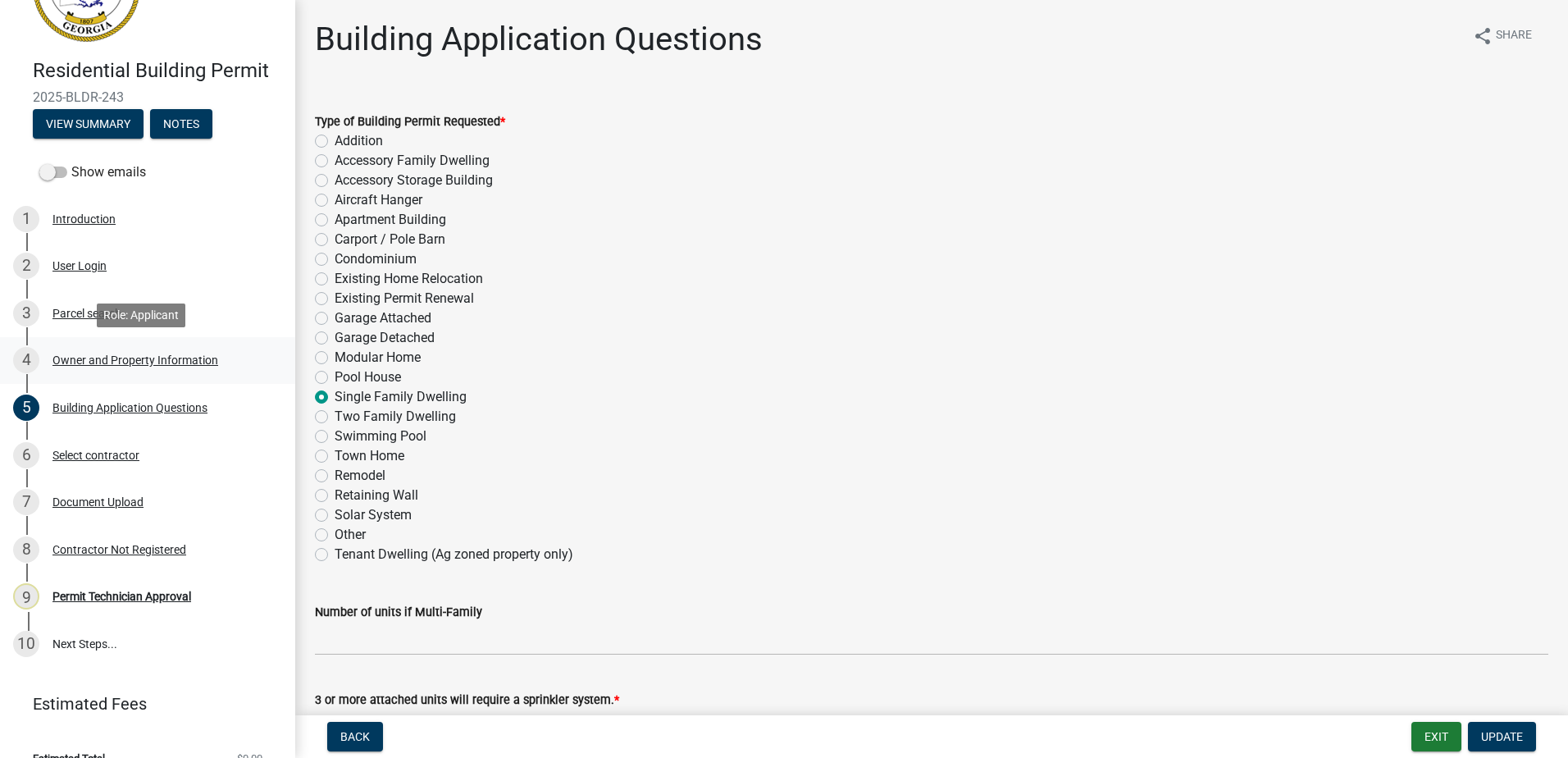
click at [160, 356] on div "Owner and Property Information" at bounding box center [136, 360] width 166 height 12
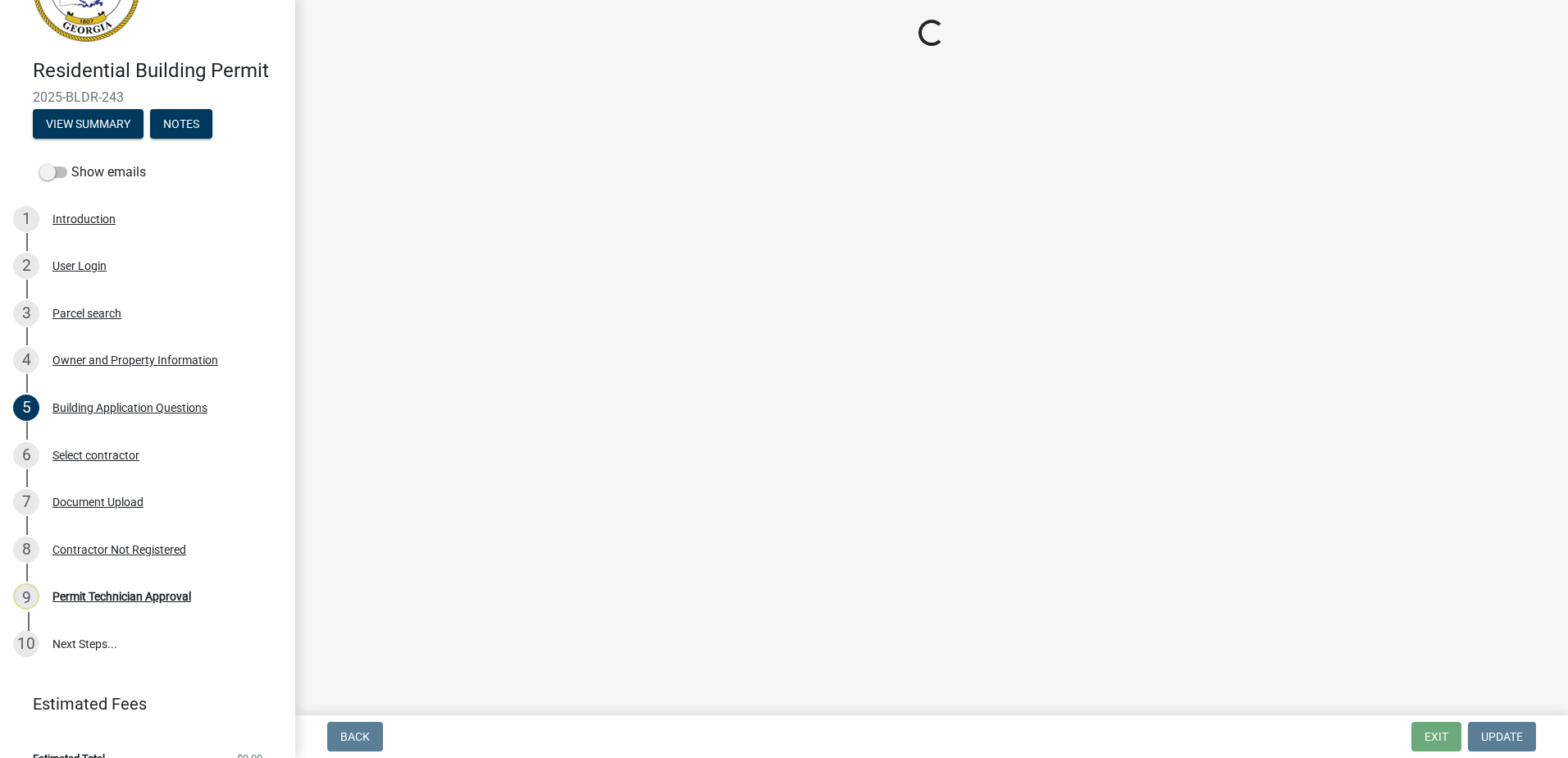
select select "34fe85c2-5f76-4343-b6bb-8ca387e0bed7"
select select "83394b22-4a11-496c-8e5c-75ade2e72faf"
select select "469c5908-2854-42d5-89ed-bee7fc26529e"
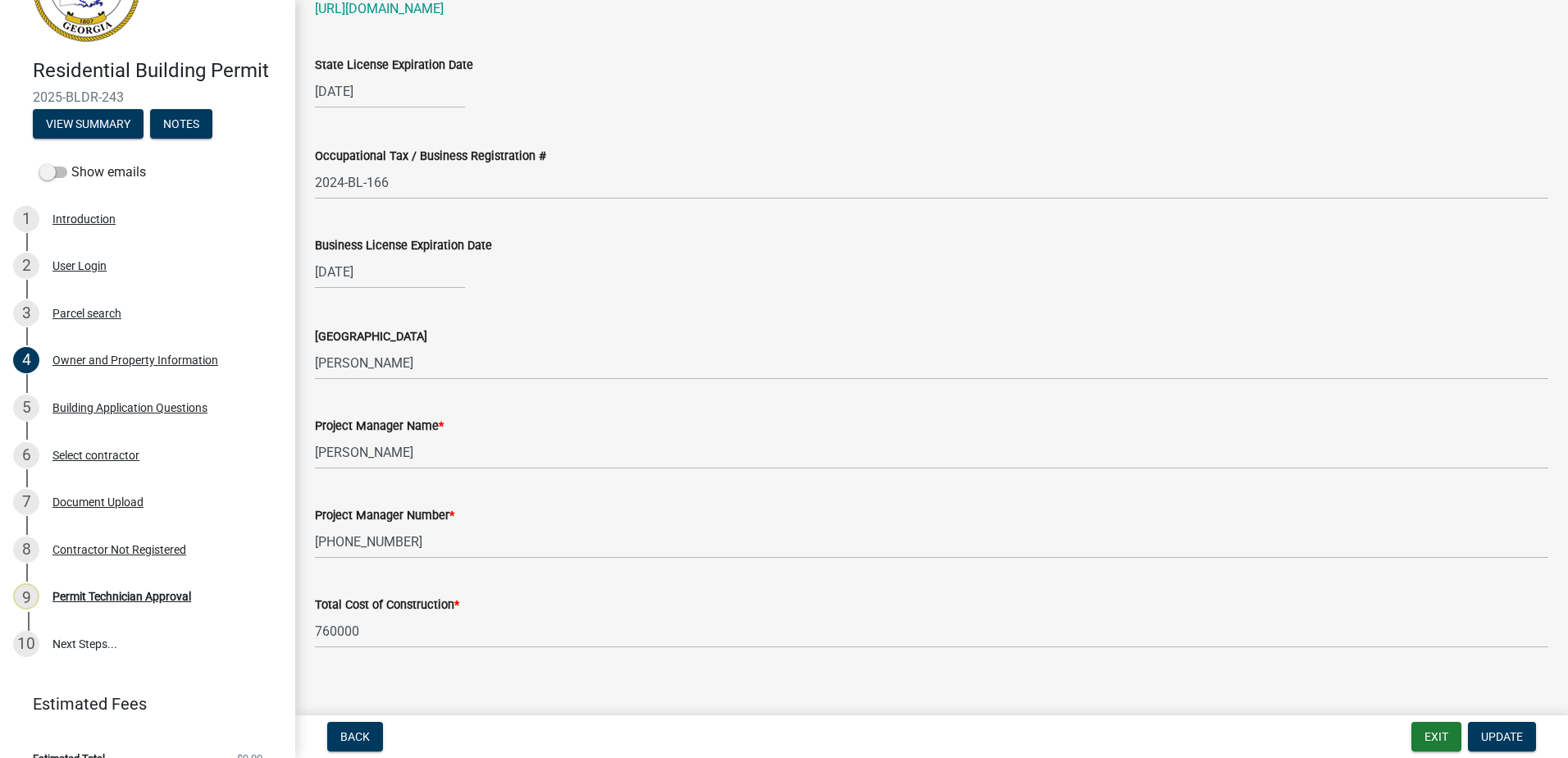
scroll to position [2678, 0]
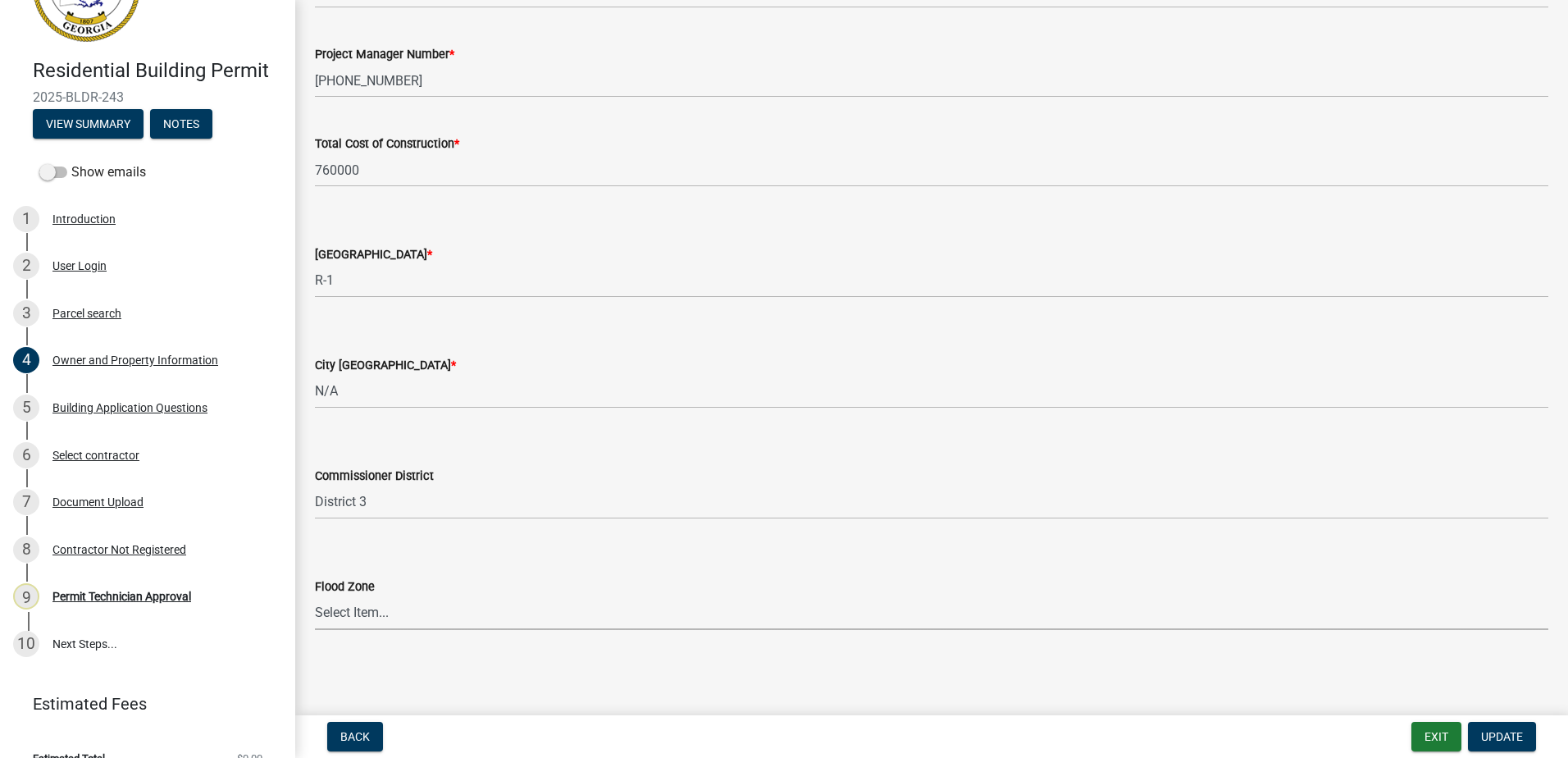
click at [421, 616] on select "Select Item... Zone A Zone V Zone A99 Zone AE Zone AO Zone AH Zone VE Zone AR Z…" at bounding box center [932, 613] width 1234 height 34
click at [315, 596] on select "Select Item... Zone A Zone V Zone A99 Zone AE Zone AO Zone AH Zone VE Zone AR Z…" at bounding box center [932, 613] width 1234 height 34
select select "6f1acead-4b1a-4680-ba5d-beeb03d30465"
click at [1520, 732] on span "Update" at bounding box center [1502, 737] width 42 height 13
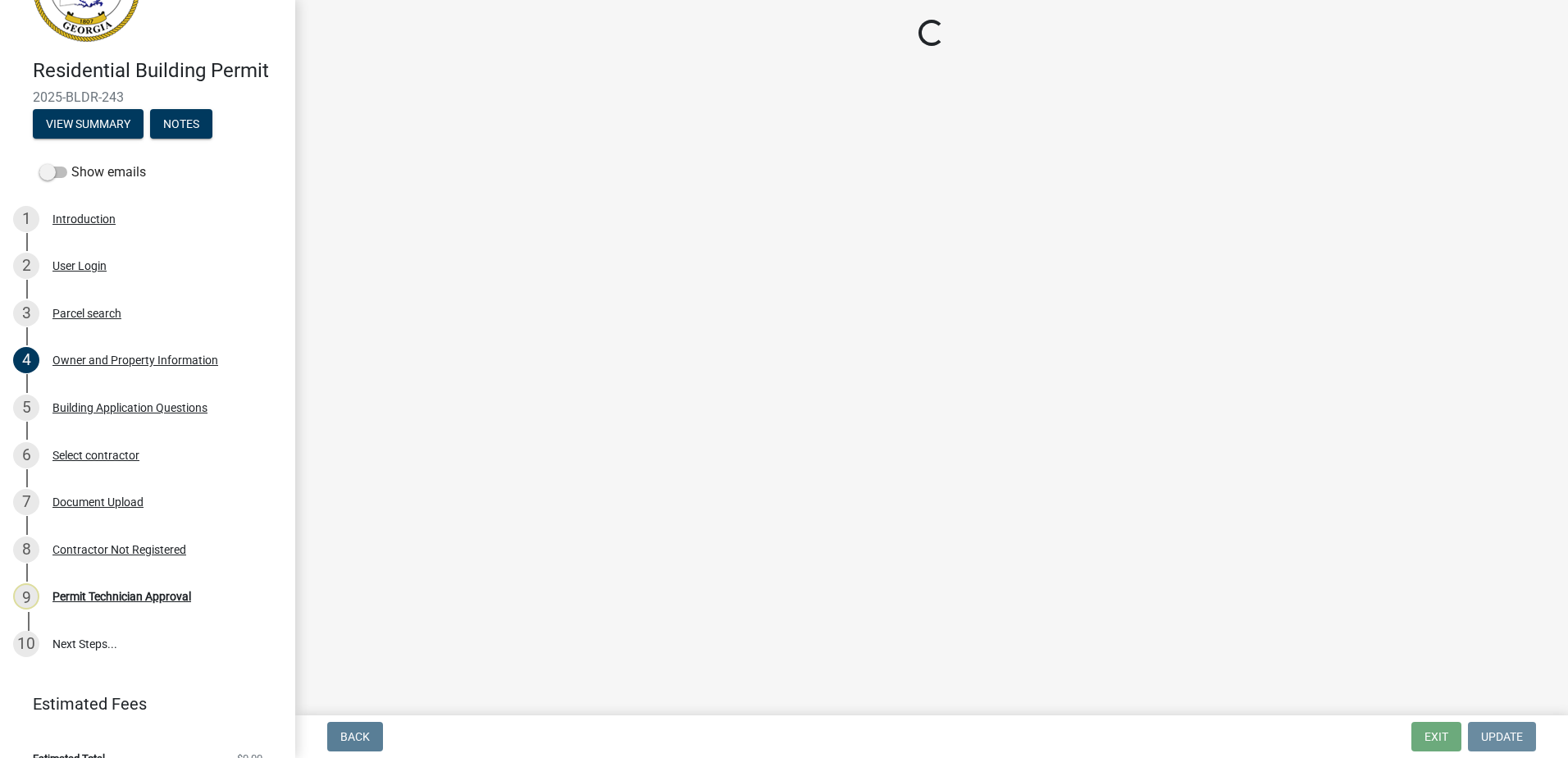
scroll to position [0, 0]
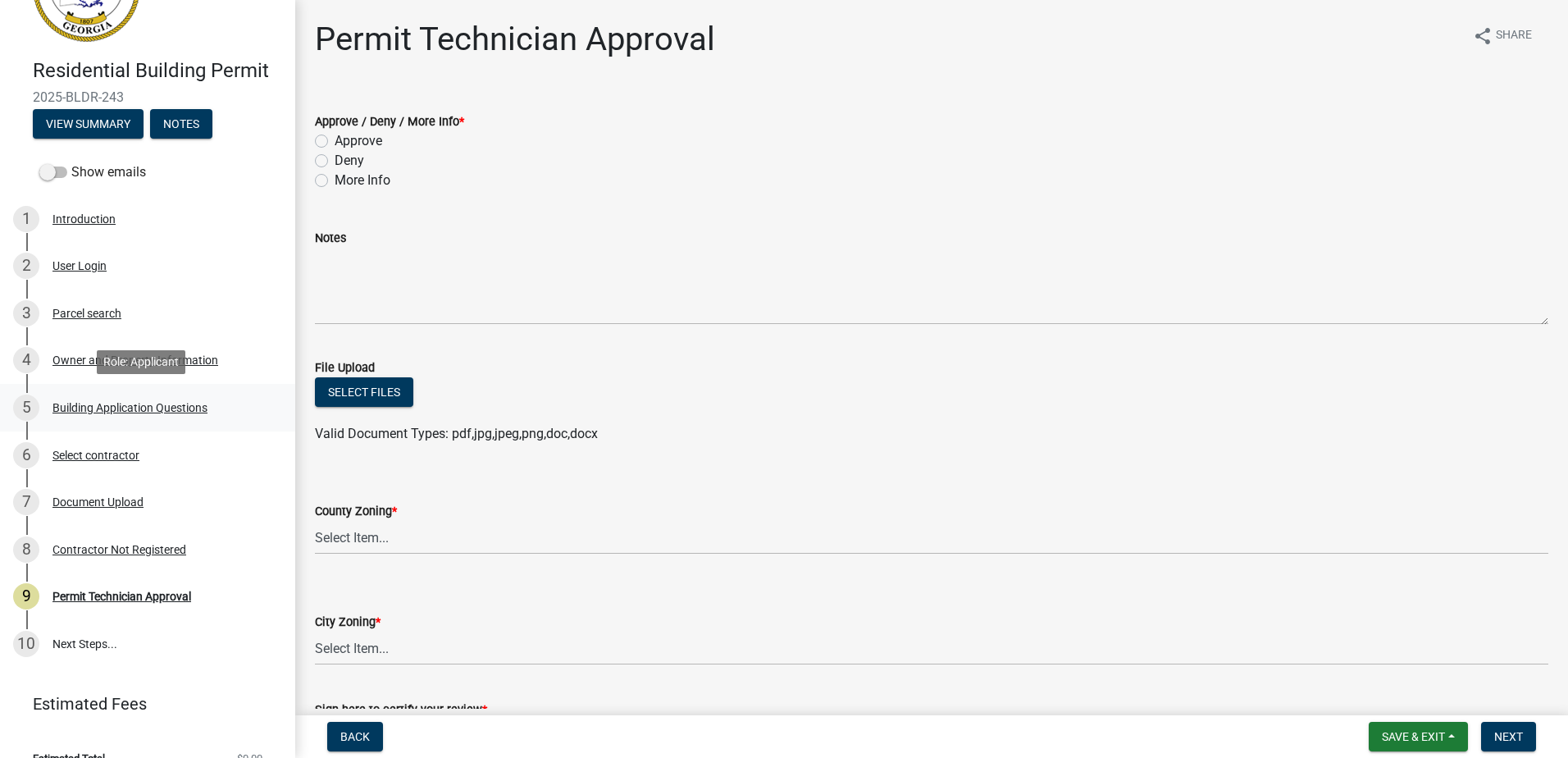
click at [71, 399] on div "5 Building Application Questions" at bounding box center [141, 407] width 256 height 26
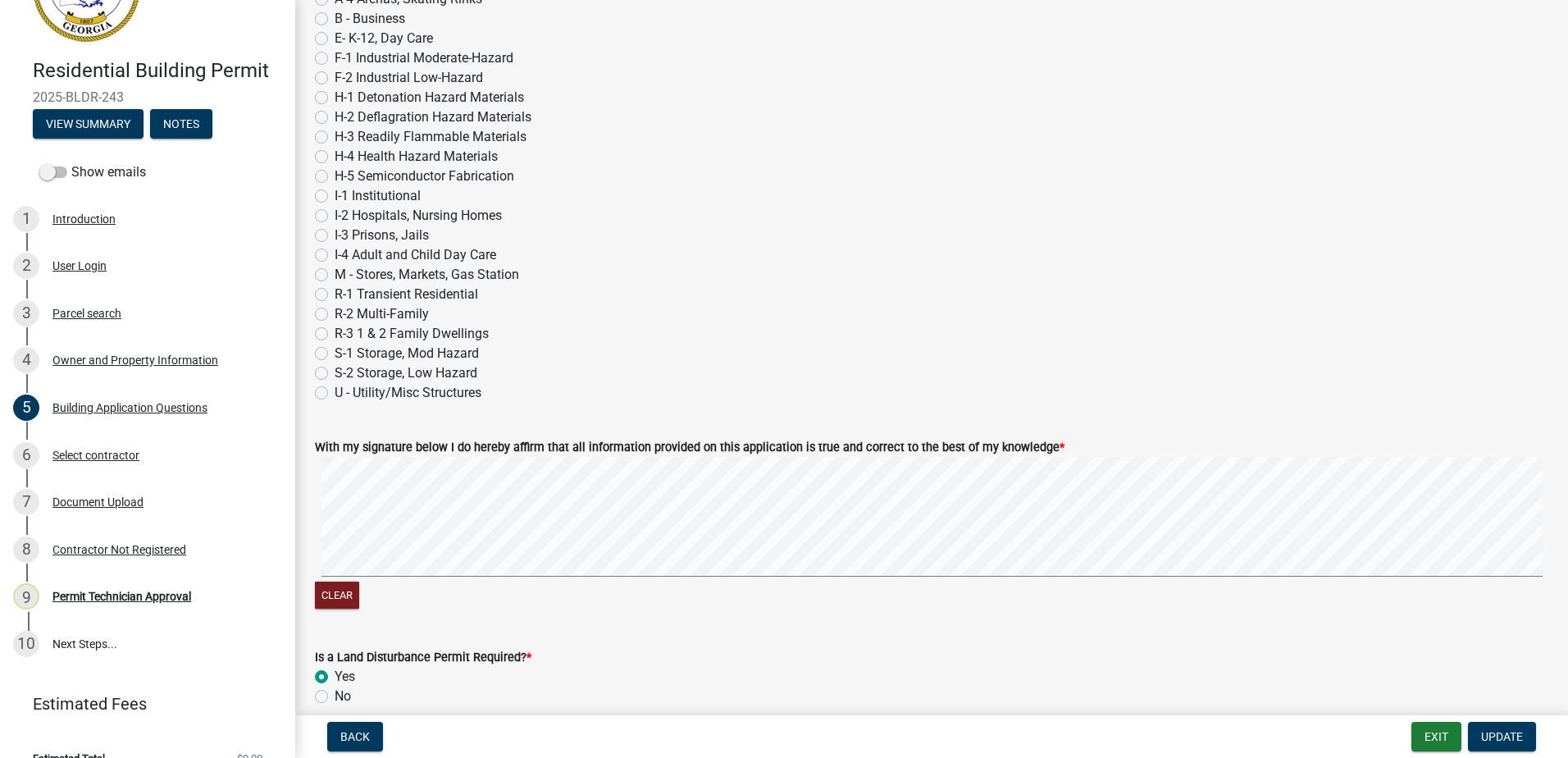
scroll to position [6806, 0]
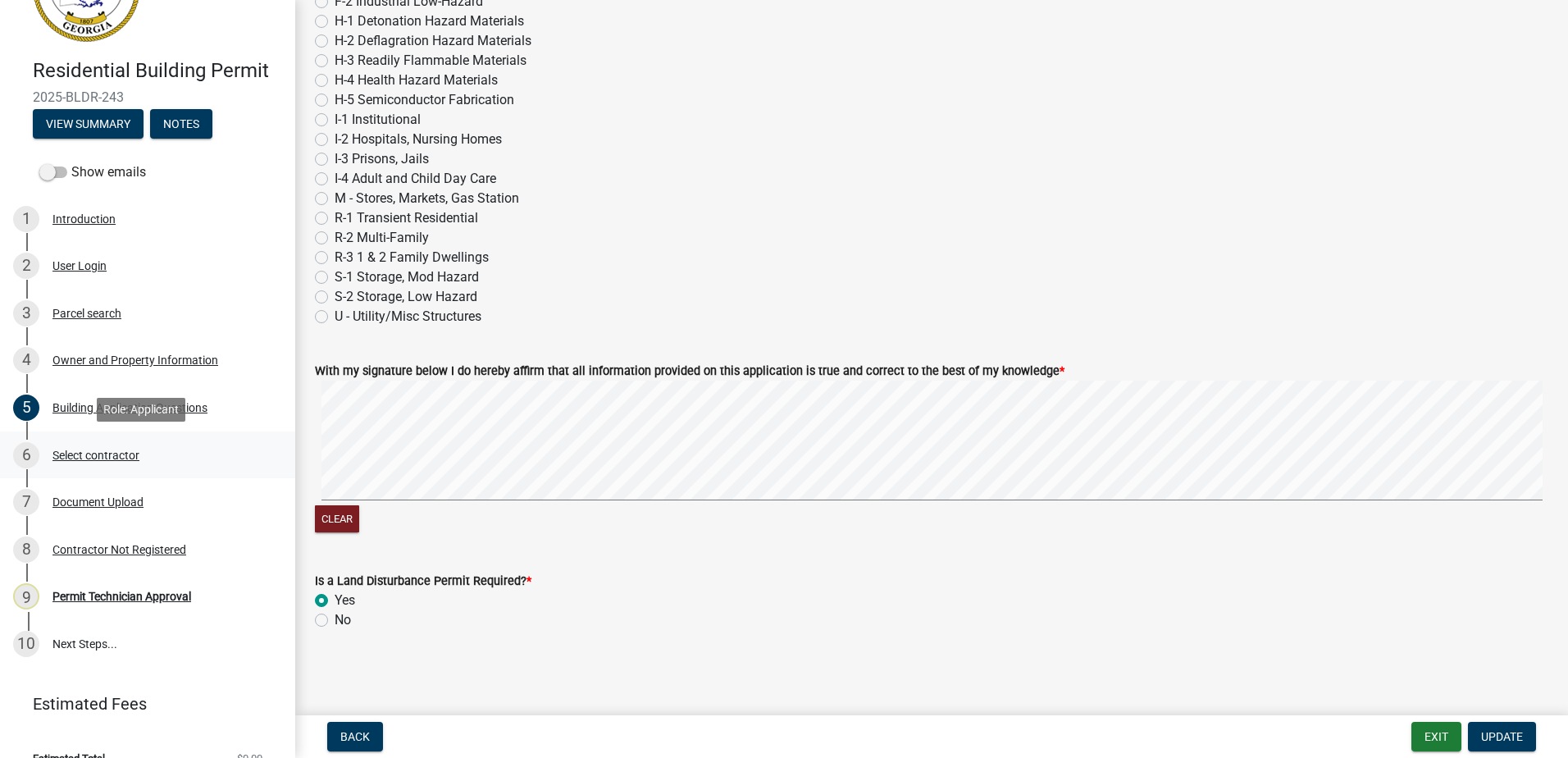
click at [59, 454] on div "Select contractor" at bounding box center [96, 456] width 87 height 12
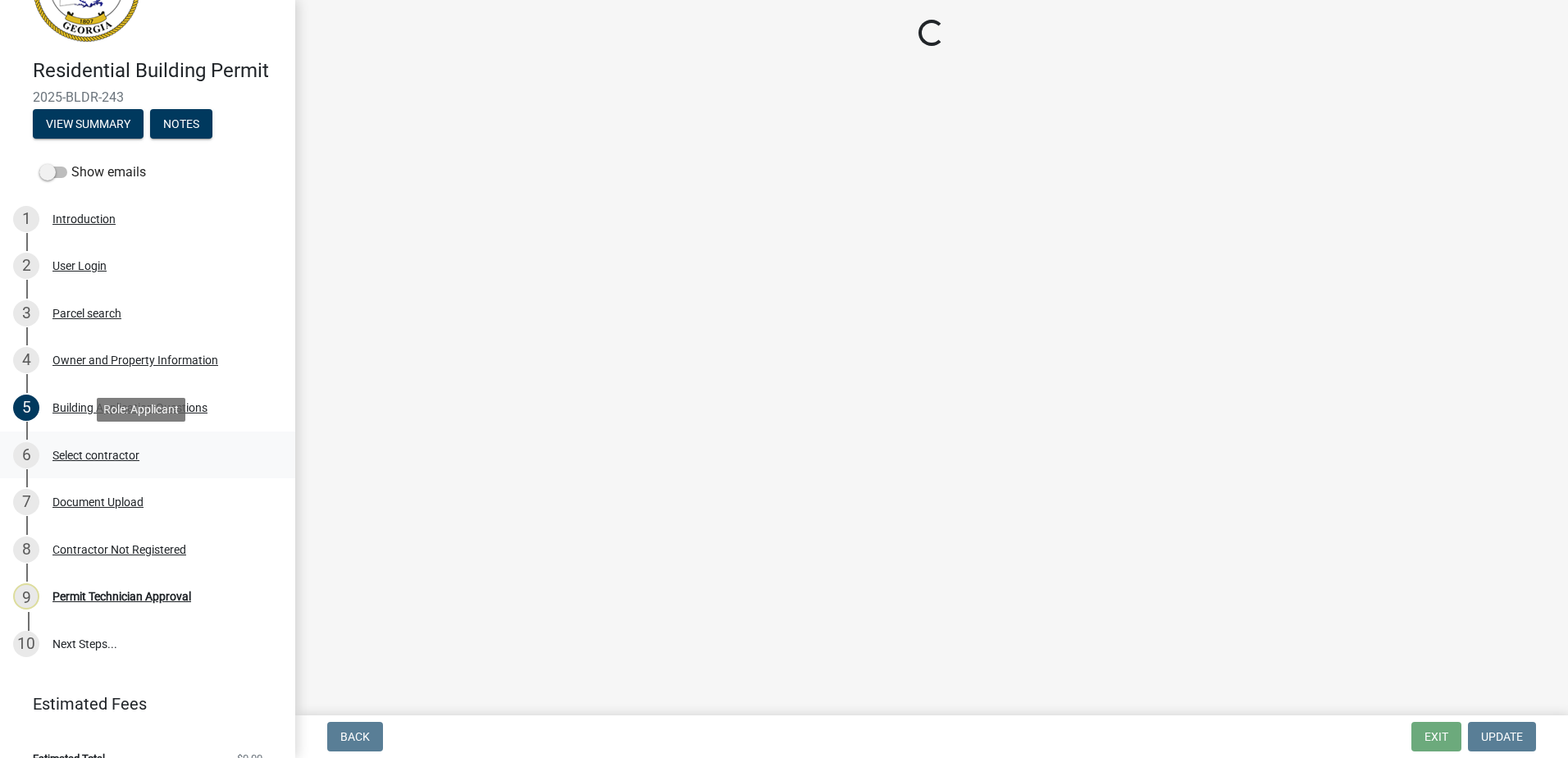
scroll to position [0, 0]
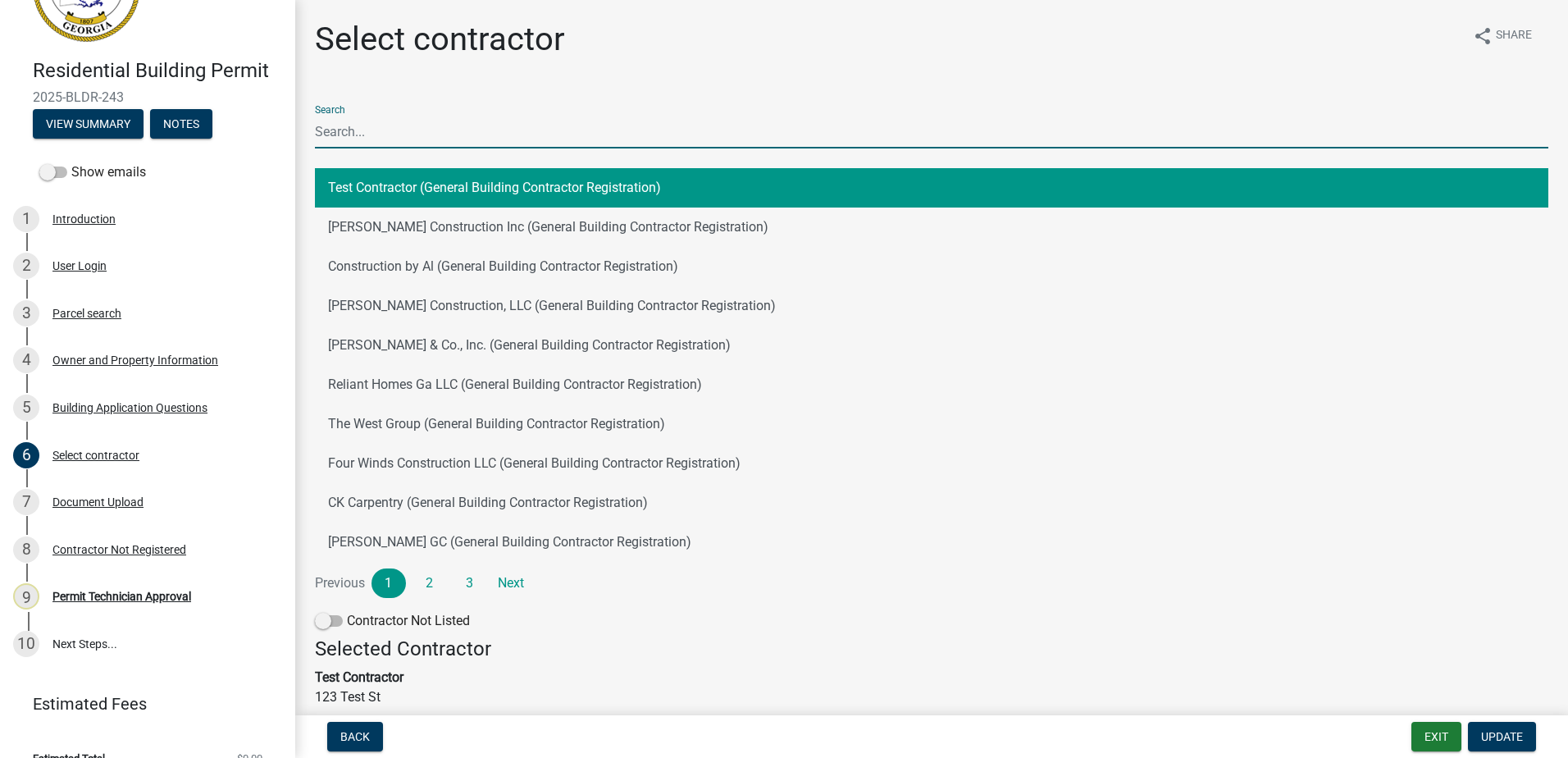
click at [344, 137] on input "Search" at bounding box center [932, 132] width 1234 height 34
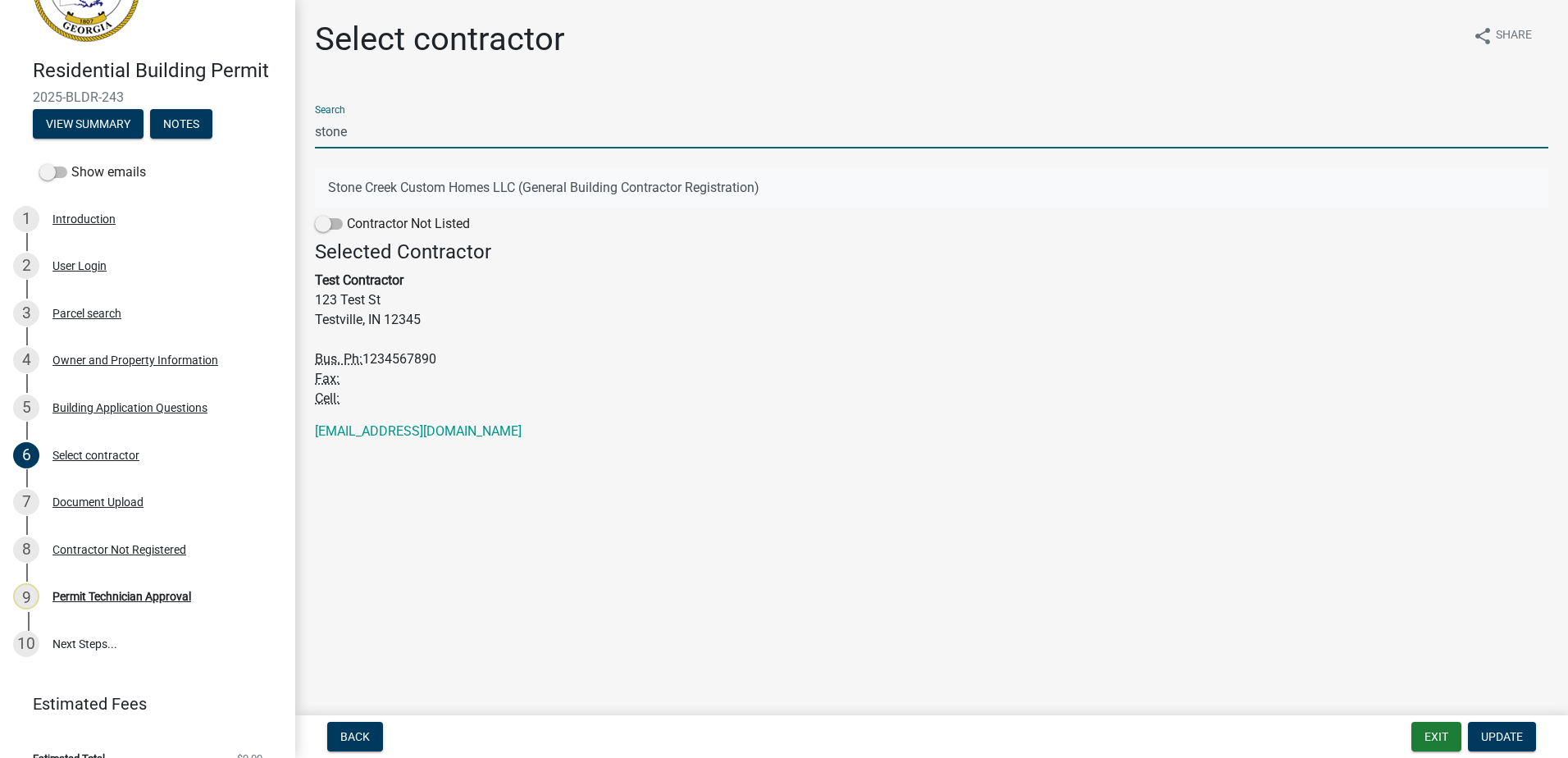
type input "stone"
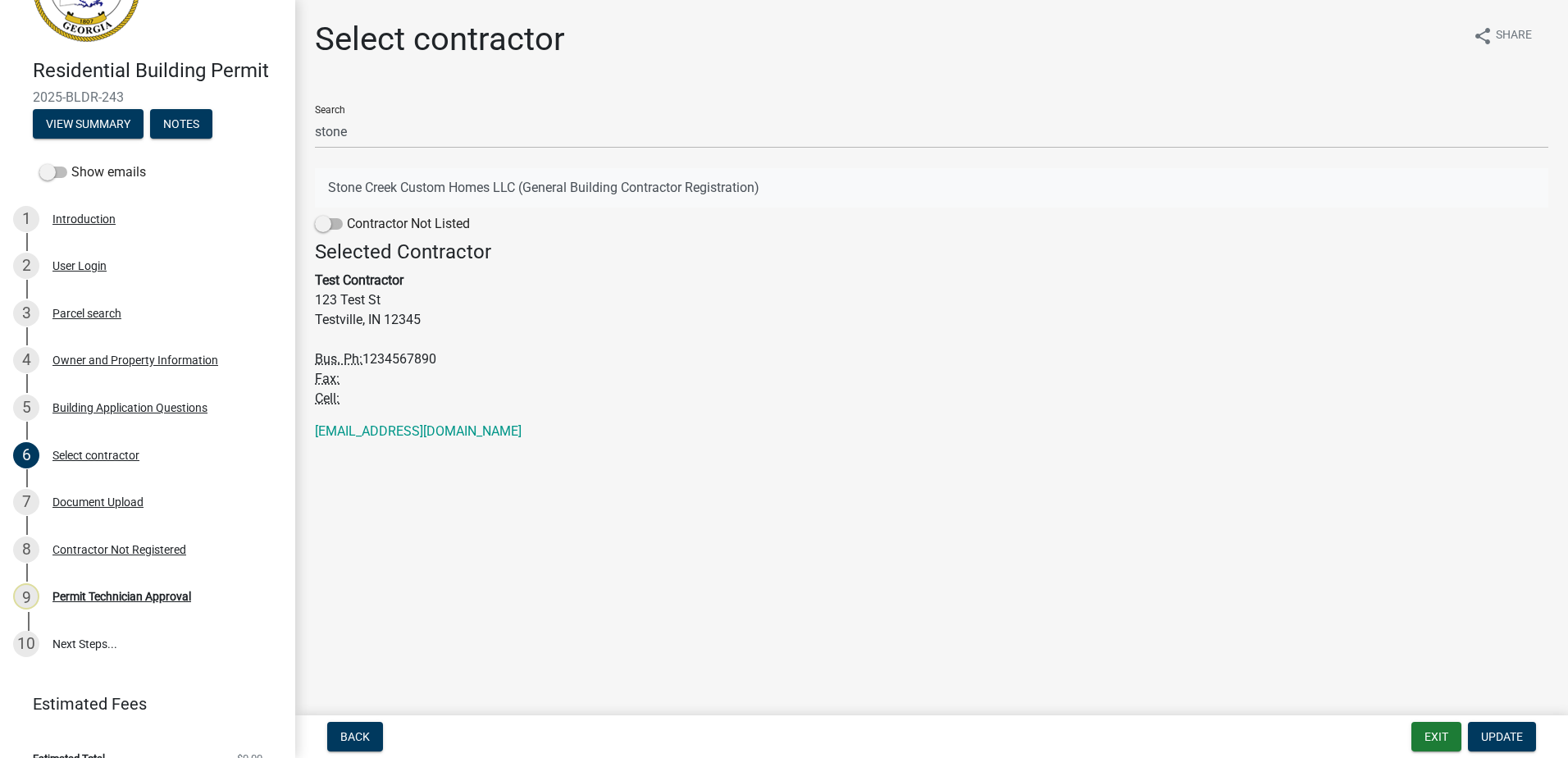
click at [450, 175] on button "Stone Creek Custom Homes LLC (General Building Contractor Registration)" at bounding box center [932, 187] width 1234 height 39
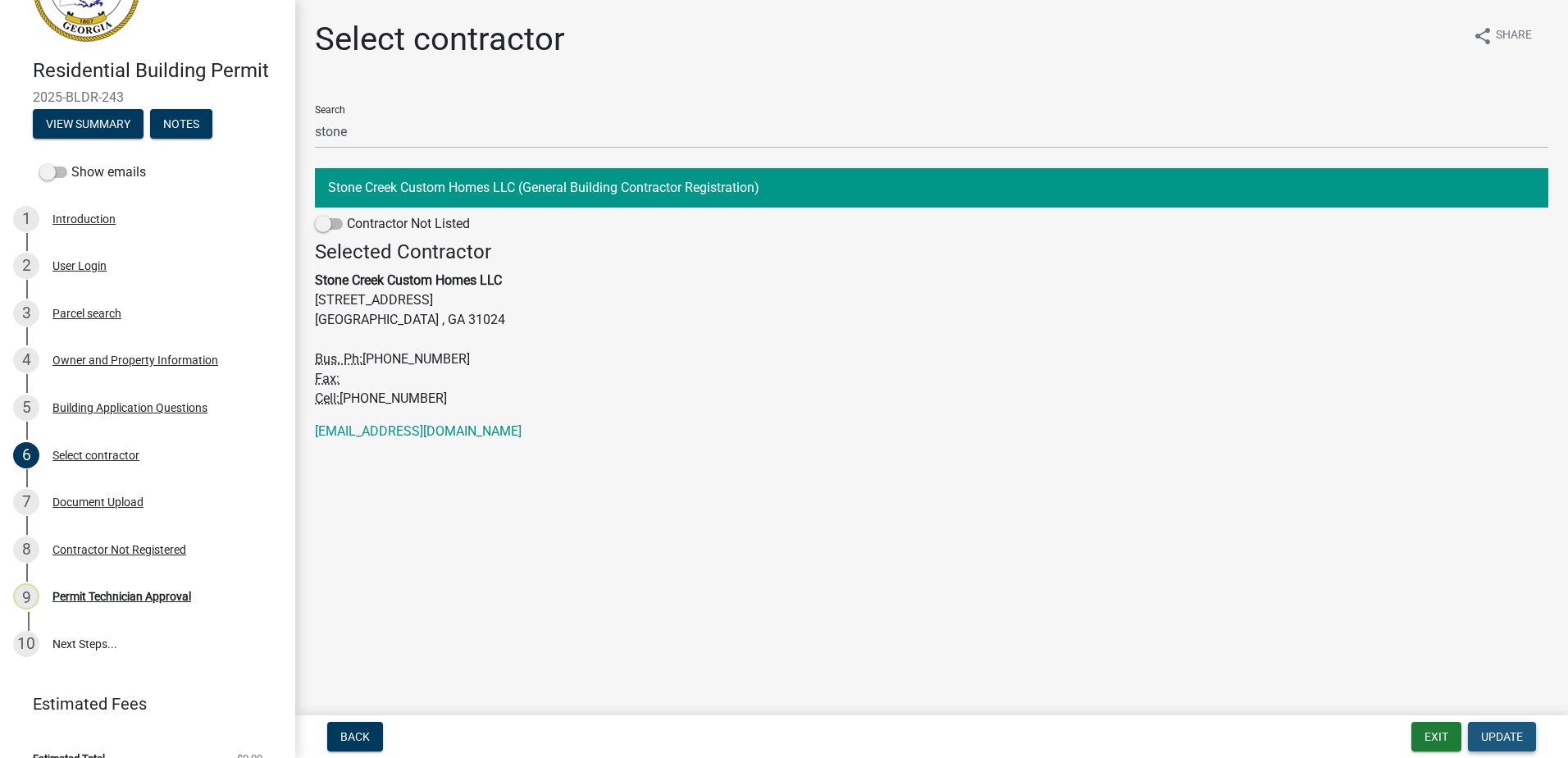
click at [1503, 734] on span "Update" at bounding box center [1502, 737] width 42 height 13
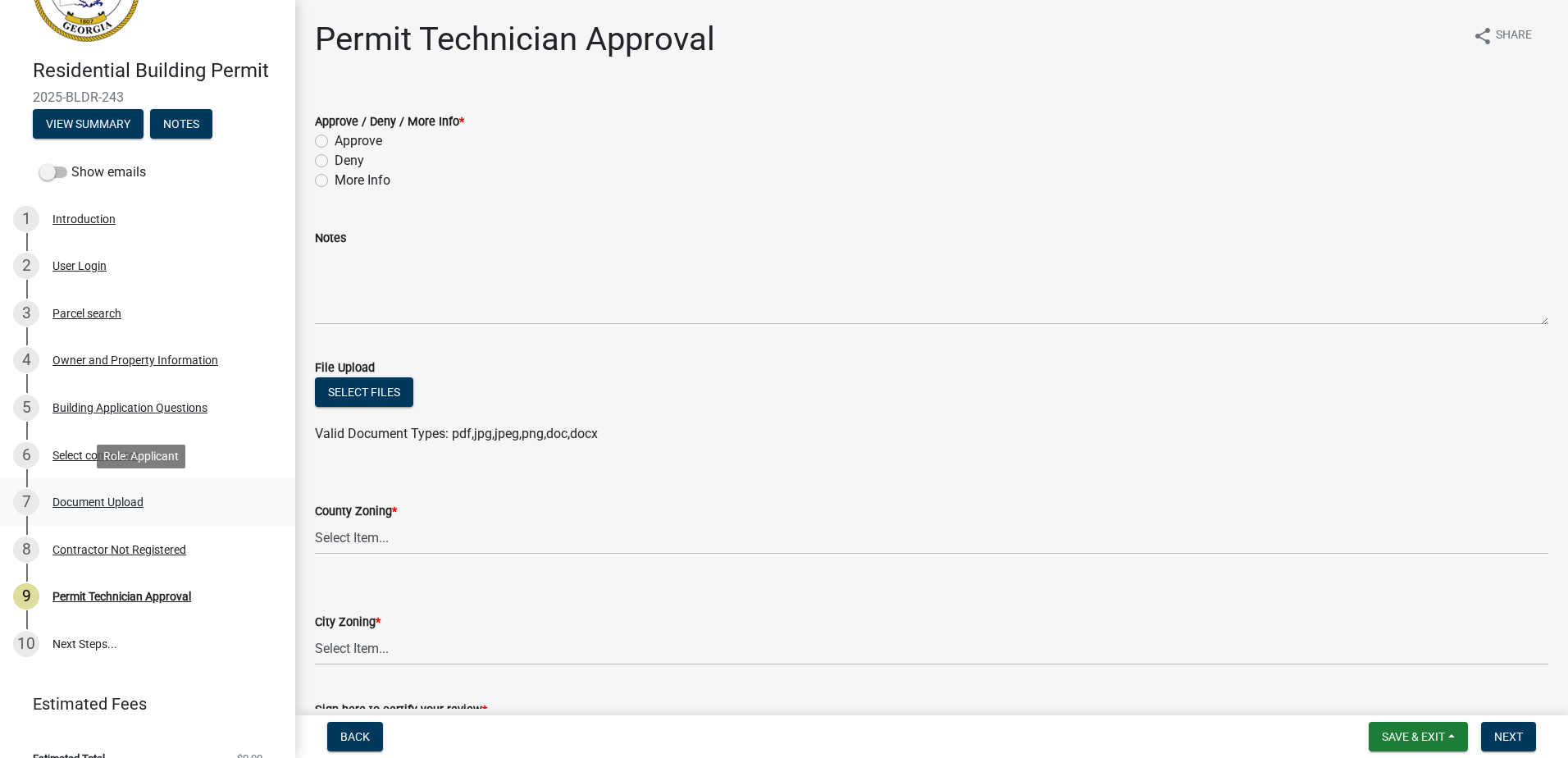
click at [104, 504] on div "Document Upload" at bounding box center [99, 502] width 91 height 12
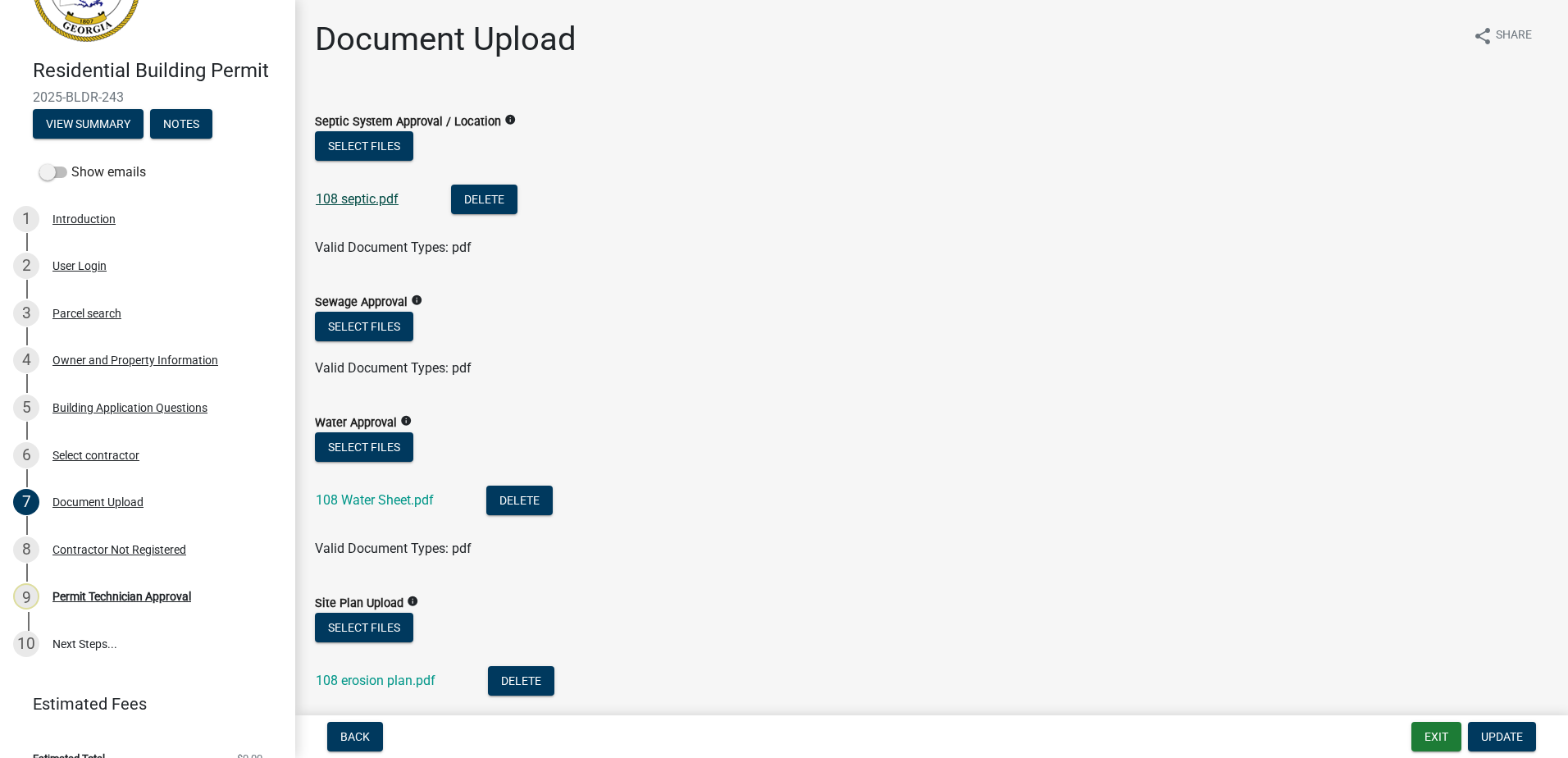
click at [377, 200] on link "108 septic.pdf" at bounding box center [357, 198] width 83 height 16
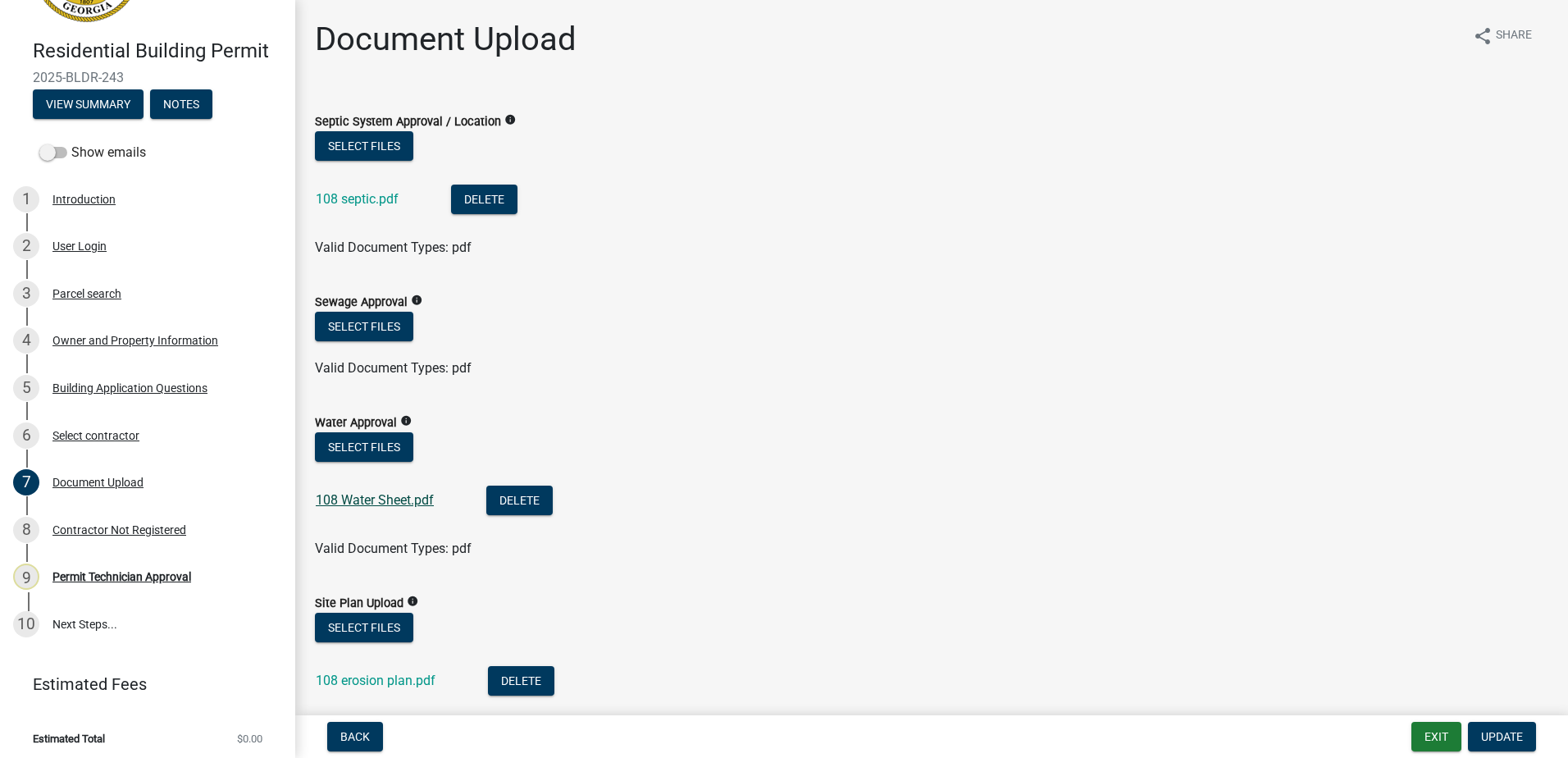
scroll to position [108, 0]
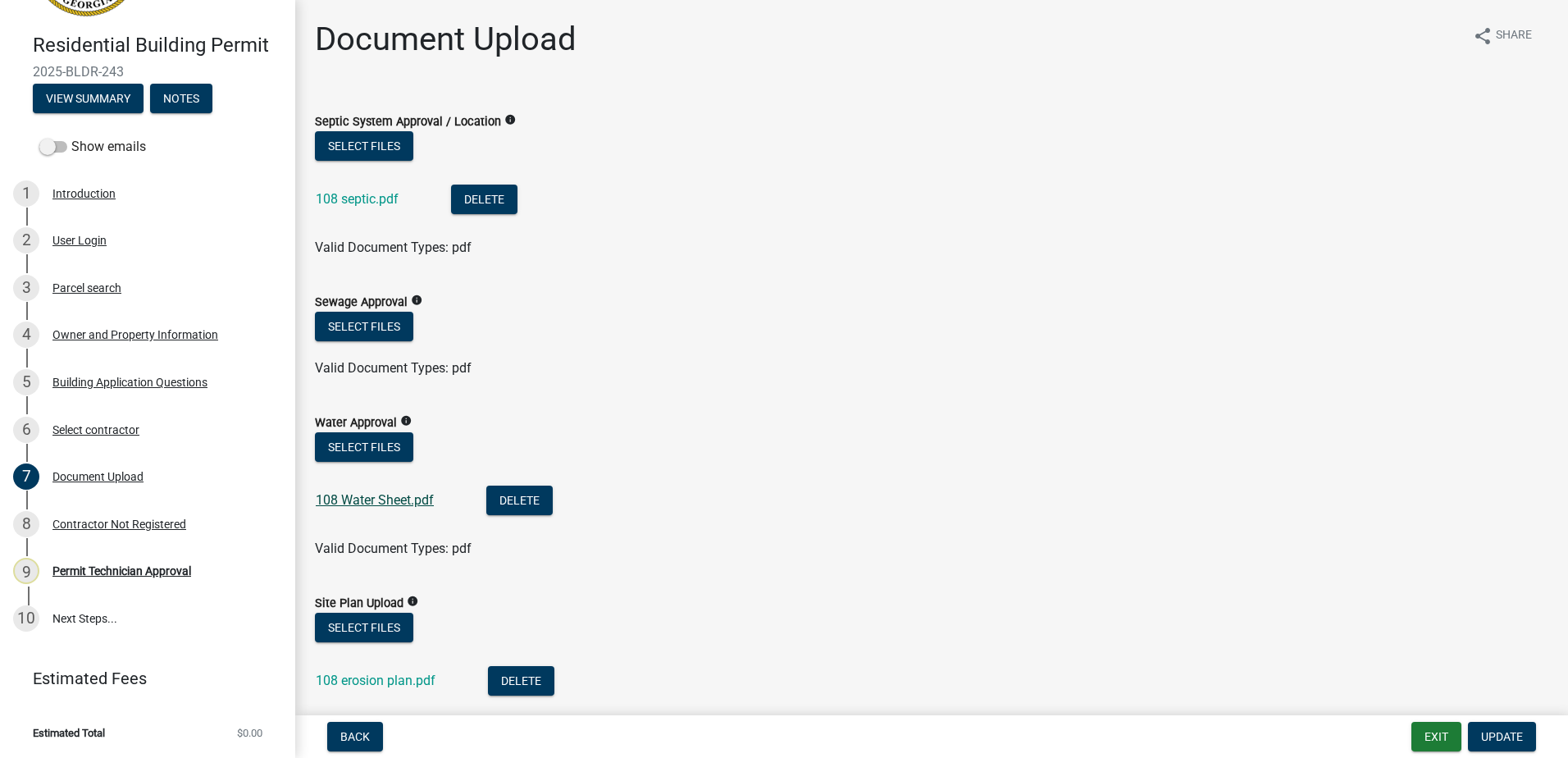
click at [348, 502] on link "108 Water Sheet.pdf" at bounding box center [374, 500] width 118 height 16
click at [120, 377] on div "Building Application Questions" at bounding box center [131, 383] width 155 height 12
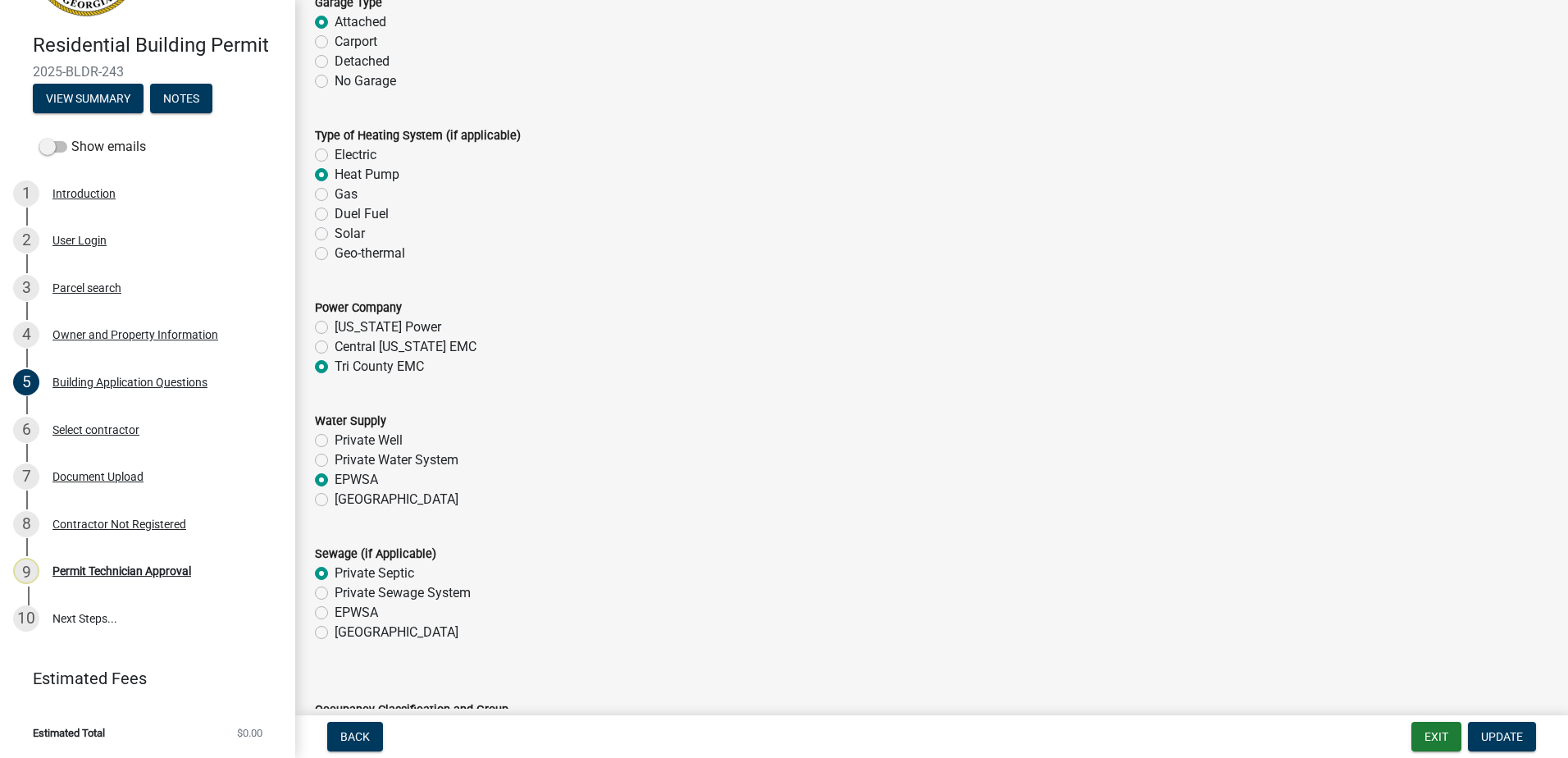
scroll to position [5089, 0]
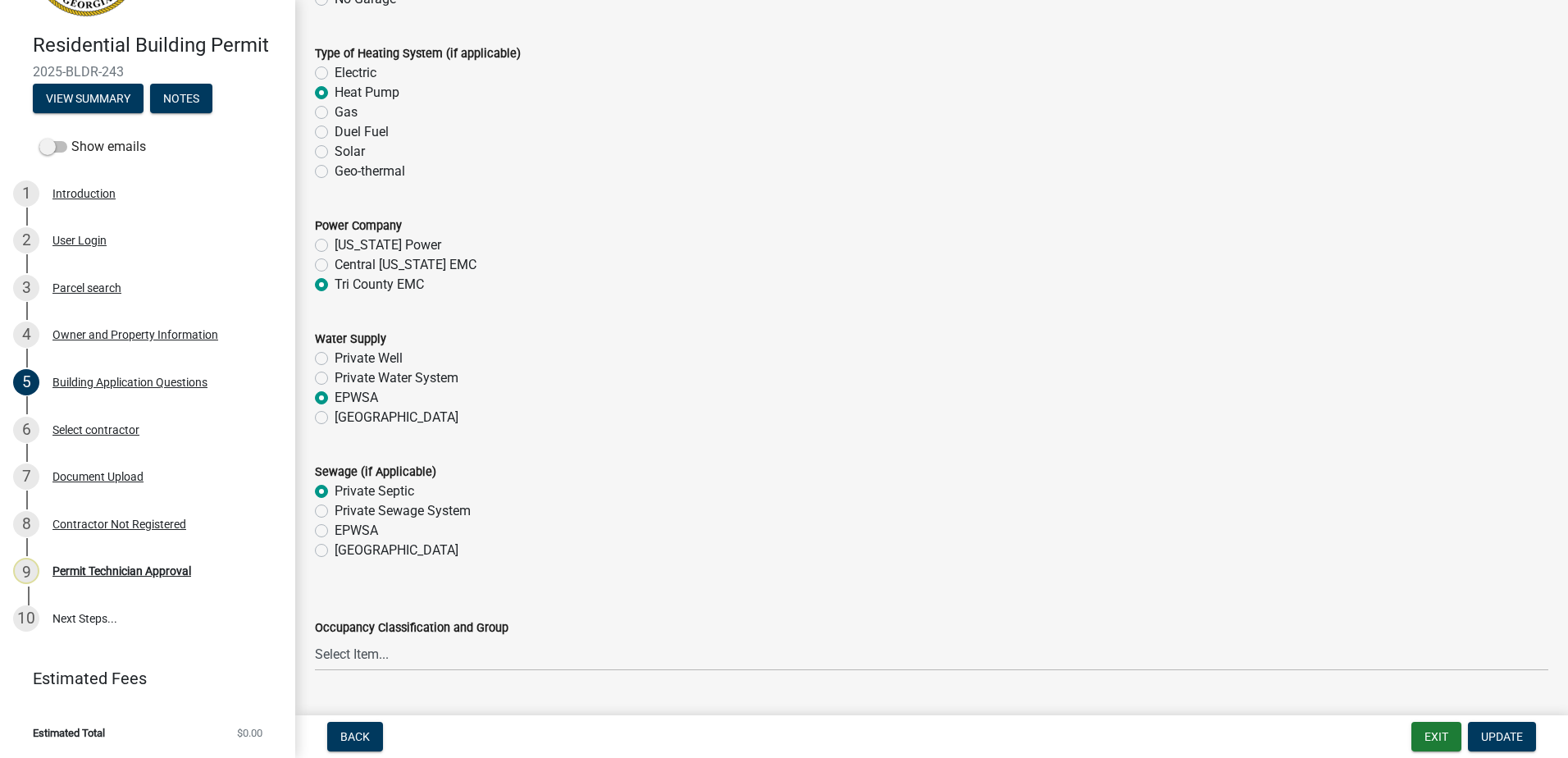
click at [335, 424] on label "[GEOGRAPHIC_DATA]" at bounding box center [397, 418] width 124 height 20
click at [335, 418] on input "[GEOGRAPHIC_DATA]" at bounding box center [340, 414] width 11 height 11
radio input "true"
click at [1481, 733] on span "Update" at bounding box center [1502, 737] width 42 height 13
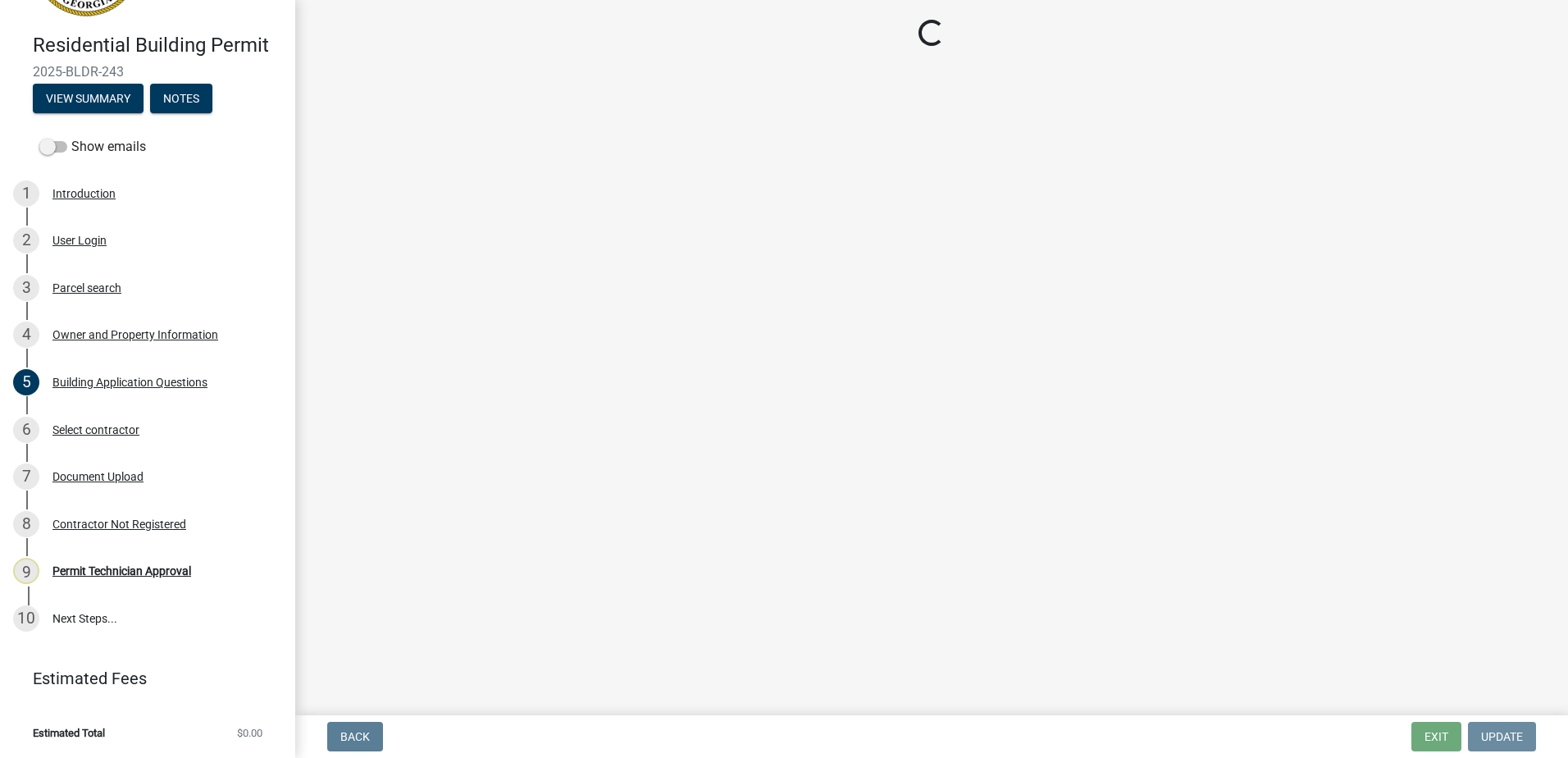
scroll to position [0, 0]
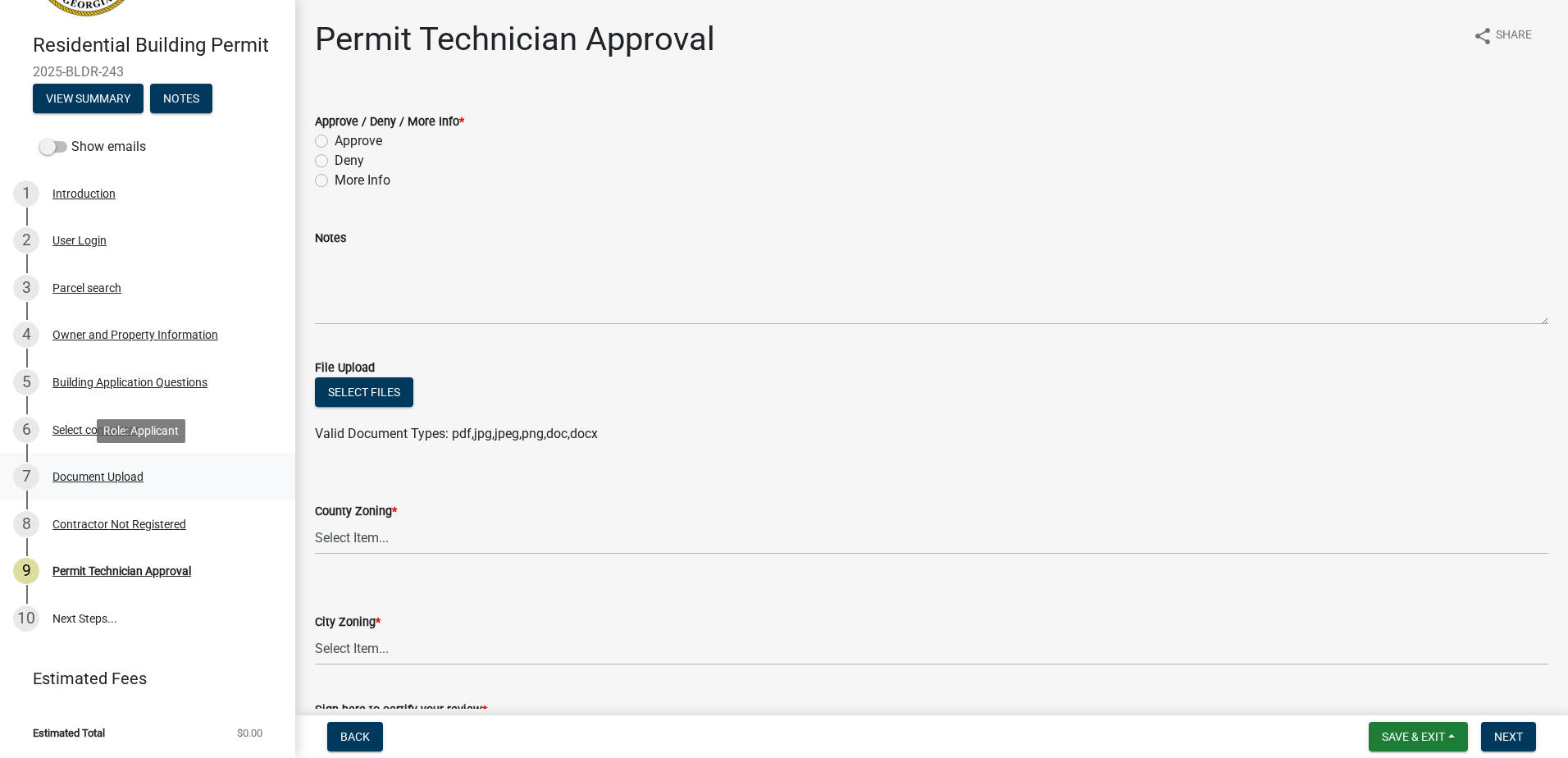
click at [89, 468] on div "7 Document Upload" at bounding box center [141, 477] width 256 height 26
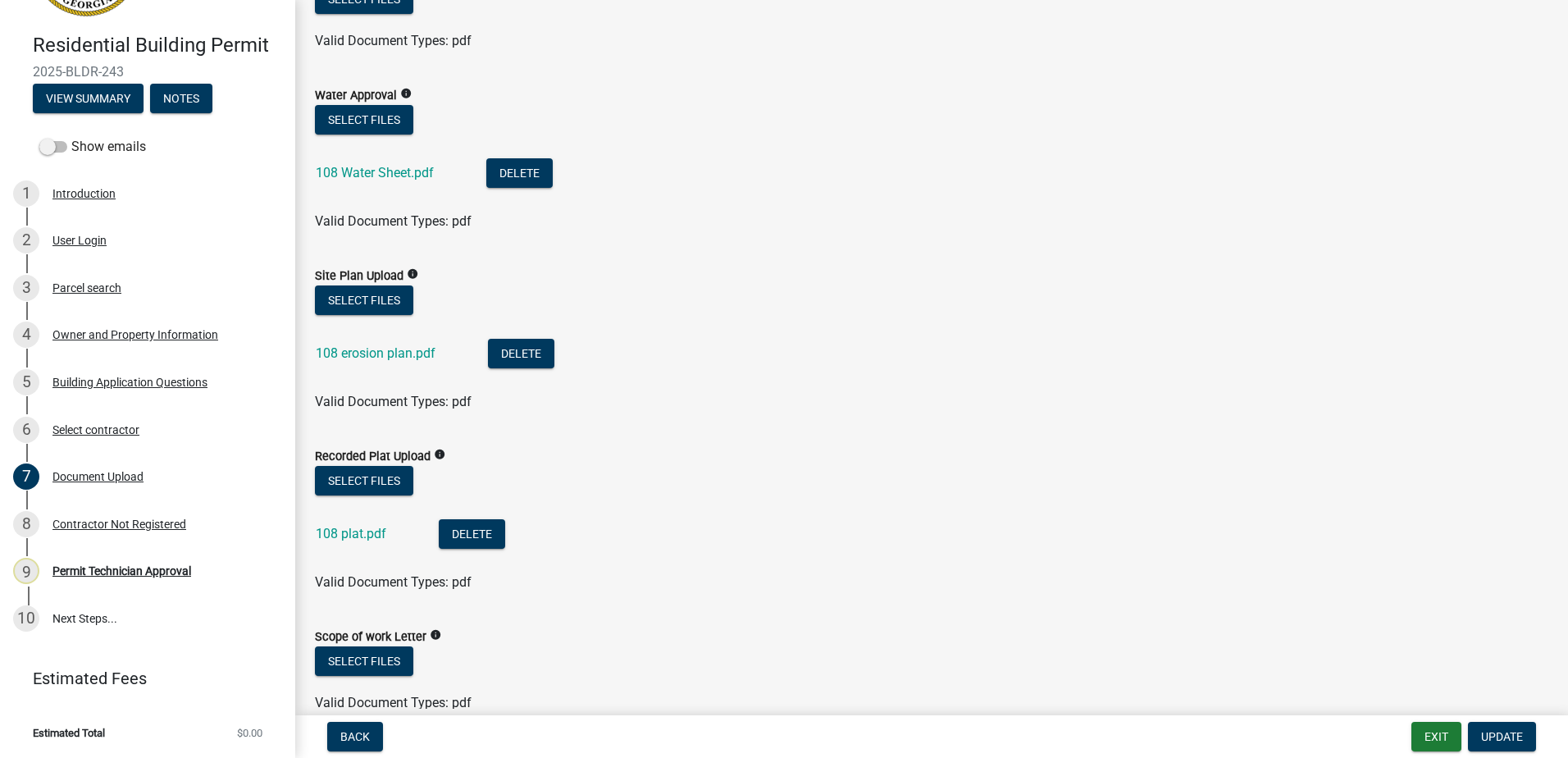
scroll to position [329, 0]
click at [388, 351] on link "108 erosion plan.pdf" at bounding box center [375, 352] width 120 height 16
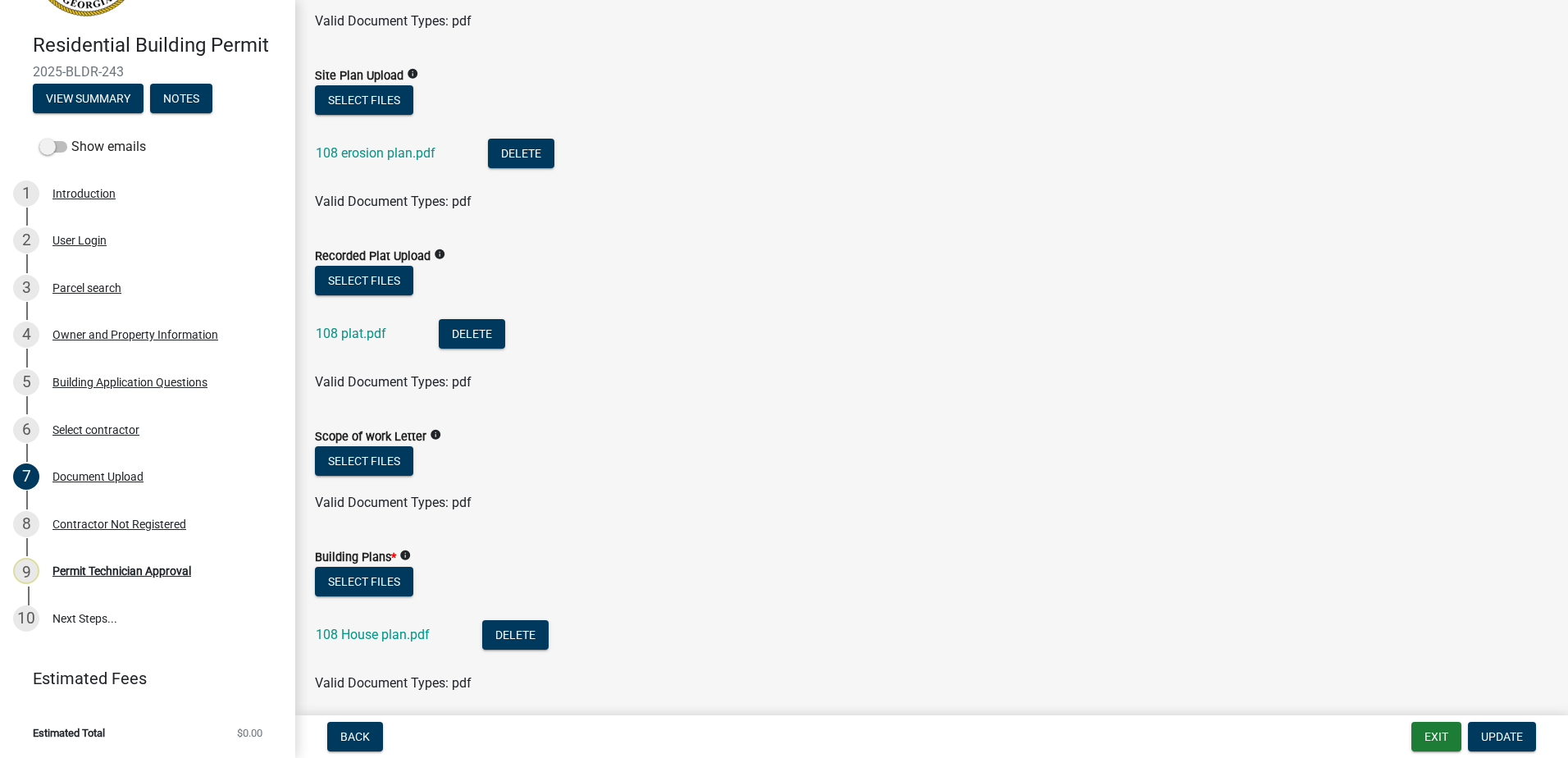
scroll to position [574, 0]
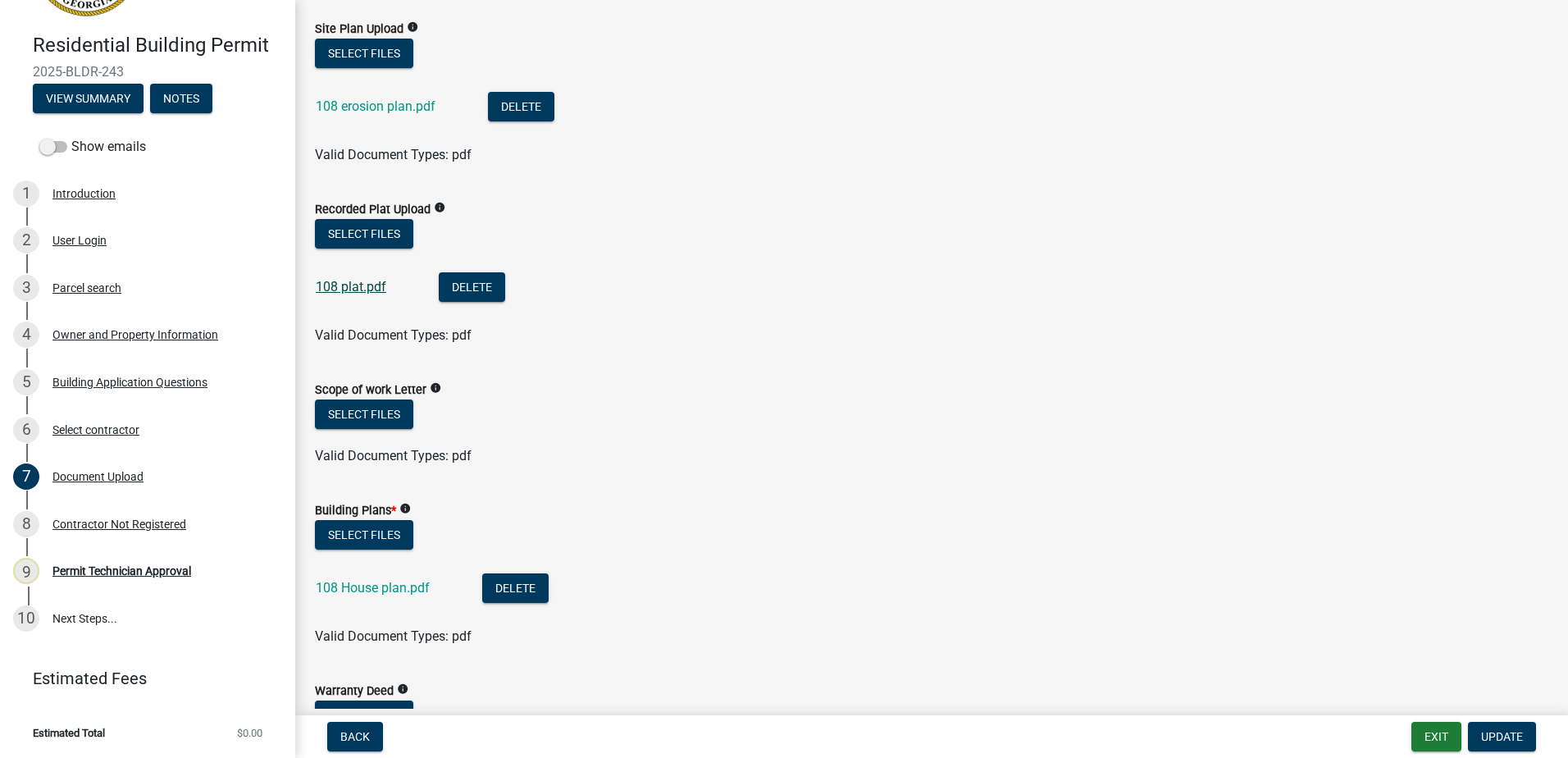
click at [339, 280] on link "108 plat.pdf" at bounding box center [350, 287] width 70 height 16
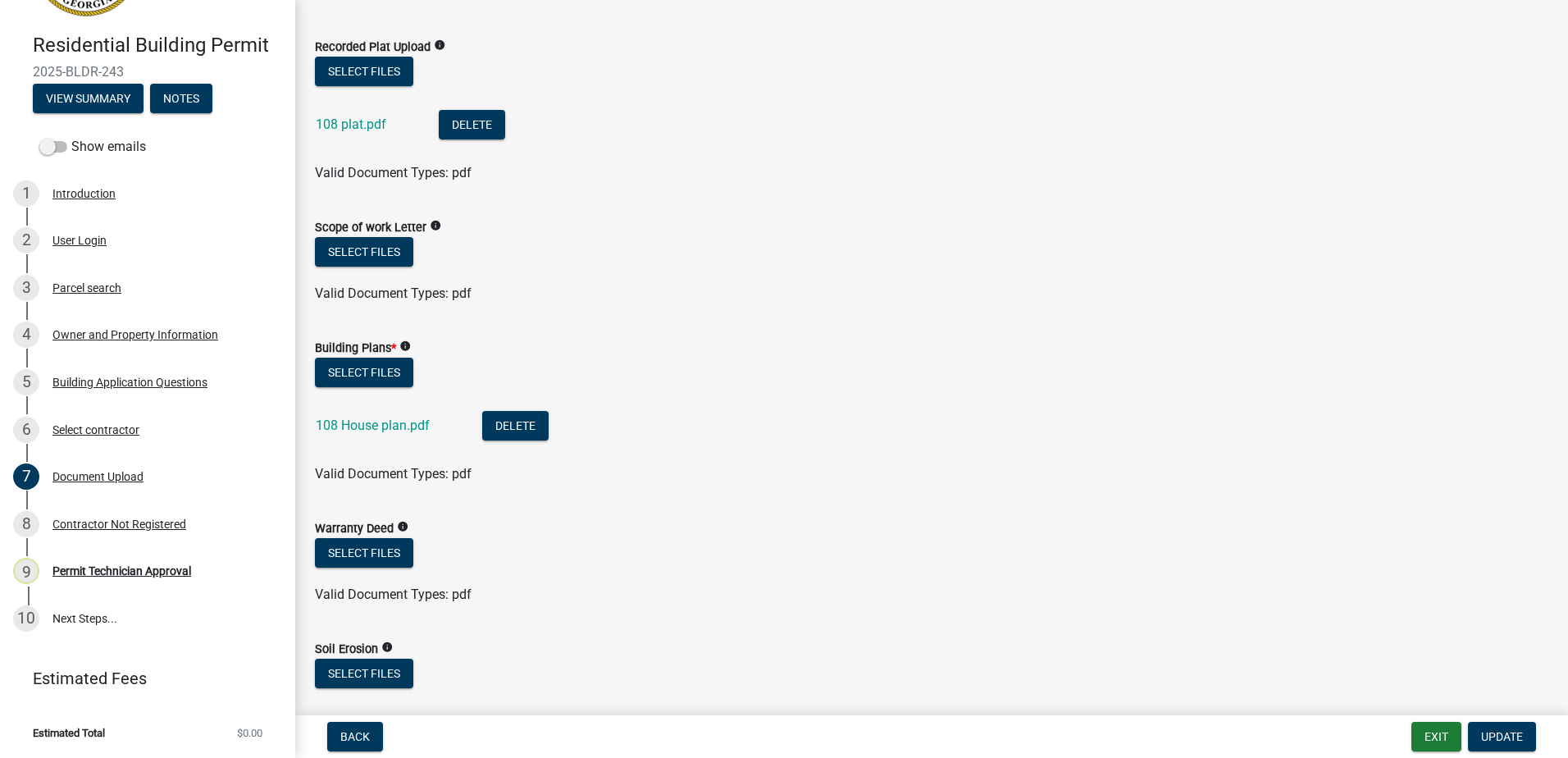
scroll to position [739, 0]
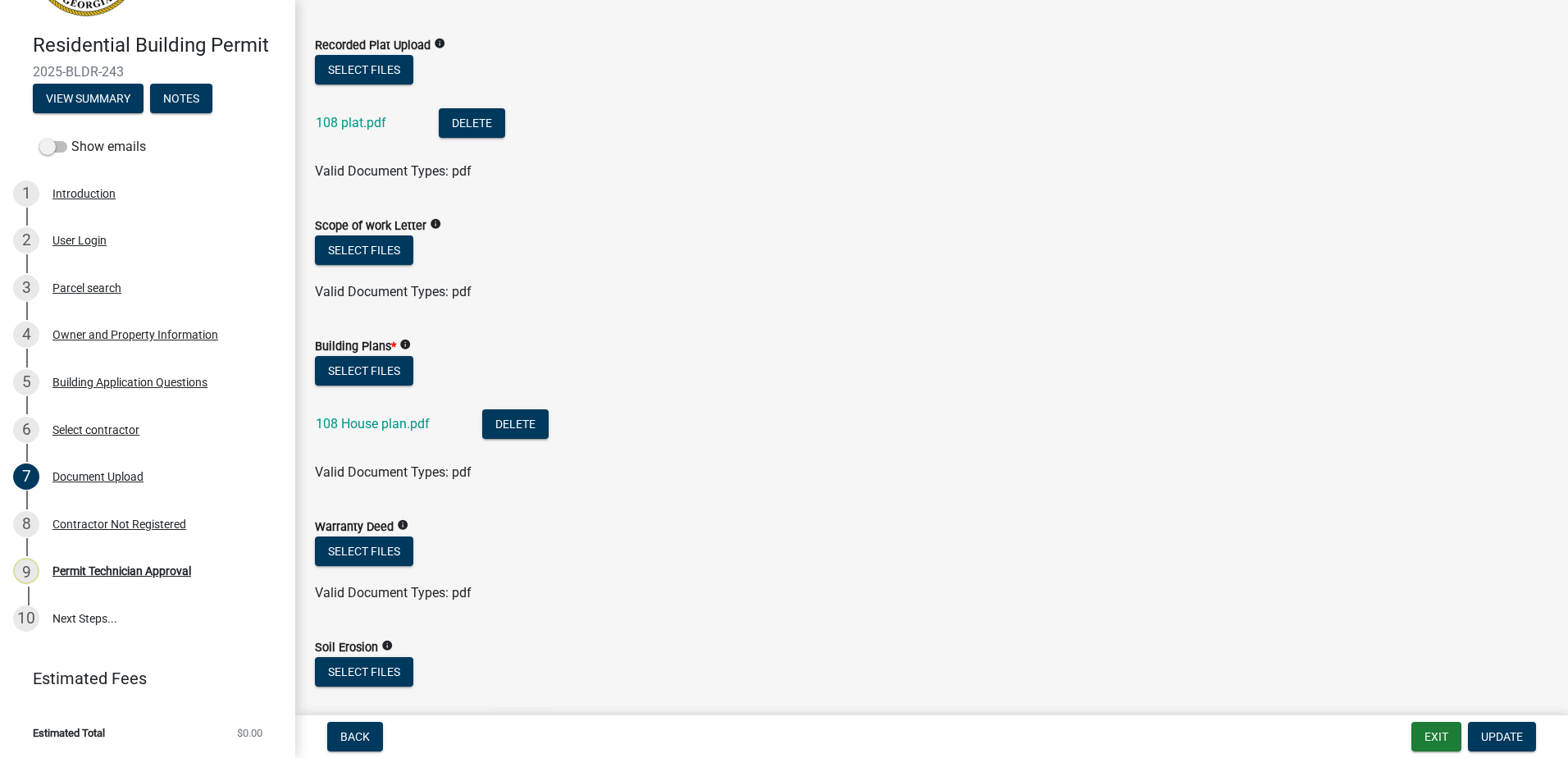
click at [370, 436] on div "108 House plan.pdf" at bounding box center [386, 426] width 141 height 34
click at [370, 430] on link "108 House plan.pdf" at bounding box center [372, 424] width 114 height 16
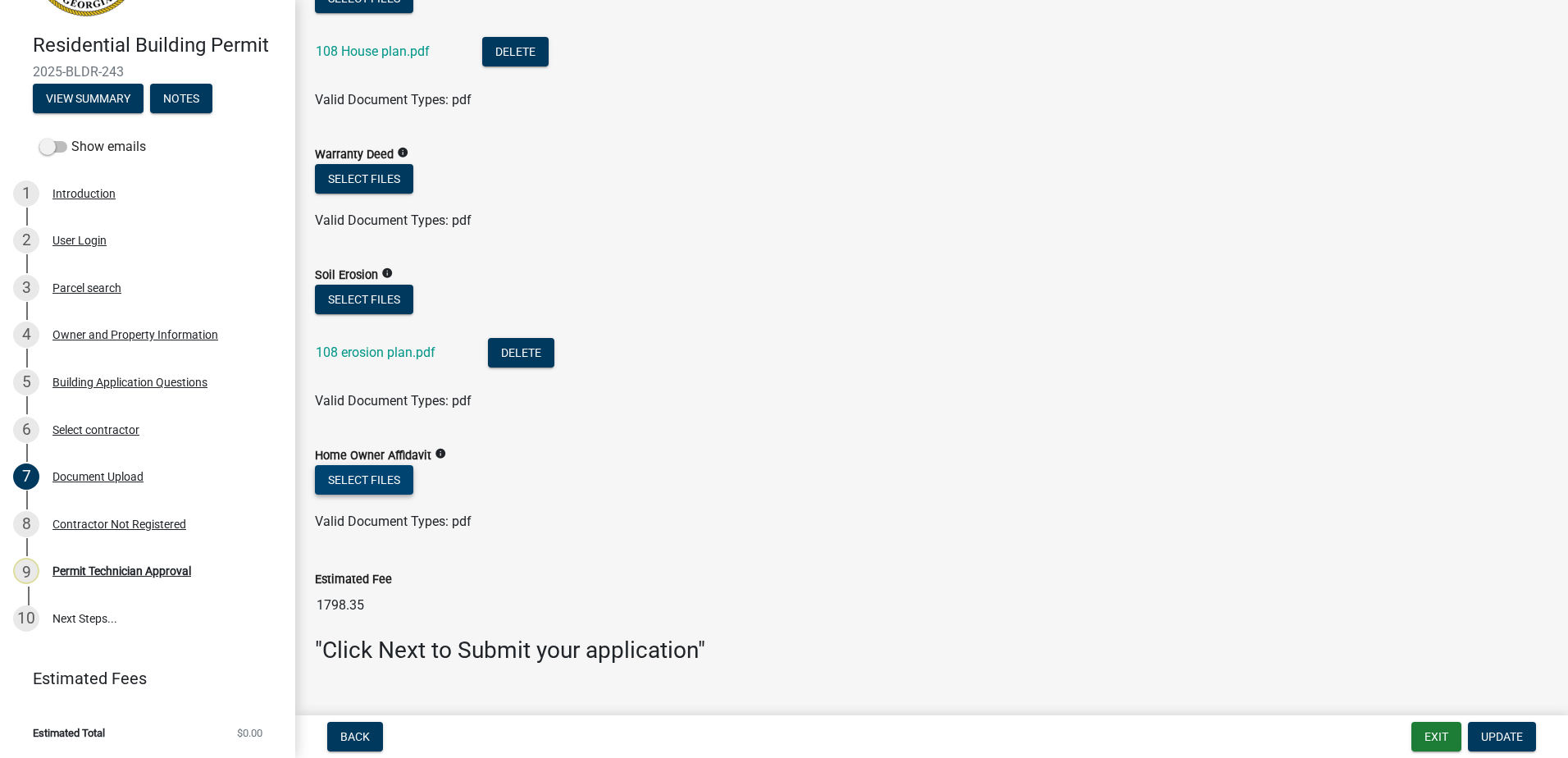
scroll to position [1144, 0]
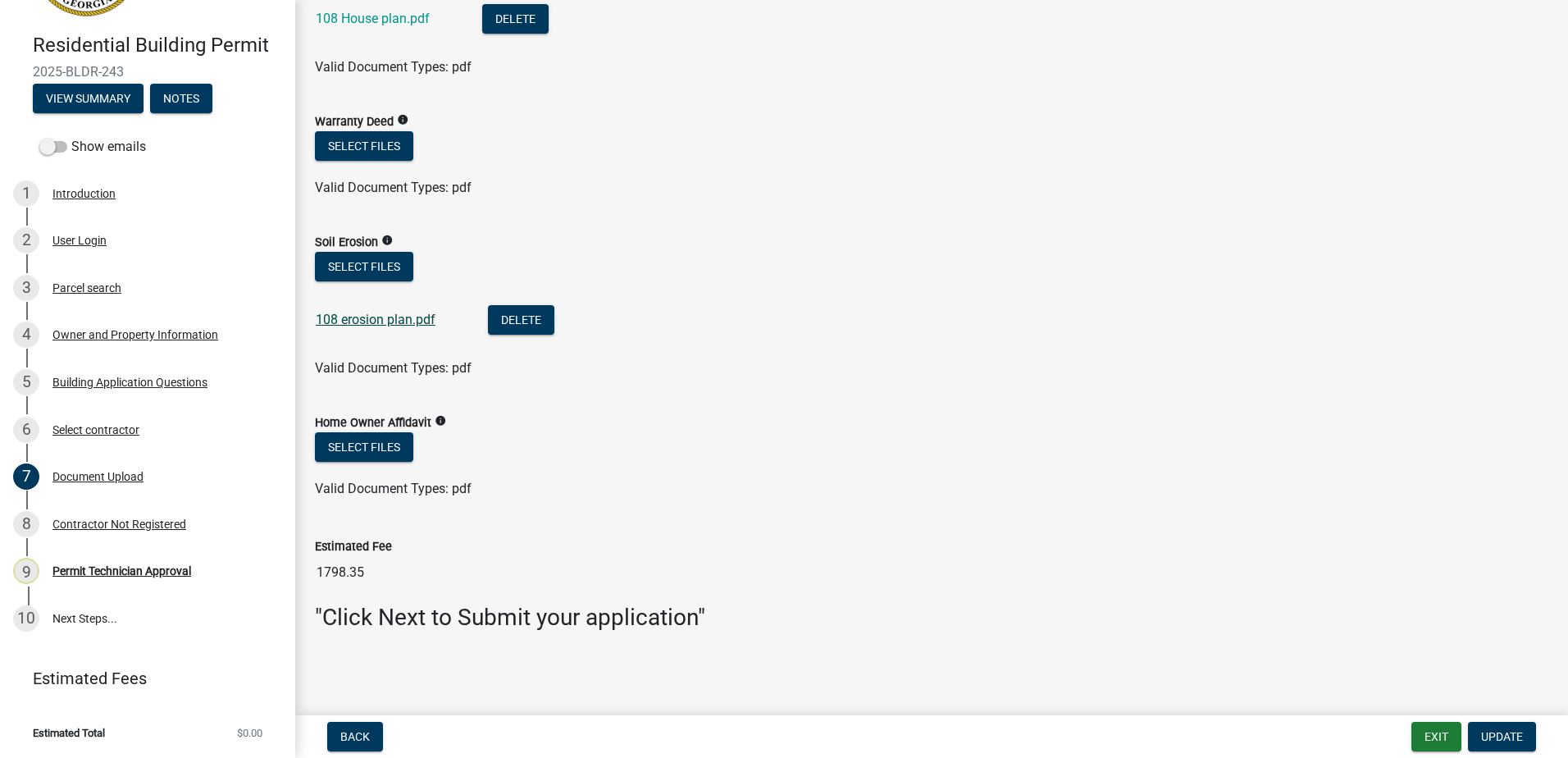
click at [376, 321] on link "108 erosion plan.pdf" at bounding box center [375, 320] width 120 height 16
click at [1502, 732] on span "Update" at bounding box center [1502, 737] width 42 height 13
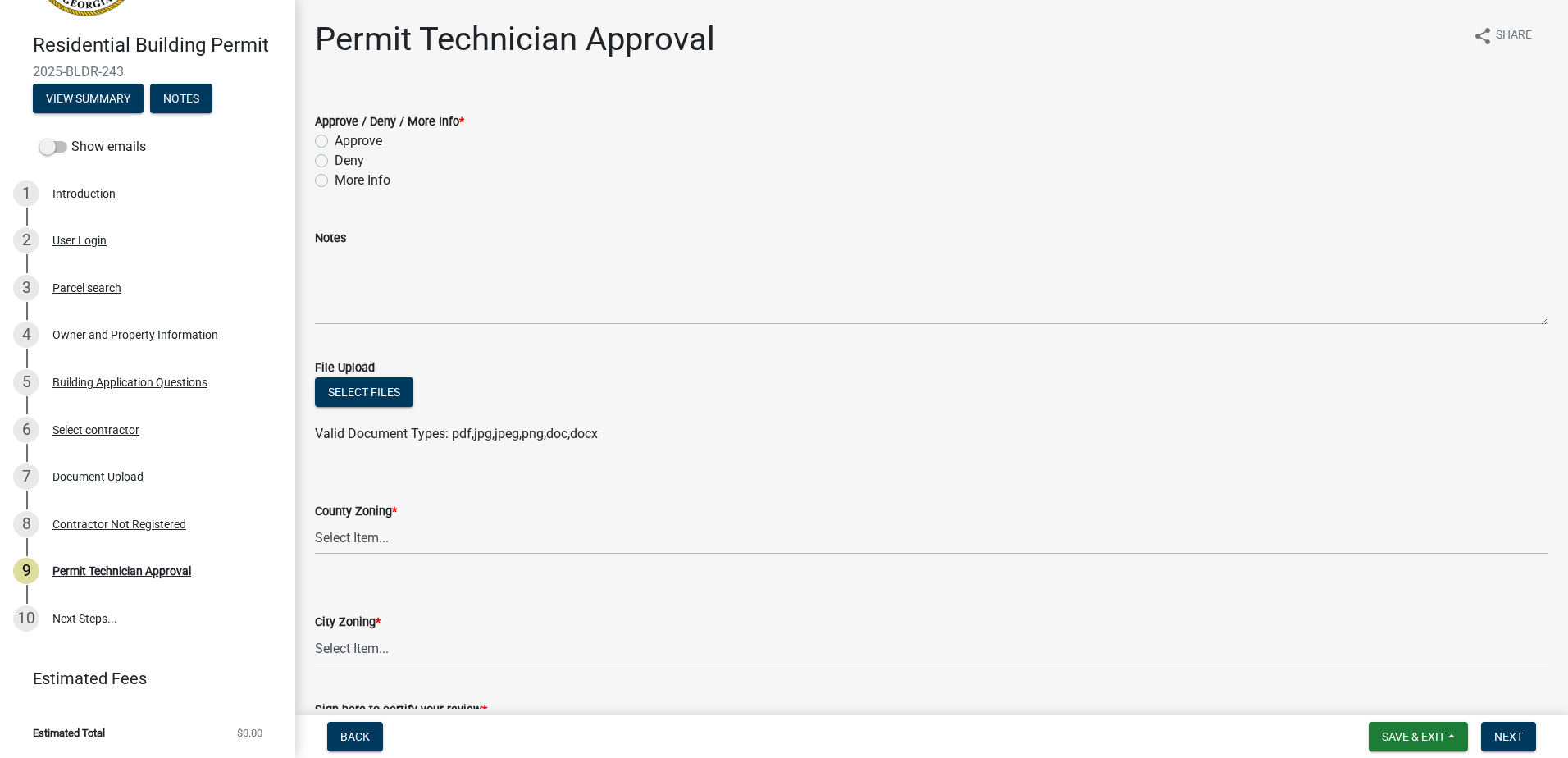
click at [311, 137] on div "Approve / Deny / More Info * Approve Deny More Info" at bounding box center [932, 142] width 1259 height 99
click at [335, 140] on label "Approve" at bounding box center [359, 142] width 47 height 20
click at [335, 140] on input "Approve" at bounding box center [340, 137] width 11 height 11
radio input "true"
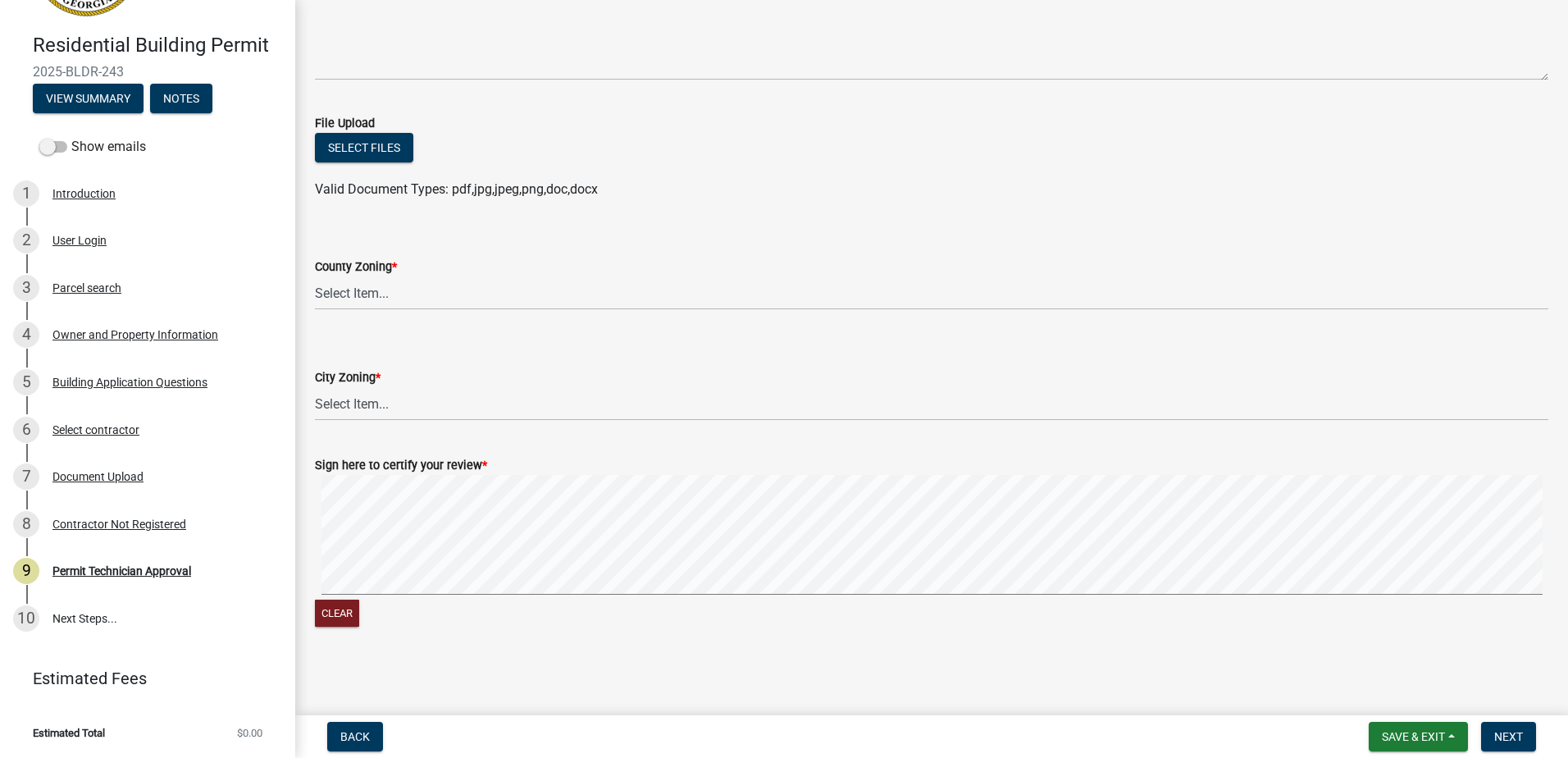
scroll to position [246, 0]
click at [360, 298] on select "Select Item... AG-1 R-1R R-1 R-2 MHP RM-1 RM-3 C-1 C-2 I-M PUD N/A" at bounding box center [932, 292] width 1234 height 34
click at [315, 276] on select "Select Item... AG-1 R-1R R-1 R-2 MHP RM-1 RM-3 C-1 C-2 I-M PUD N/A" at bounding box center [932, 292] width 1234 height 34
select select "34fe85c2-5f76-4343-b6bb-8ca387e0bed7"
click at [328, 409] on select "Select Item... A-1 A-2 R-1 R-2 R-3 R-4 MHP C-1 C-2 I-1 I-2 DB FH H-P N/A" at bounding box center [932, 403] width 1234 height 34
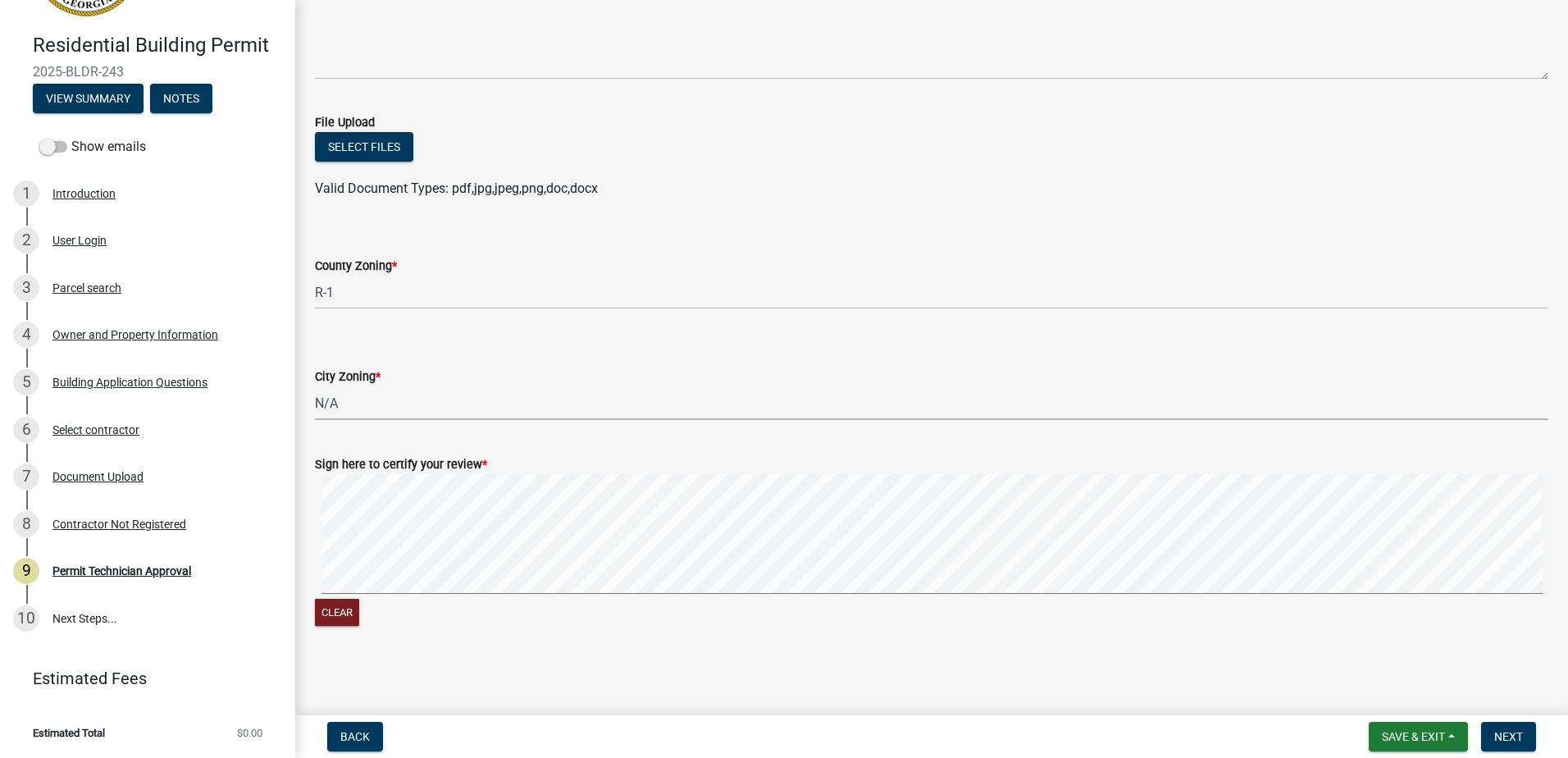
click at [315, 386] on select "Select Item... A-1 A-2 R-1 R-2 R-3 R-4 MHP C-1 C-2 I-1 I-2 DB FH H-P N/A" at bounding box center [932, 403] width 1234 height 34
select select "83394b22-4a11-496c-8e5c-75ade2e72faf"
click at [1505, 735] on span "Next" at bounding box center [1509, 737] width 28 height 13
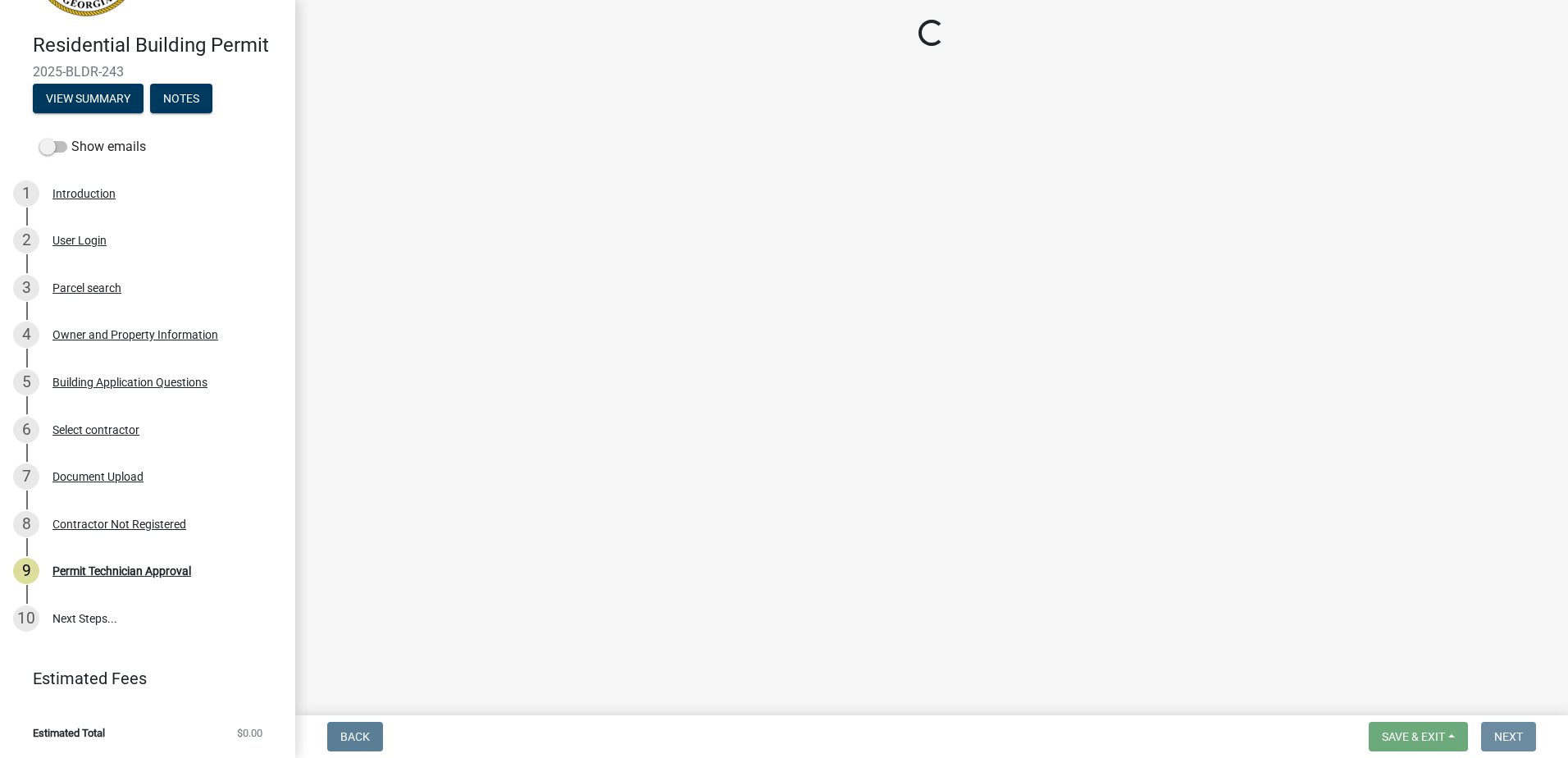
scroll to position [0, 0]
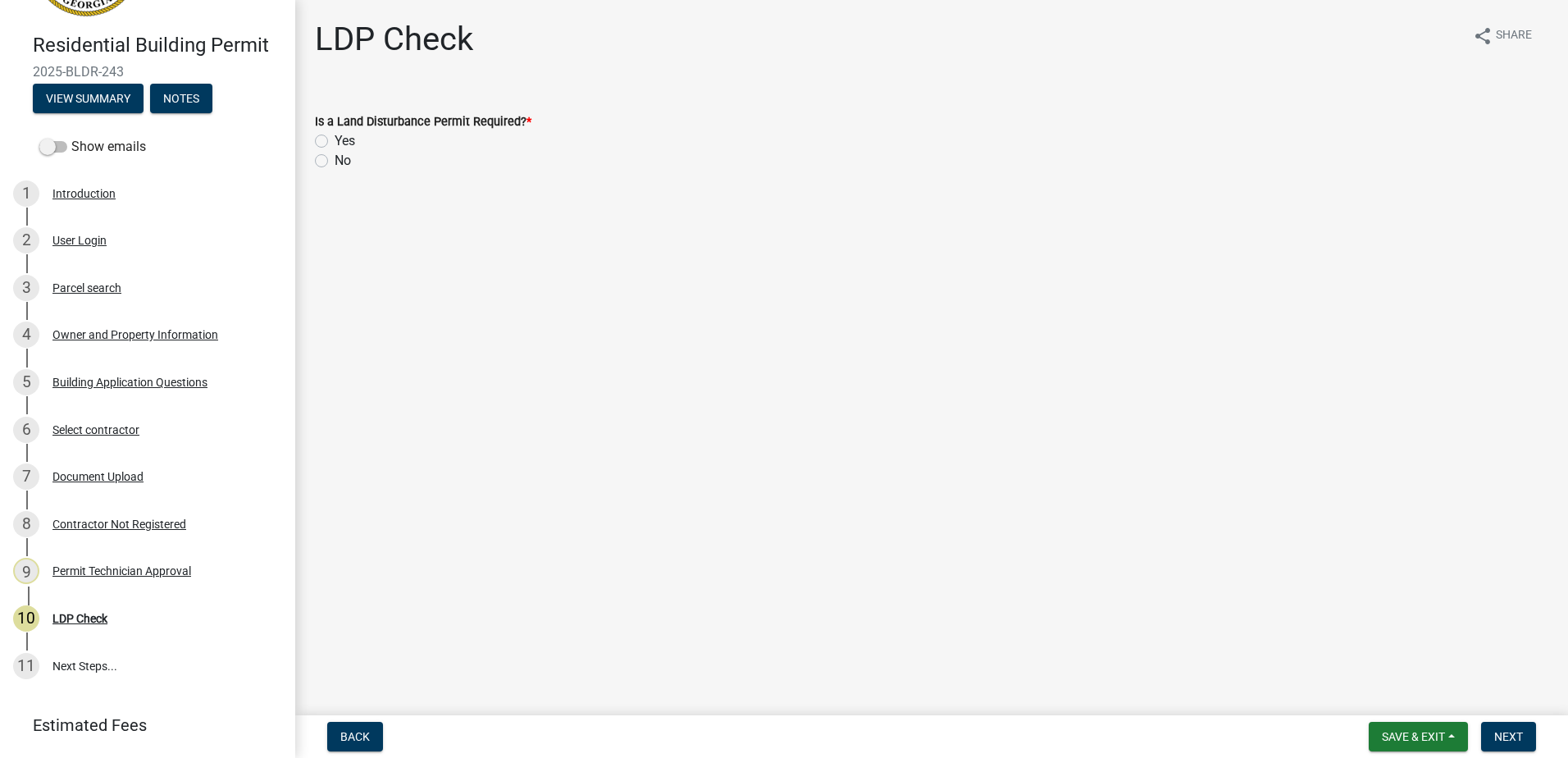
click at [335, 138] on label "Yes" at bounding box center [345, 142] width 20 height 20
click at [335, 138] on input "Yes" at bounding box center [340, 137] width 11 height 11
radio input "true"
click at [1506, 733] on span "Next" at bounding box center [1509, 737] width 28 height 13
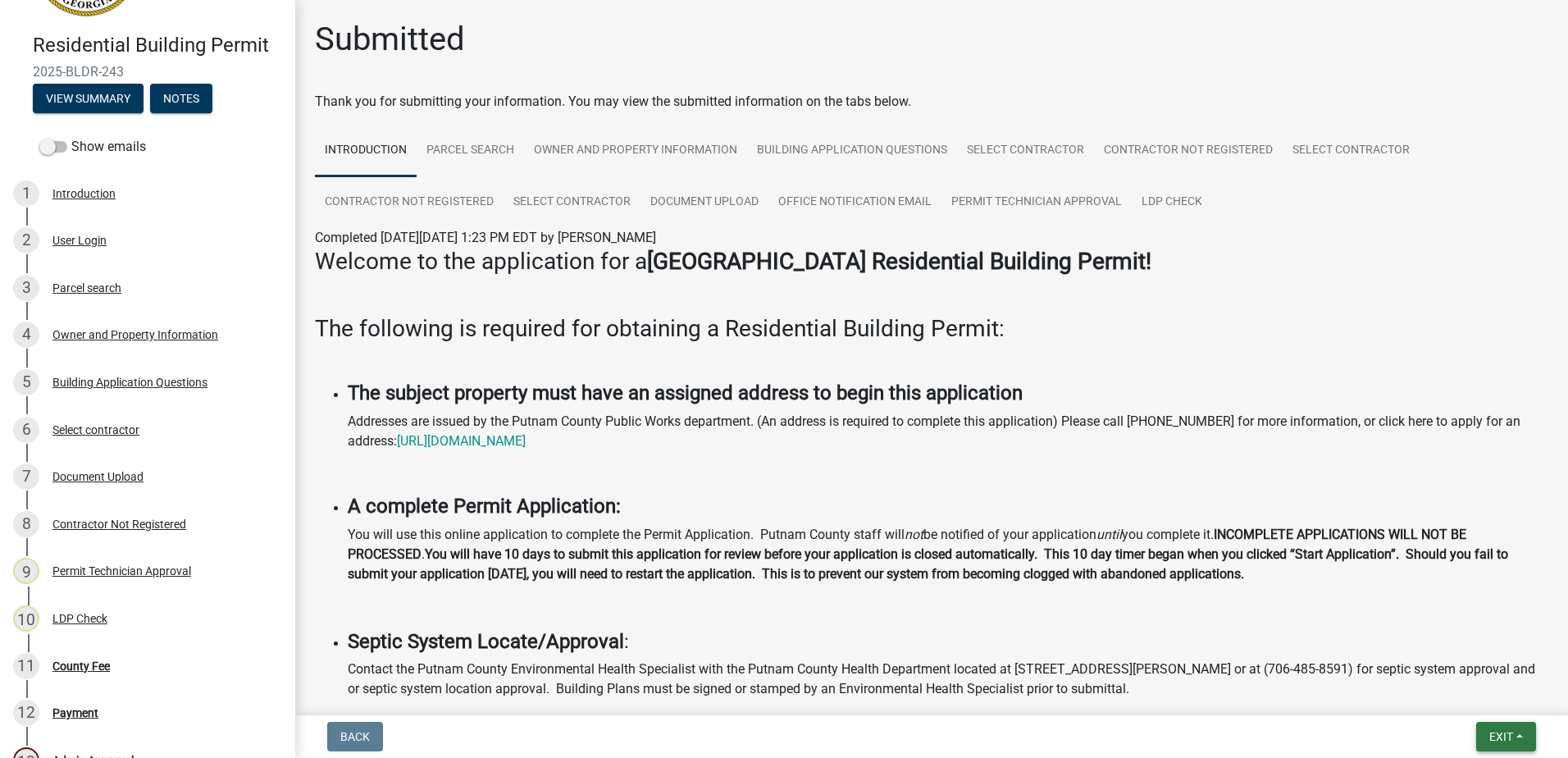
click at [1499, 746] on button "Exit" at bounding box center [1507, 737] width 60 height 29
click at [1462, 699] on button "Save & Exit" at bounding box center [1471, 694] width 131 height 39
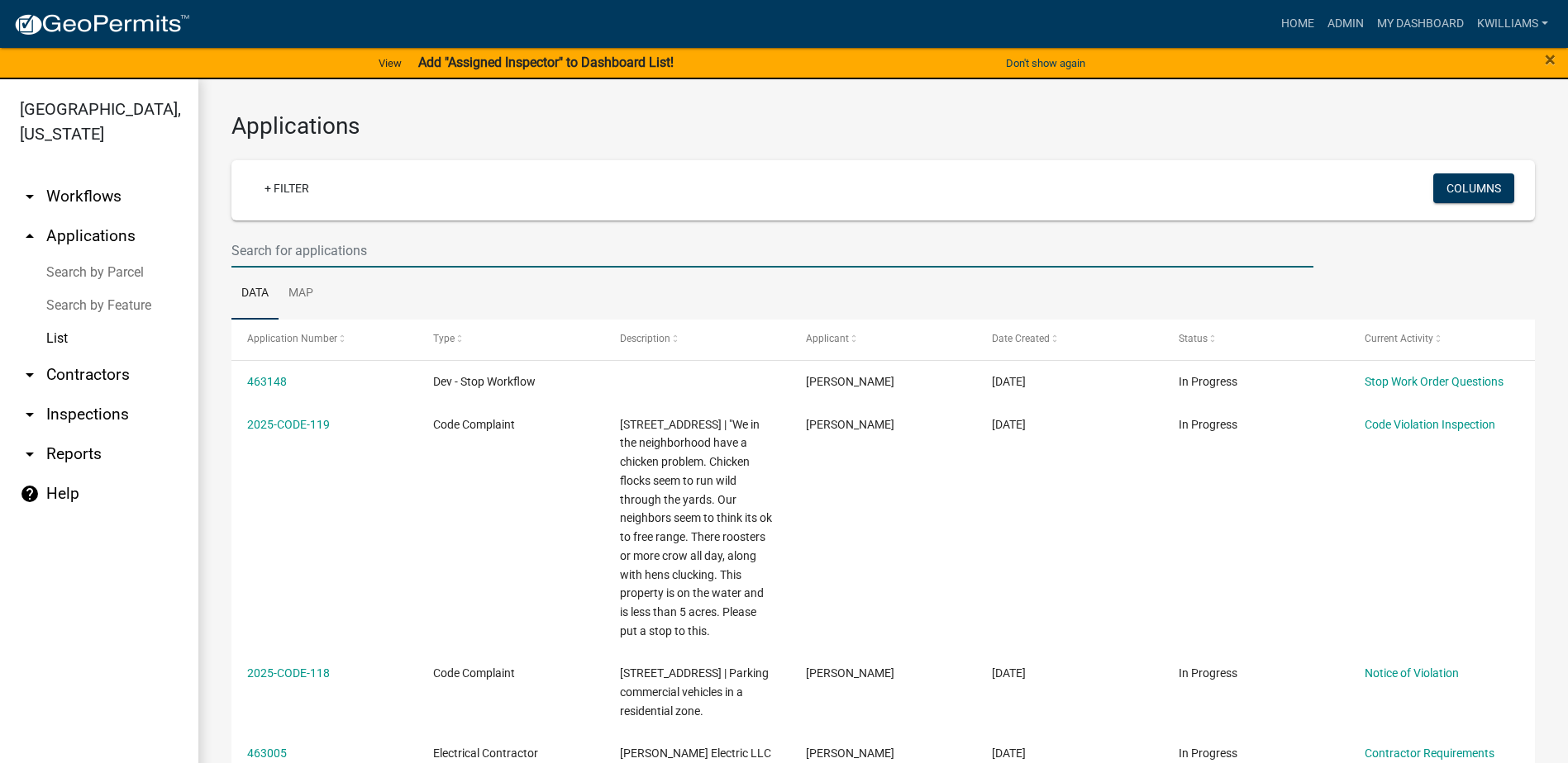
click at [425, 247] on input "text" at bounding box center [773, 250] width 1082 height 34
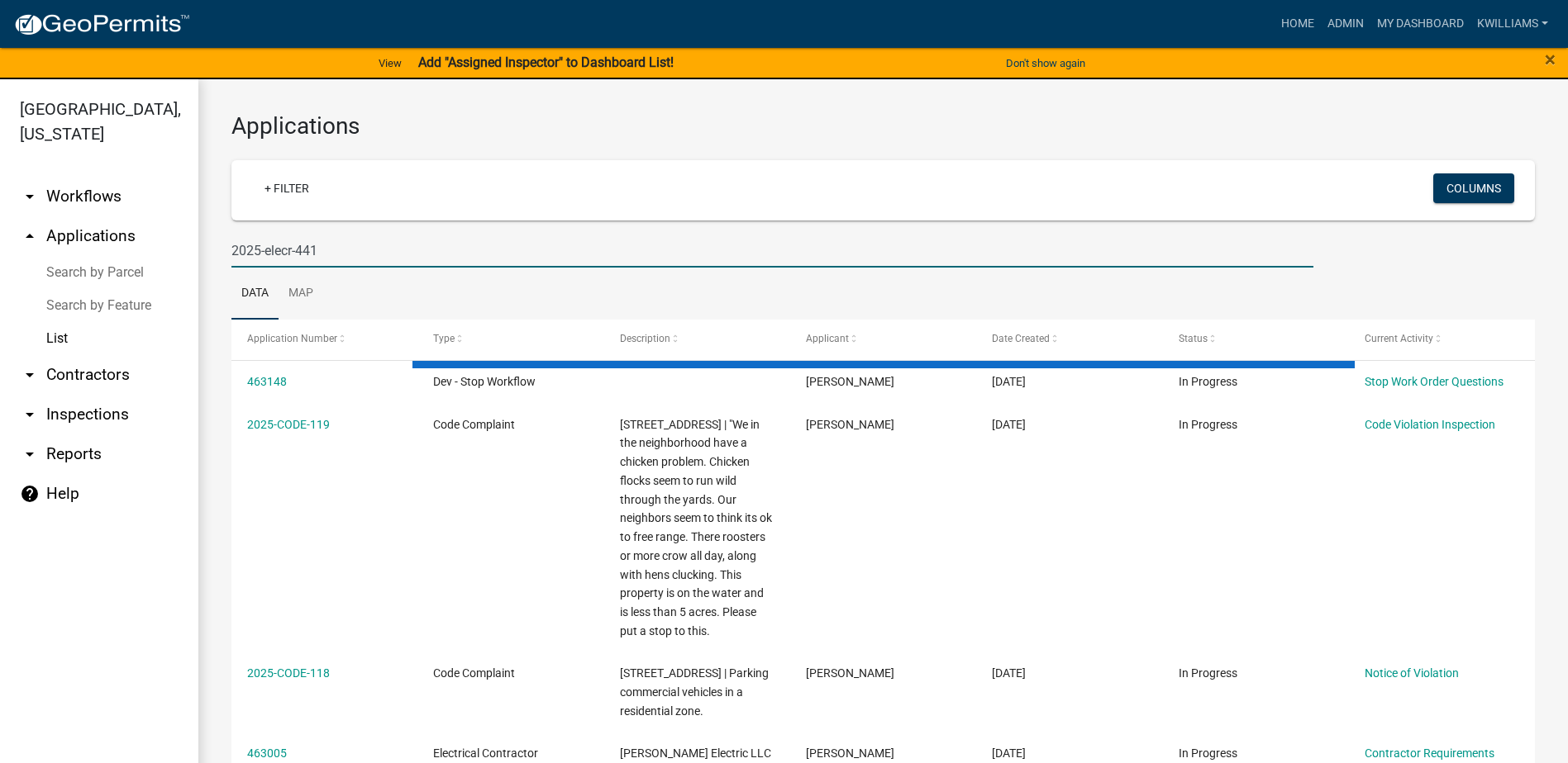
type input "2025-elecr-441"
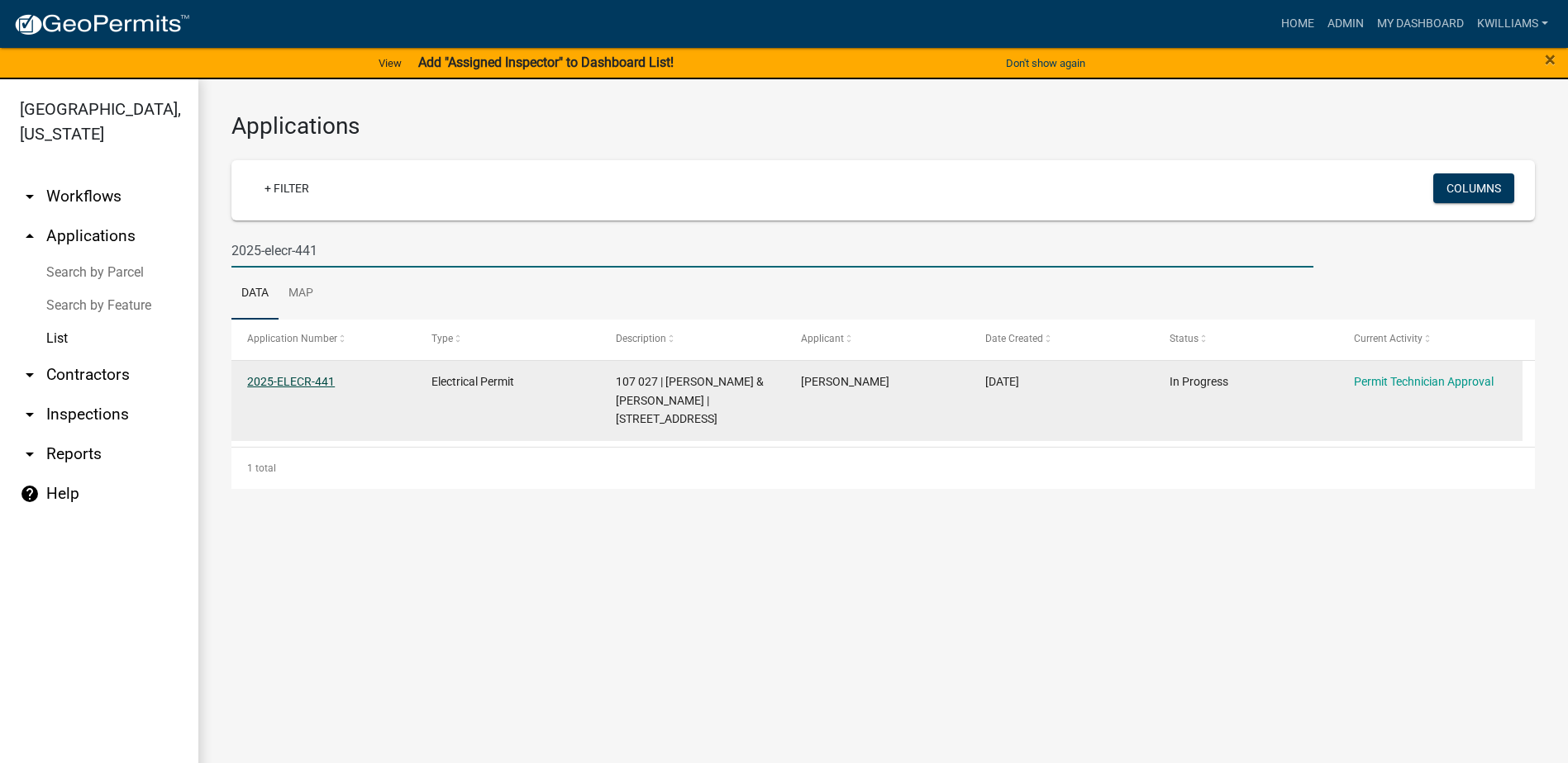
click at [315, 375] on link "2025-ELECR-441" at bounding box center [291, 382] width 87 height 13
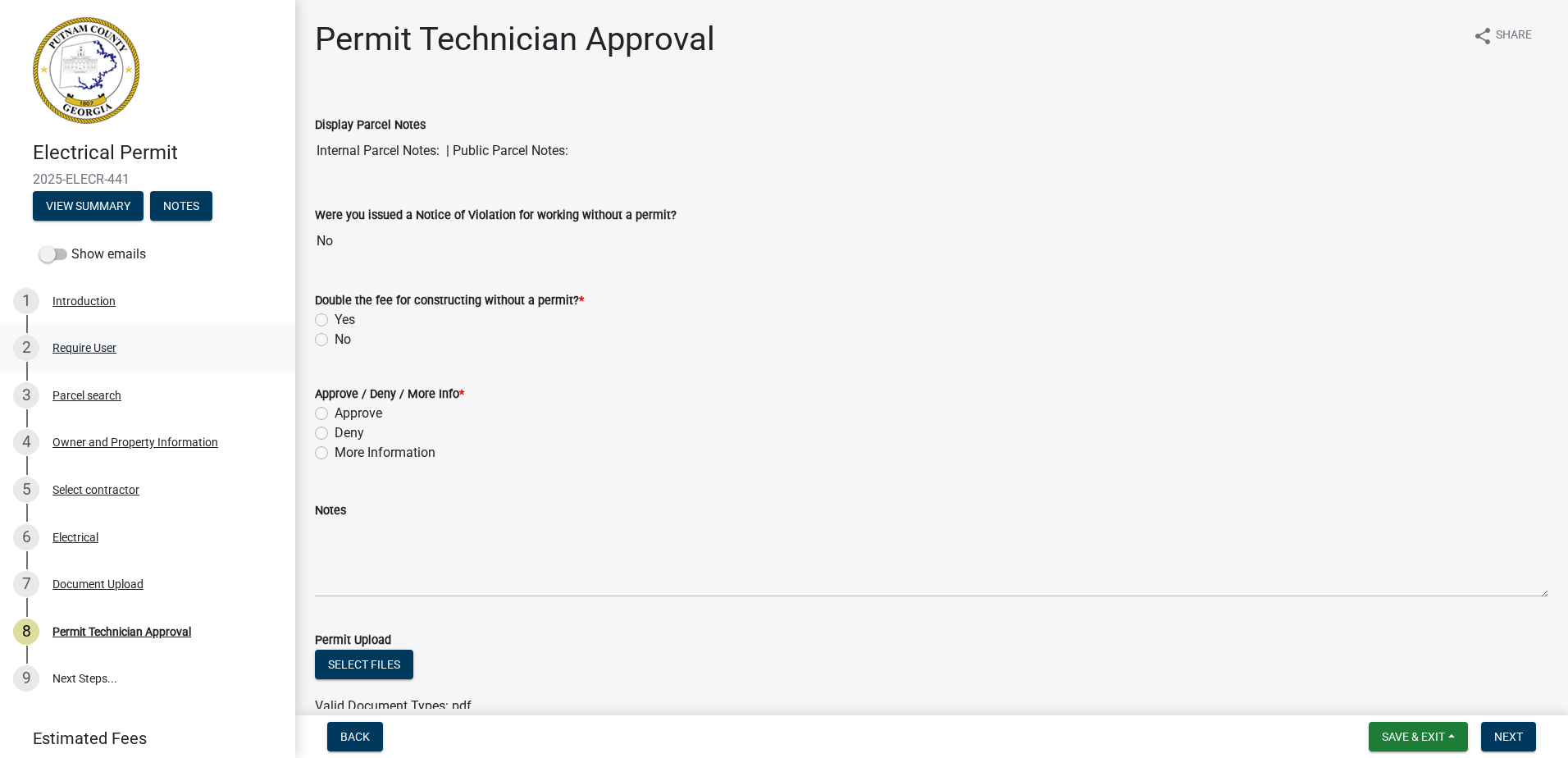
click at [59, 337] on div "2 Require User" at bounding box center [141, 348] width 256 height 26
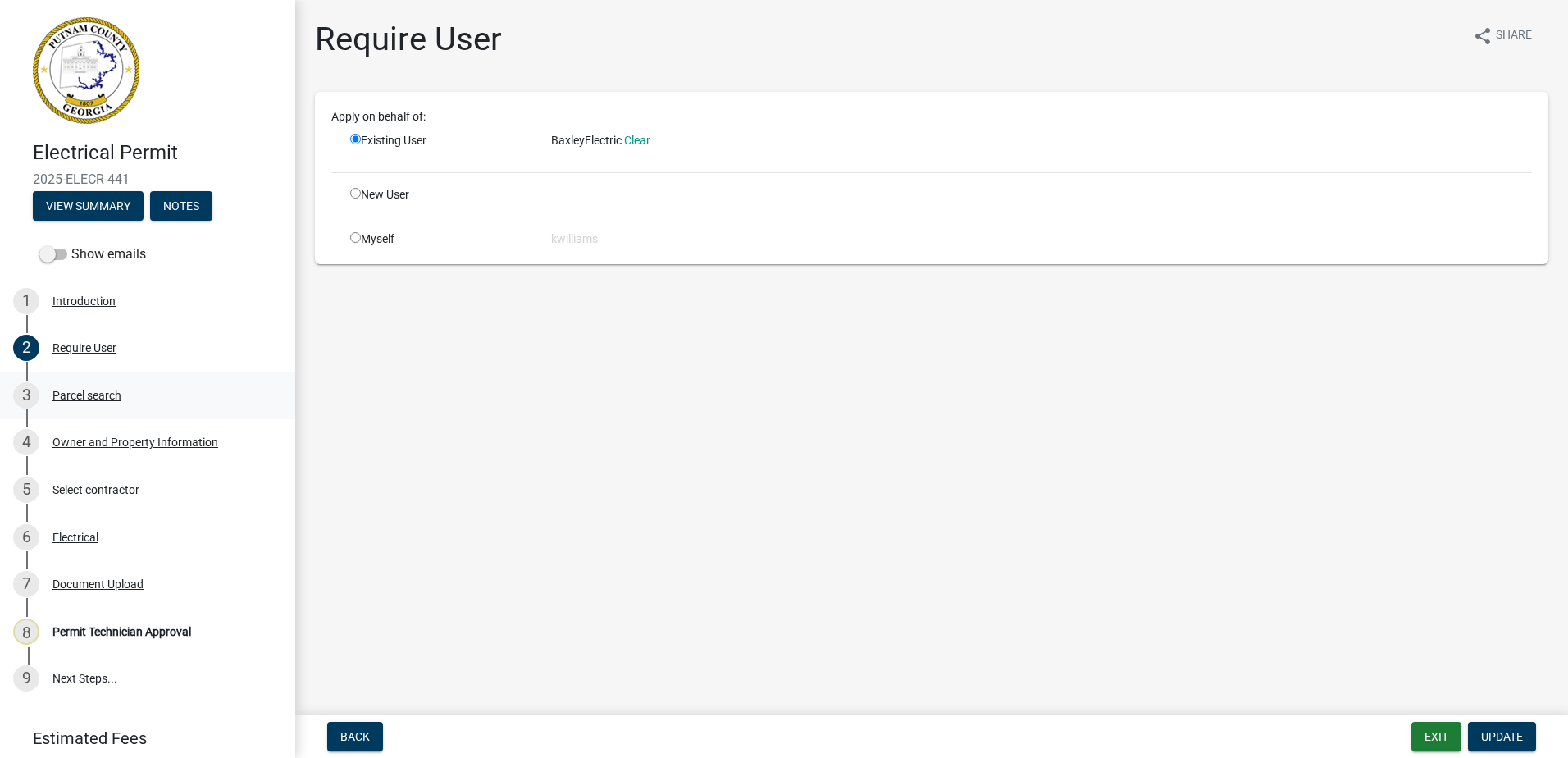
click at [57, 404] on div "3 Parcel search" at bounding box center [141, 395] width 256 height 26
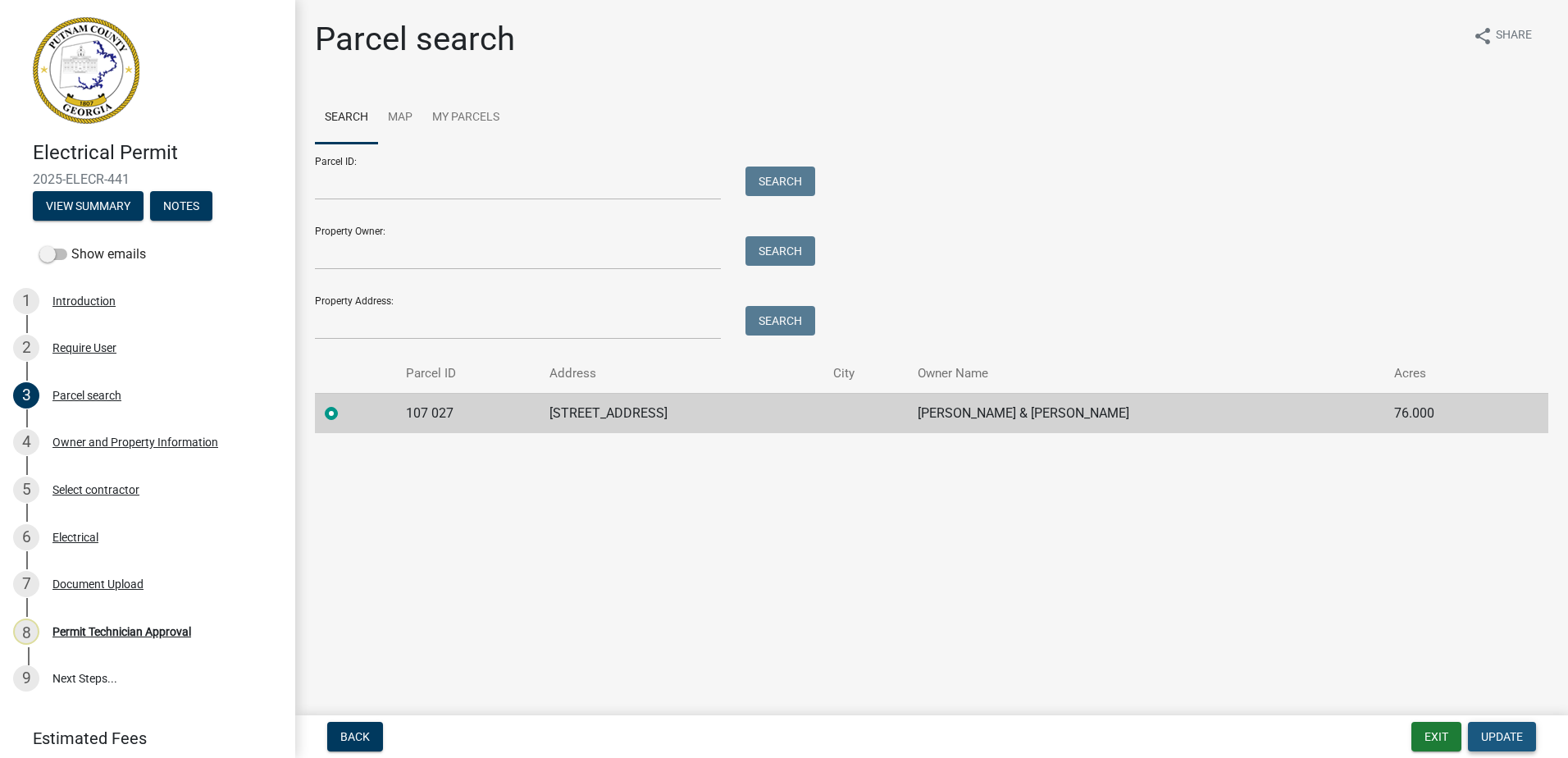
click at [1500, 746] on button "Update" at bounding box center [1502, 737] width 68 height 29
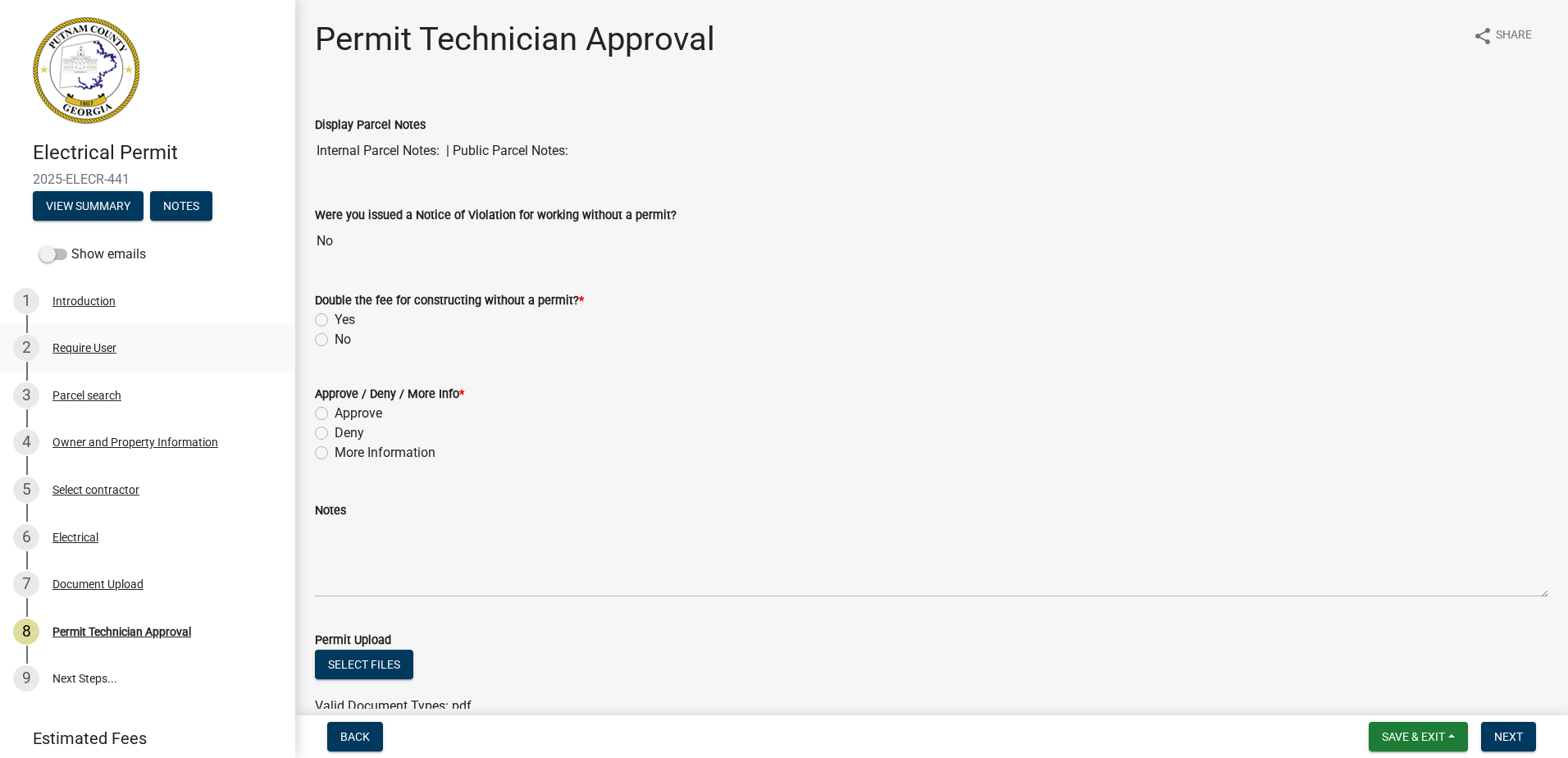
click at [85, 353] on div "Require User" at bounding box center [85, 348] width 64 height 12
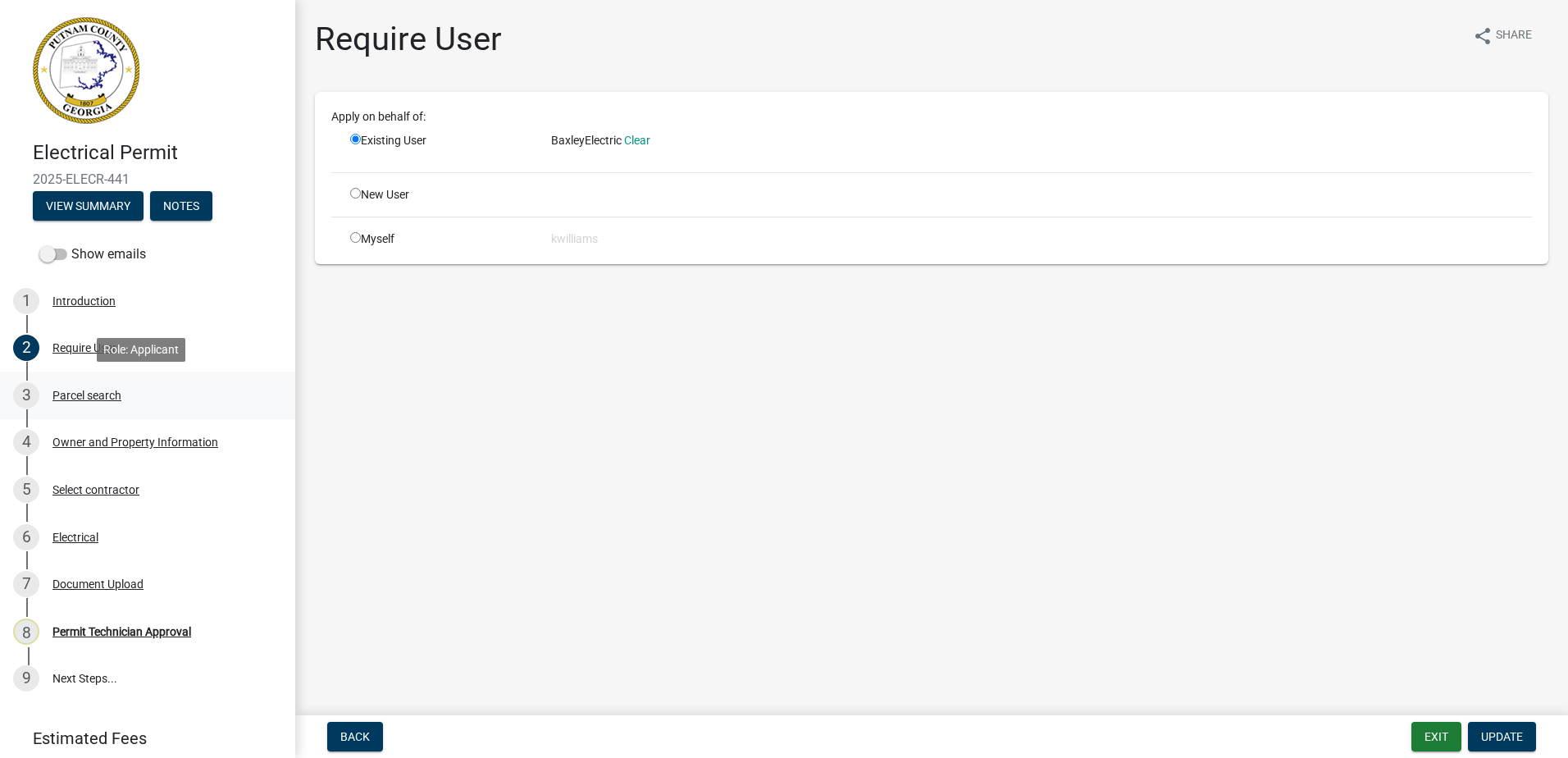
click at [78, 395] on div "Parcel search" at bounding box center [87, 395] width 68 height 12
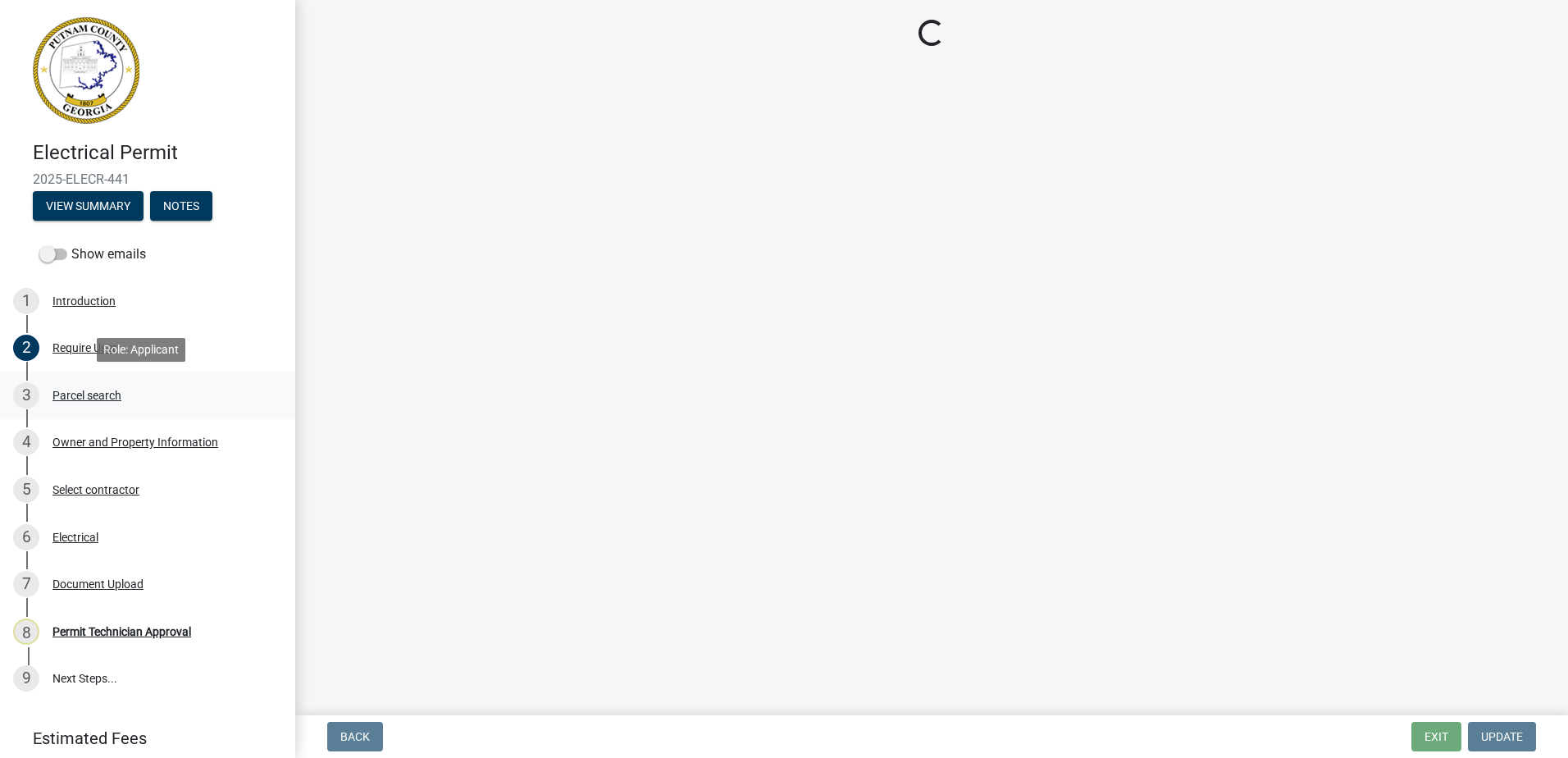
click at [79, 399] on div "Parcel search" at bounding box center [87, 395] width 68 height 12
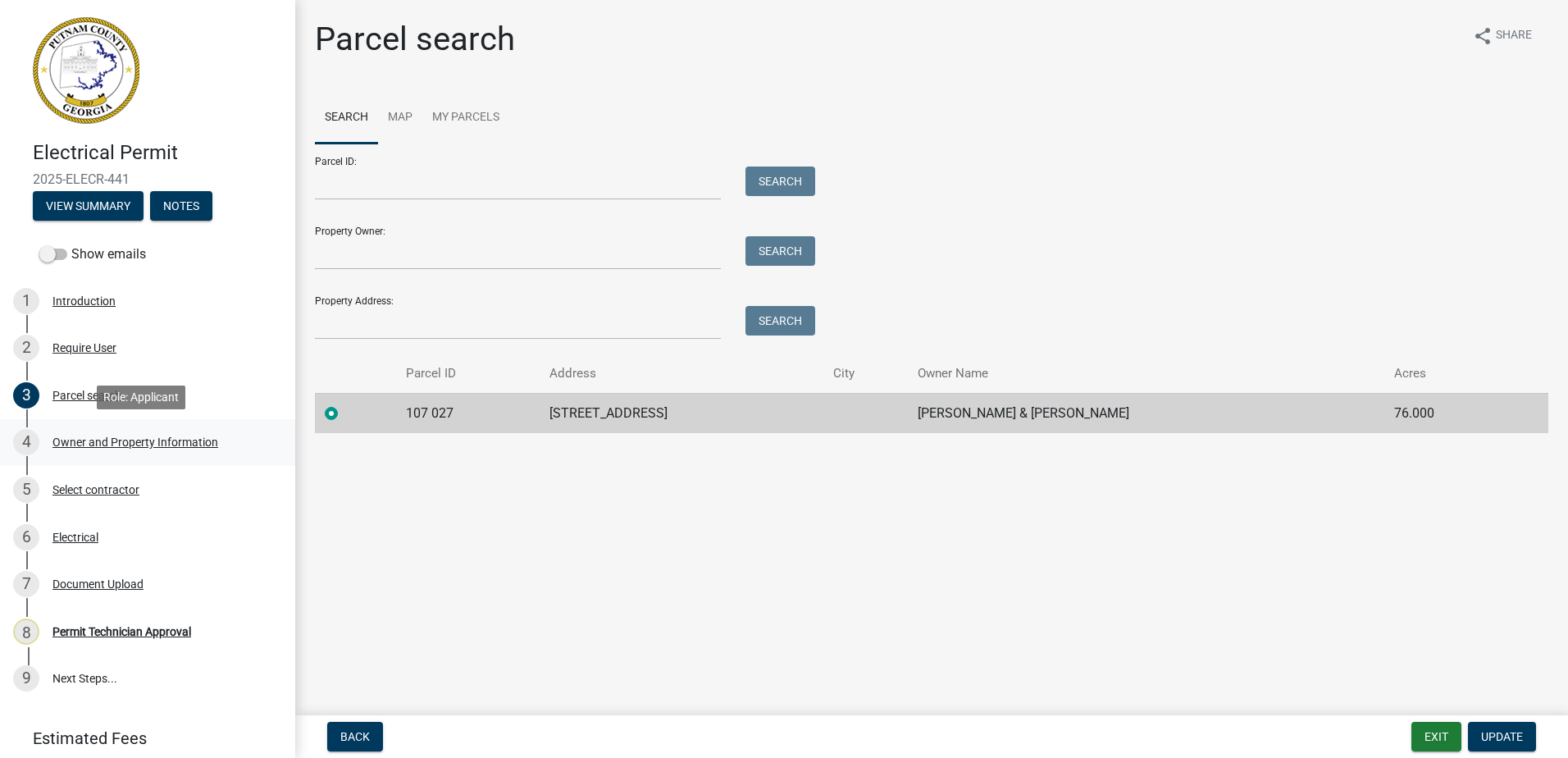
click at [84, 434] on div "4 Owner and Property Information" at bounding box center [141, 442] width 256 height 26
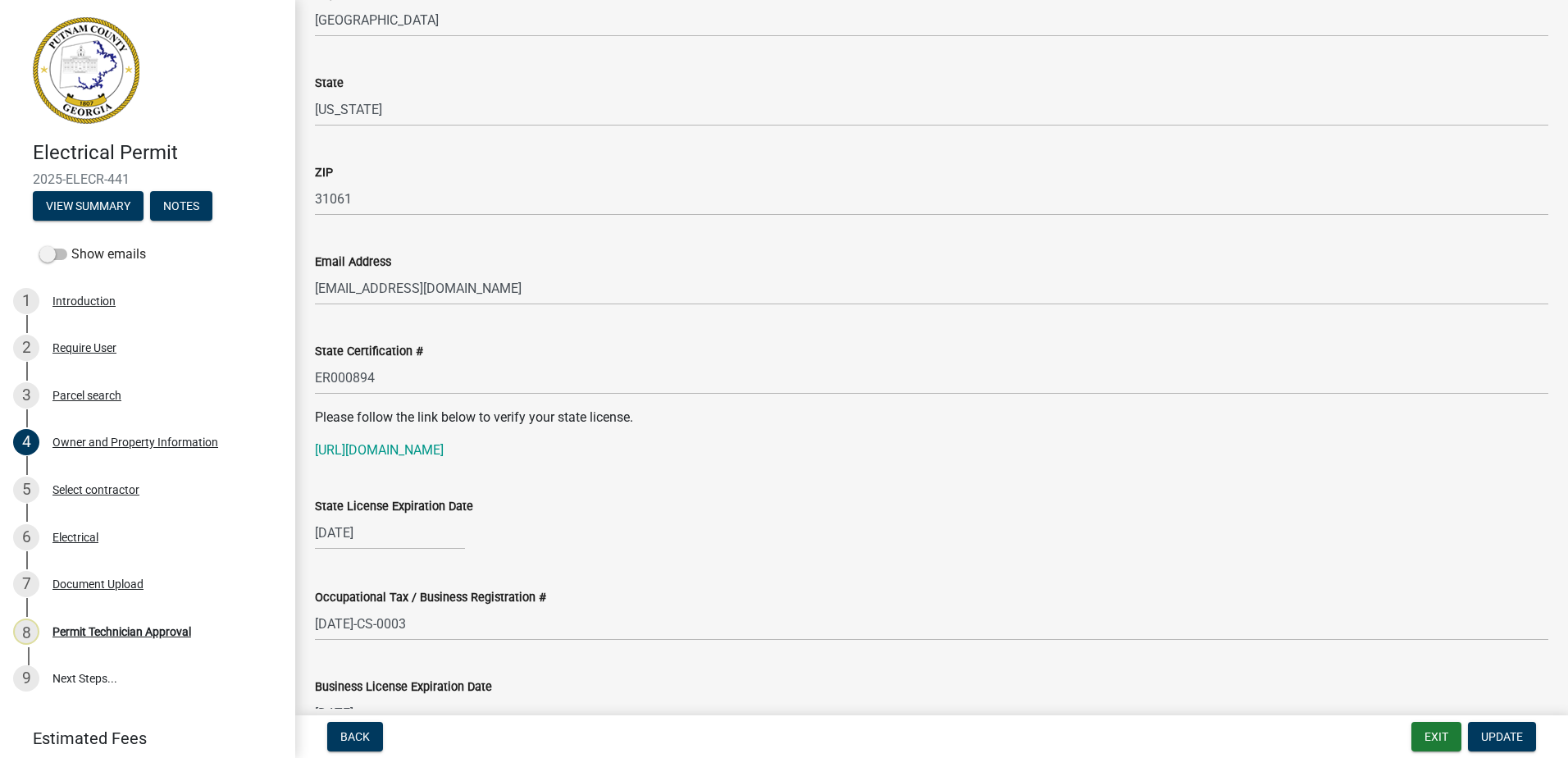
scroll to position [1970, 0]
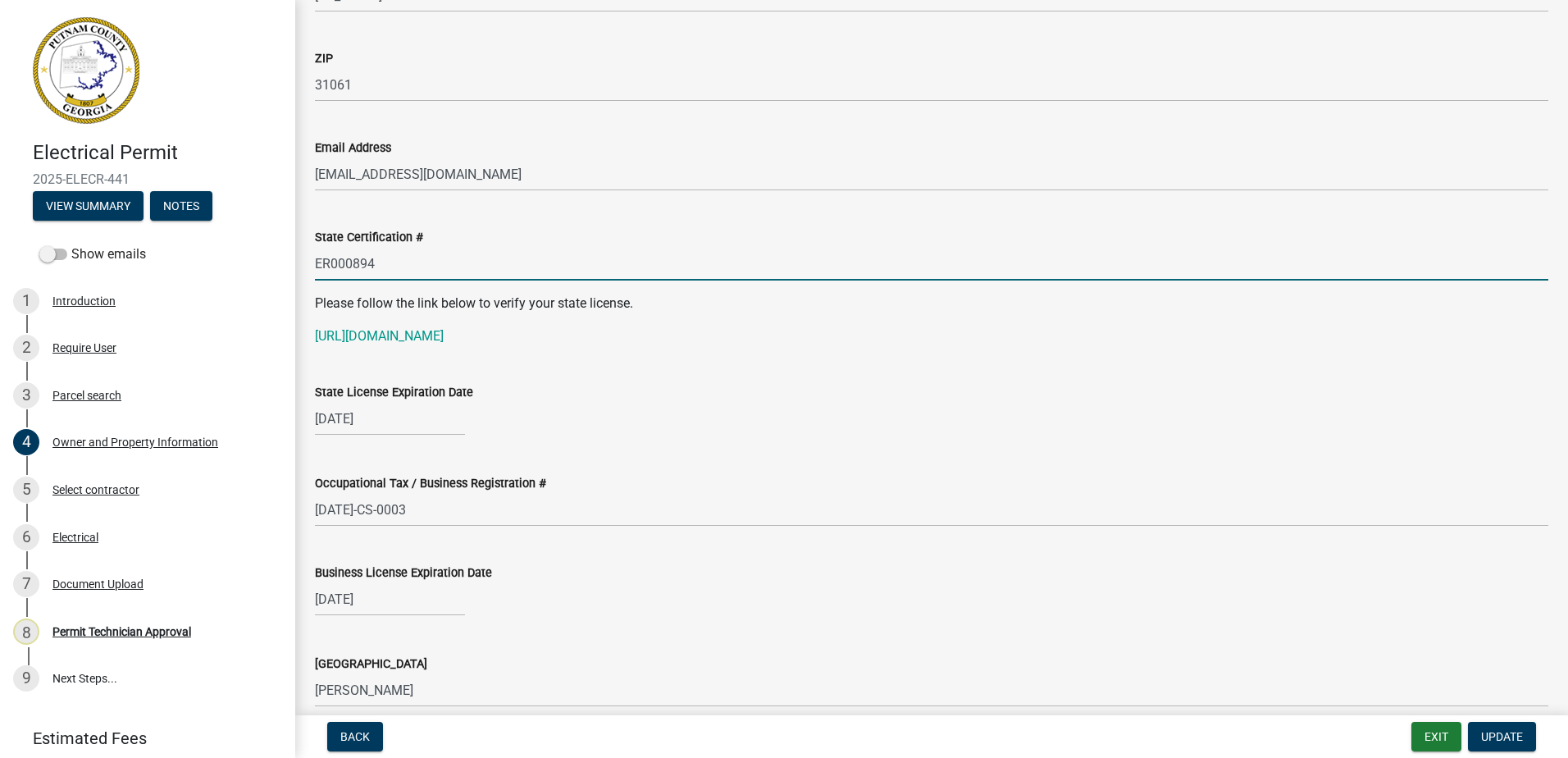
click at [268, 245] on div "Electrical Permit 2025-ELECR-441 View Summary Notes Show emails 1 Introduction …" at bounding box center [784, 379] width 1568 height 758
click at [338, 337] on link "[URL][DOMAIN_NAME]" at bounding box center [379, 336] width 129 height 16
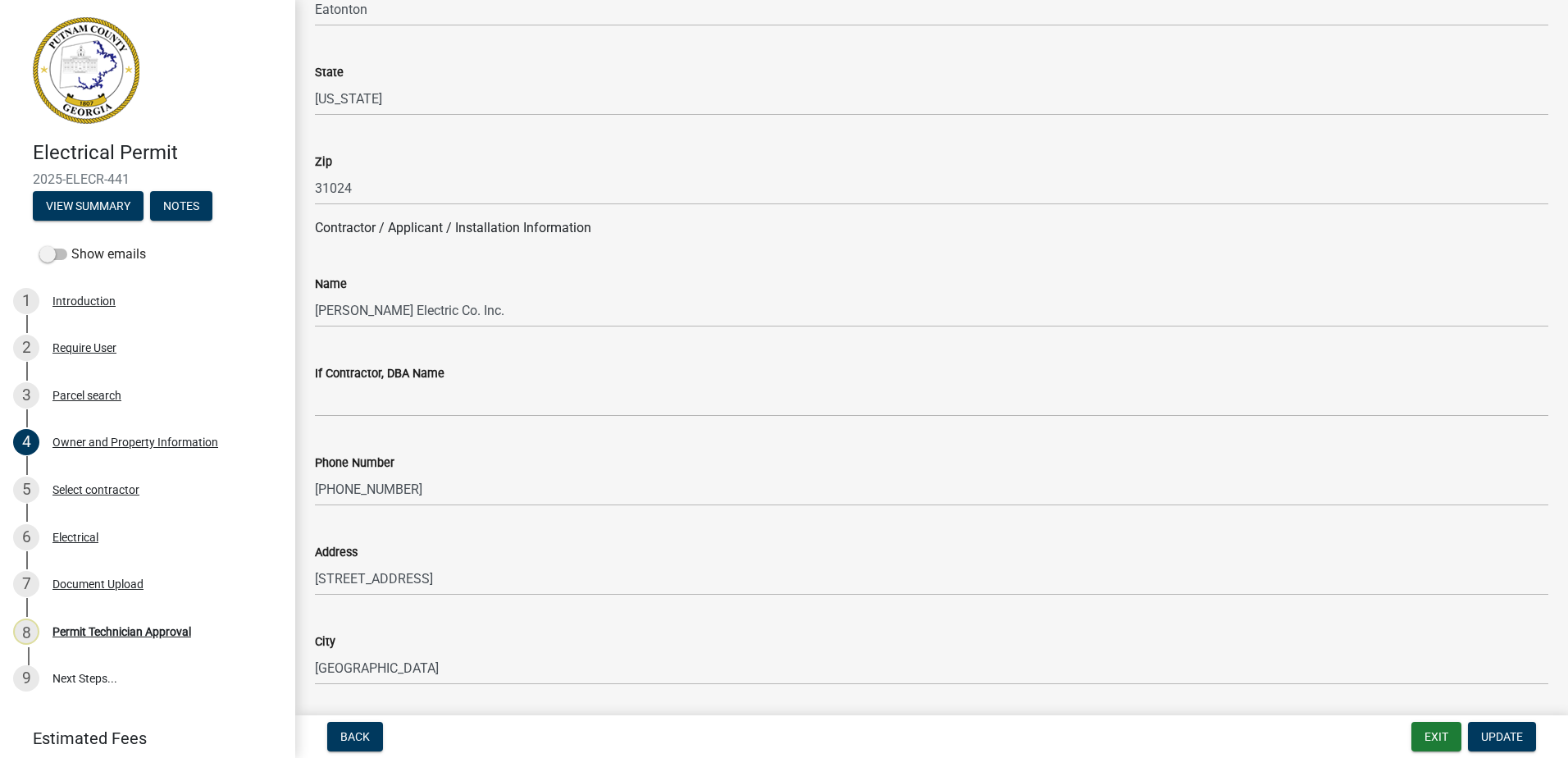
scroll to position [1149, 0]
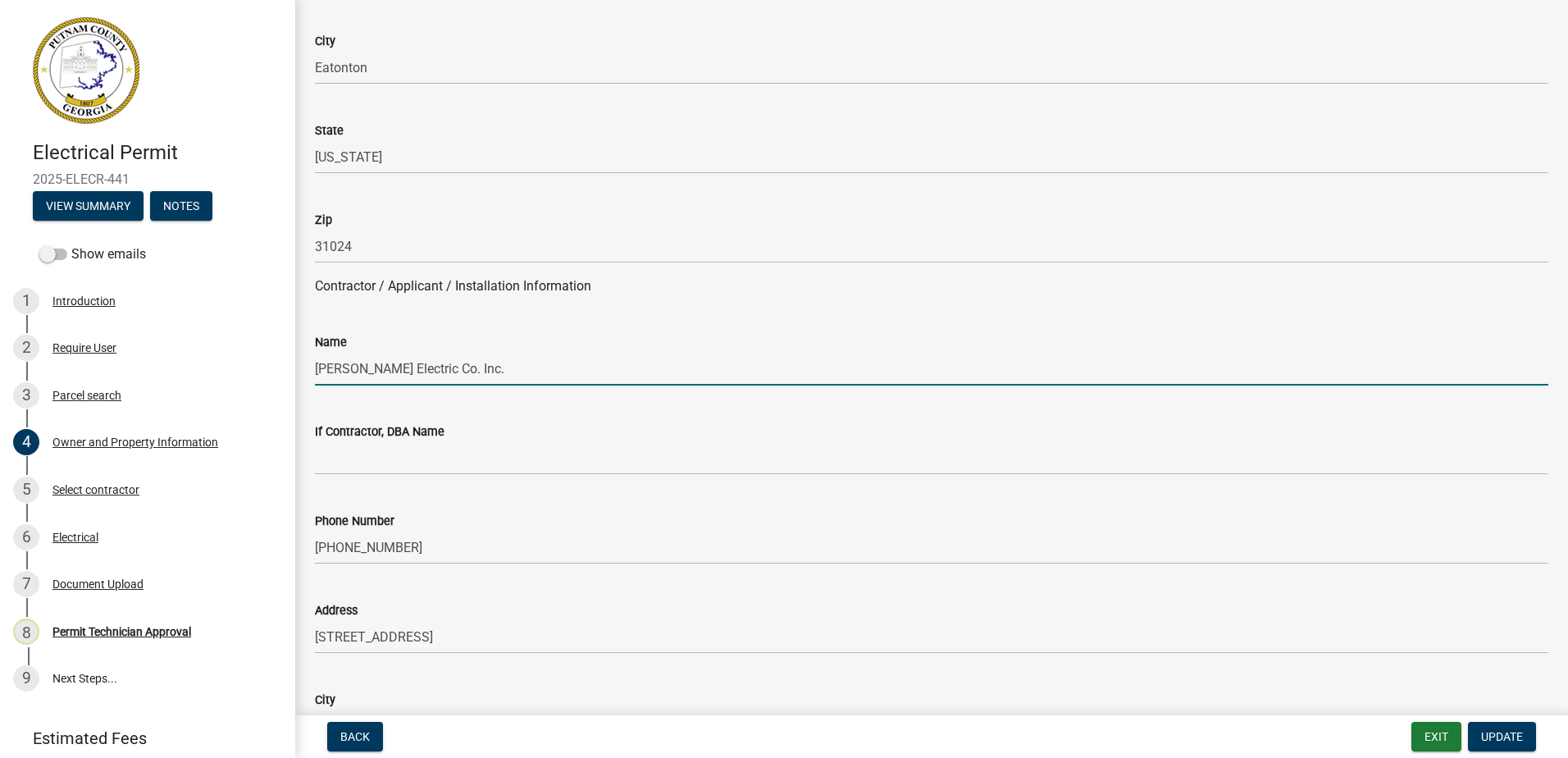
drag, startPoint x: 455, startPoint y: 375, endPoint x: 304, endPoint y: 377, distance: 151.0
click at [304, 377] on div "Name Baxley Electric Co. Inc." at bounding box center [932, 348] width 1259 height 77
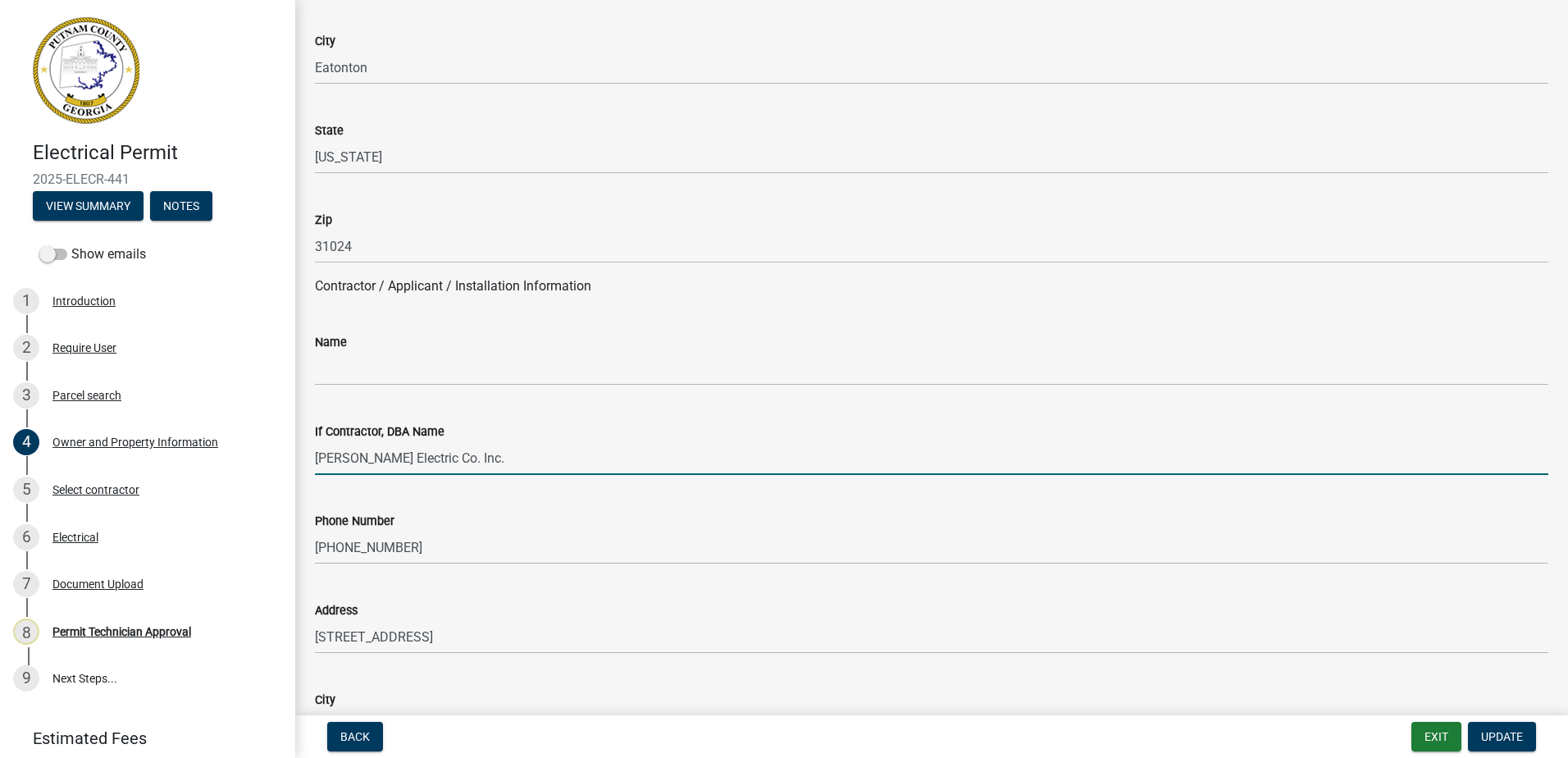
type input "Baxley Electric Co. Inc."
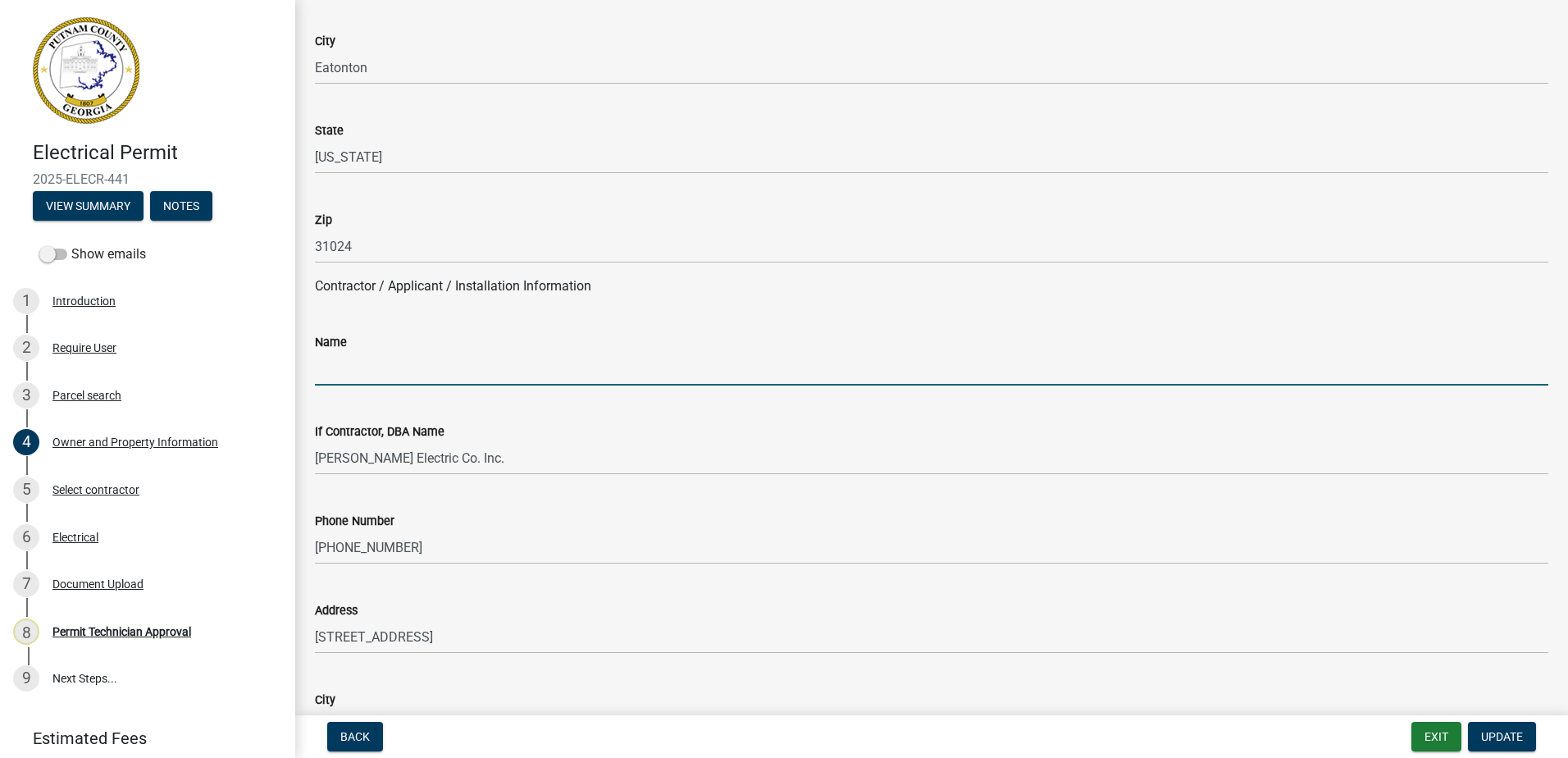
paste input "Charles Edward Baxley, Sr"
click at [347, 375] on input "Charles Edward Baxley, Sr" at bounding box center [932, 369] width 1234 height 34
click at [340, 369] on input "Charles Edward Baxley, Sr" at bounding box center [932, 369] width 1234 height 34
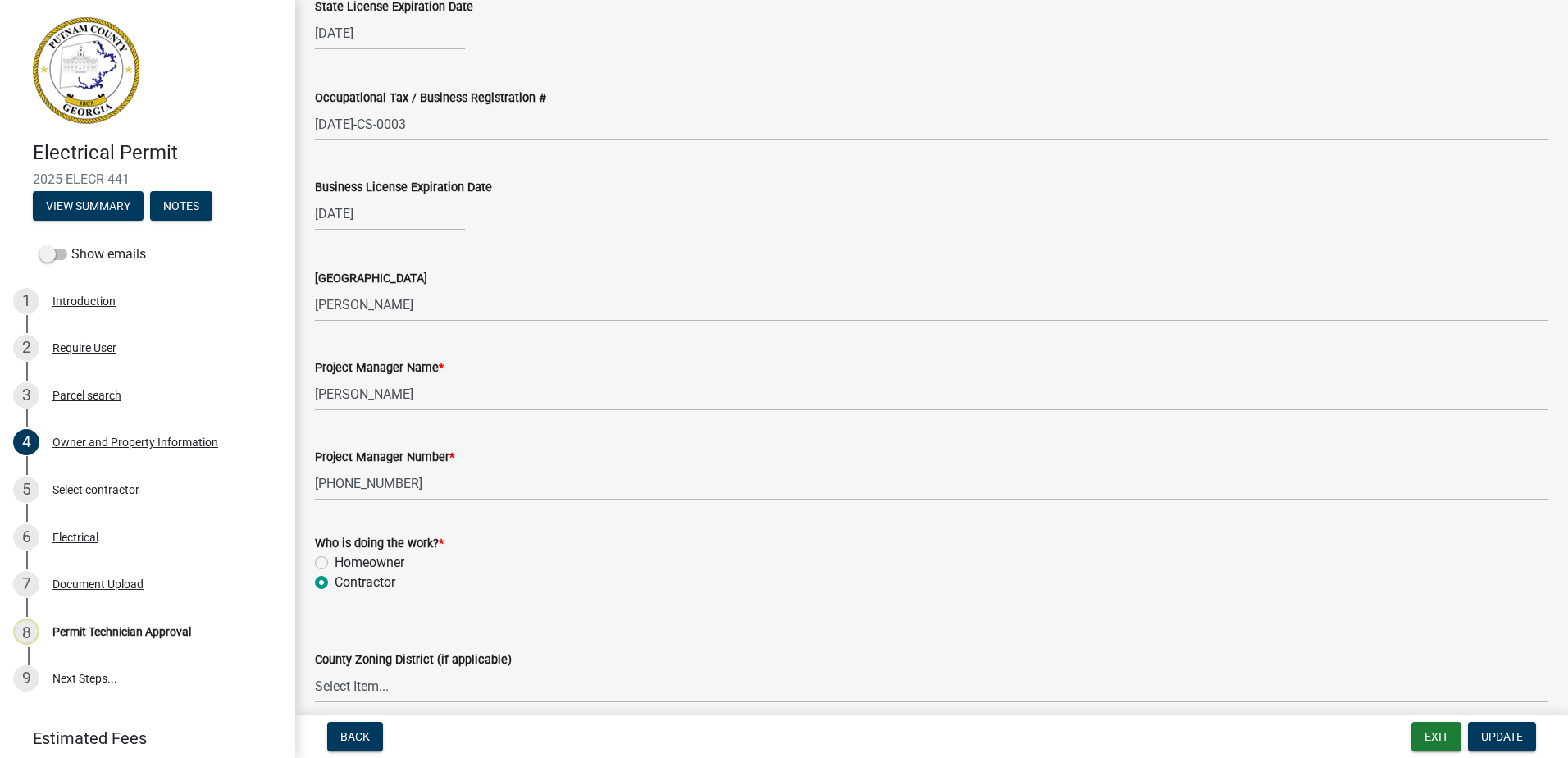
scroll to position [2462, 0]
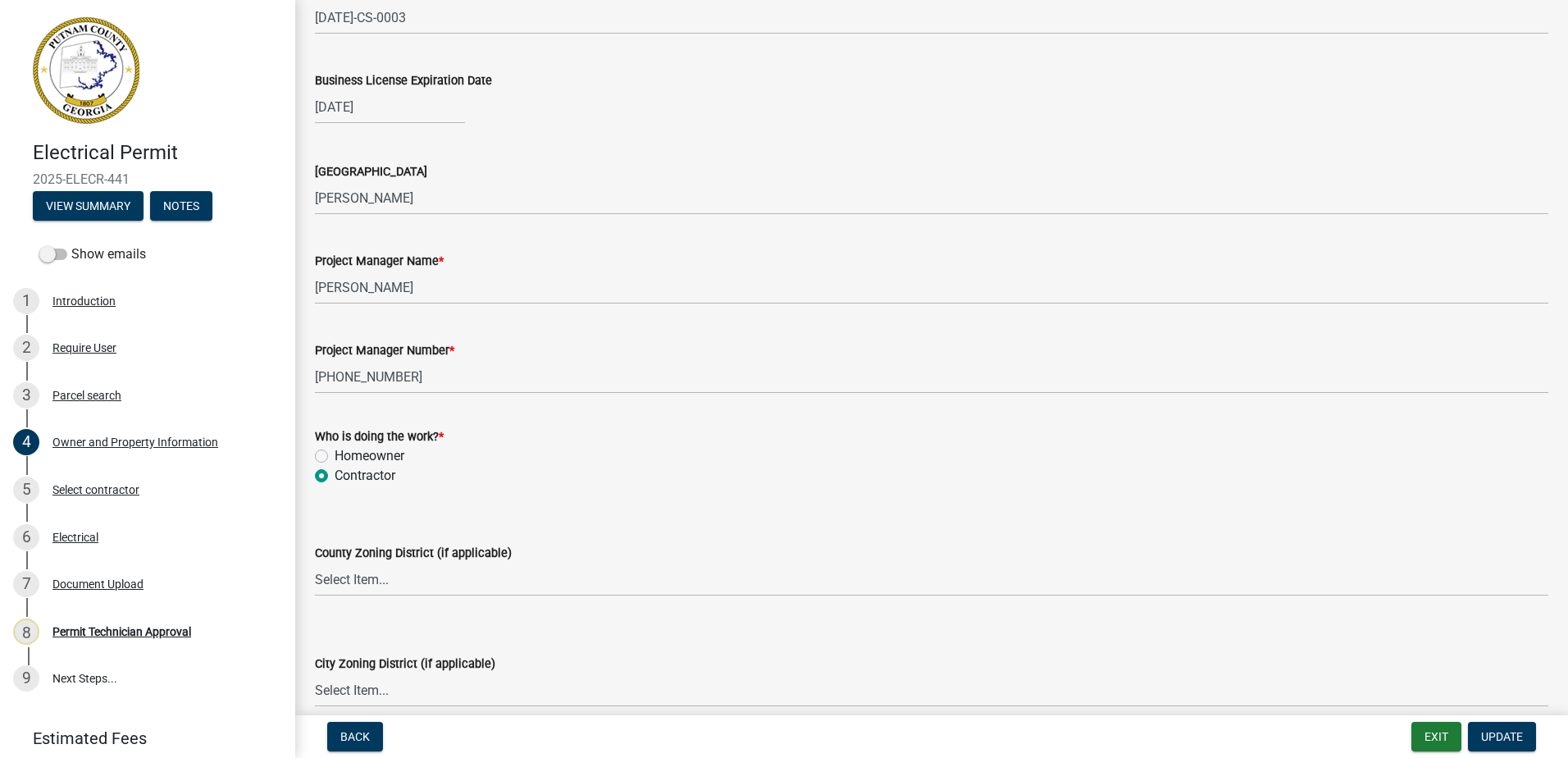
type input "Charles Edward Baxley, Sr"
click at [401, 563] on div "County Zoning District (if applicable)" at bounding box center [932, 553] width 1234 height 20
click at [394, 580] on select "Select Item... AG-1 R-1R R-1 R-2 MHP RM-1 RM-3 C-1 C-2 I-M PUD N/A" at bounding box center [932, 580] width 1234 height 34
click at [315, 563] on select "Select Item... AG-1 R-1R R-1 R-2 MHP RM-1 RM-3 C-1 C-2 I-M PUD N/A" at bounding box center [932, 580] width 1234 height 34
select select "a4366e26-0f82-401b-a682-956e4112ff86"
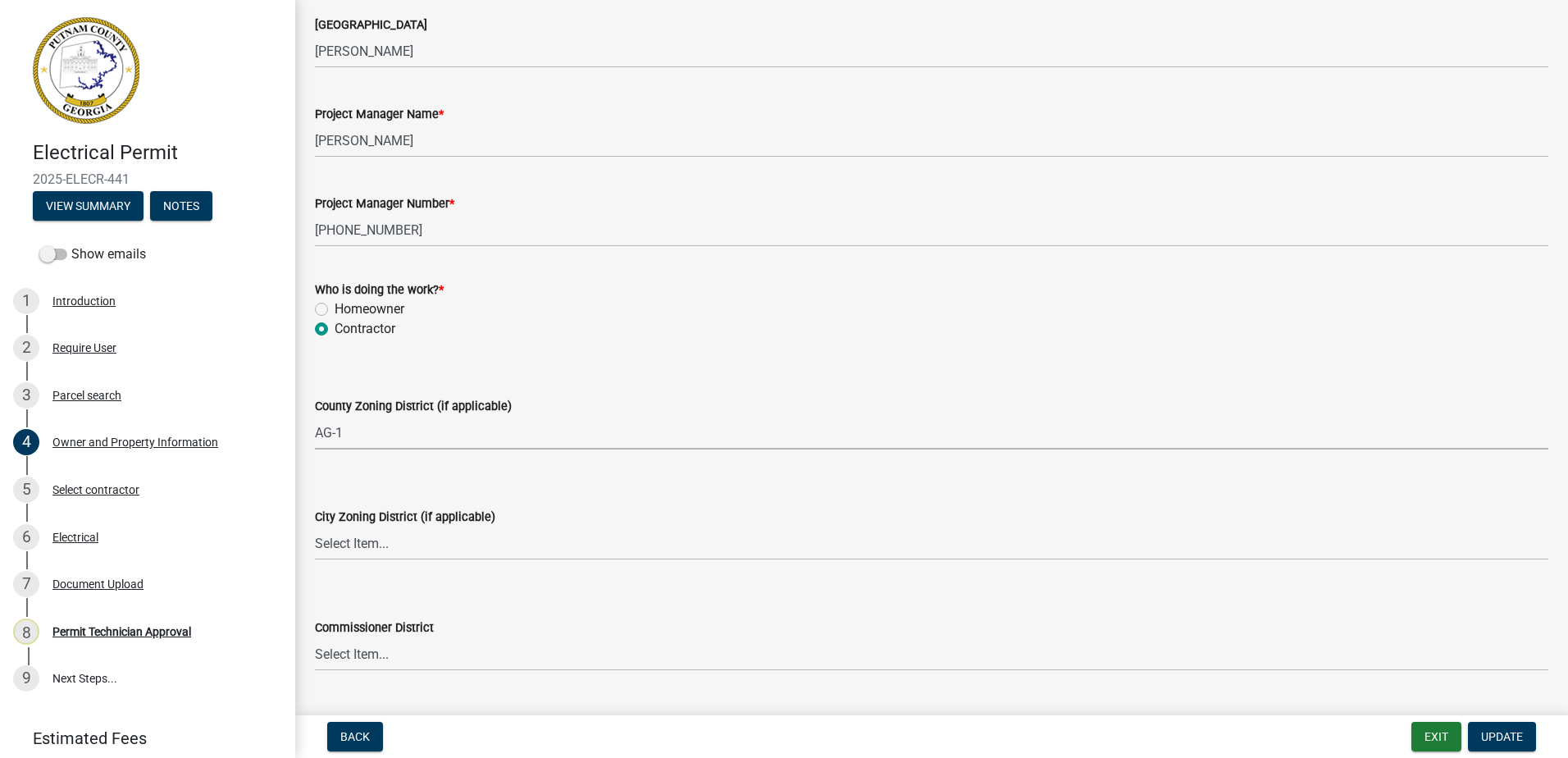
scroll to position [2627, 0]
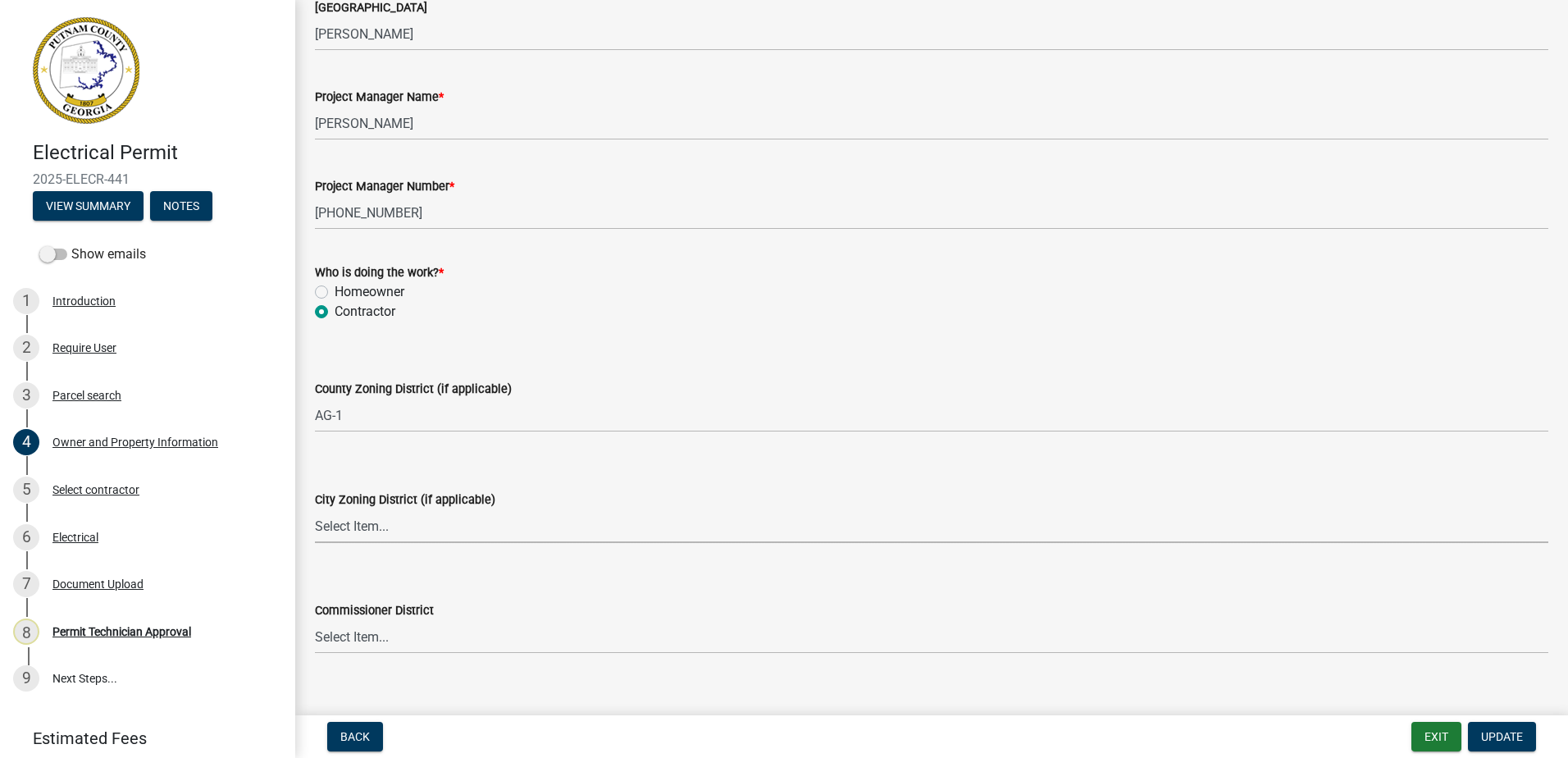
click at [384, 540] on select "Select Item... A-1 A-2 R-1 R-2 R-3 R-4 MHP C-1 C-2 I-1 I-2 DB FH H-P N/A" at bounding box center [932, 526] width 1234 height 34
click at [315, 510] on select "Select Item... A-1 A-2 R-1 R-2 R-3 R-4 MHP C-1 C-2 I-1 I-2 DB FH H-P N/A" at bounding box center [932, 526] width 1234 height 34
select select "83394b22-4a11-496c-8e5c-75ade2e72faf"
click at [398, 640] on select "Select Item... District 1 District 2 District 3 District 4" at bounding box center [932, 637] width 1234 height 34
click at [315, 620] on select "Select Item... District 1 District 2 District 3 District 4" at bounding box center [932, 637] width 1234 height 34
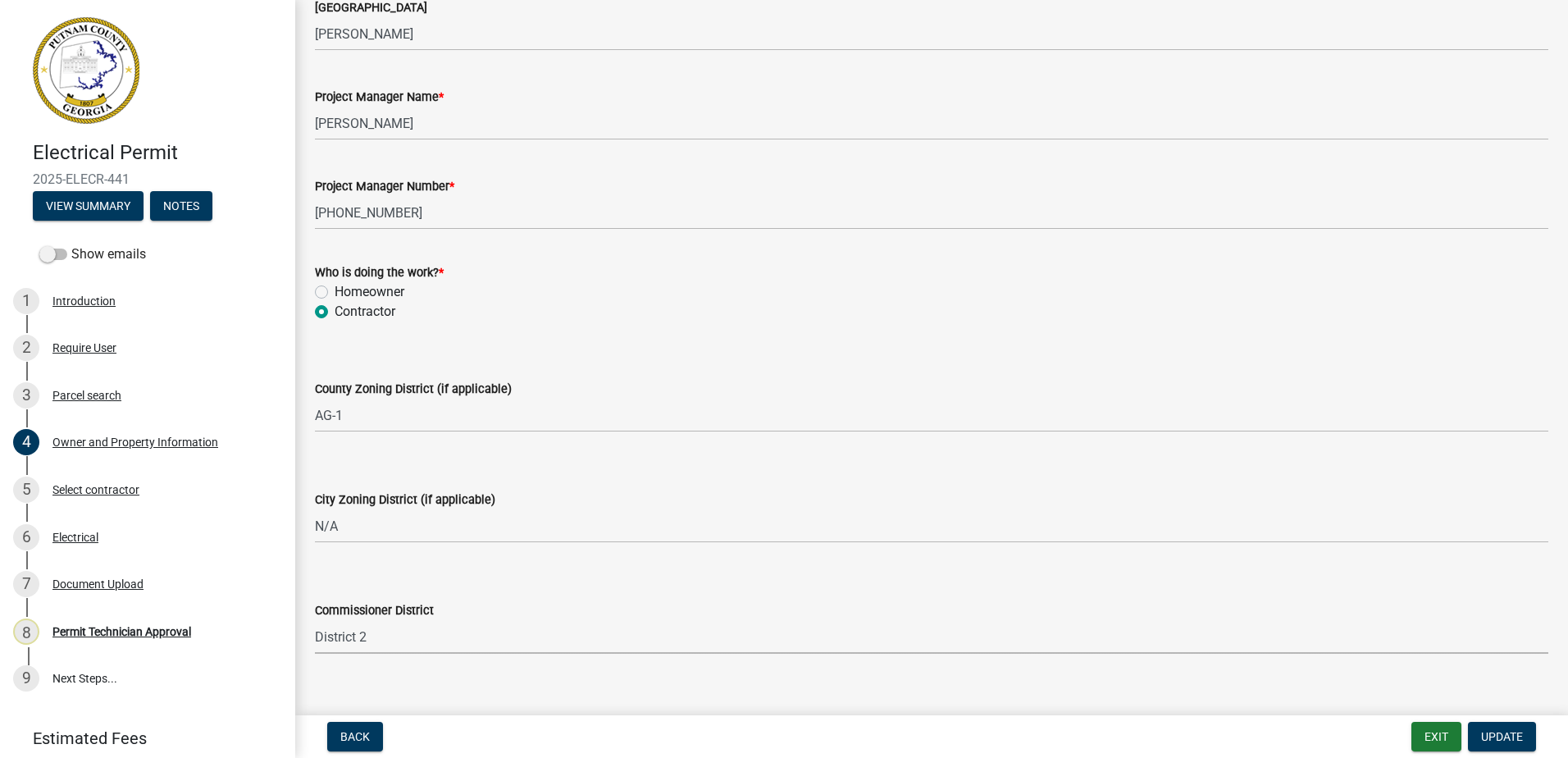
select select "95c2f08d-bd21-40ac-acc0-bf0ad2ba7c20"
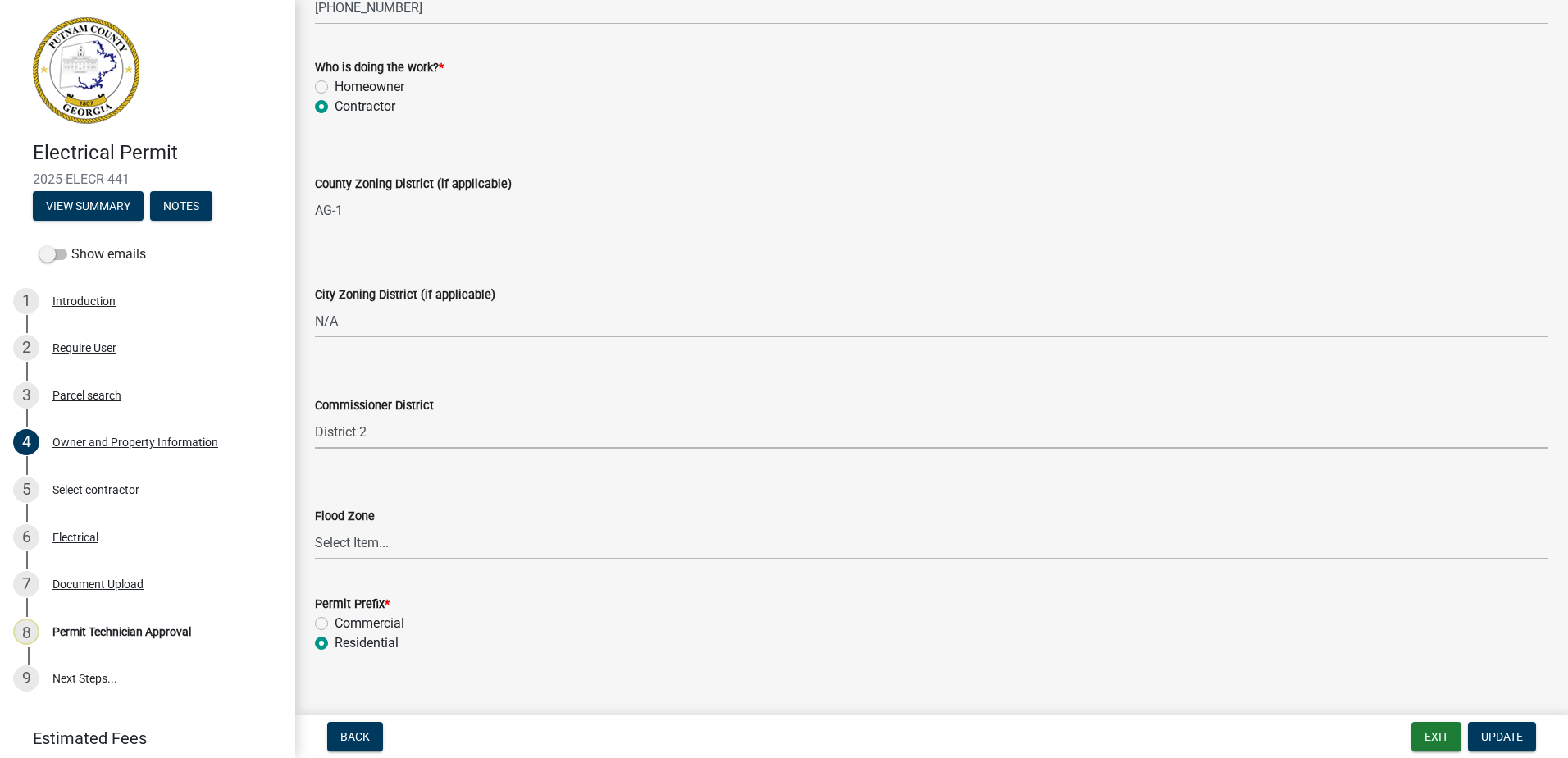
scroll to position [2855, 0]
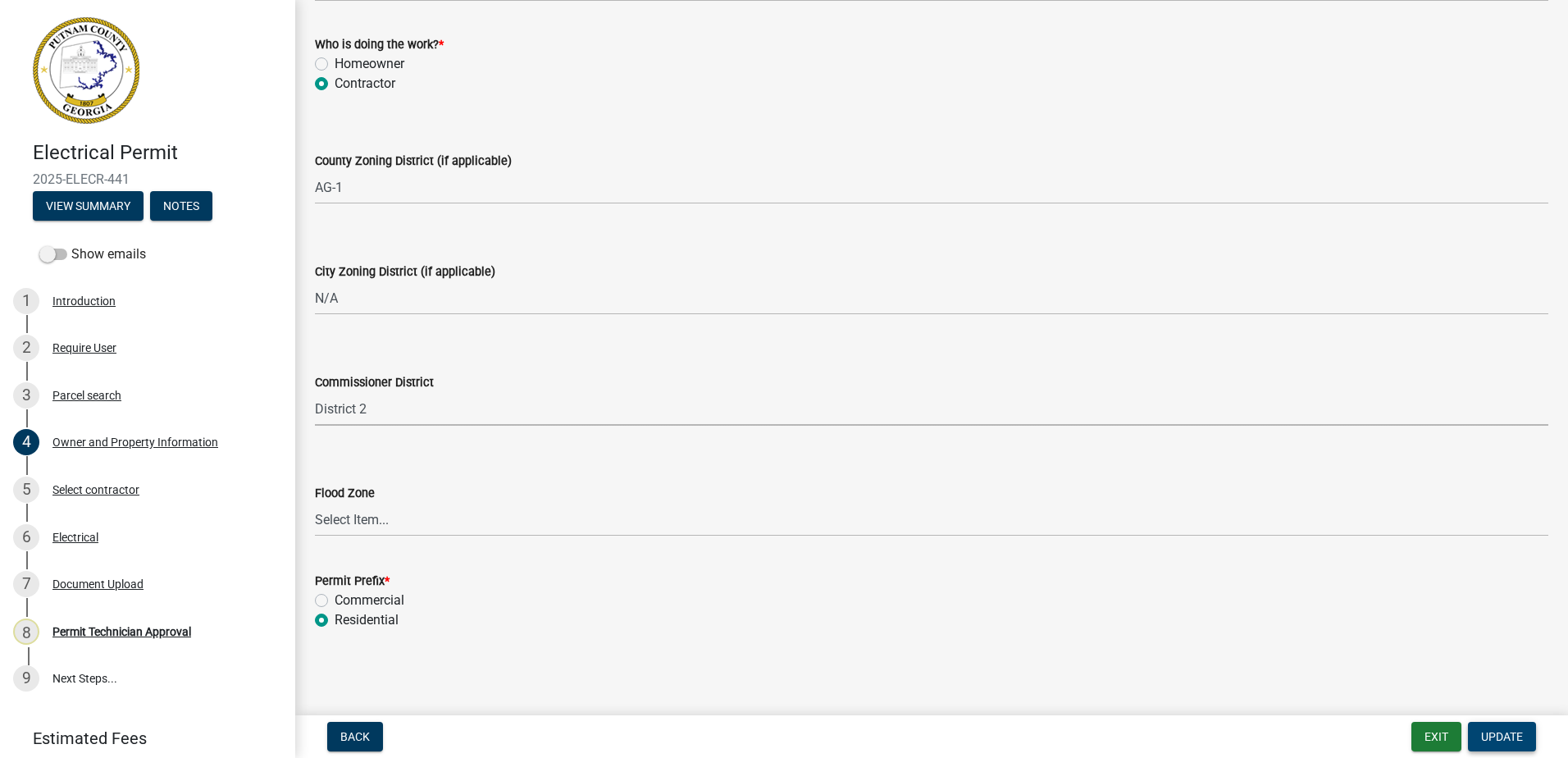
click at [1479, 732] on button "Update" at bounding box center [1502, 737] width 68 height 29
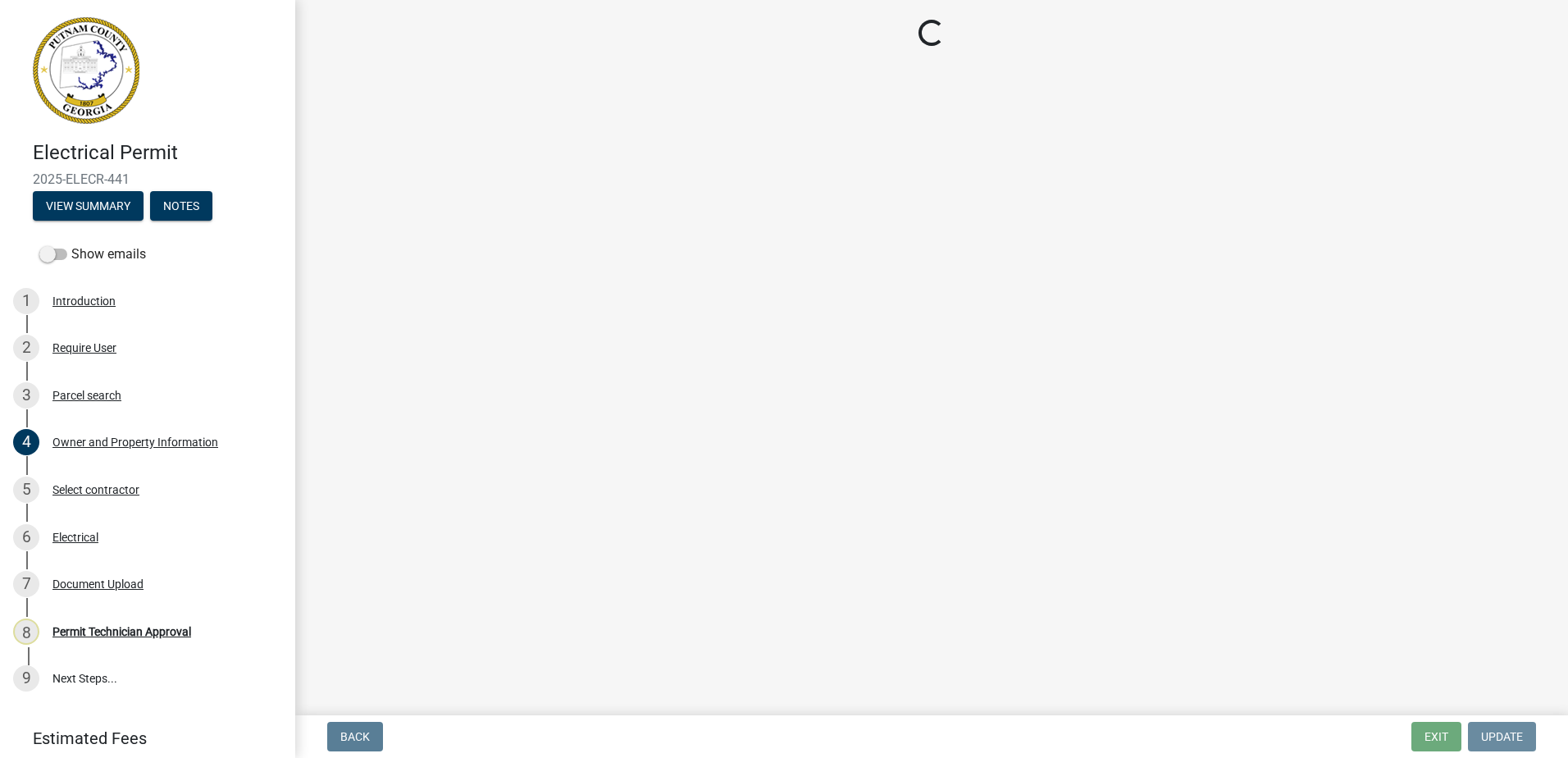
scroll to position [0, 0]
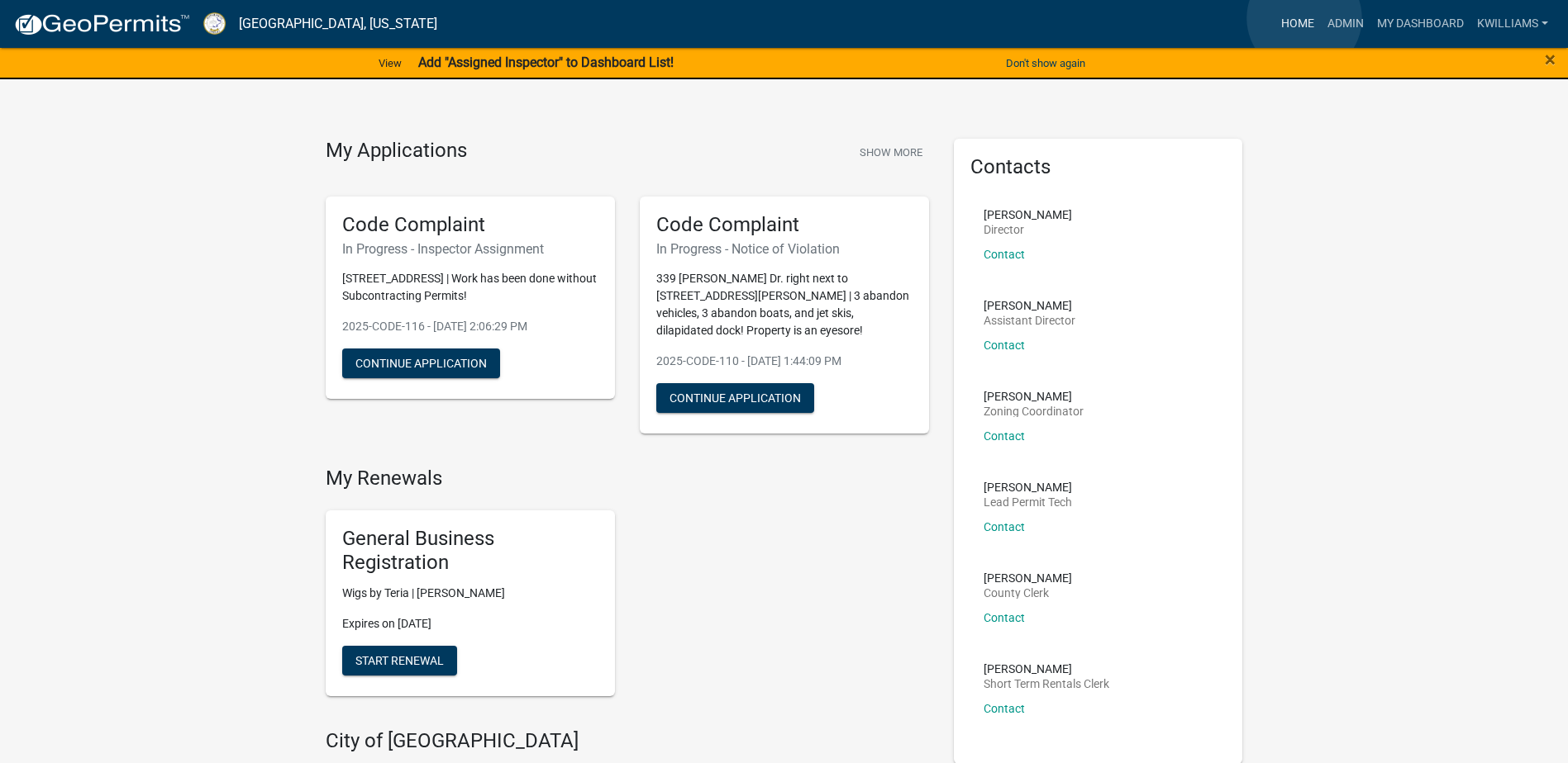
click at [1304, 18] on link "Home" at bounding box center [1298, 24] width 46 height 31
click at [1349, 25] on link "Admin" at bounding box center [1345, 24] width 50 height 31
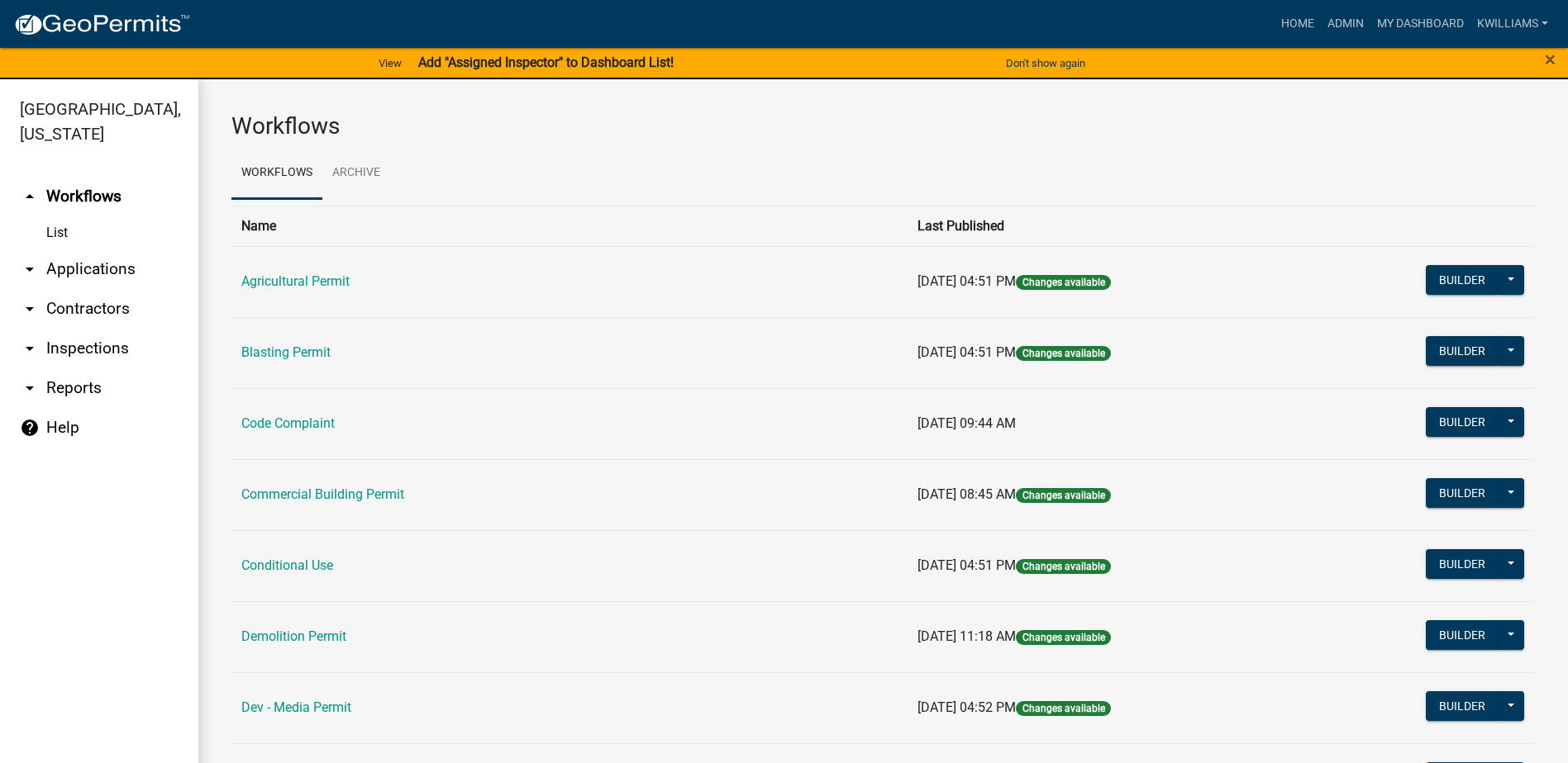
click at [101, 269] on link "arrow_drop_down Applications" at bounding box center [99, 268] width 199 height 40
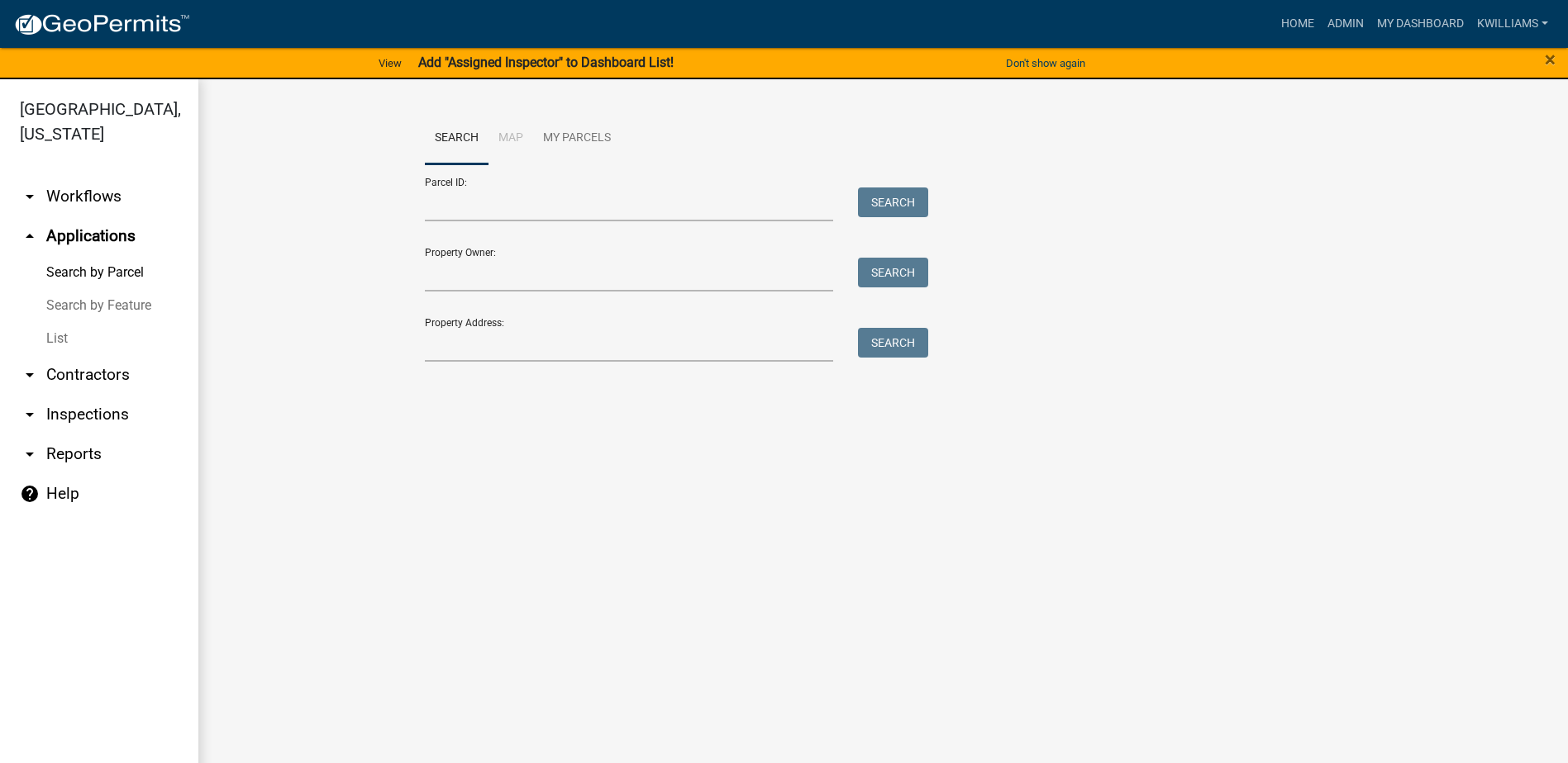
click at [62, 339] on link "List" at bounding box center [99, 339] width 199 height 33
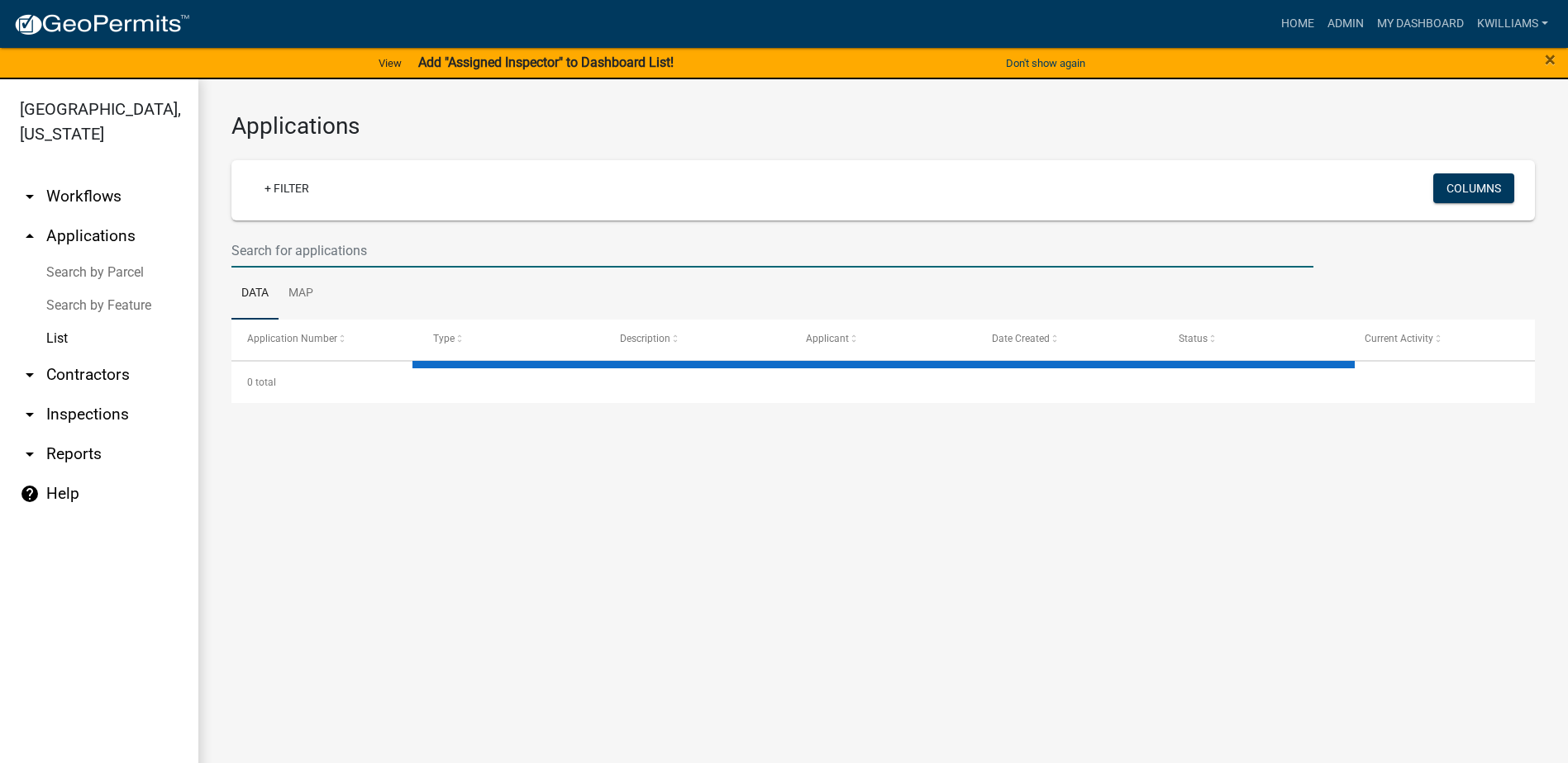
drag, startPoint x: 259, startPoint y: 265, endPoint x: 265, endPoint y: 253, distance: 13.4
click at [259, 263] on input "text" at bounding box center [773, 250] width 1082 height 34
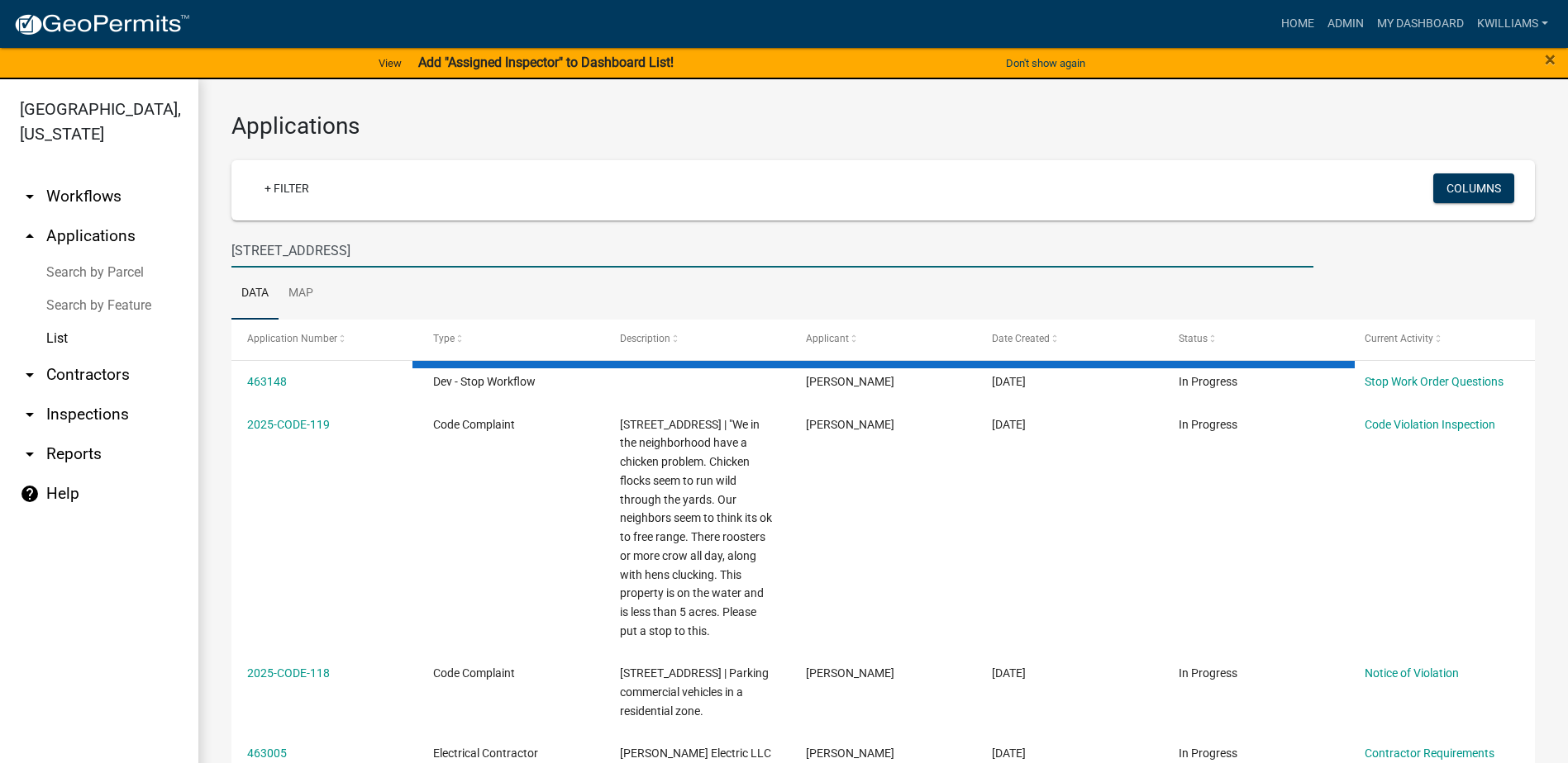
type input "[STREET_ADDRESS]"
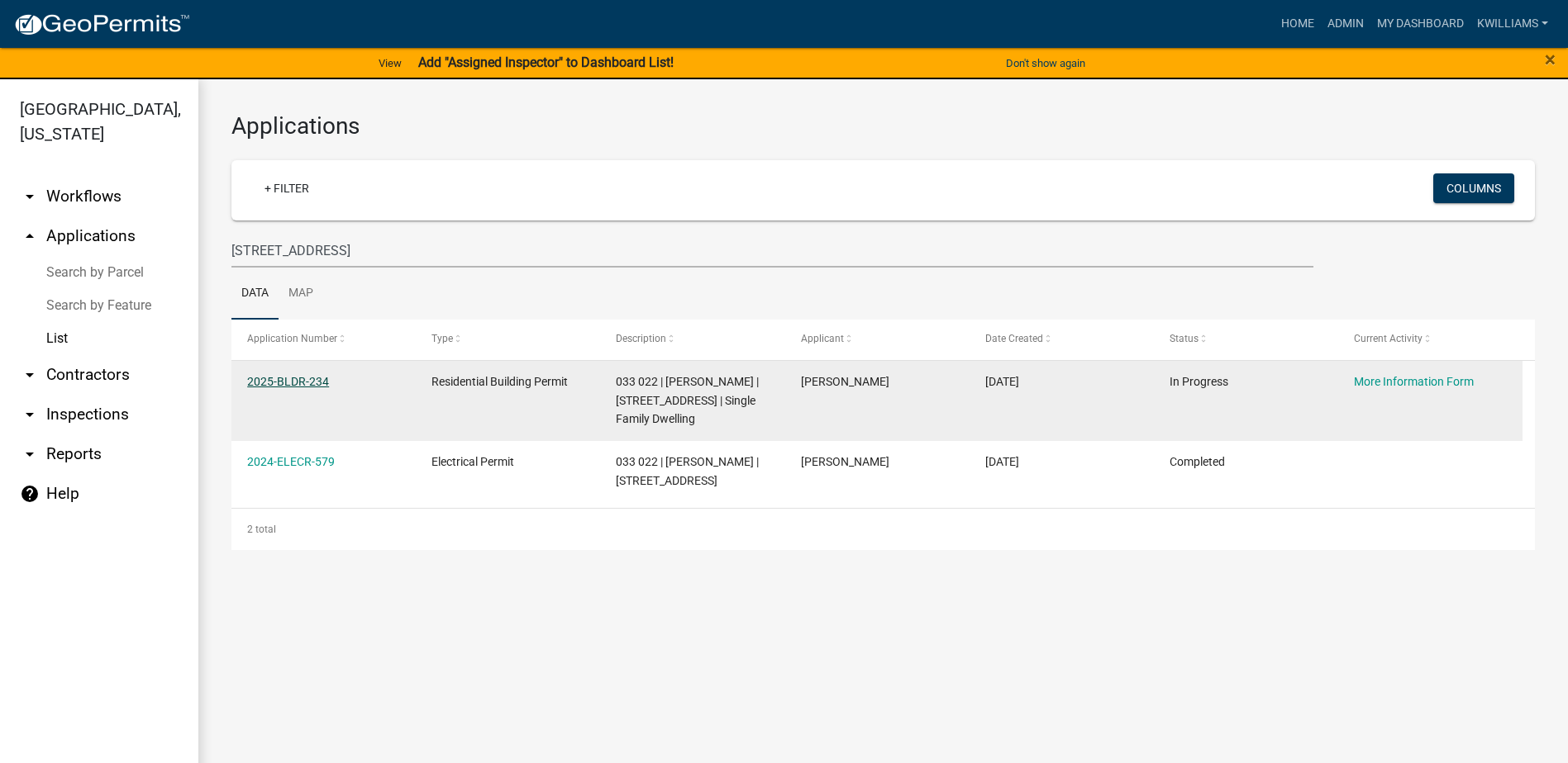
click at [281, 383] on link "2025-BLDR-234" at bounding box center [288, 382] width 82 height 13
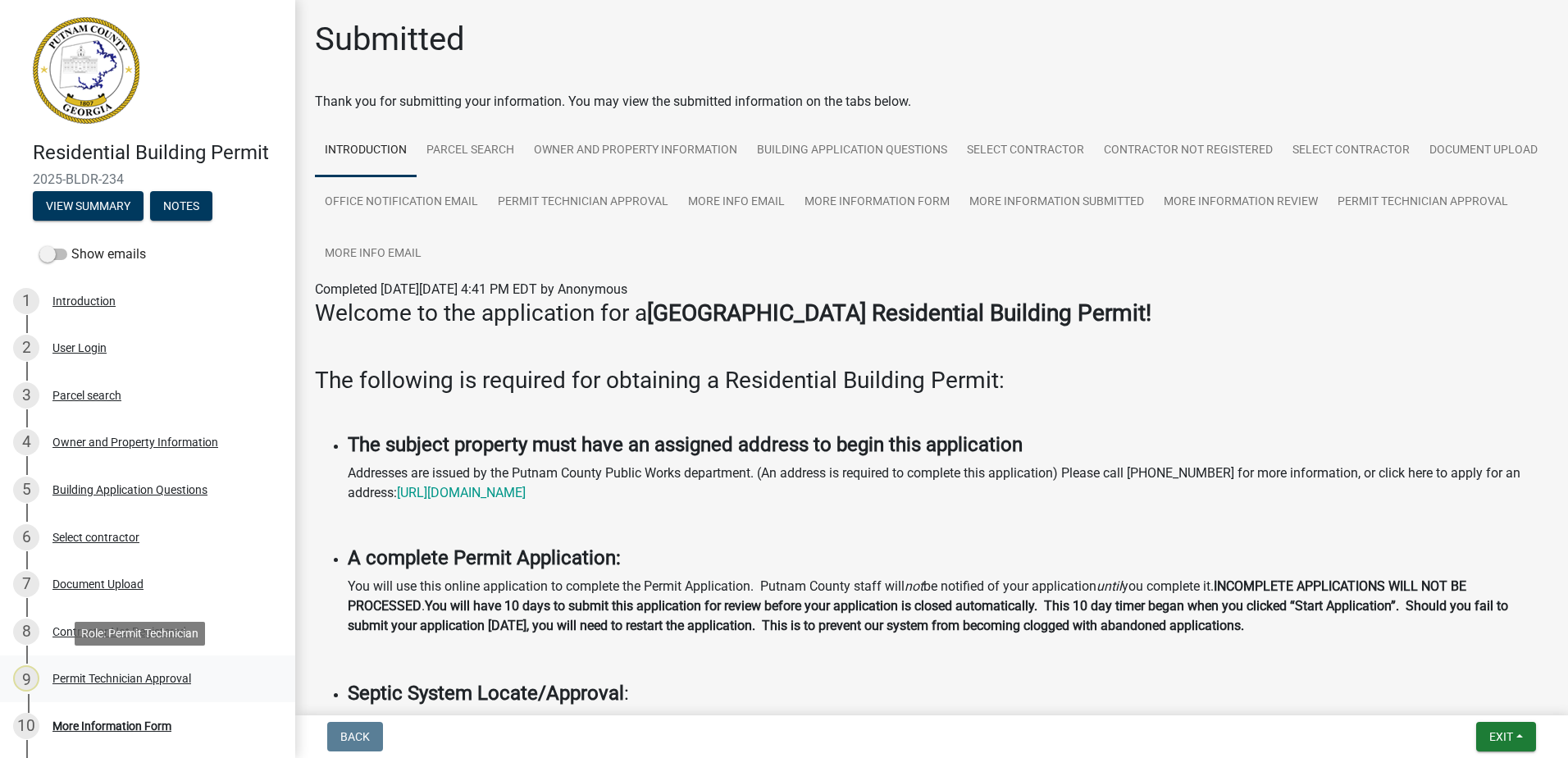
click at [156, 686] on div "9 Permit Technician Approval" at bounding box center [141, 679] width 256 height 26
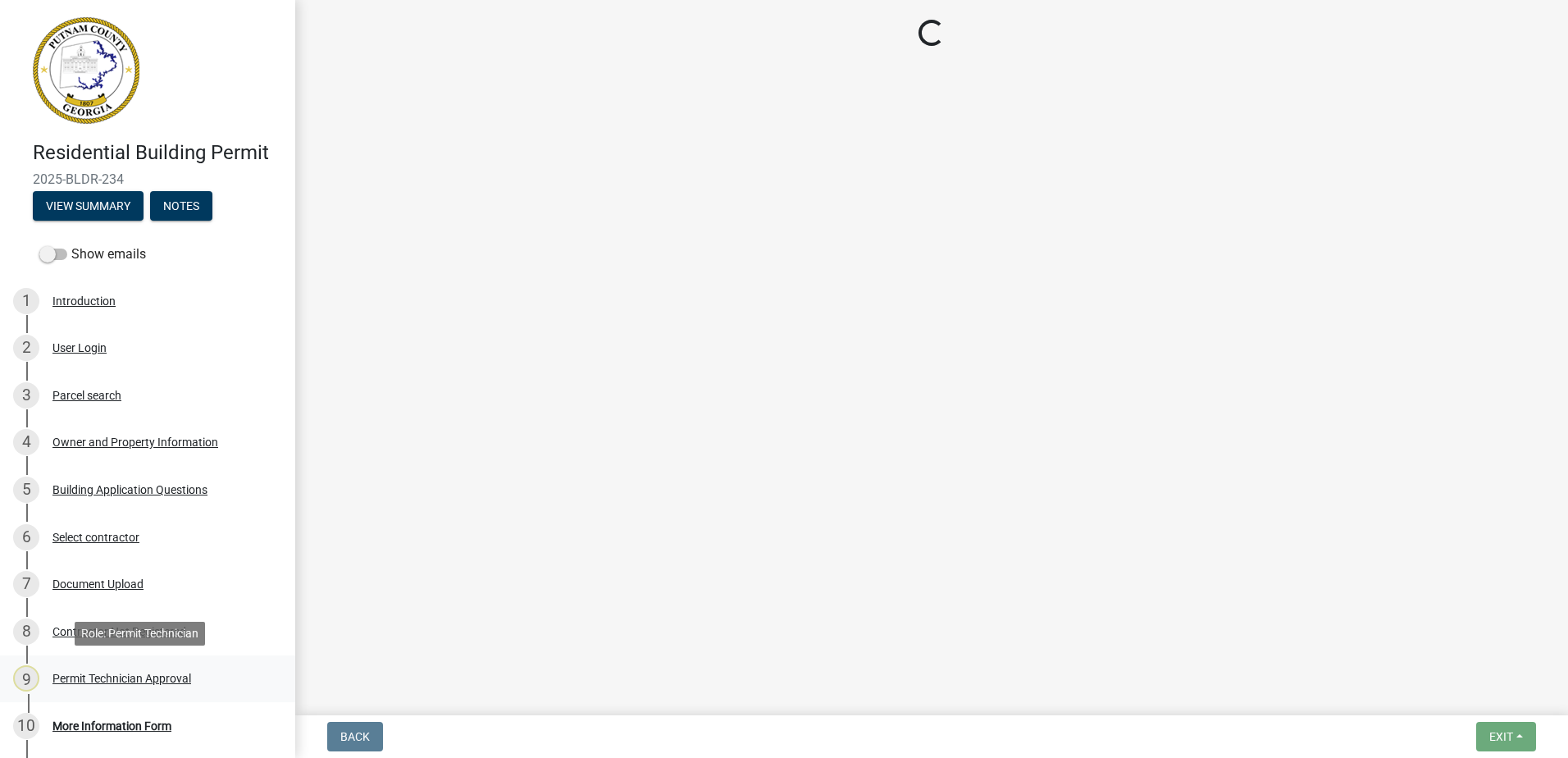
select select "a4366e26-0f82-401b-a682-956e4112ff86"
select select "83394b22-4a11-496c-8e5c-75ade2e72faf"
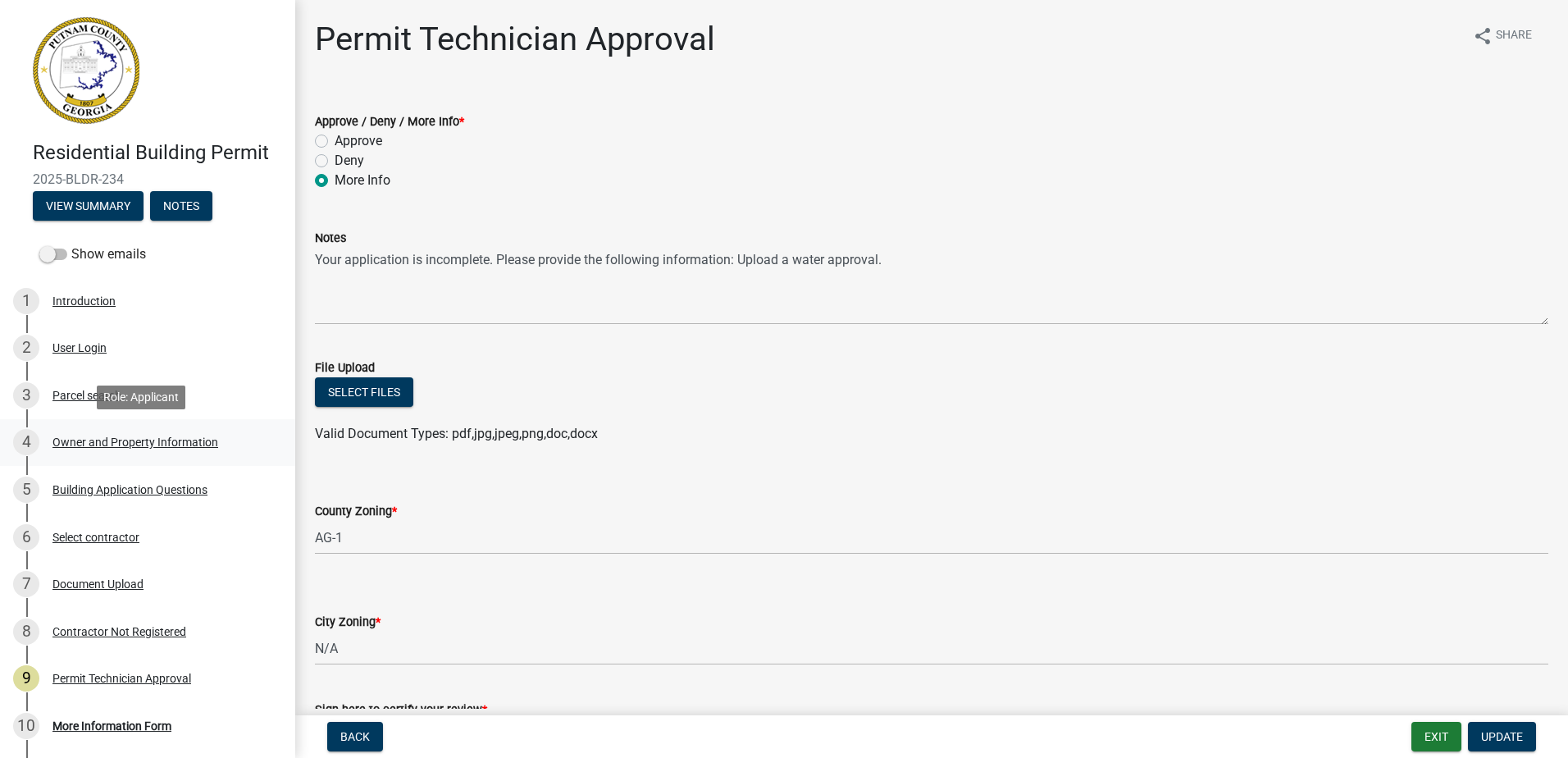
click at [141, 432] on div "4 Owner and Property Information" at bounding box center [141, 442] width 256 height 26
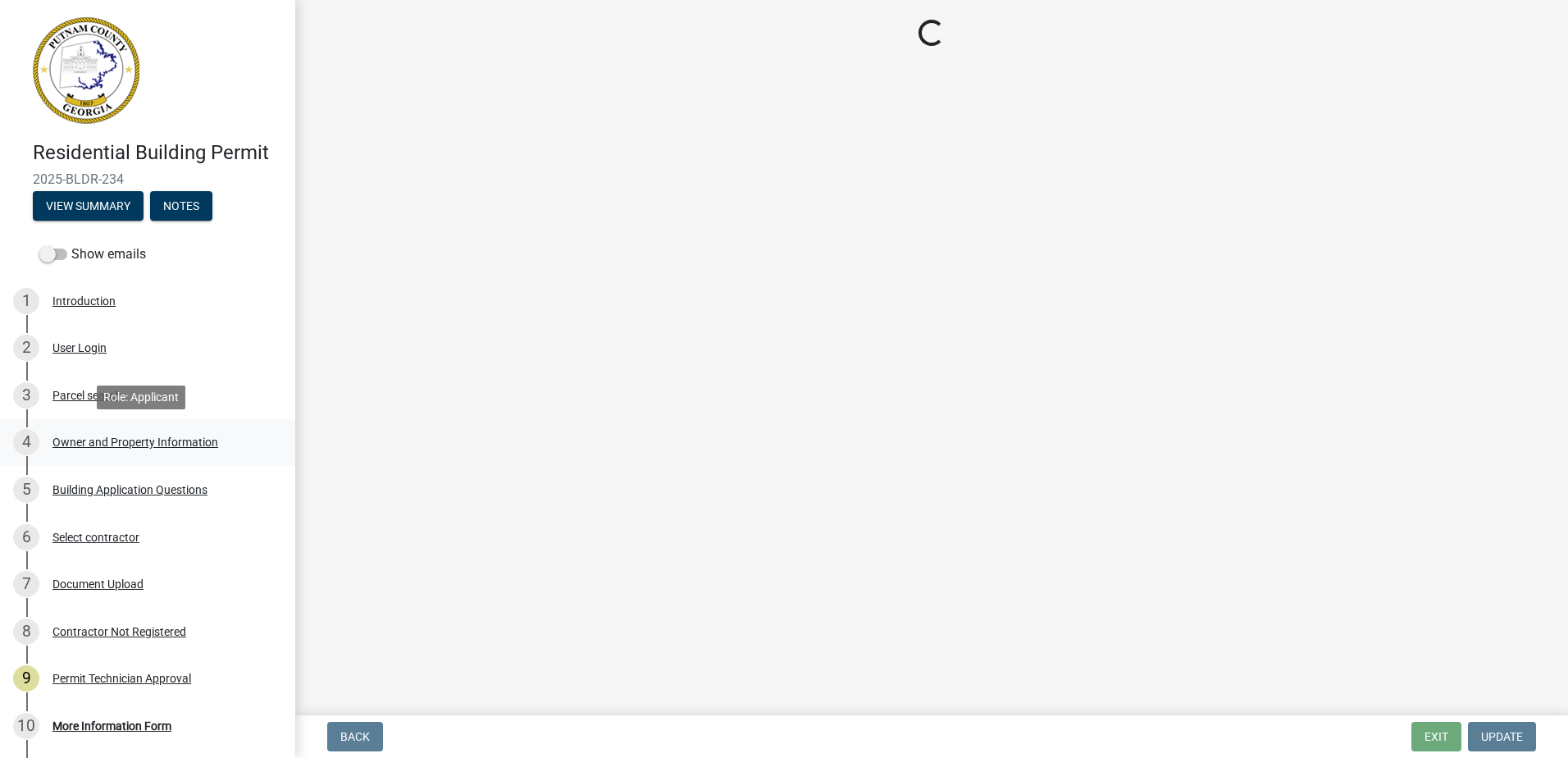
select select "a4366e26-0f82-401b-a682-956e4112ff86"
select select "83394b22-4a11-496c-8e5c-75ade2e72faf"
select select "ece5c1a9-df30-4702-9587-5deee23533b7"
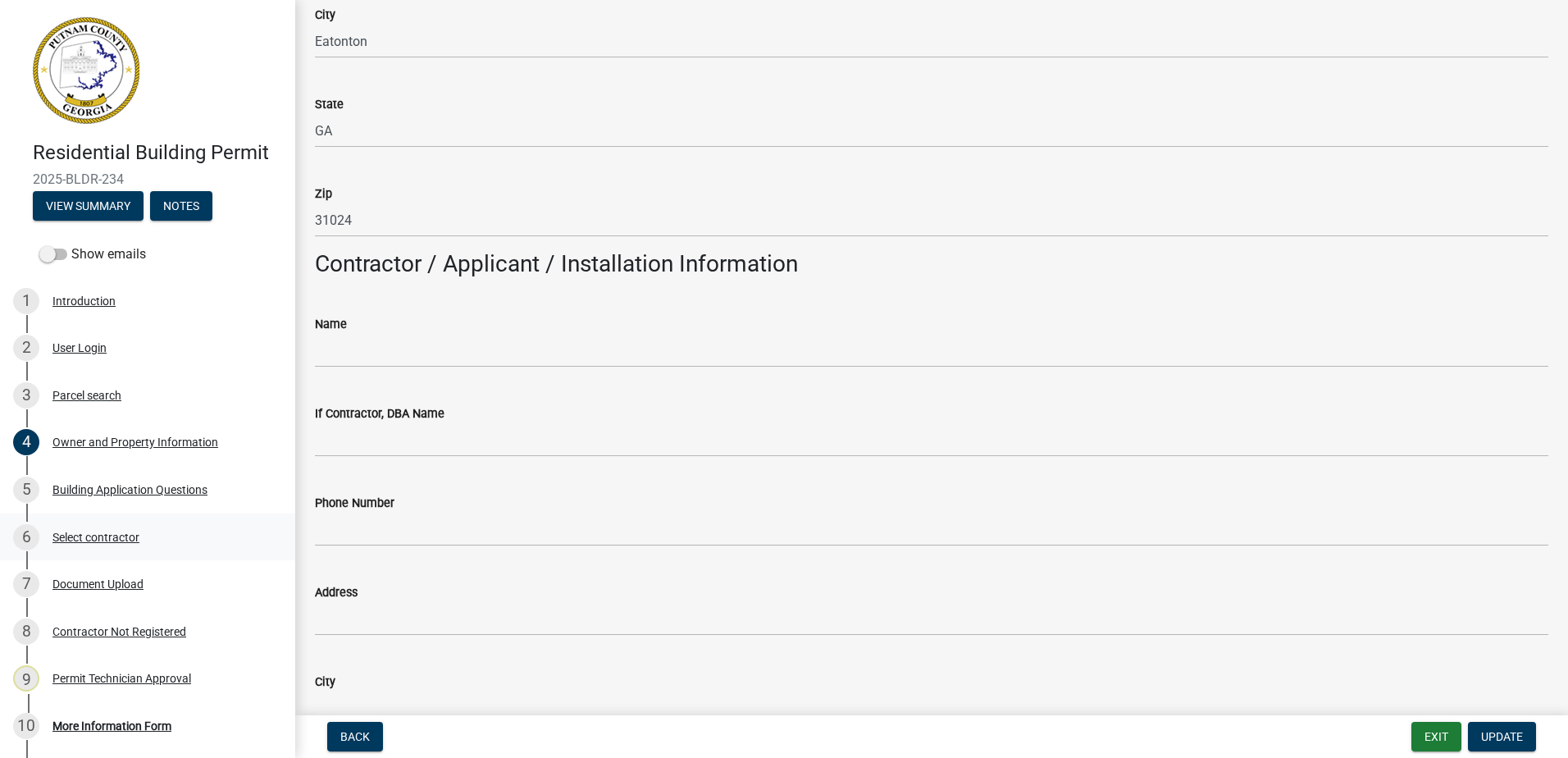
scroll to position [1231, 0]
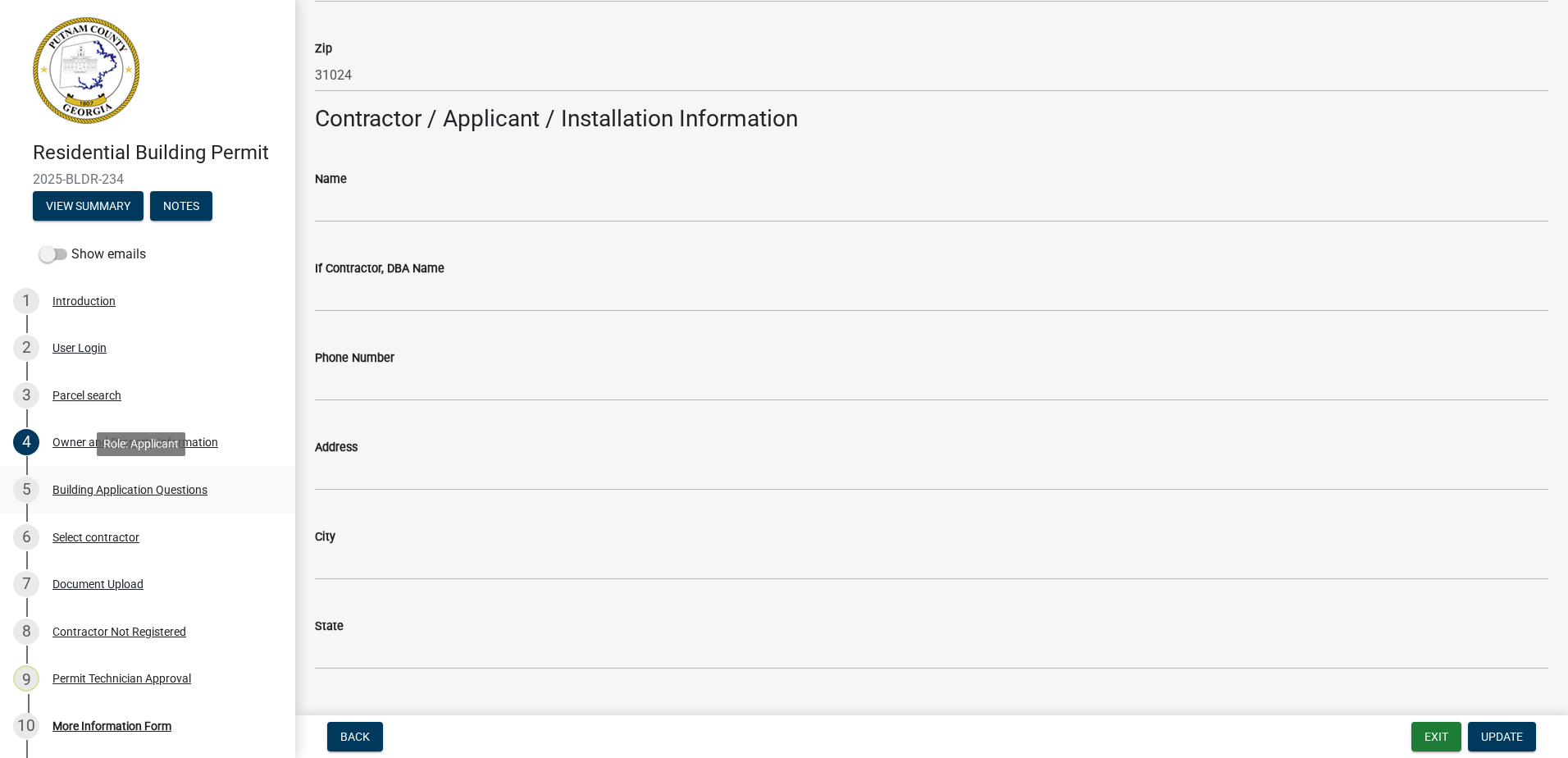
click at [85, 484] on div "Building Application Questions" at bounding box center [131, 490] width 155 height 12
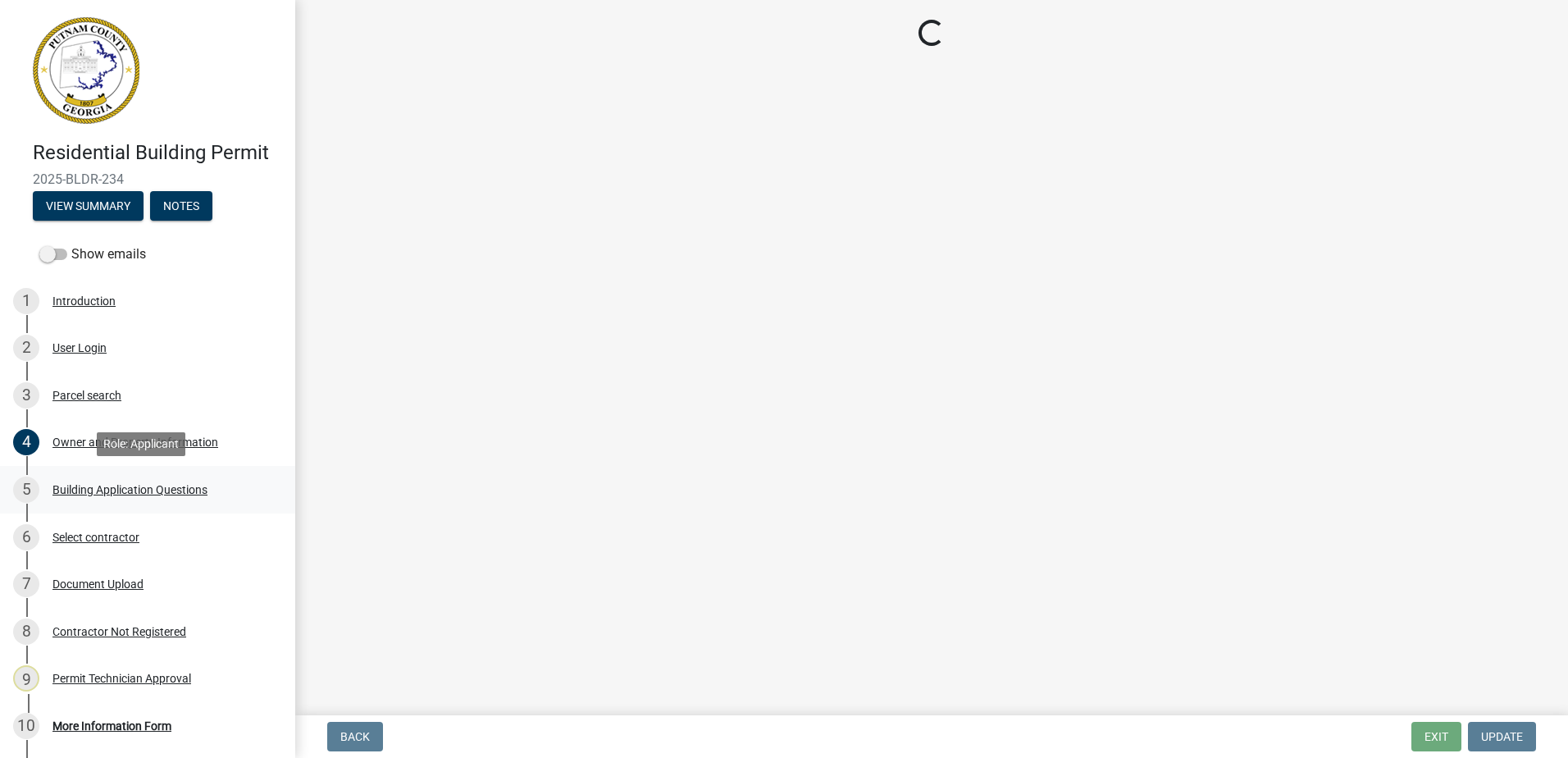
select select "87d9f851-9371-4848-9409-bcd2442fbd26"
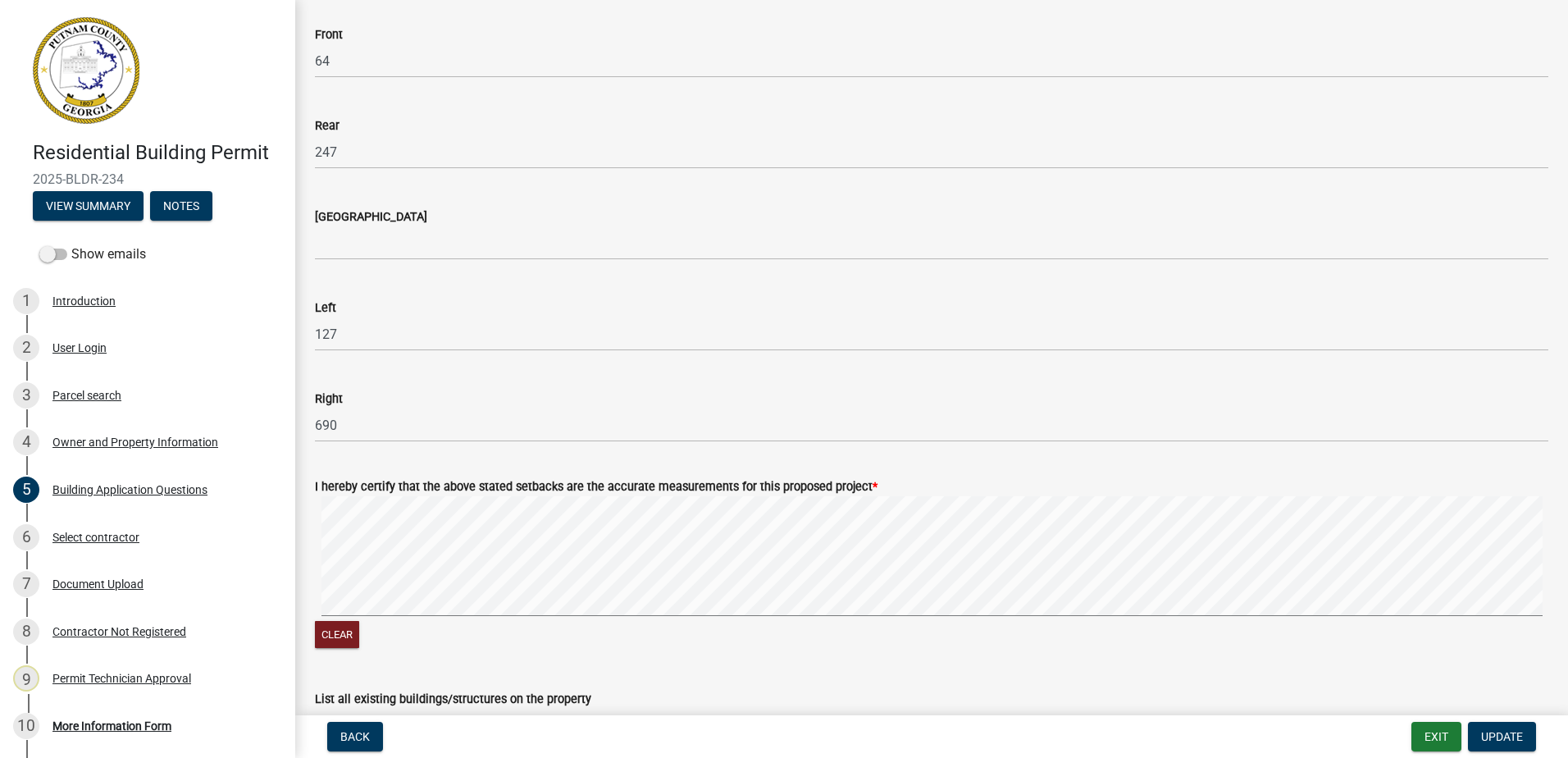
scroll to position [2544, 0]
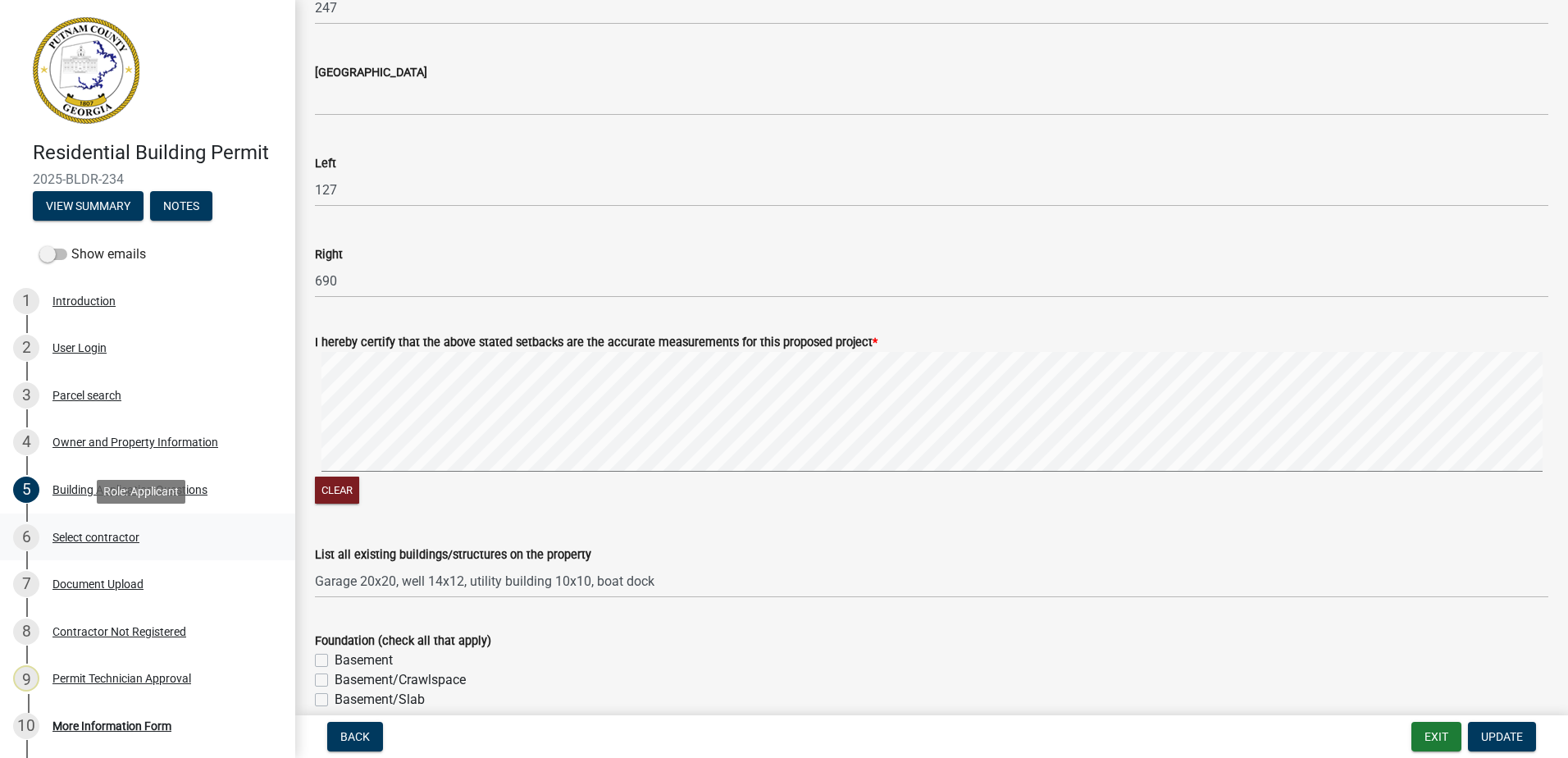
click at [97, 537] on div "Select contractor" at bounding box center [96, 537] width 87 height 12
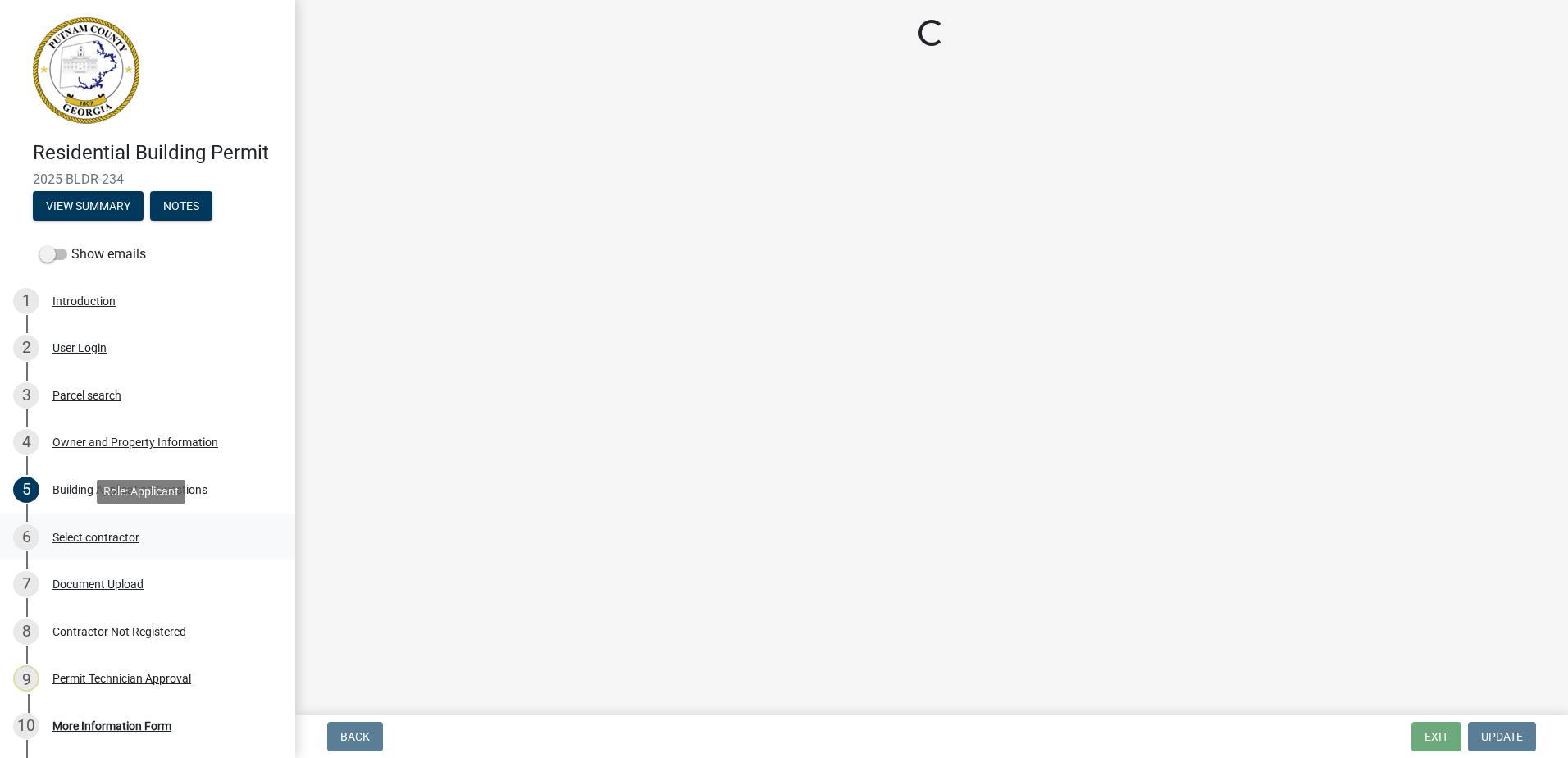
scroll to position [0, 0]
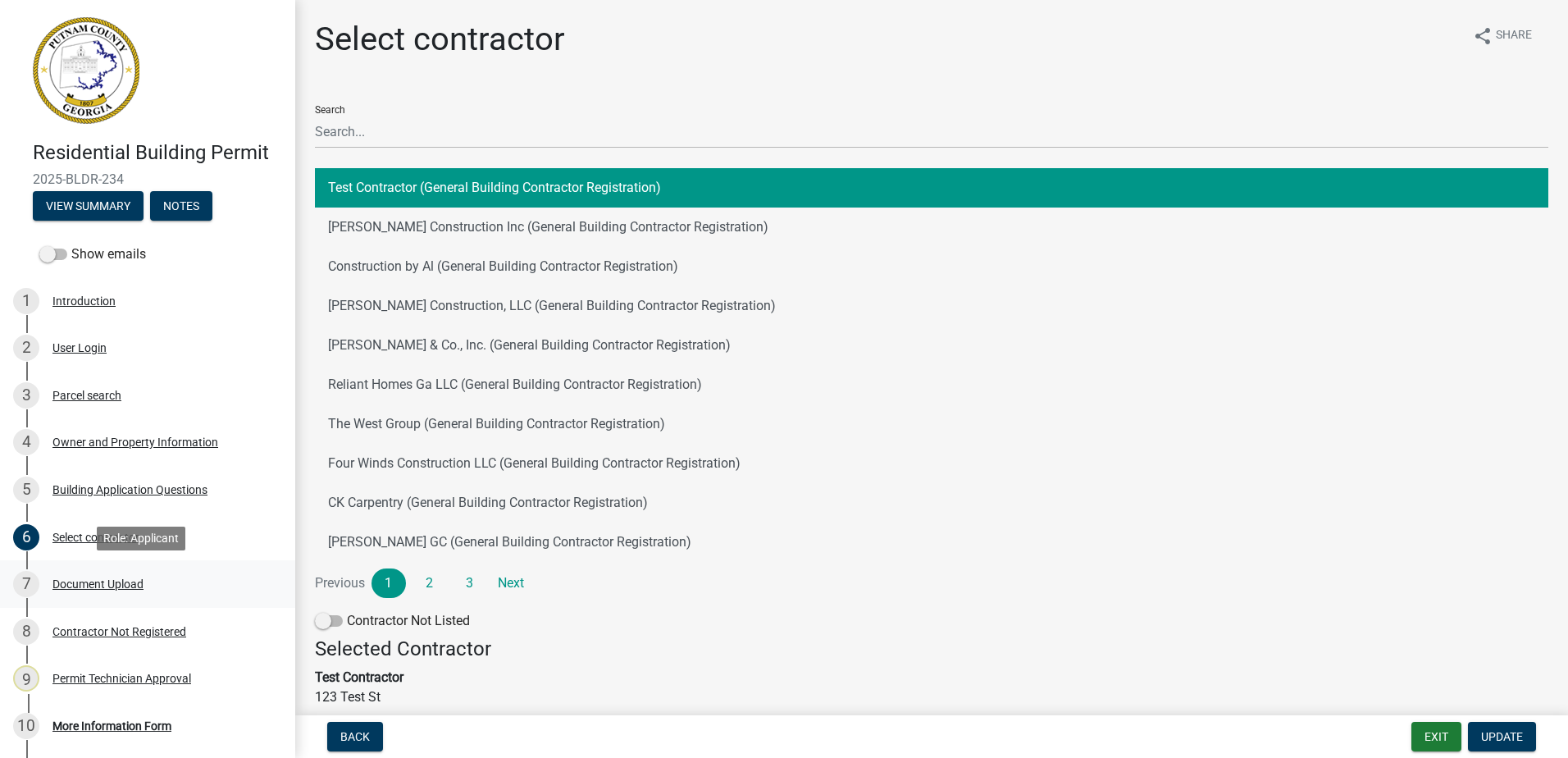
click at [110, 585] on div "Document Upload" at bounding box center [99, 584] width 91 height 12
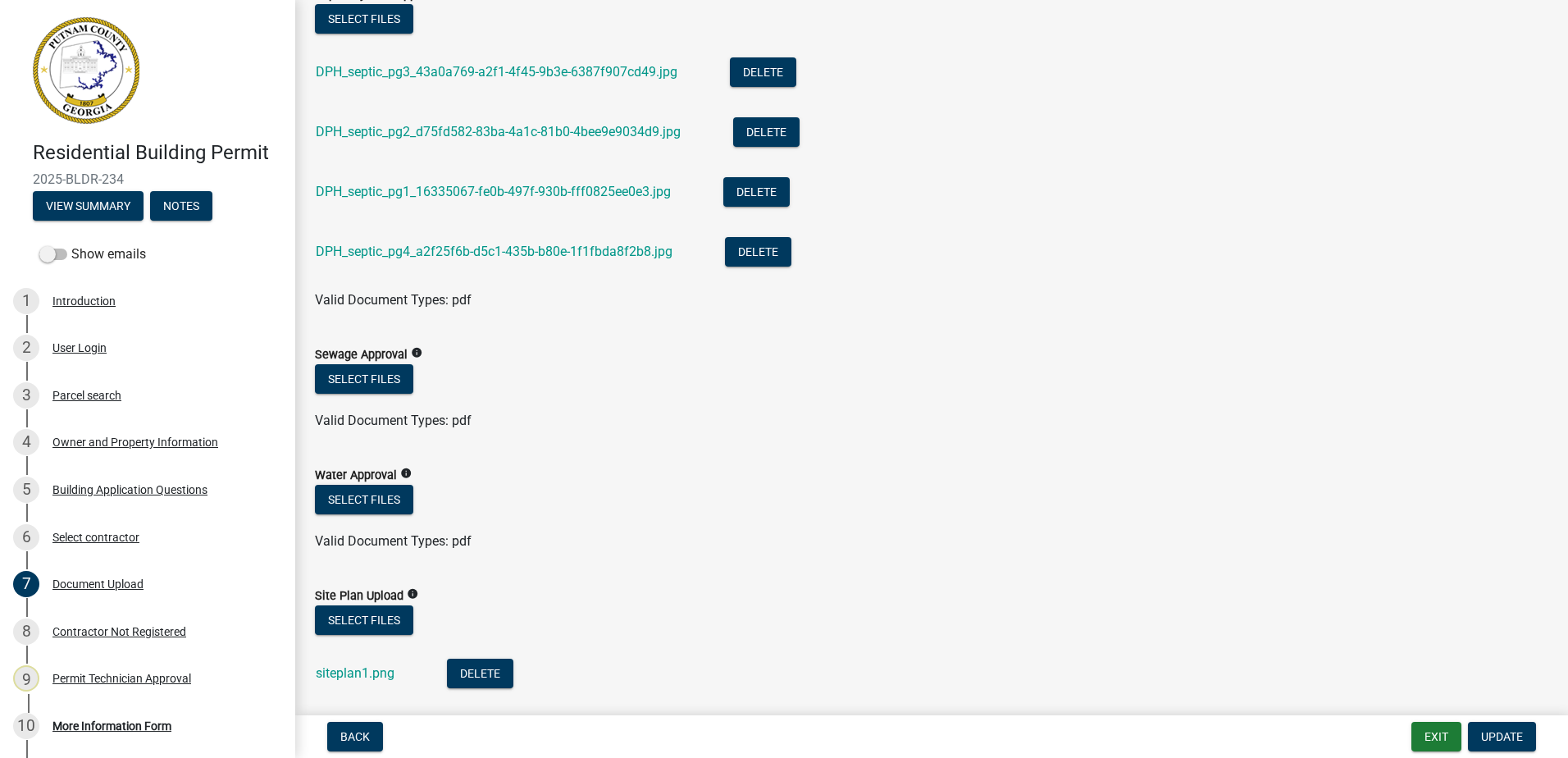
scroll to position [82, 0]
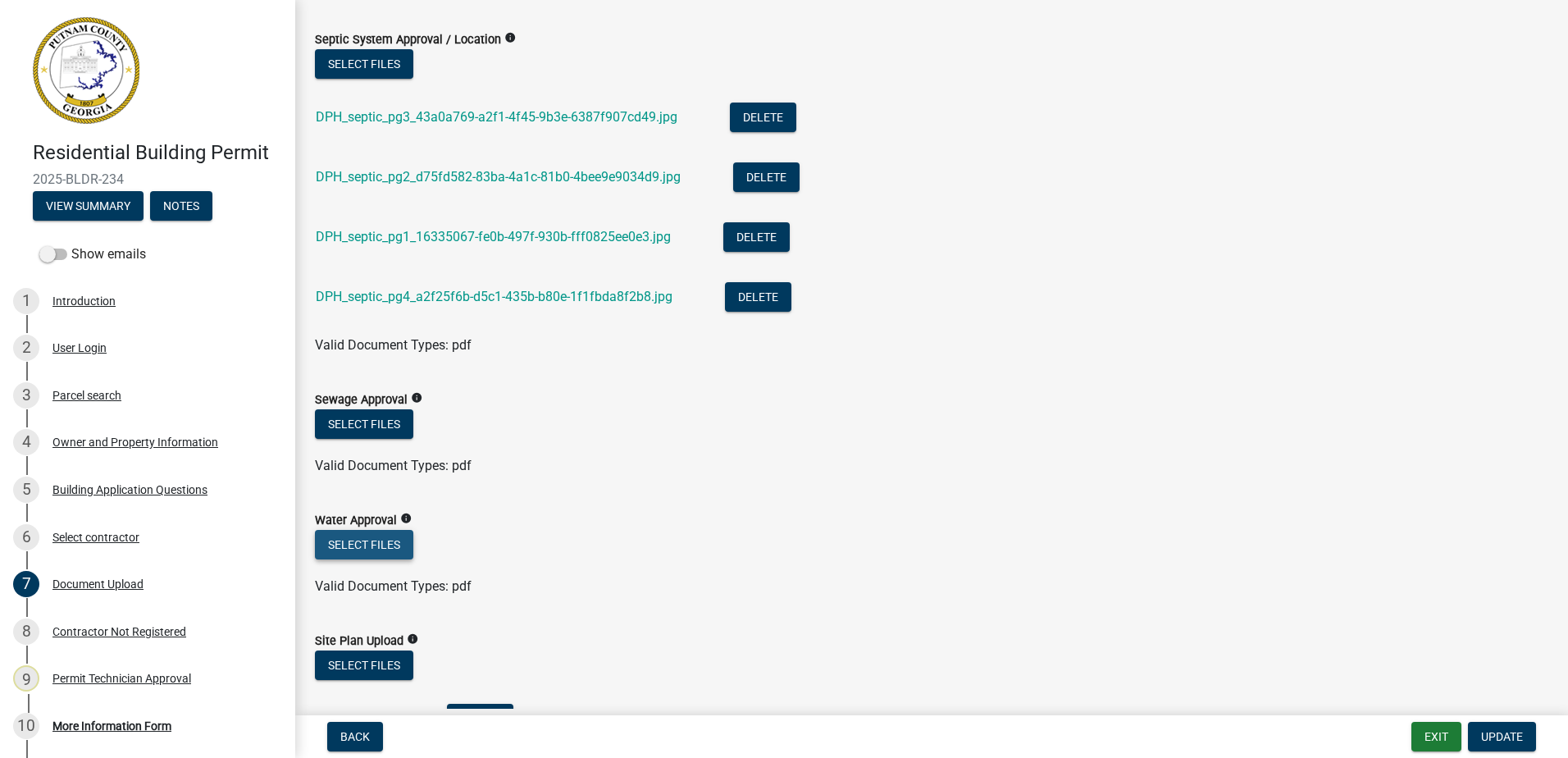
drag, startPoint x: 354, startPoint y: 546, endPoint x: 361, endPoint y: 559, distance: 14.8
click at [361, 559] on button "Select files" at bounding box center [364, 545] width 99 height 29
click at [468, 118] on link "DPH_septic_pg3_43a0a769-a2f1-4f45-9b3e-6387f907cd49.jpg" at bounding box center [497, 117] width 361 height 16
click at [477, 177] on link "DPH_septic_pg2_d75fd582-83ba-4a1c-81b0-4bee9e9034d9.jpg" at bounding box center [498, 176] width 365 height 16
click at [520, 238] on link "DPH_septic_pg1_16335067-fe0b-497f-930b-fff0825ee0e3.jpg" at bounding box center [493, 237] width 355 height 16
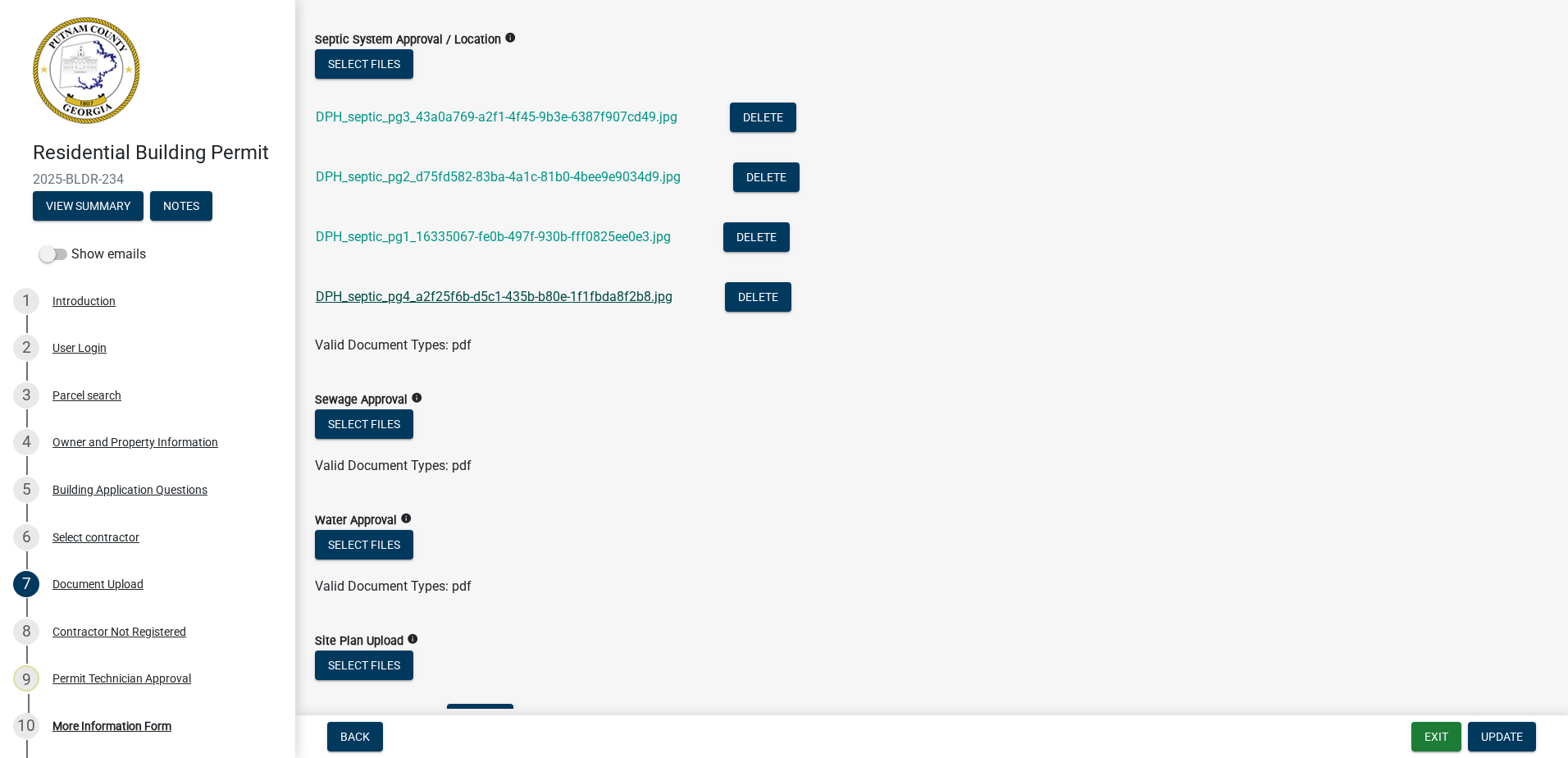
click at [507, 300] on link "DPH_septic_pg4_a2f25f6b-d5c1-435b-b80e-1f1fbda8f2b8.jpg" at bounding box center [494, 296] width 357 height 16
click at [479, 236] on link "DPH_septic_pg1_16335067-fe0b-497f-930b-fff0825ee0e3.jpg" at bounding box center [493, 237] width 355 height 16
click at [1440, 742] on button "Exit" at bounding box center [1437, 737] width 50 height 29
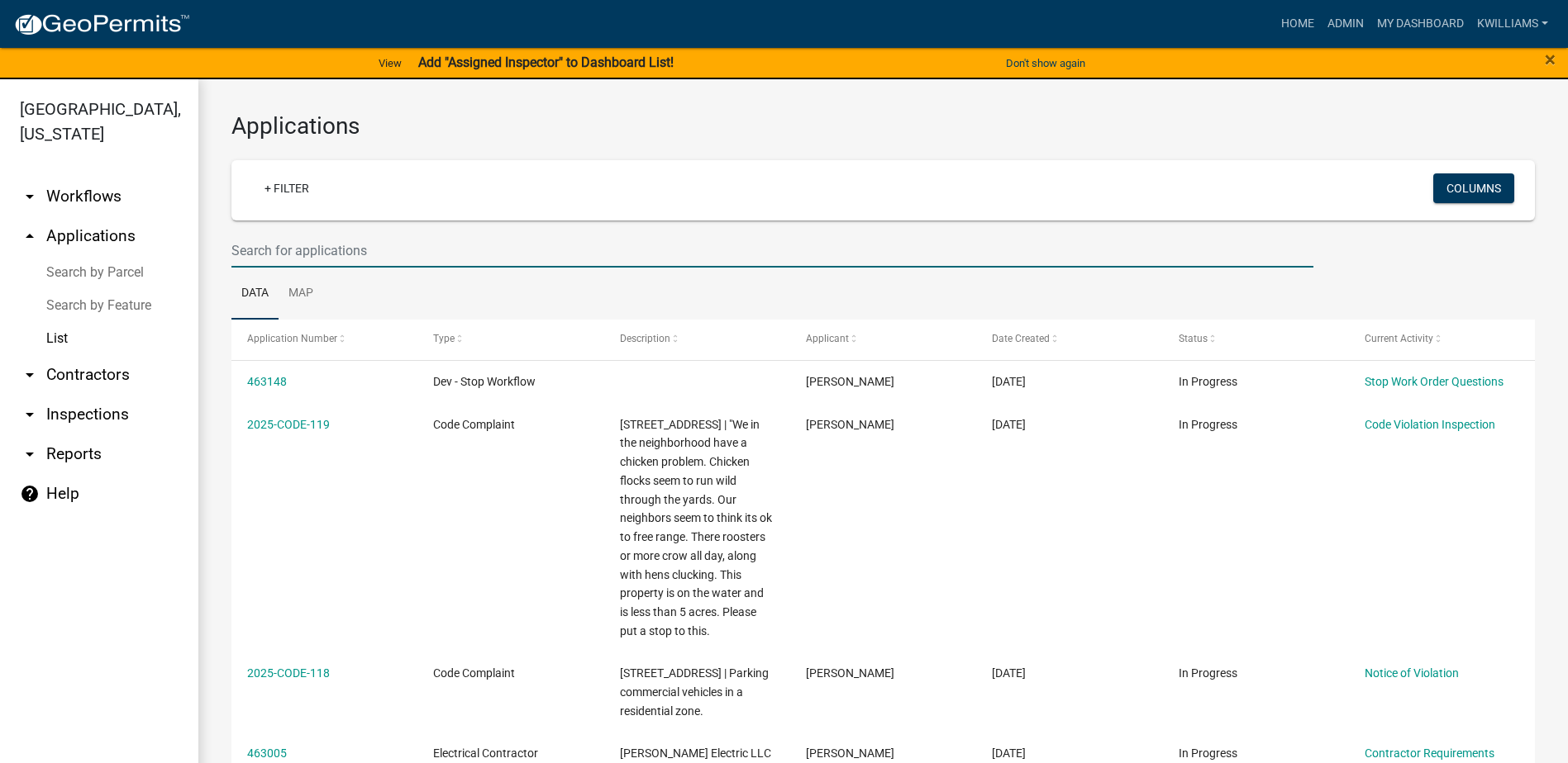
click at [292, 249] on input "text" at bounding box center [773, 250] width 1082 height 34
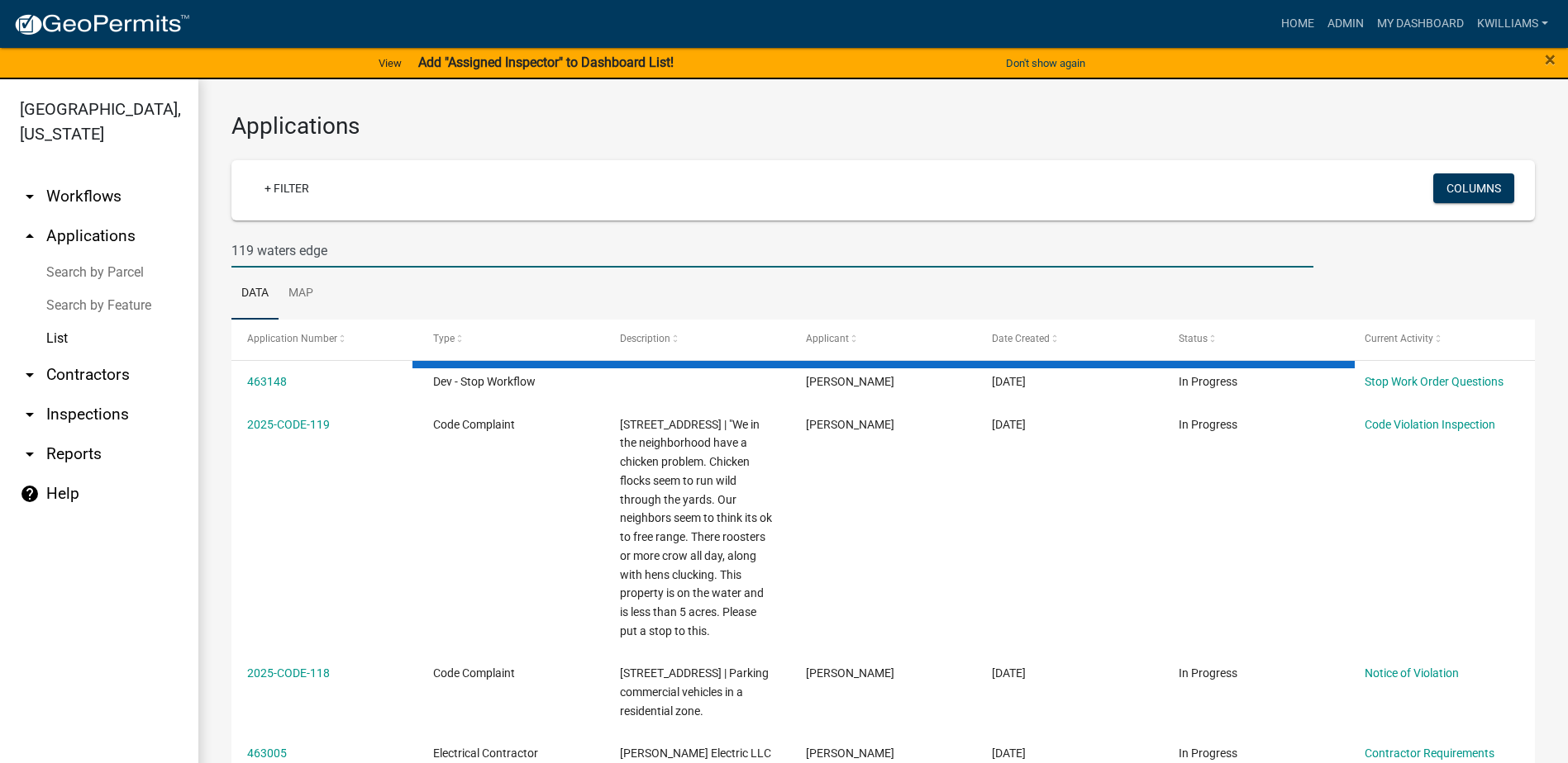
type input "119 waters edge"
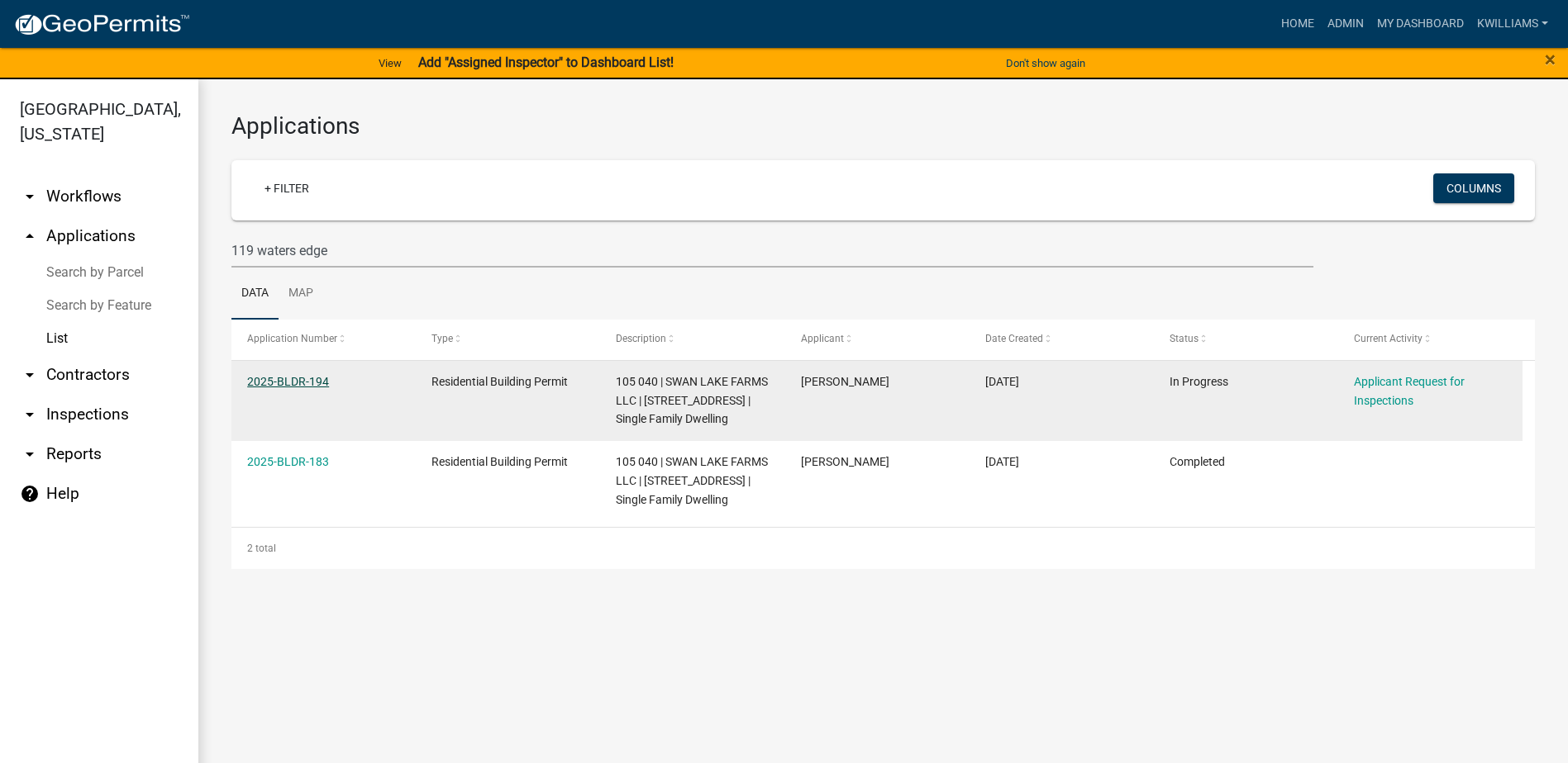
click at [293, 381] on link "2025-BLDR-194" at bounding box center [288, 382] width 82 height 13
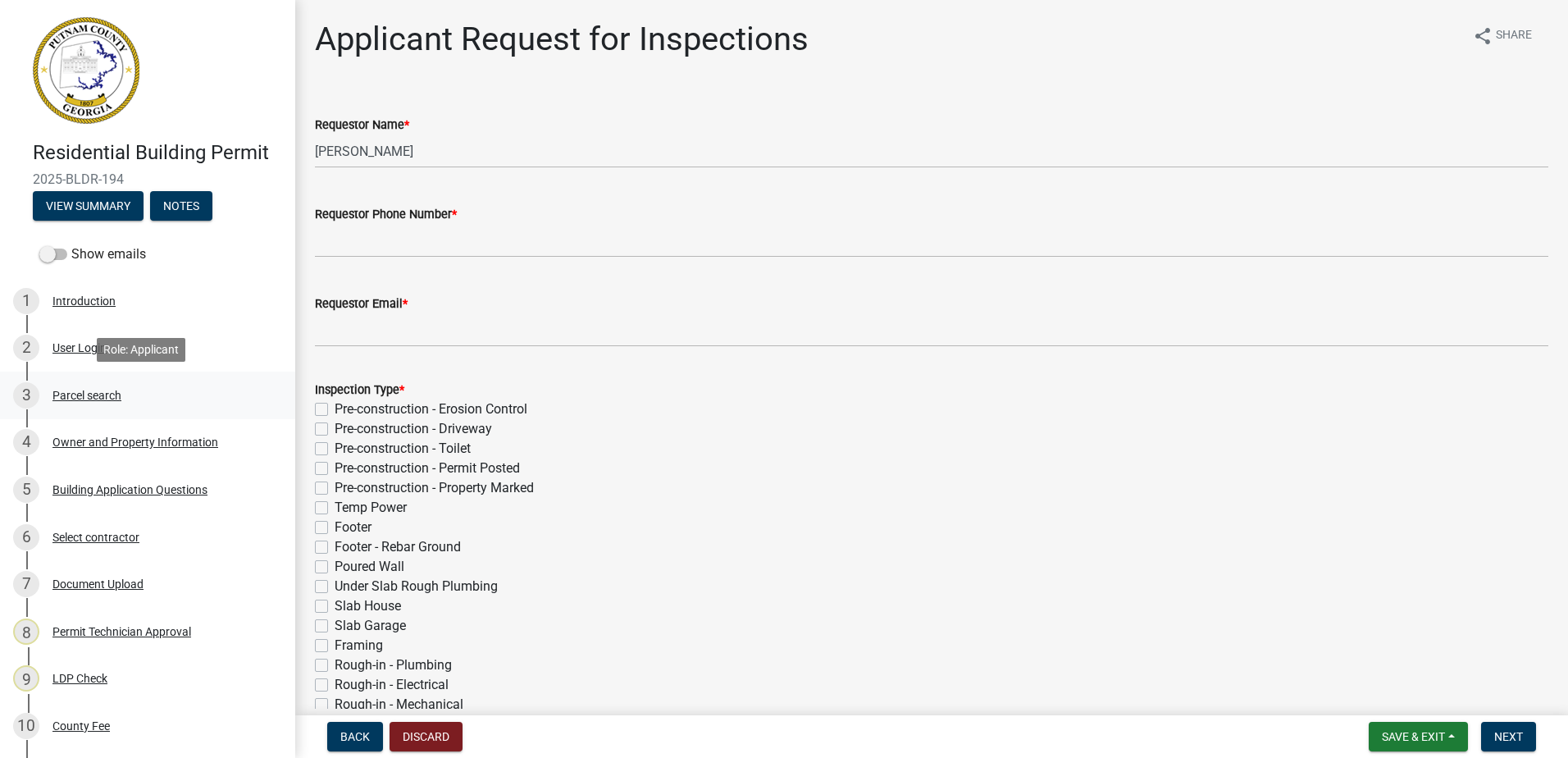
click at [89, 394] on div "Parcel search" at bounding box center [87, 395] width 68 height 12
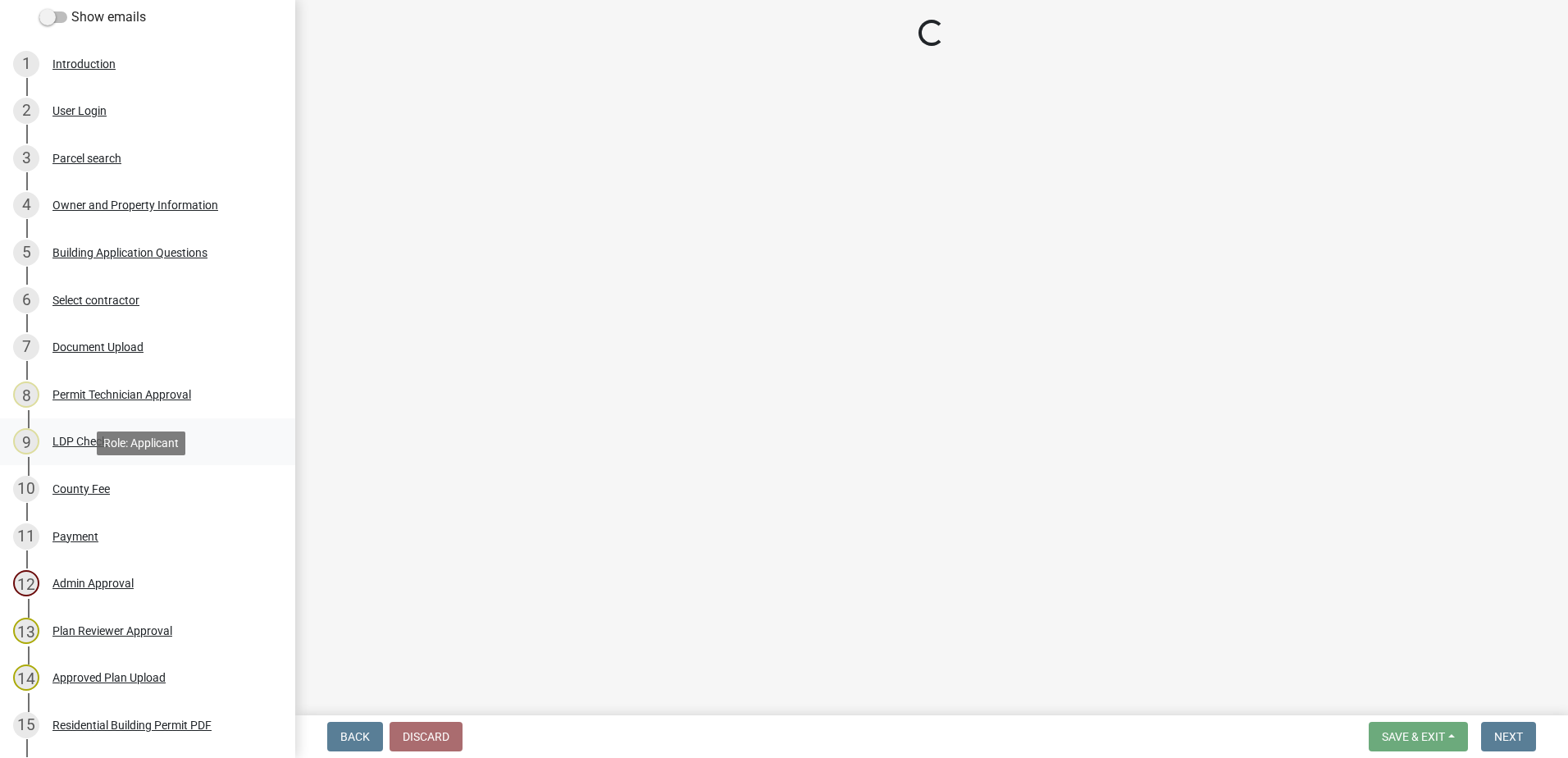
scroll to position [247, 0]
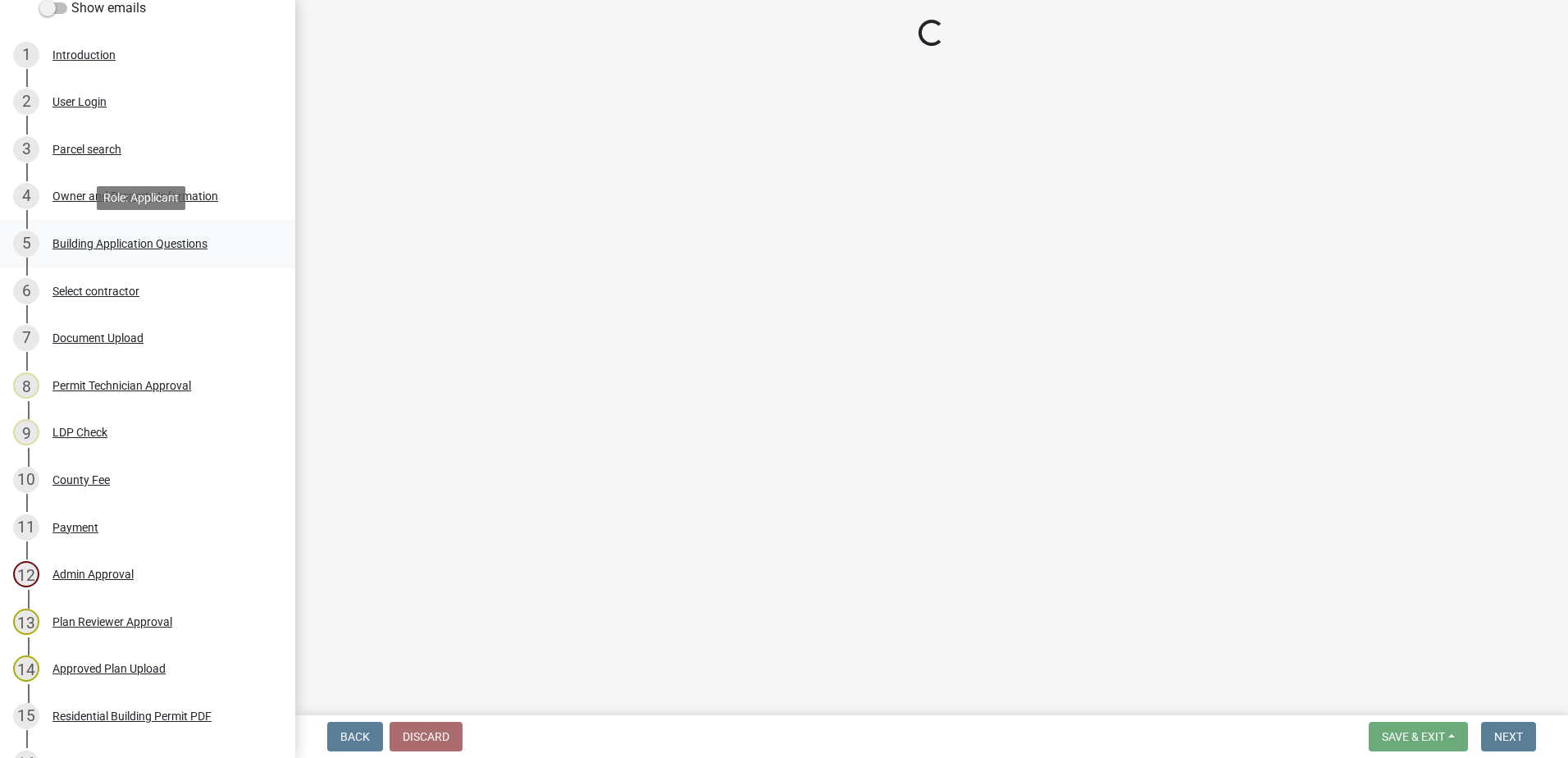
click at [115, 245] on div "Building Application Questions" at bounding box center [131, 244] width 155 height 12
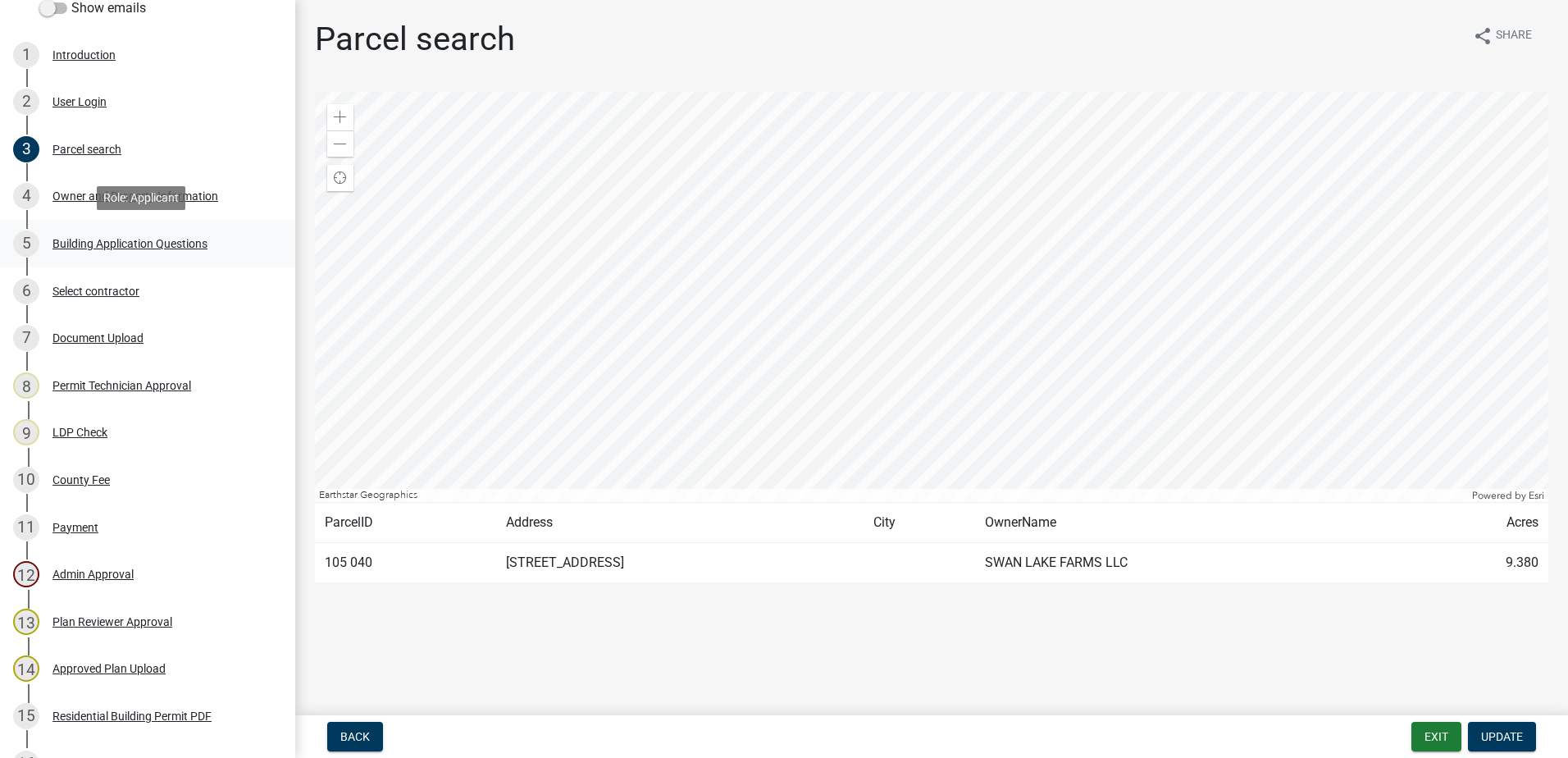
click at [102, 247] on div "Building Application Questions" at bounding box center [131, 244] width 155 height 12
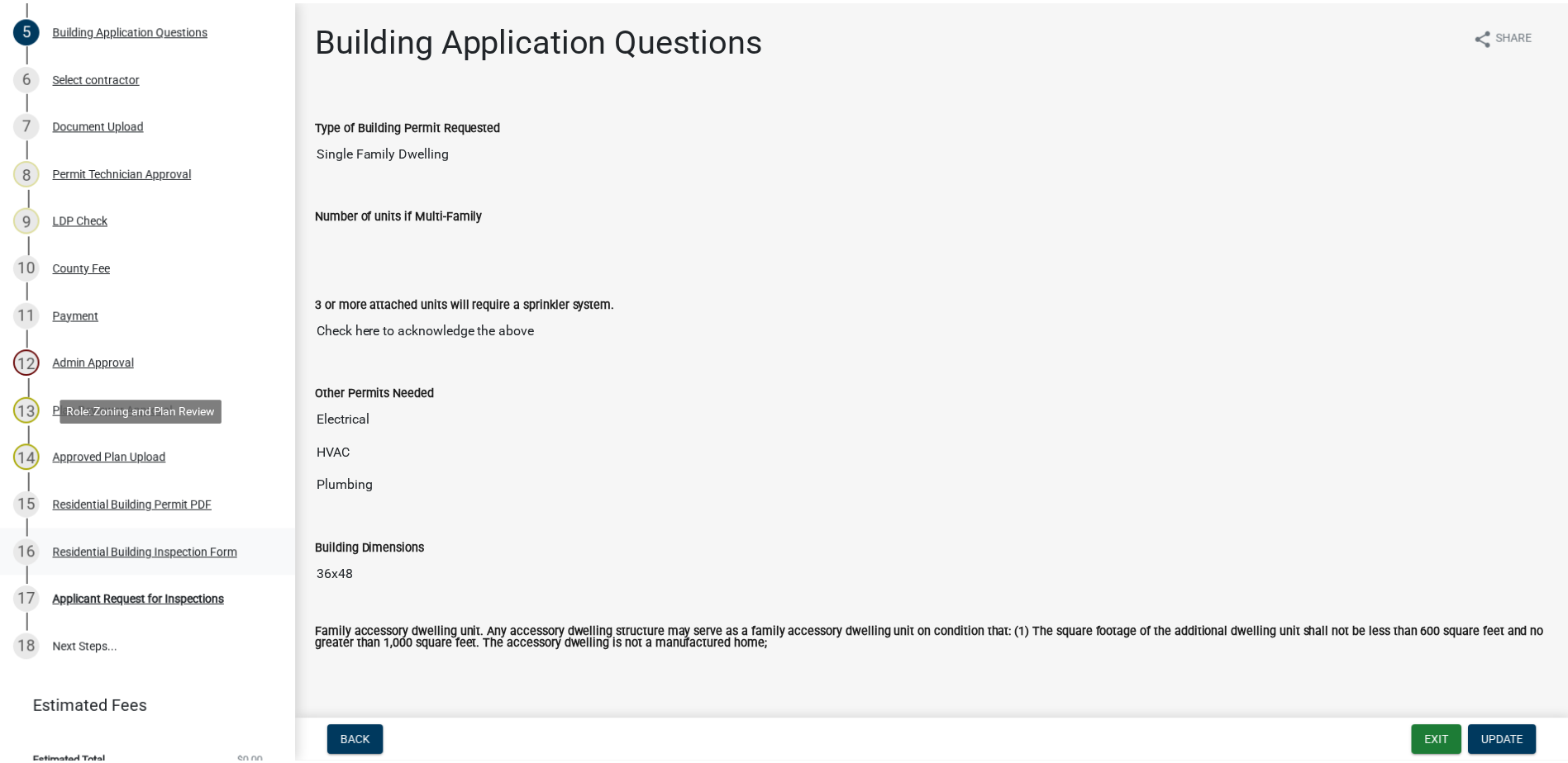
scroll to position [488, 0]
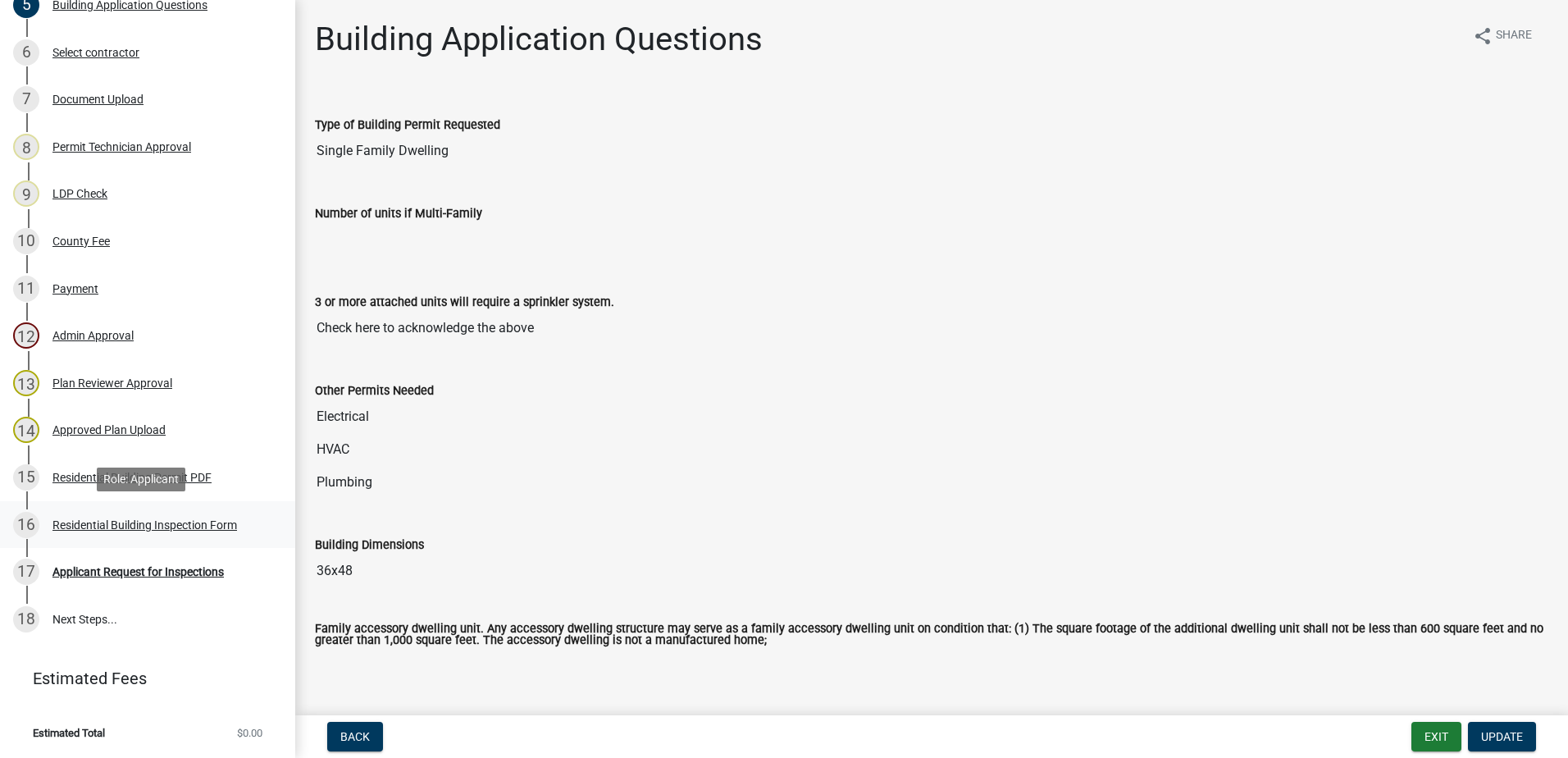
click at [130, 515] on div "16 Residential Building Inspection Form" at bounding box center [141, 525] width 256 height 26
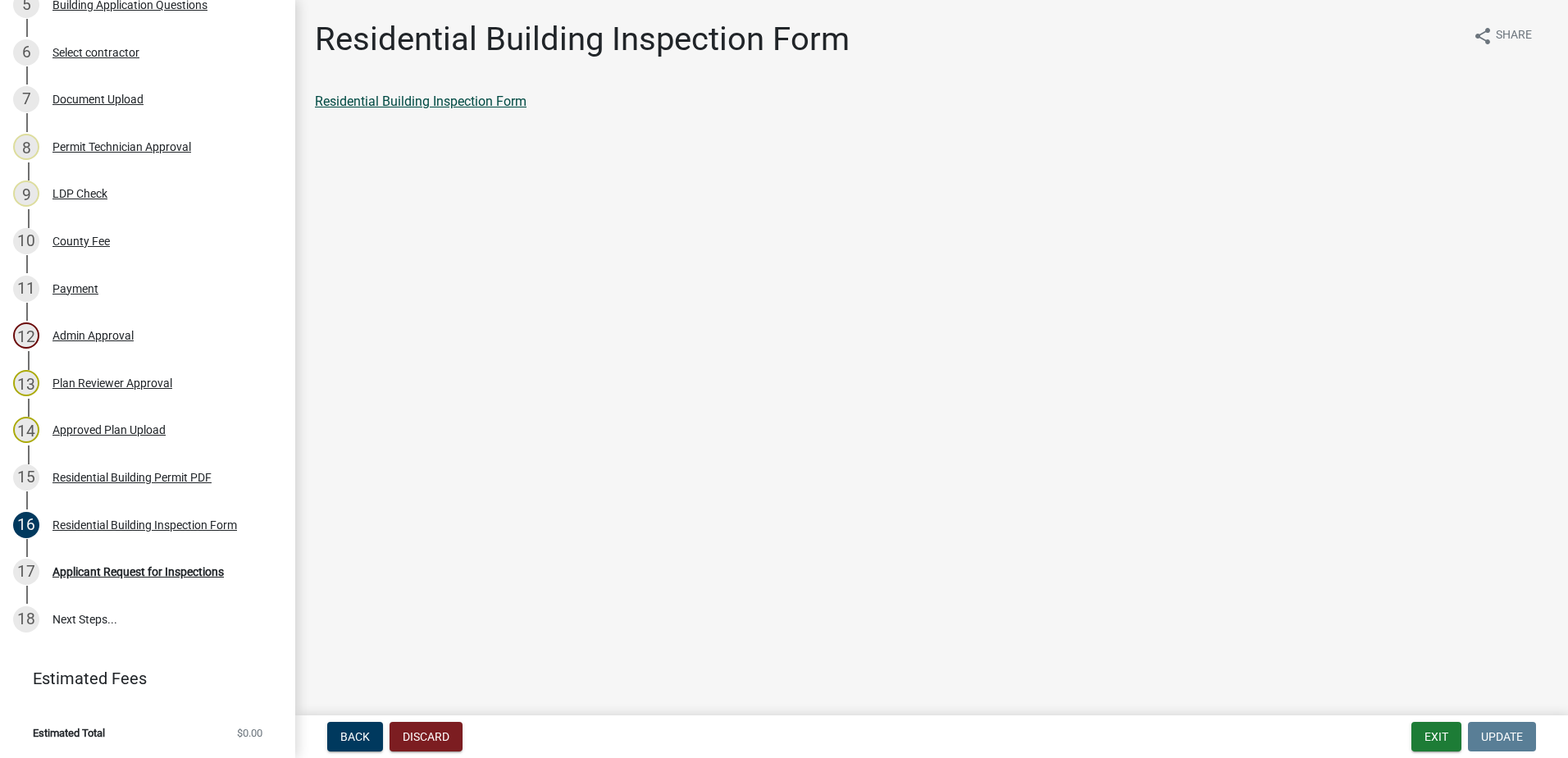
click at [402, 100] on link "Residential Building Inspection Form" at bounding box center [421, 100] width 212 height 16
click at [142, 474] on div "Residential Building Permit PDF" at bounding box center [132, 478] width 159 height 12
drag, startPoint x: 385, startPoint y: 113, endPoint x: 392, endPoint y: 89, distance: 25.0
click at [386, 111] on div "Residential Building Permit PDF" at bounding box center [932, 109] width 1259 height 33
click at [392, 89] on div "Residential Building Permit PDF share Share Residential Building Permit PDF" at bounding box center [932, 79] width 1259 height 120
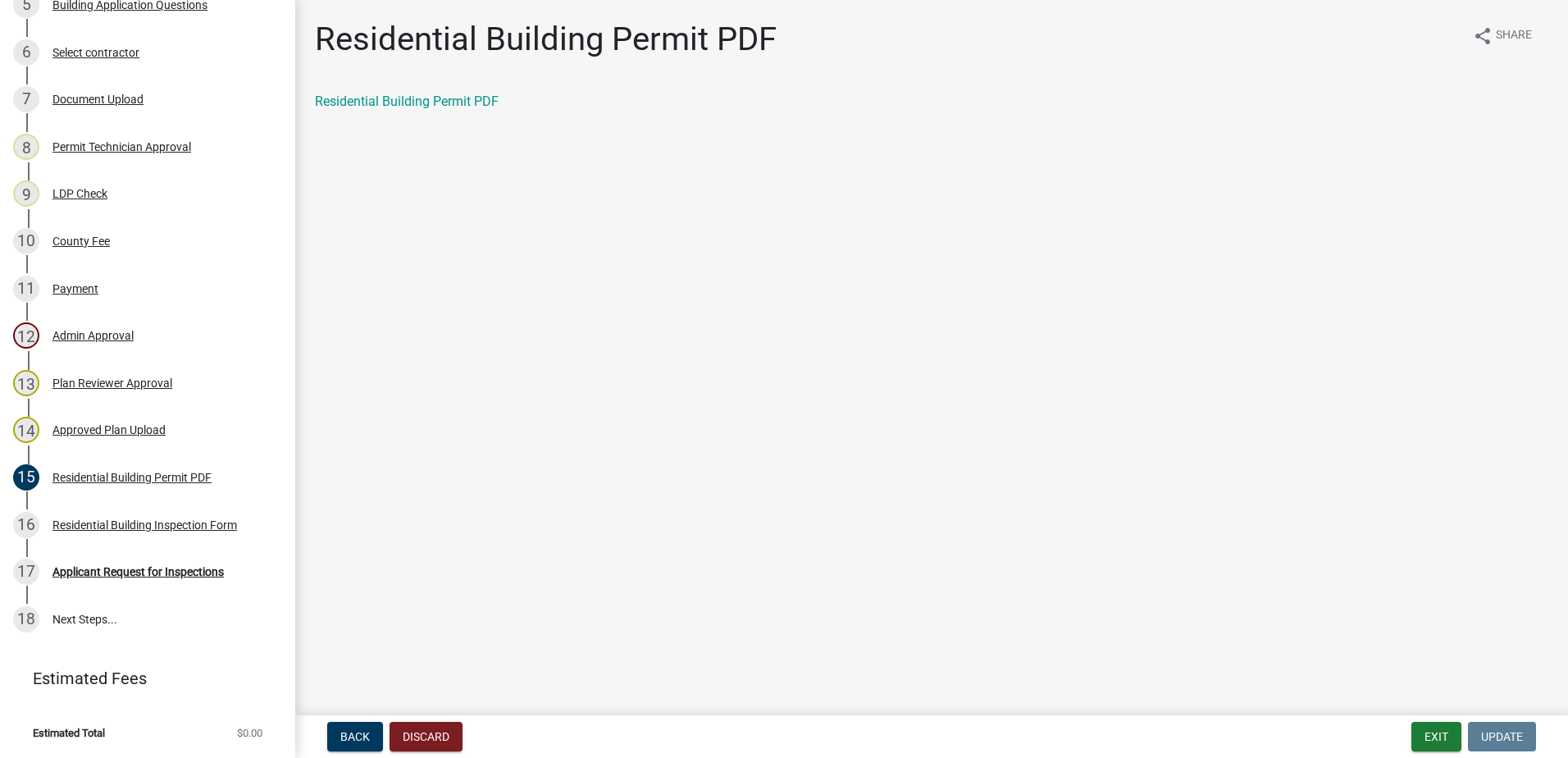
click at [386, 110] on div "Residential Building Permit PDF" at bounding box center [932, 102] width 1234 height 20
click at [385, 98] on link "Residential Building Permit PDF" at bounding box center [406, 100] width 183 height 16
click at [1431, 734] on button "Exit" at bounding box center [1437, 737] width 50 height 29
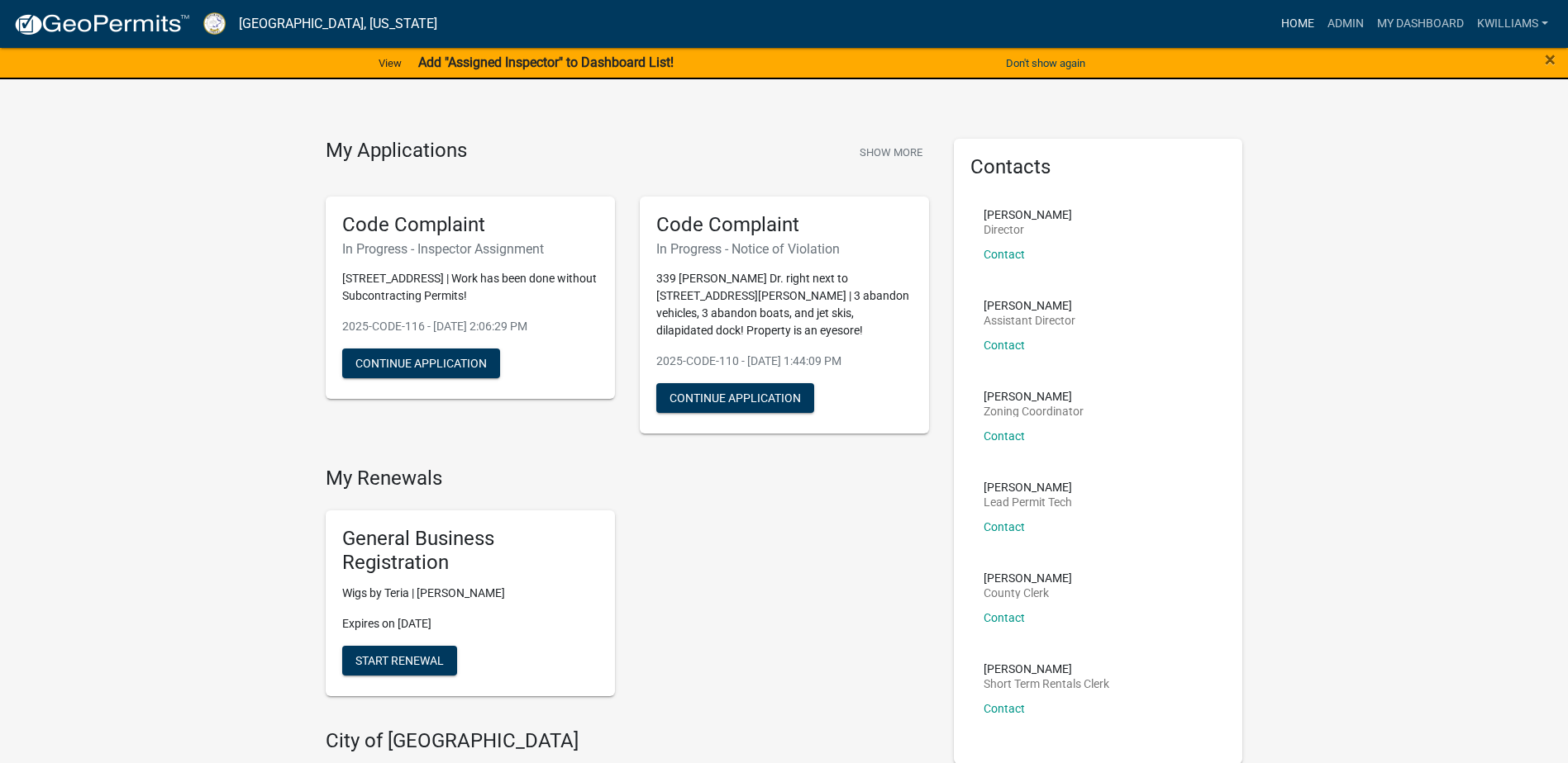
click at [1285, 23] on link "Home" at bounding box center [1298, 24] width 46 height 31
click at [1344, 17] on link "Admin" at bounding box center [1345, 24] width 50 height 31
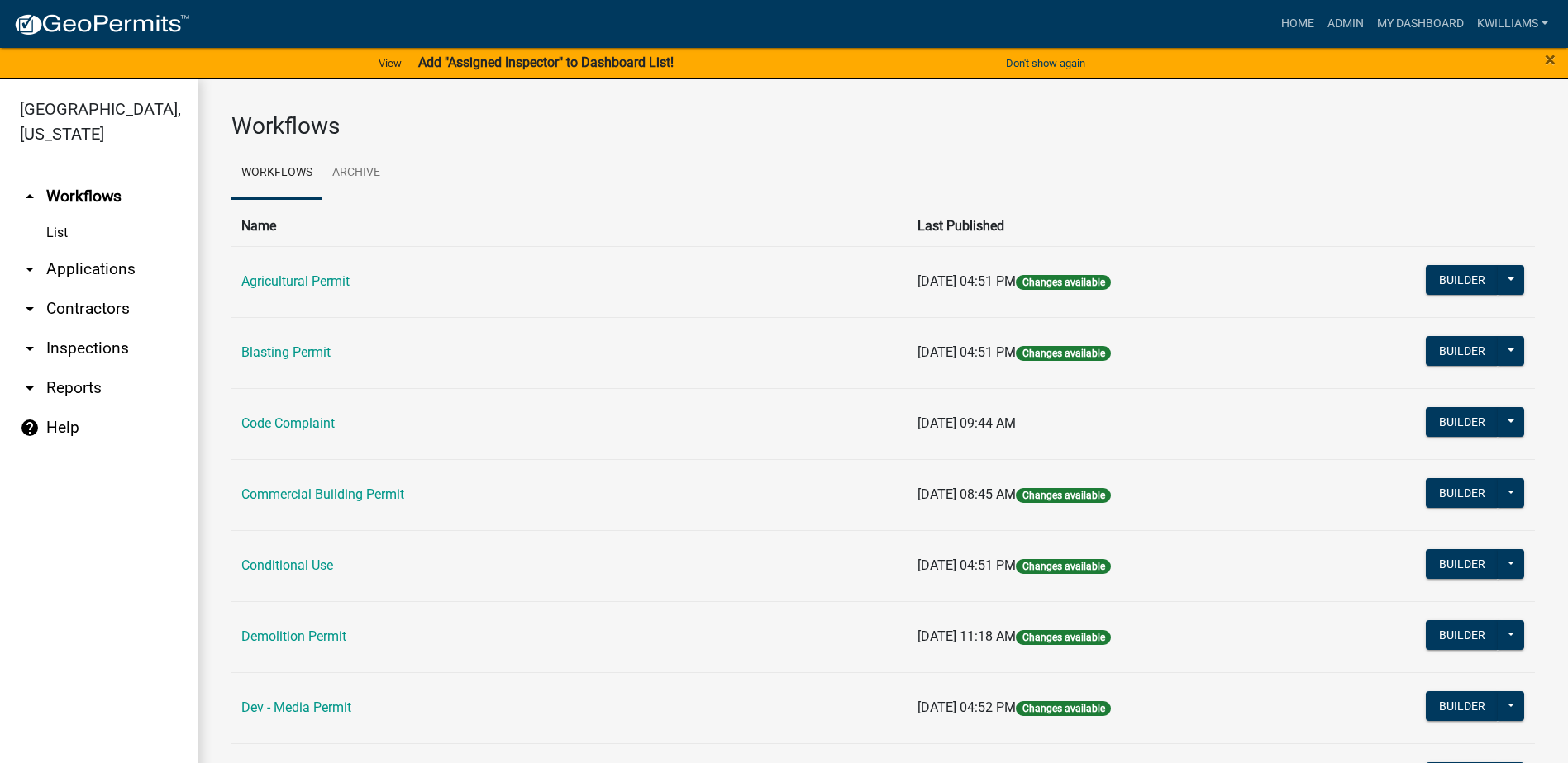
click at [113, 280] on link "arrow_drop_down Applications" at bounding box center [99, 268] width 199 height 40
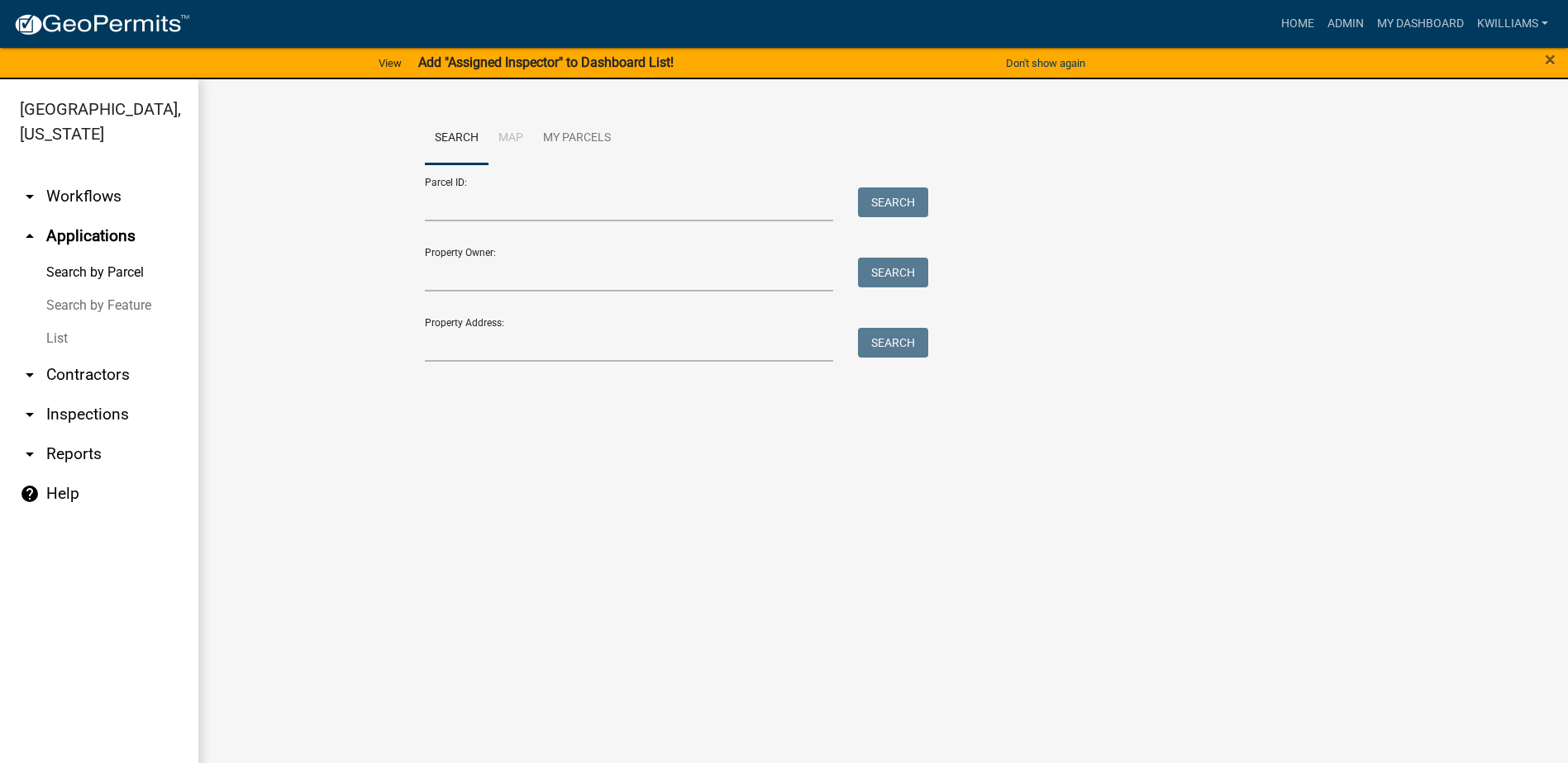
click at [63, 336] on link "List" at bounding box center [99, 339] width 199 height 33
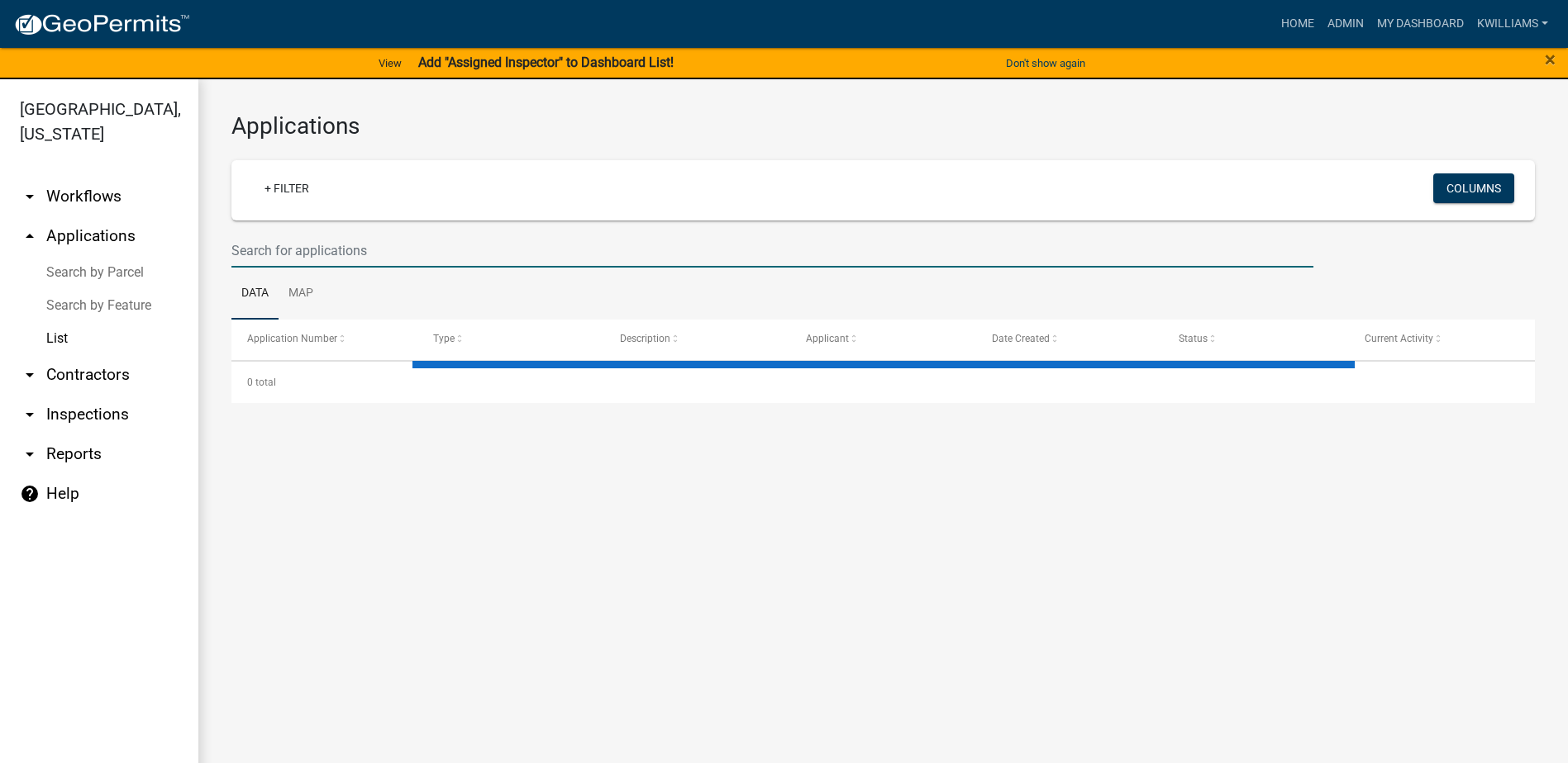
click at [338, 251] on input "text" at bounding box center [773, 250] width 1082 height 34
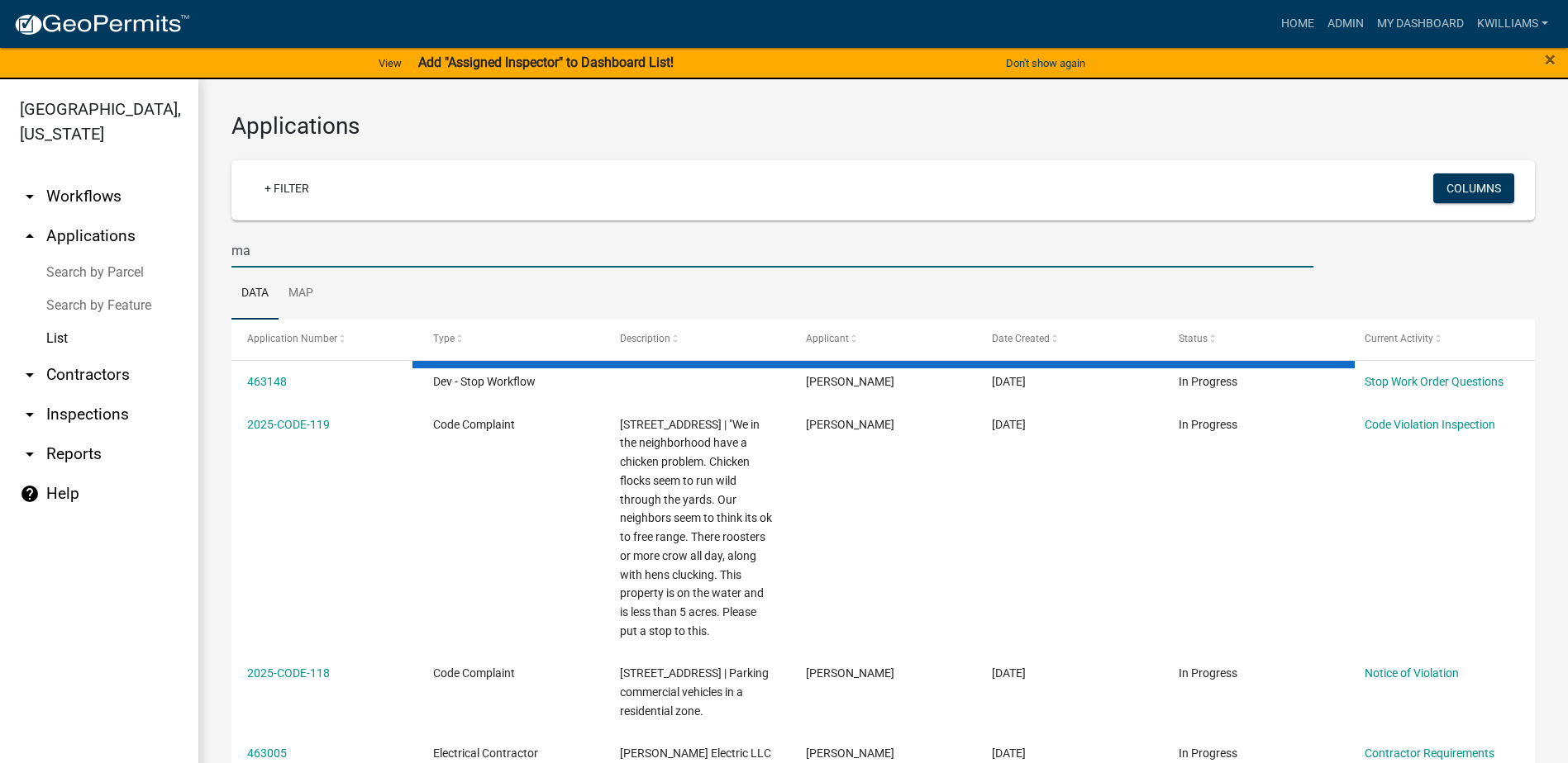
type input "m"
type input "stonecreek"
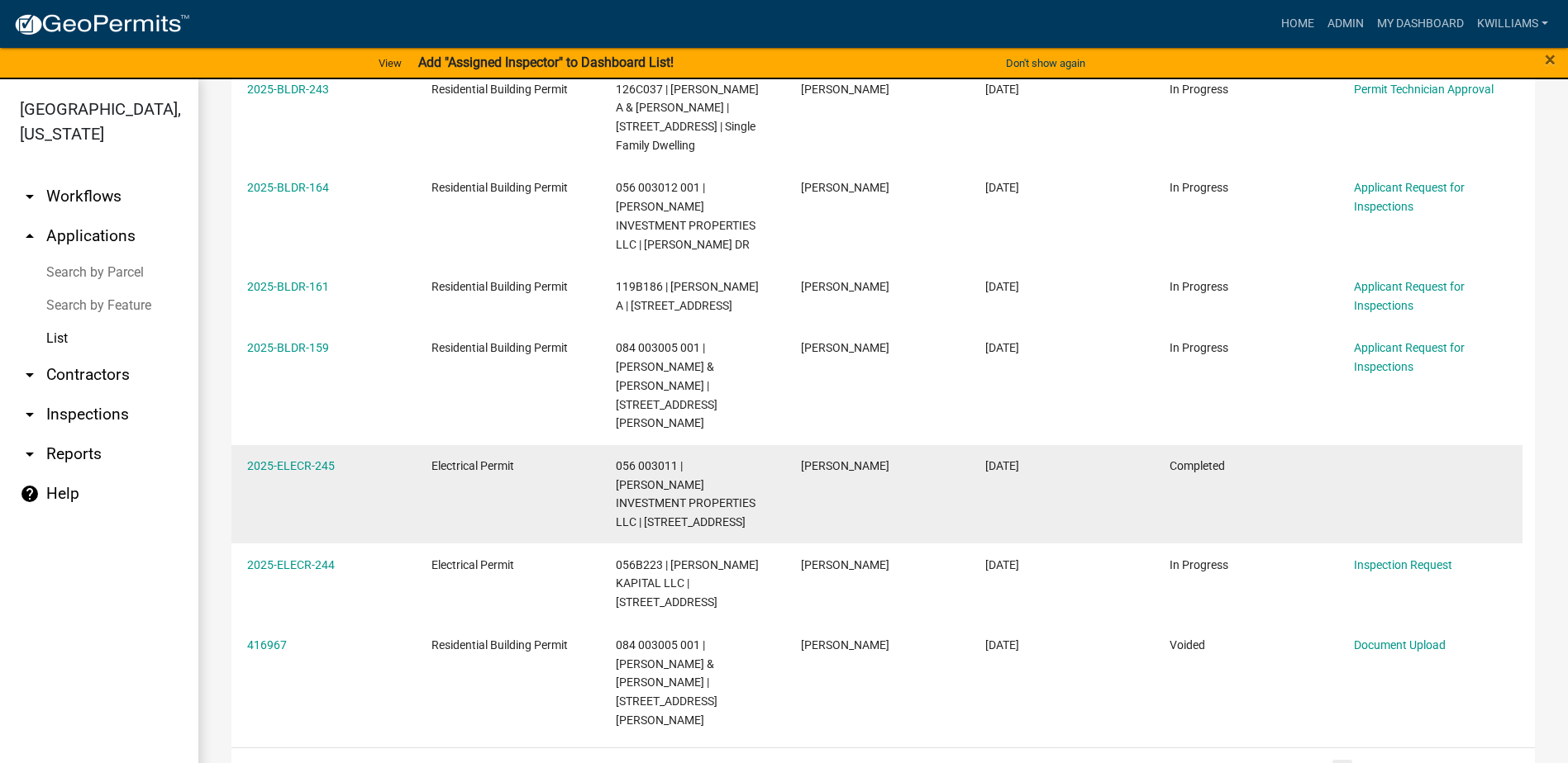
scroll to position [511, 0]
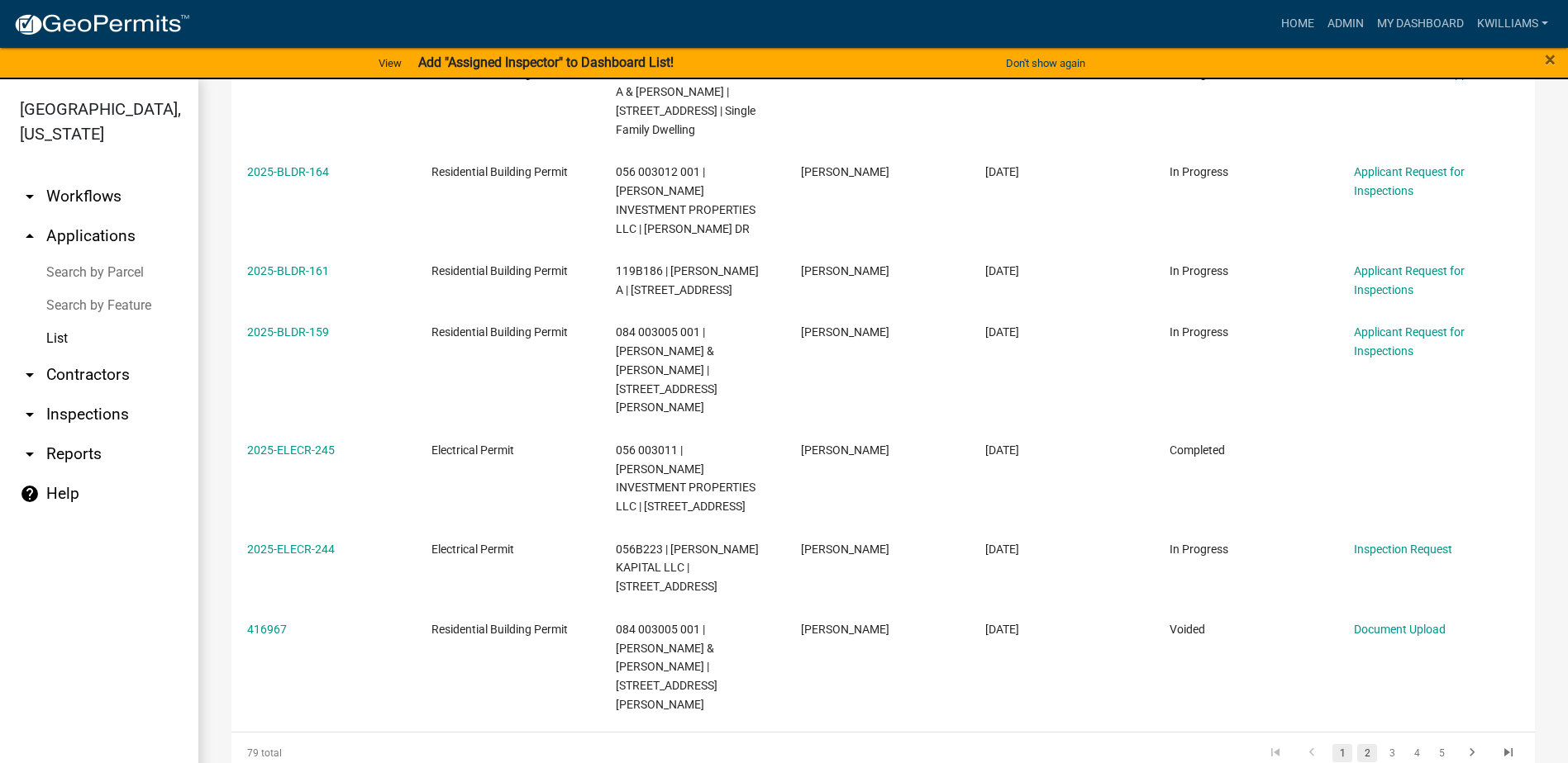
click at [1357, 745] on link "2" at bounding box center [1368, 754] width 20 height 18
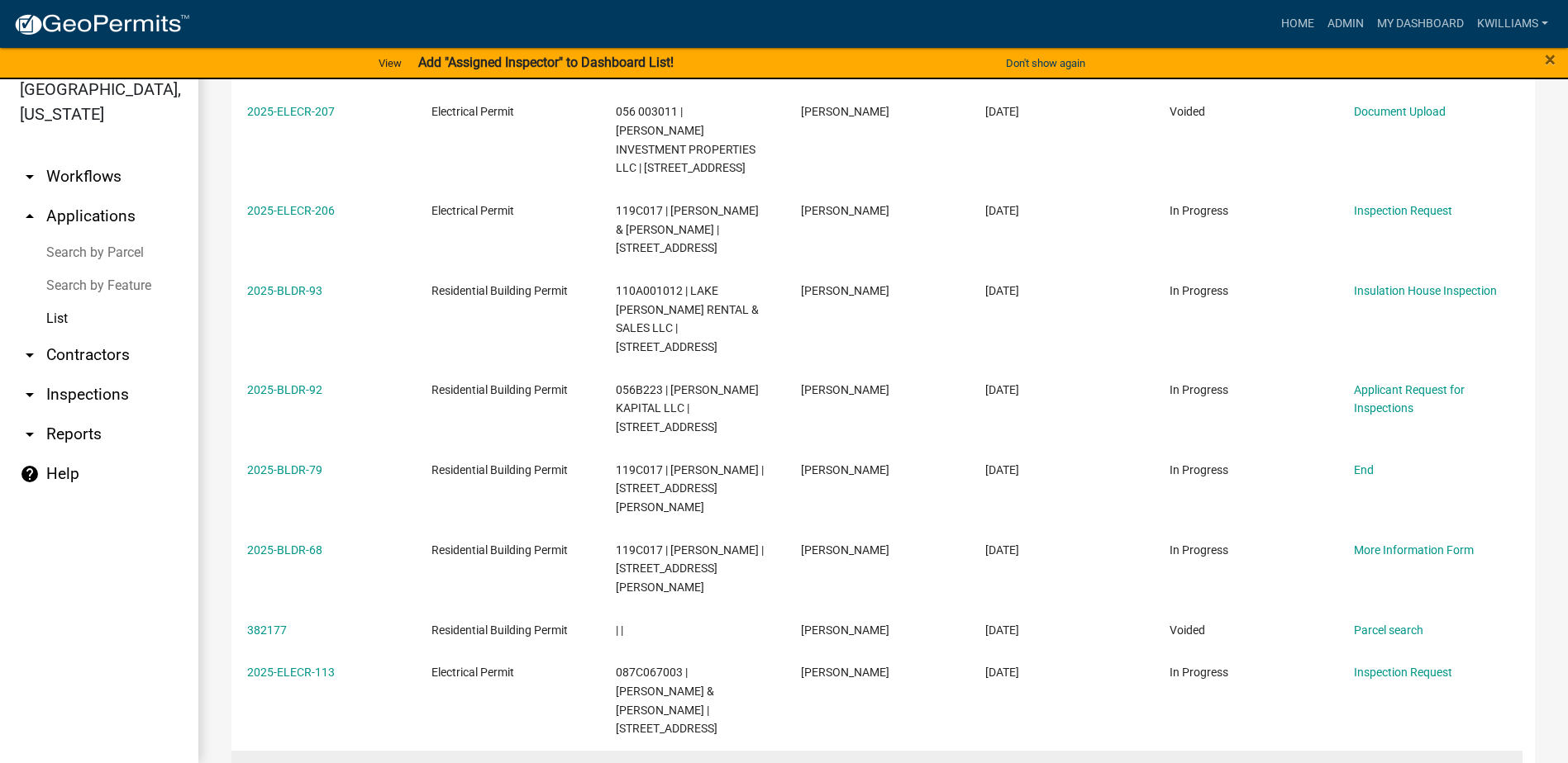
scroll to position [474, 0]
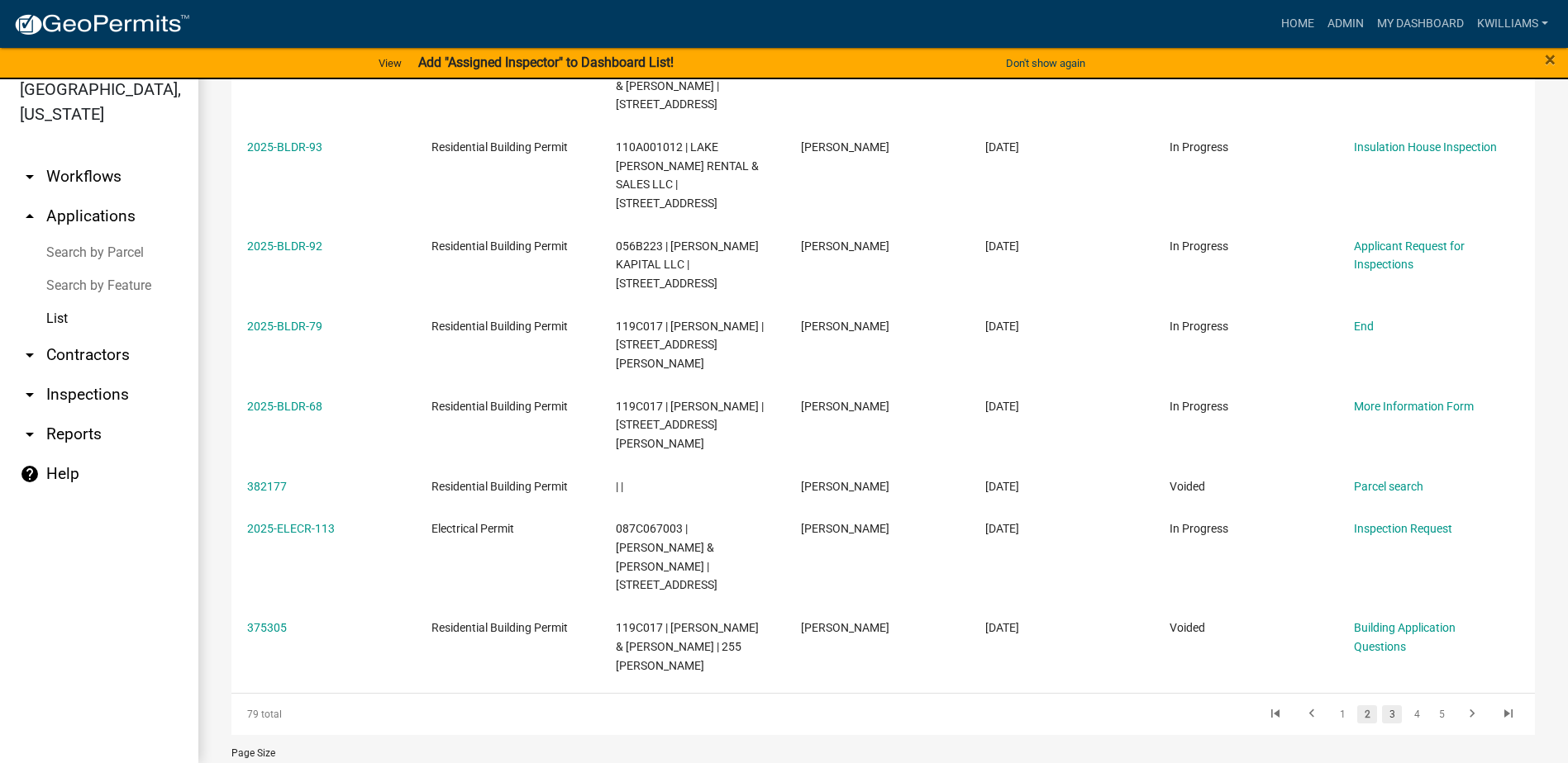
click at [1382, 706] on link "3" at bounding box center [1392, 715] width 20 height 18
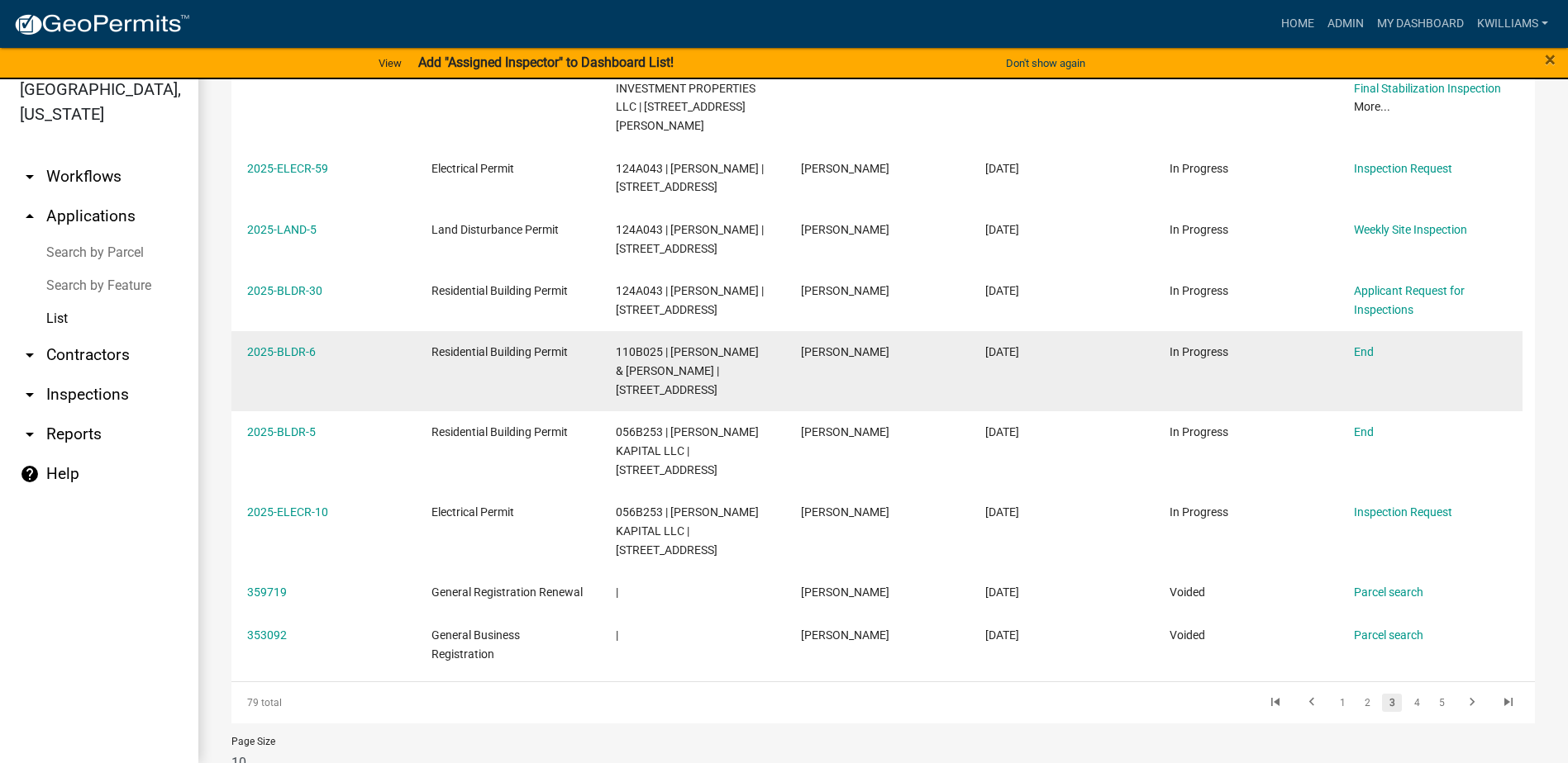
scroll to position [455, 0]
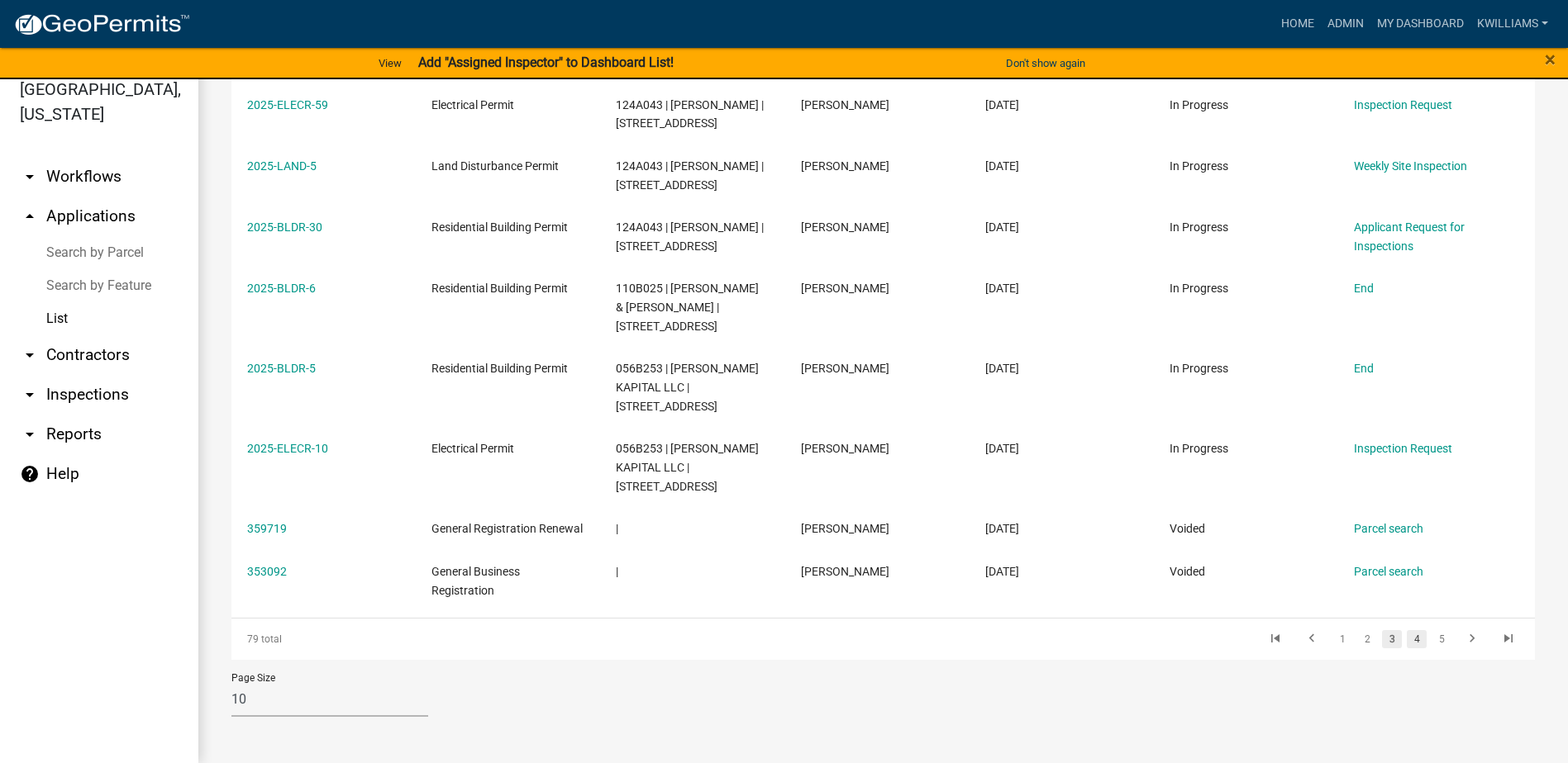
click at [1407, 637] on link "4" at bounding box center [1417, 640] width 20 height 18
click at [1409, 634] on link "5" at bounding box center [1417, 640] width 20 height 18
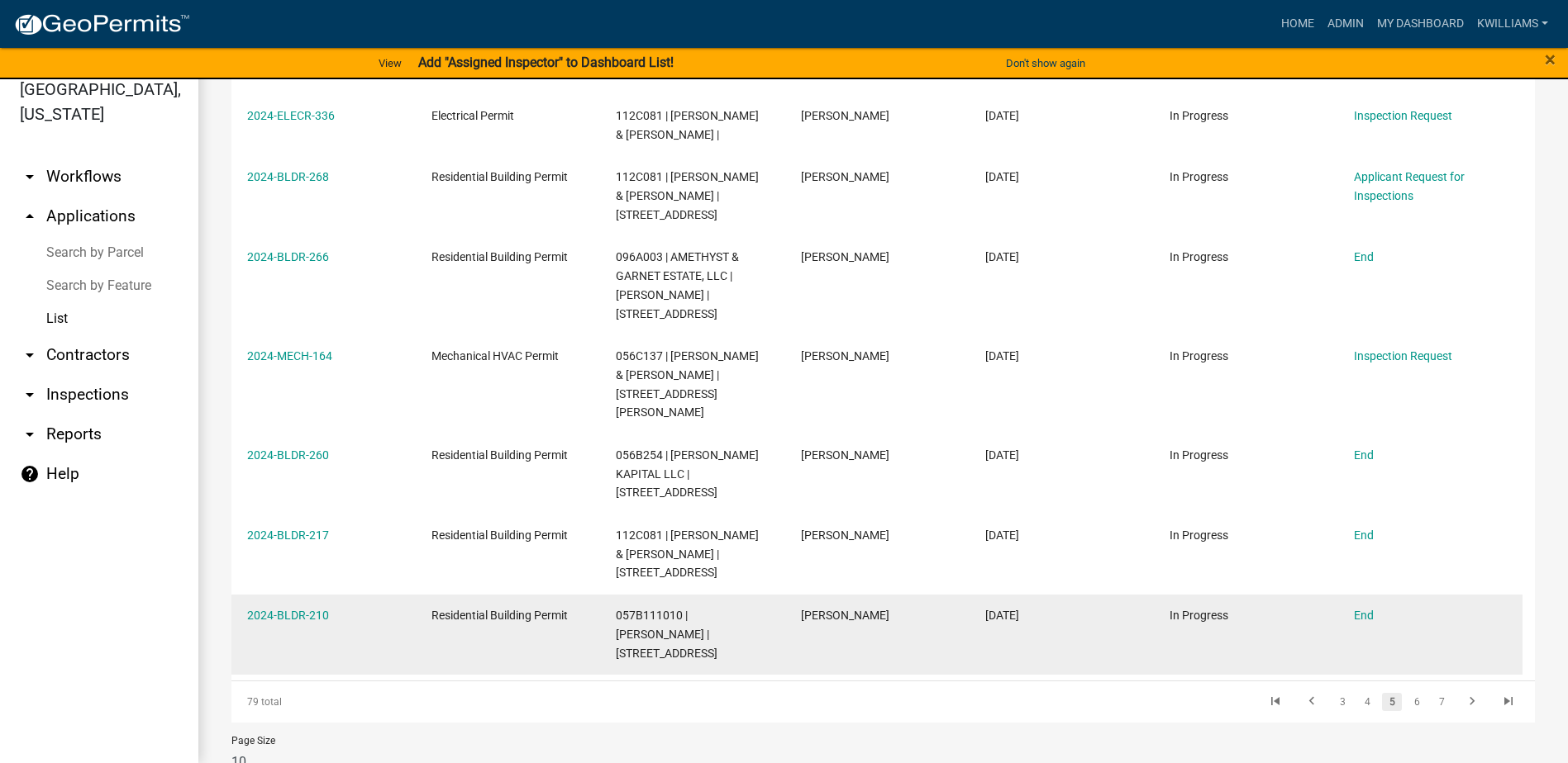
scroll to position [511, 0]
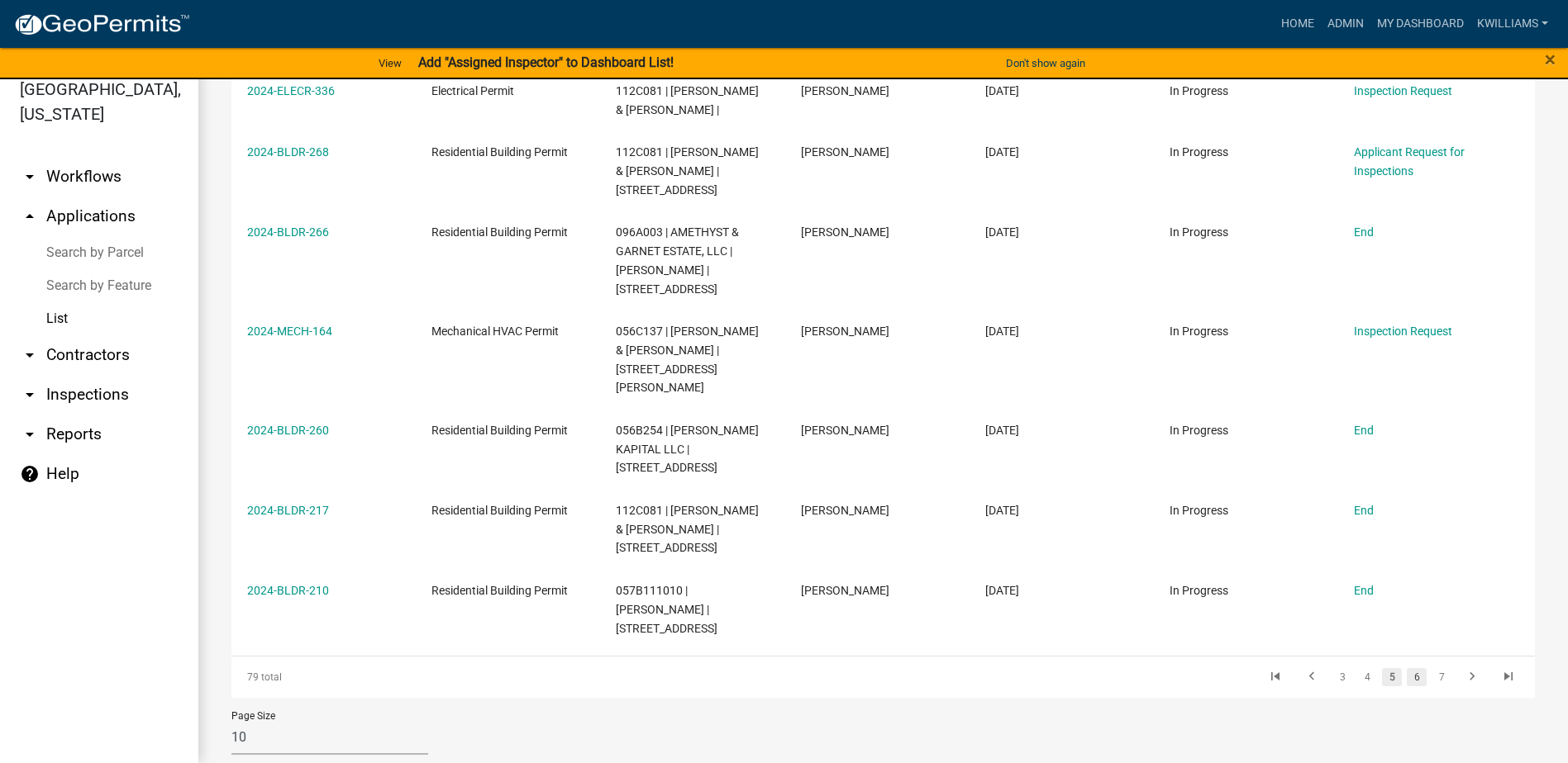
click at [1407, 668] on link "6" at bounding box center [1417, 678] width 20 height 18
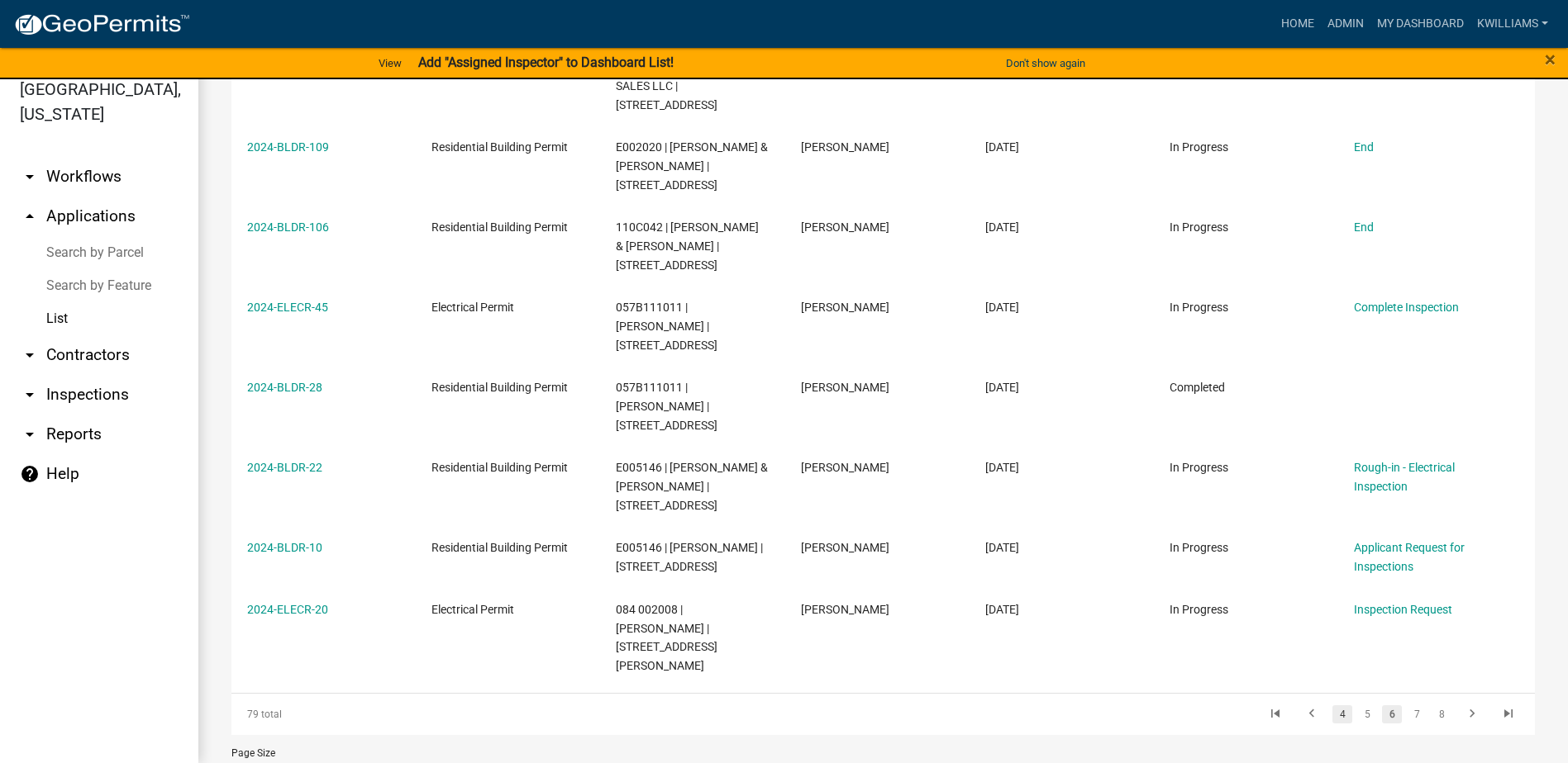
click at [1334, 706] on link "4" at bounding box center [1343, 715] width 20 height 18
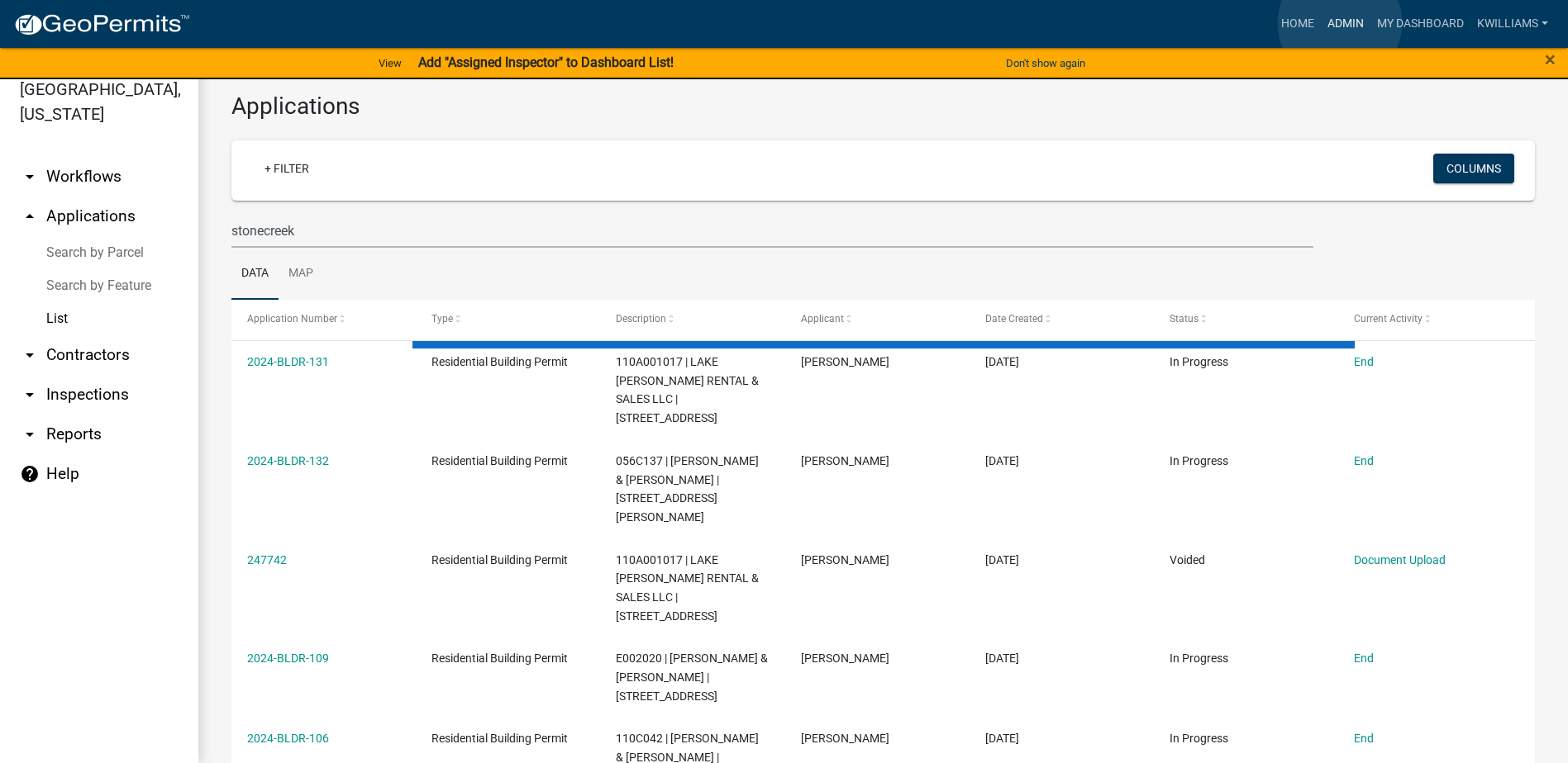
click at [1340, 23] on link "Admin" at bounding box center [1345, 24] width 50 height 31
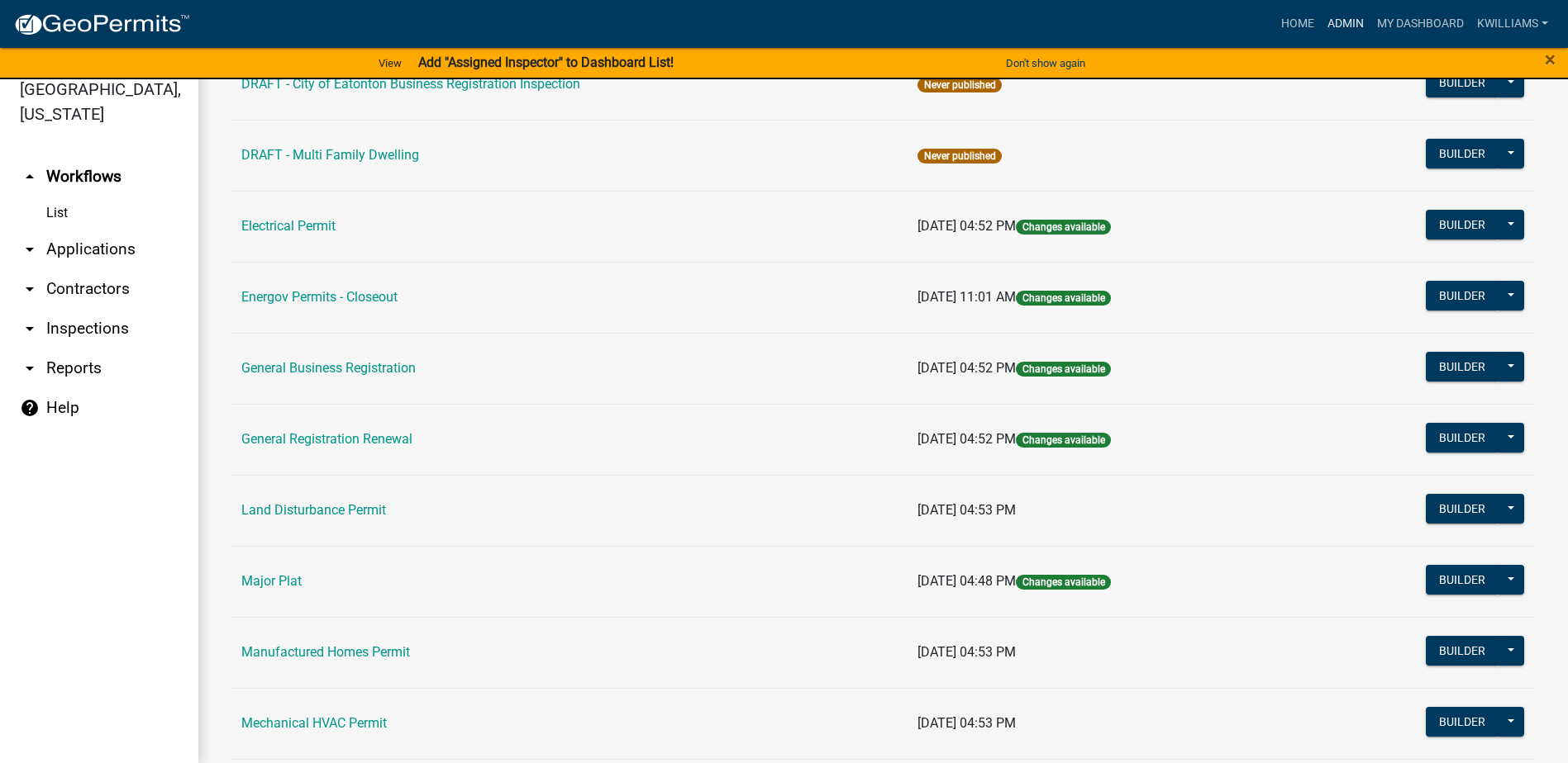
scroll to position [909, 0]
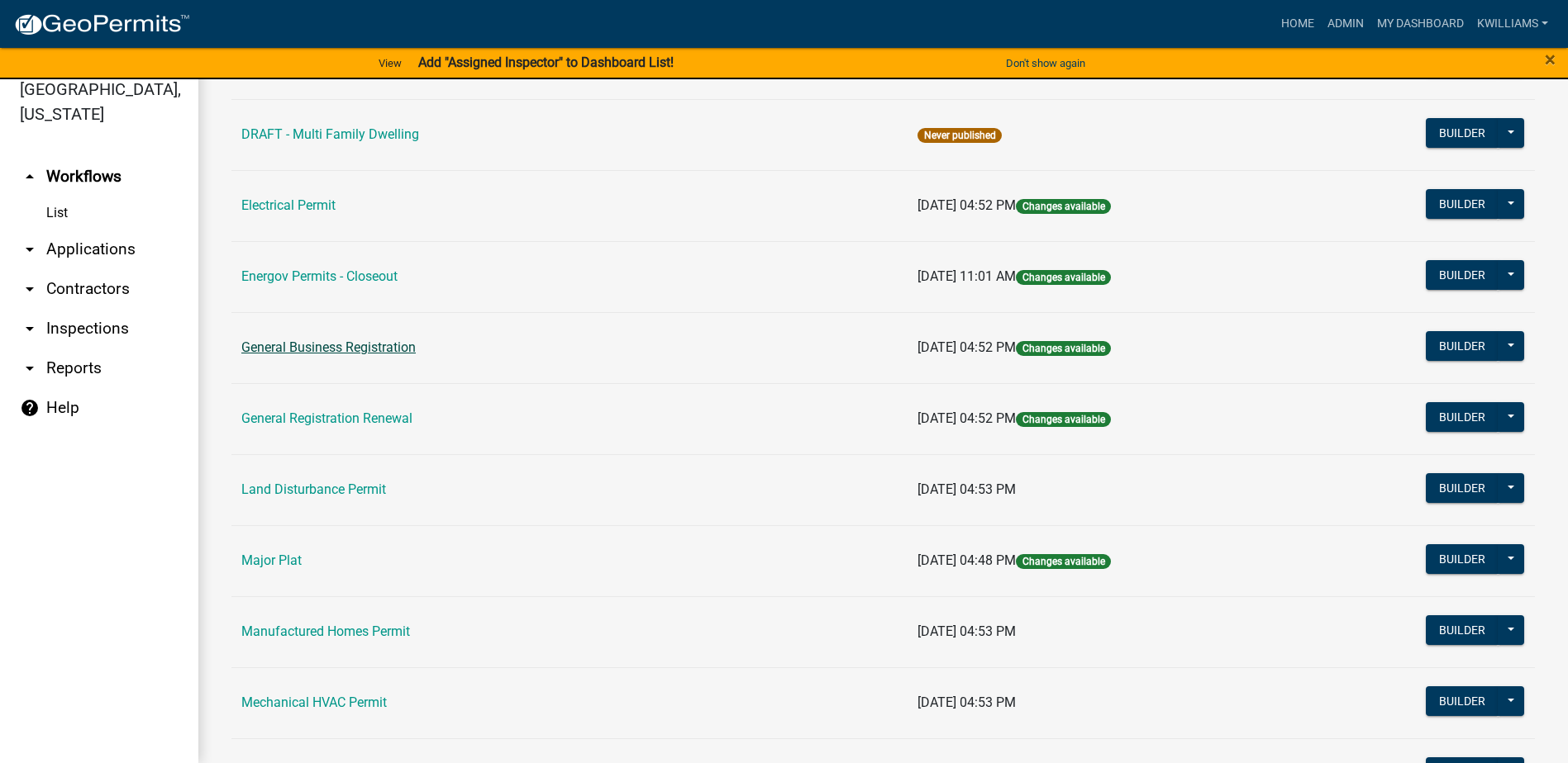
click at [371, 341] on link "General Business Registration" at bounding box center [328, 347] width 175 height 16
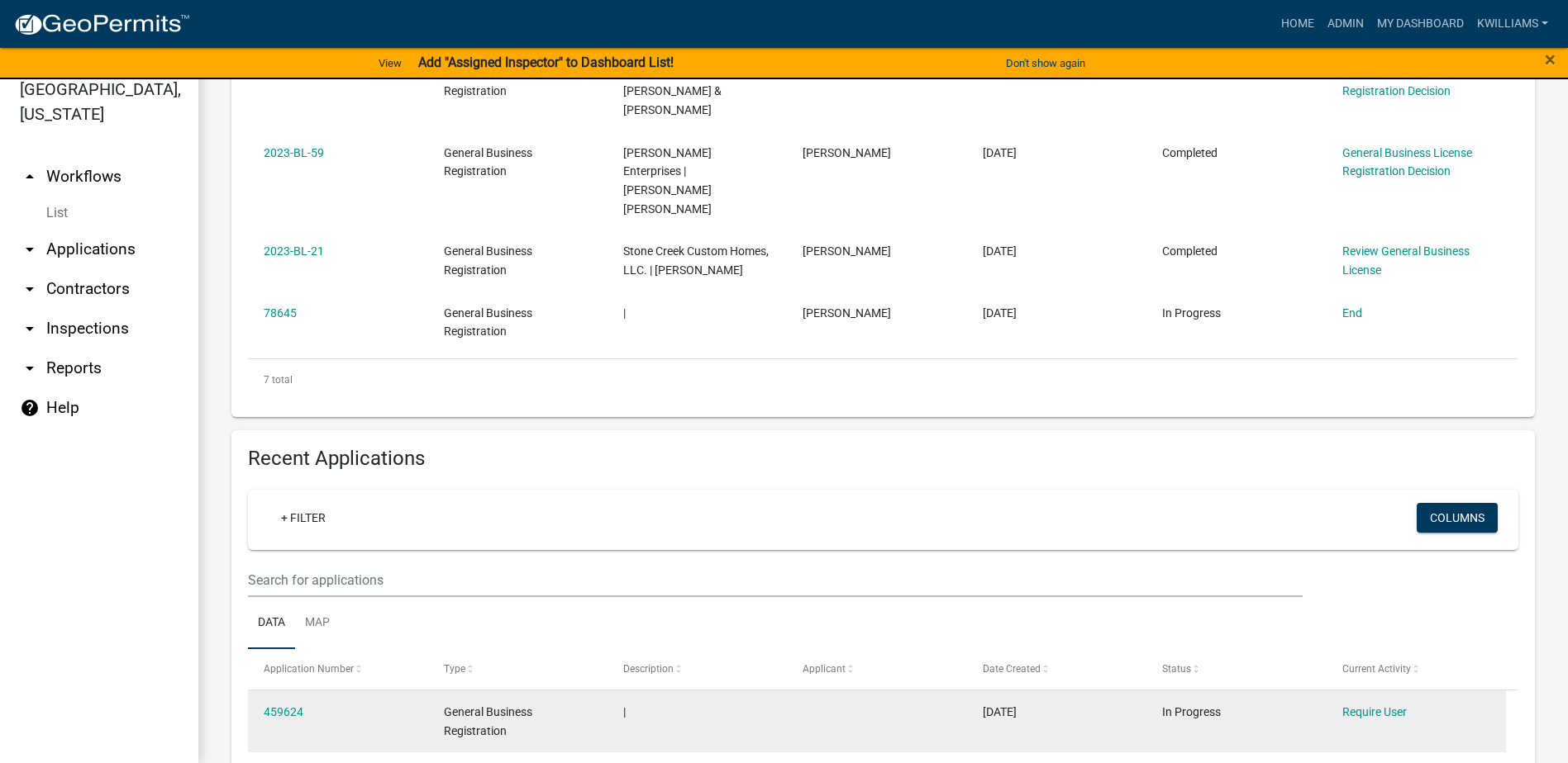
scroll to position [744, 0]
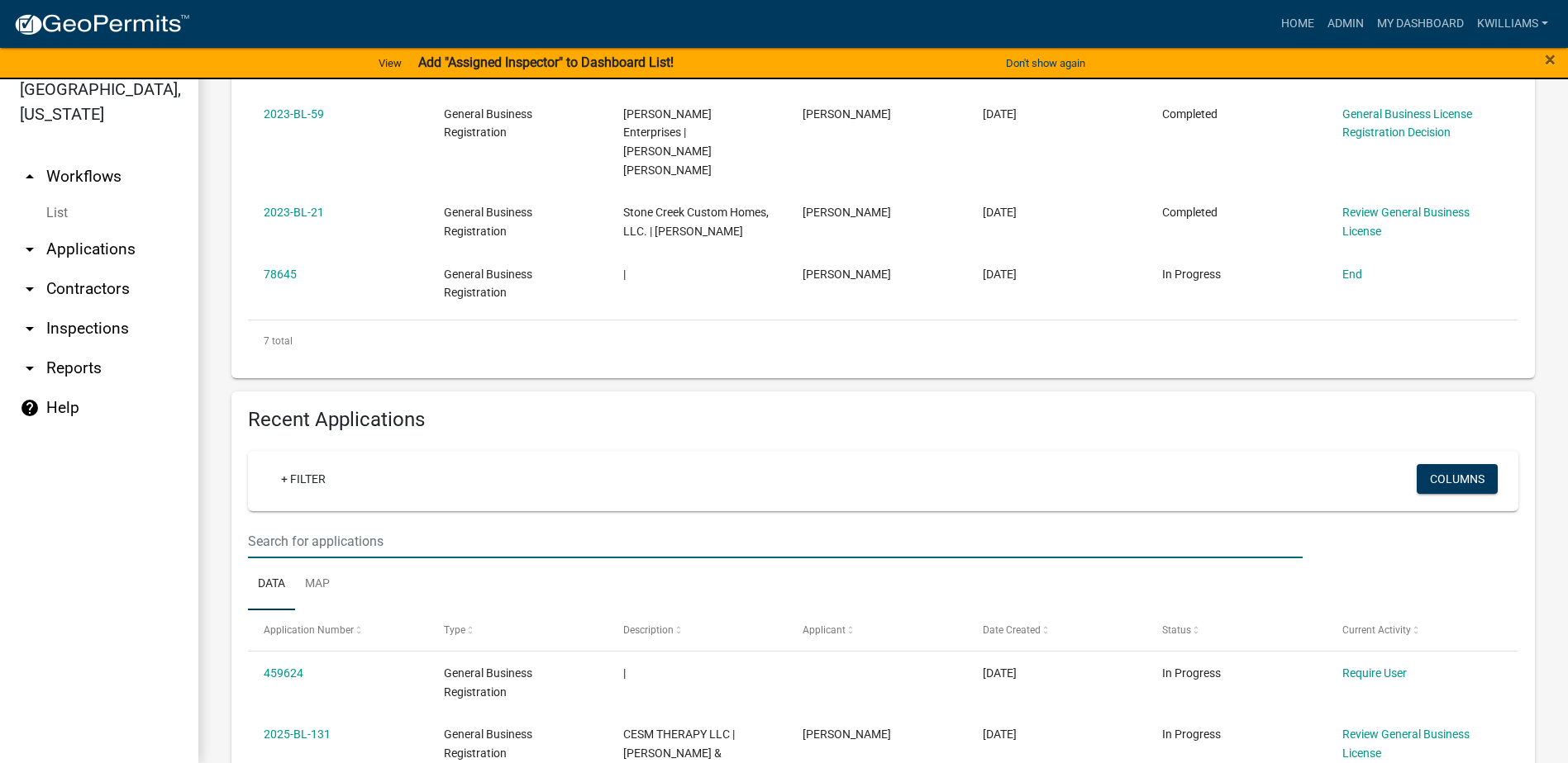
click at [341, 525] on input "text" at bounding box center [775, 541] width 1055 height 34
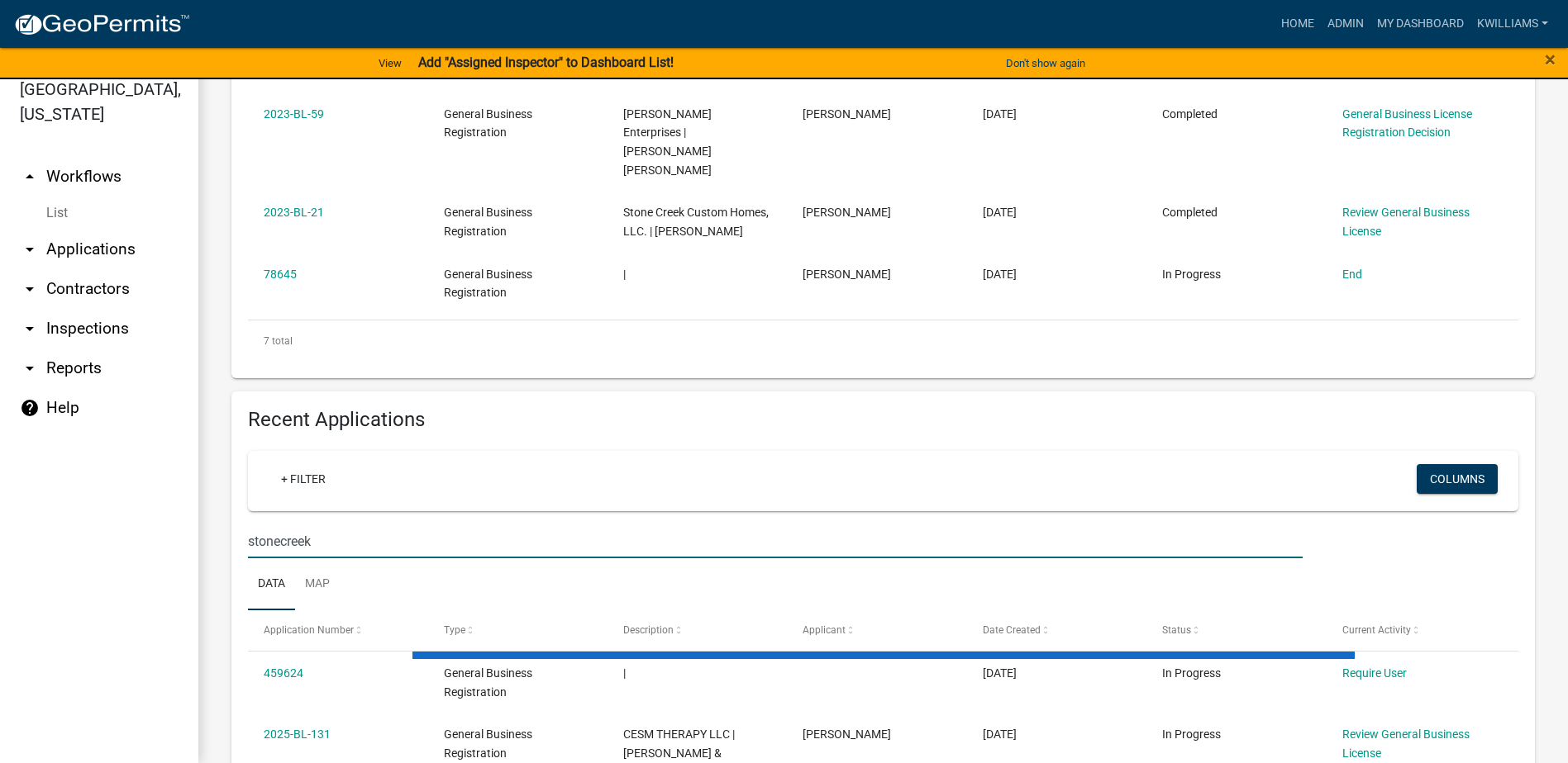
type input "stonecreek"
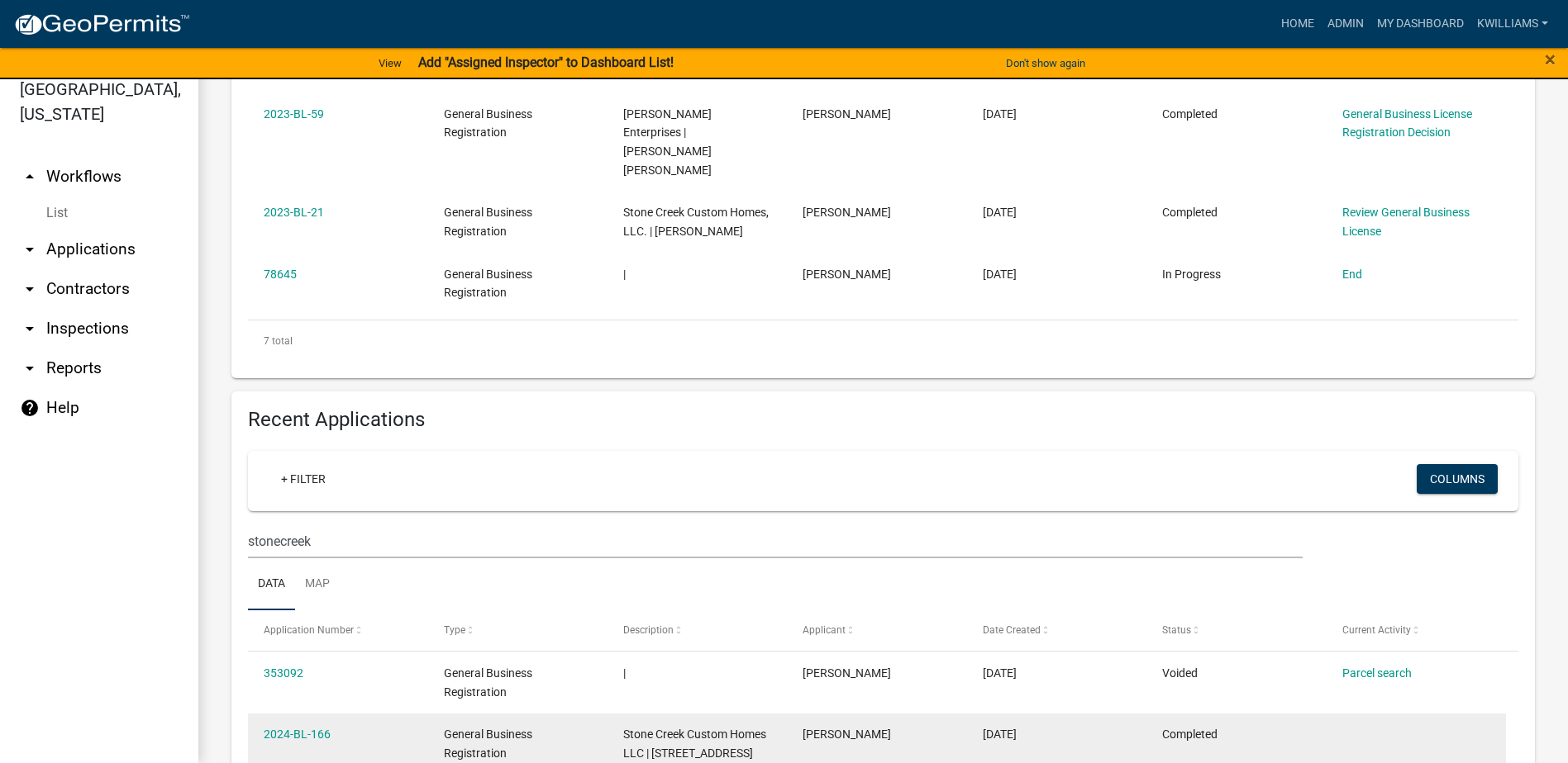
drag, startPoint x: 351, startPoint y: 625, endPoint x: 263, endPoint y: 631, distance: 88.2
click at [263, 714] on datatable-body-cell "2024-BL-166" at bounding box center [338, 754] width 179 height 80
drag, startPoint x: 263, startPoint y: 631, endPoint x: 277, endPoint y: 626, distance: 14.9
copy link "2024-BL-166"
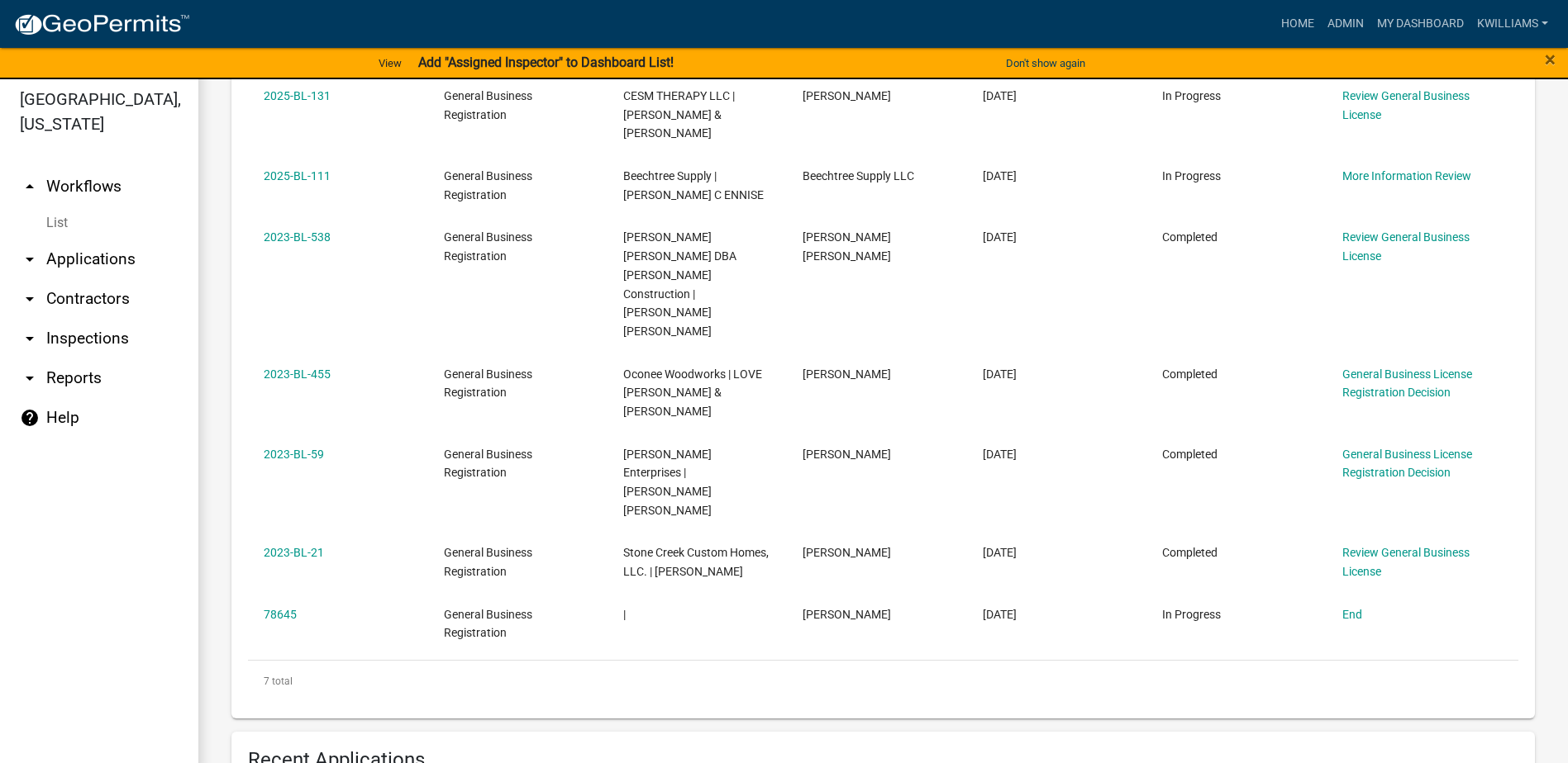
scroll to position [0, 0]
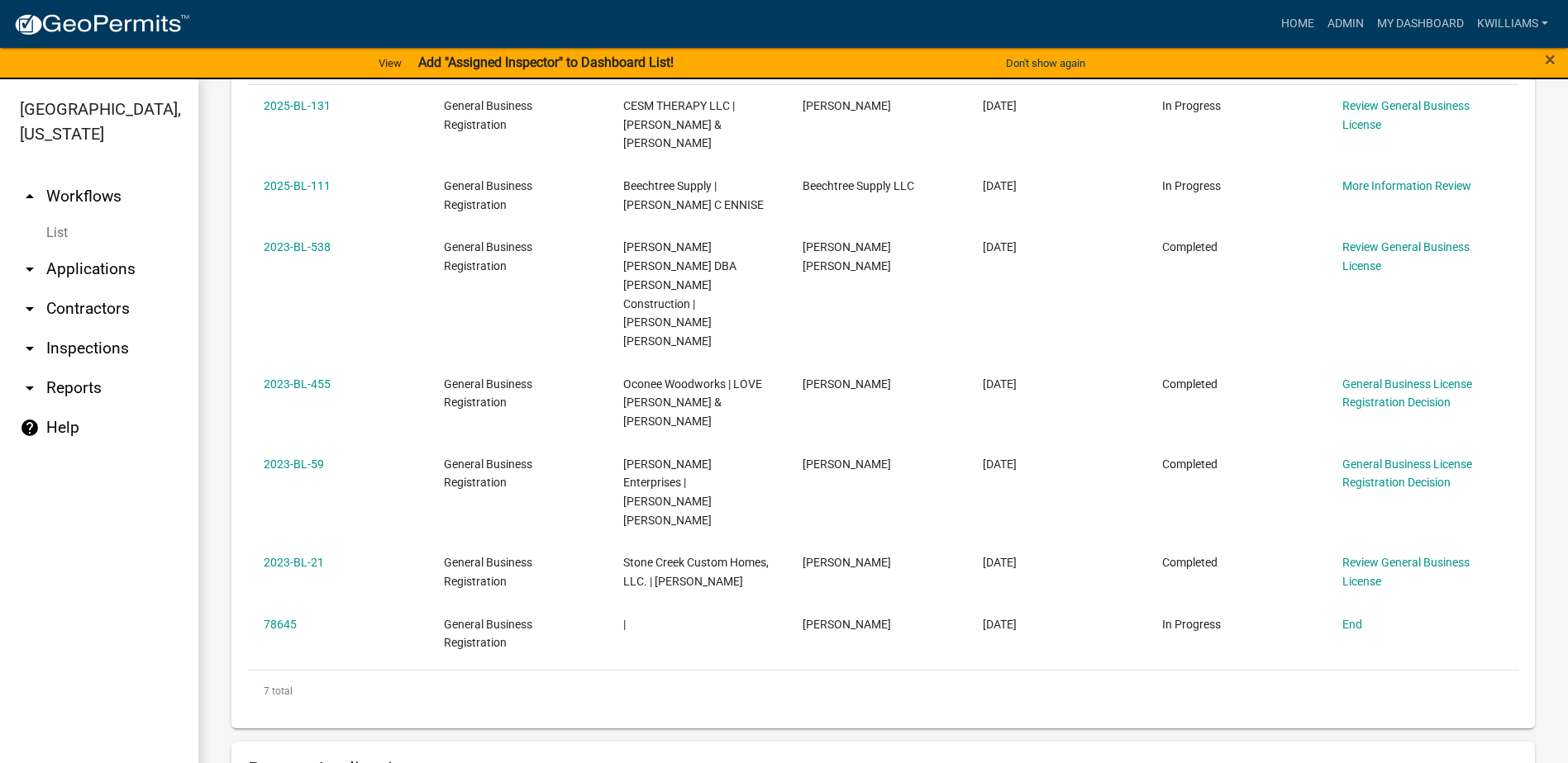
click at [98, 275] on link "arrow_drop_down Applications" at bounding box center [99, 268] width 199 height 40
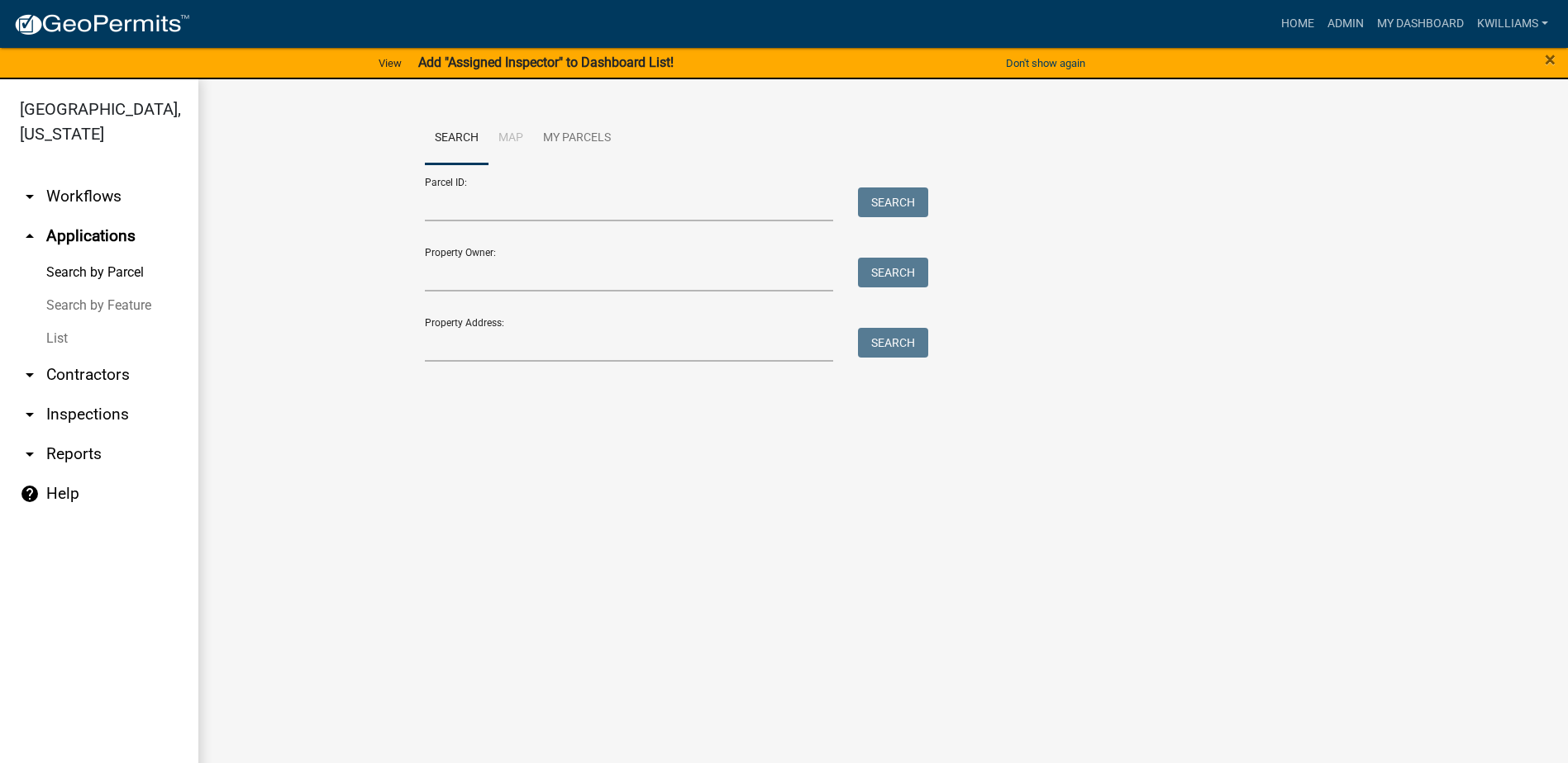
click at [51, 343] on link "List" at bounding box center [99, 339] width 199 height 33
